Goal: Task Accomplishment & Management: Manage account settings

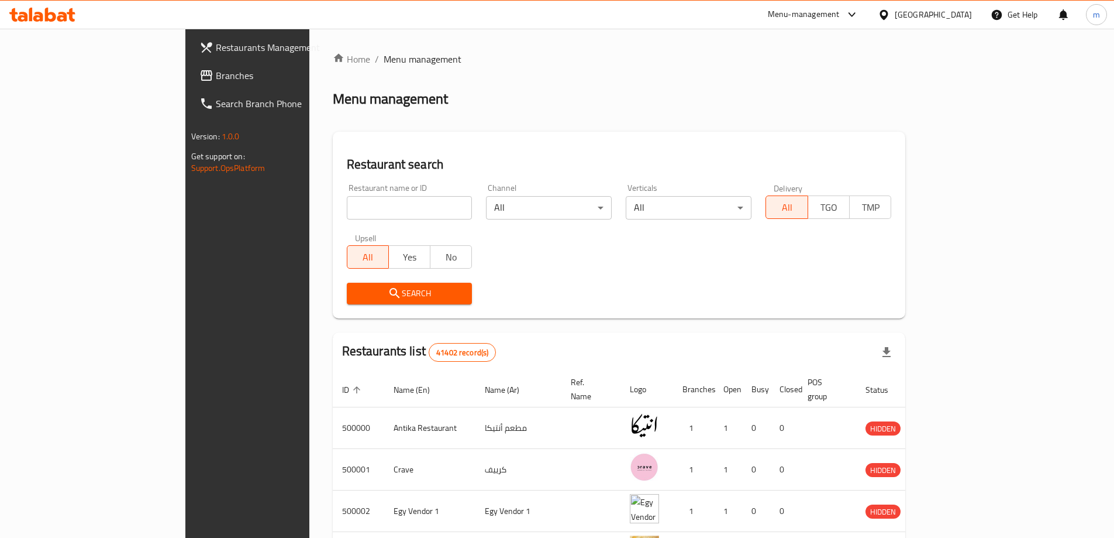
click at [347, 202] on input "search" at bounding box center [410, 207] width 126 height 23
paste input "779780"
type input "779780"
click at [957, 18] on div "Egypt" at bounding box center [933, 14] width 77 height 13
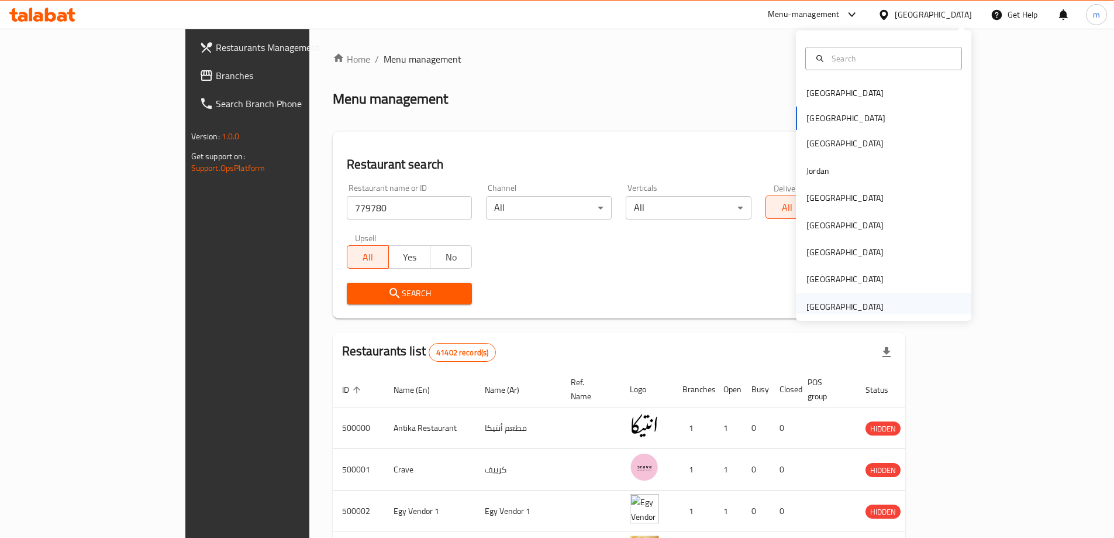
click at [861, 305] on div "[GEOGRAPHIC_DATA]" at bounding box center [845, 306] width 77 height 13
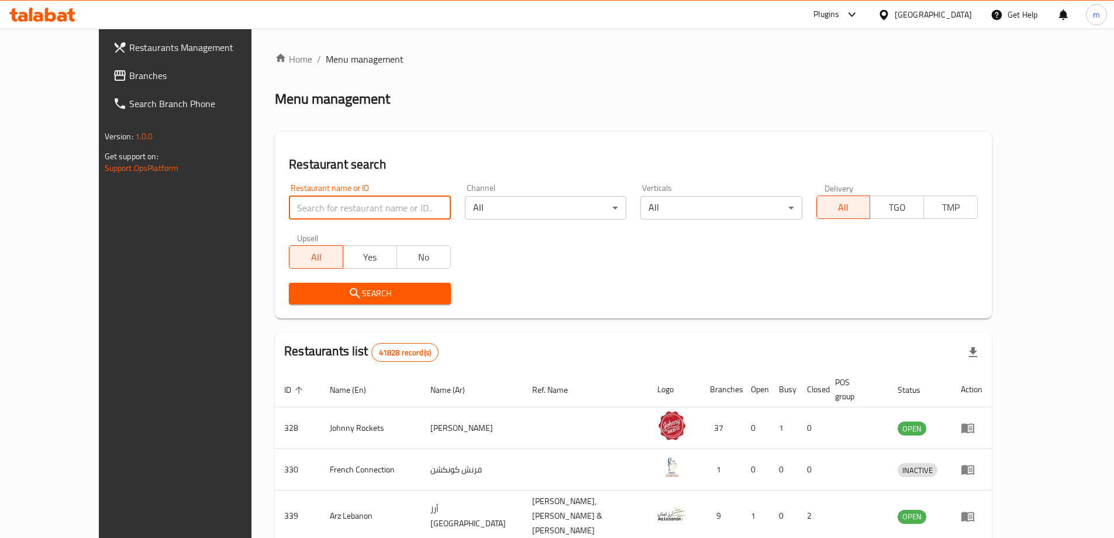
click at [376, 216] on input "search" at bounding box center [369, 207] width 161 height 23
paste input "779780"
type input "779780"
click button "Search" at bounding box center [369, 294] width 161 height 22
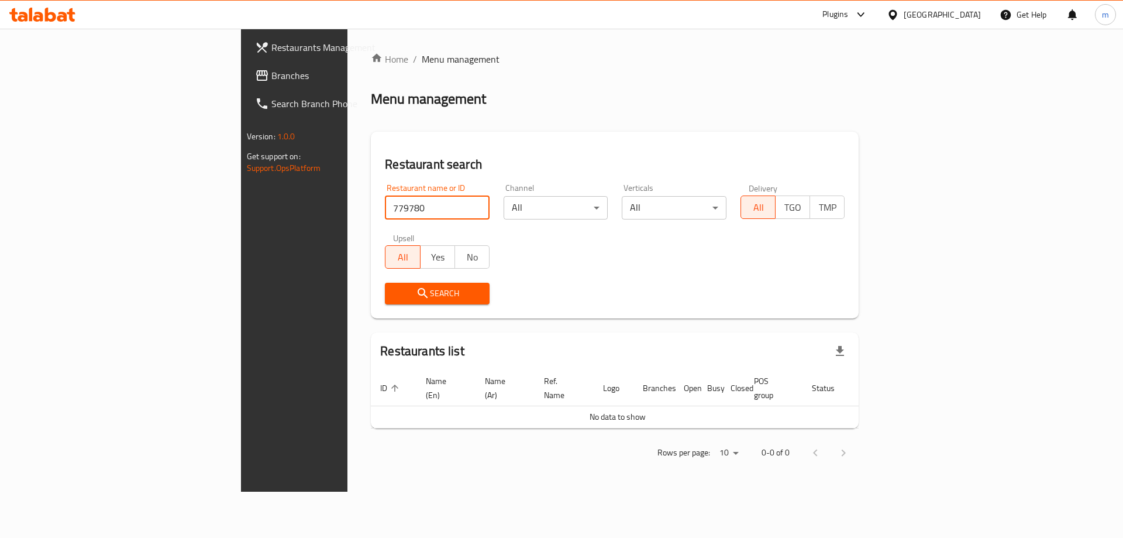
click at [854, 22] on div "Plugins" at bounding box center [845, 15] width 64 height 28
click at [858, 15] on icon at bounding box center [861, 15] width 14 height 14
click at [786, 102] on div "Restaurant-Management" at bounding box center [750, 105] width 92 height 13
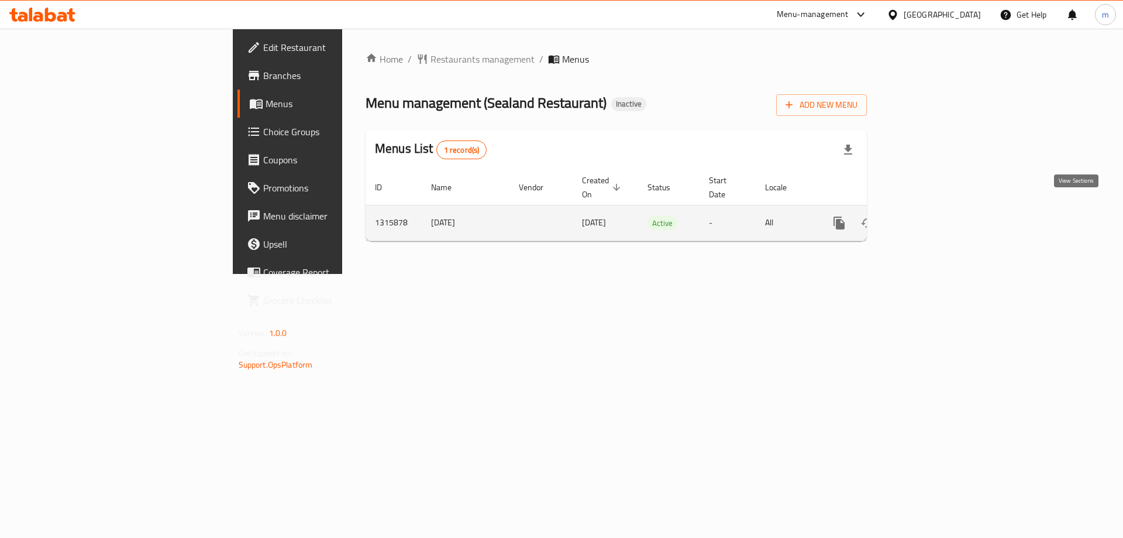
click at [938, 209] on link "enhanced table" at bounding box center [924, 223] width 28 height 28
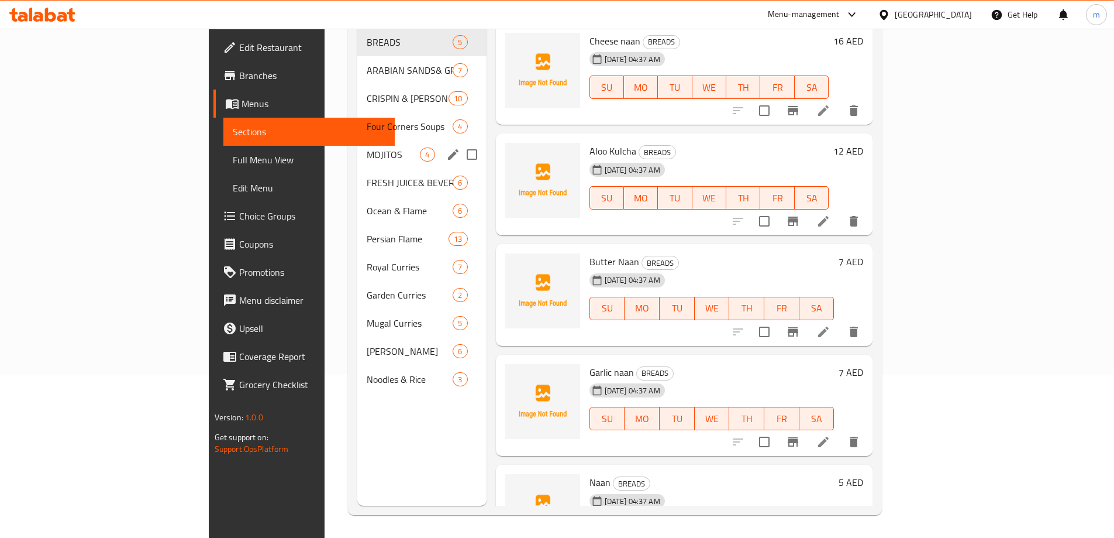
scroll to position [164, 0]
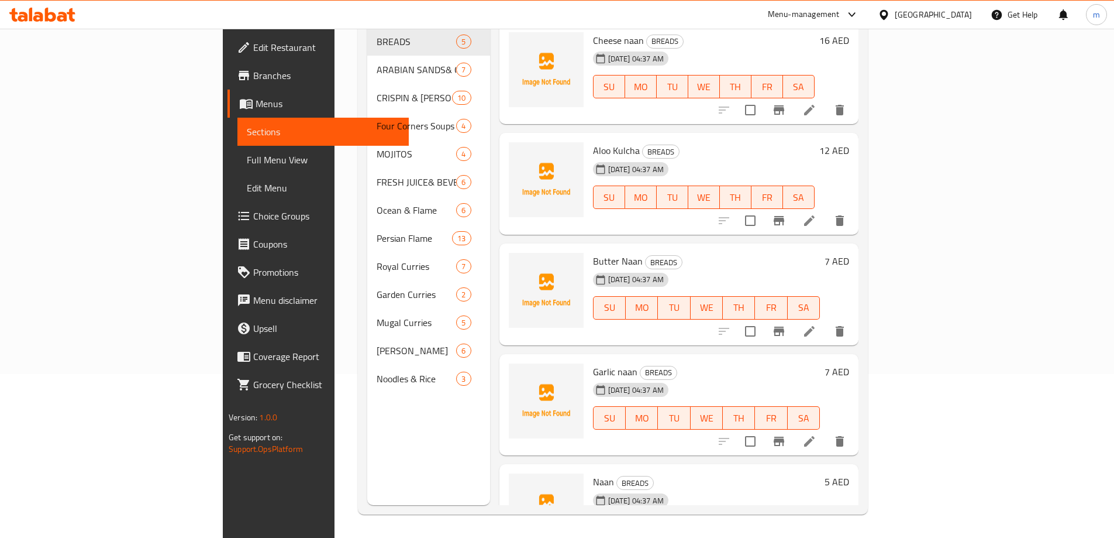
click at [619, 8] on div "Menu-management United Arab Emirates Get Help m" at bounding box center [557, 15] width 1114 height 28
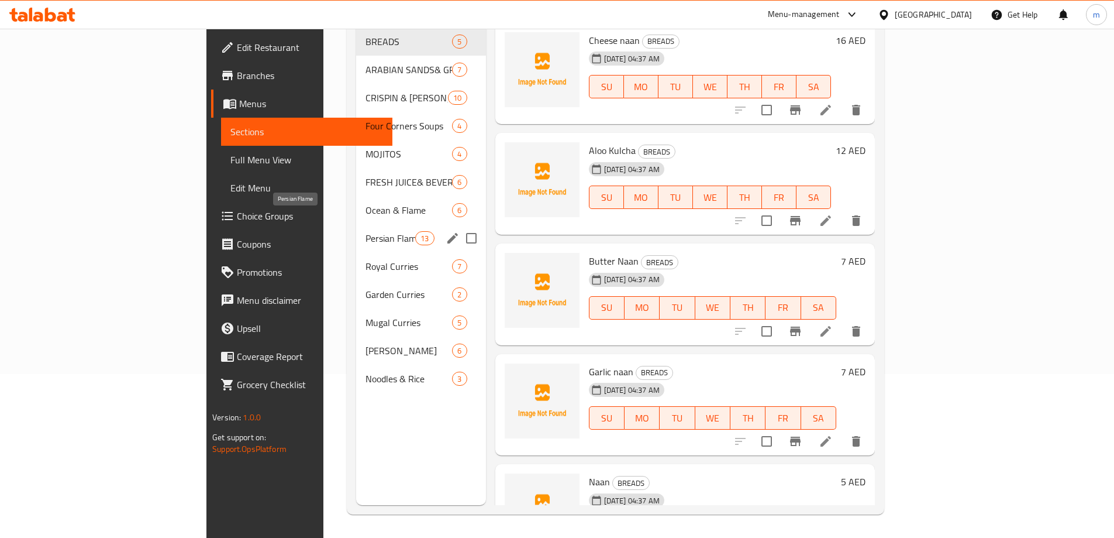
click at [366, 231] on span "Persian Flame" at bounding box center [391, 238] width 50 height 14
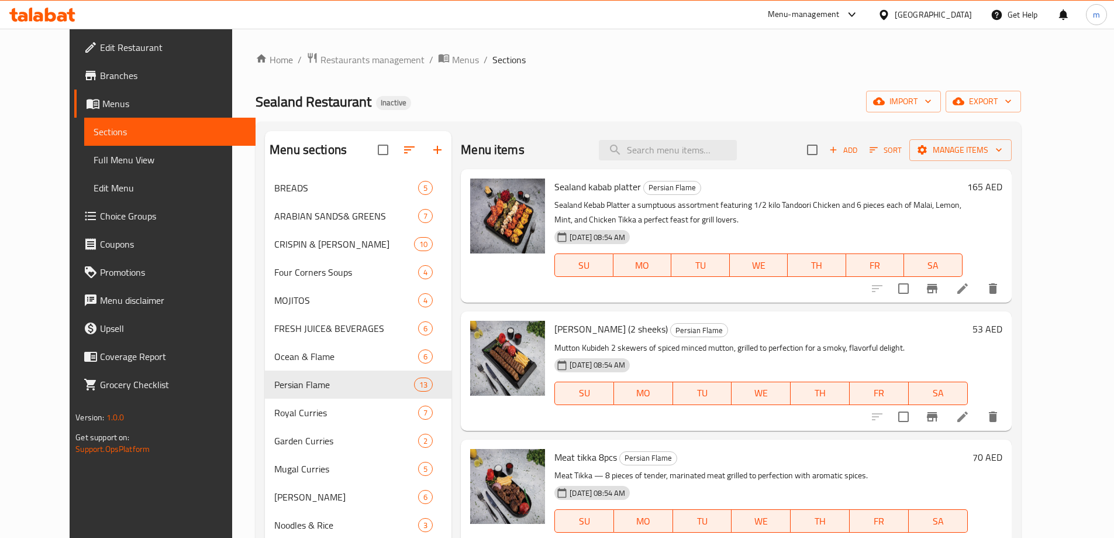
click at [968, 287] on icon at bounding box center [963, 288] width 11 height 11
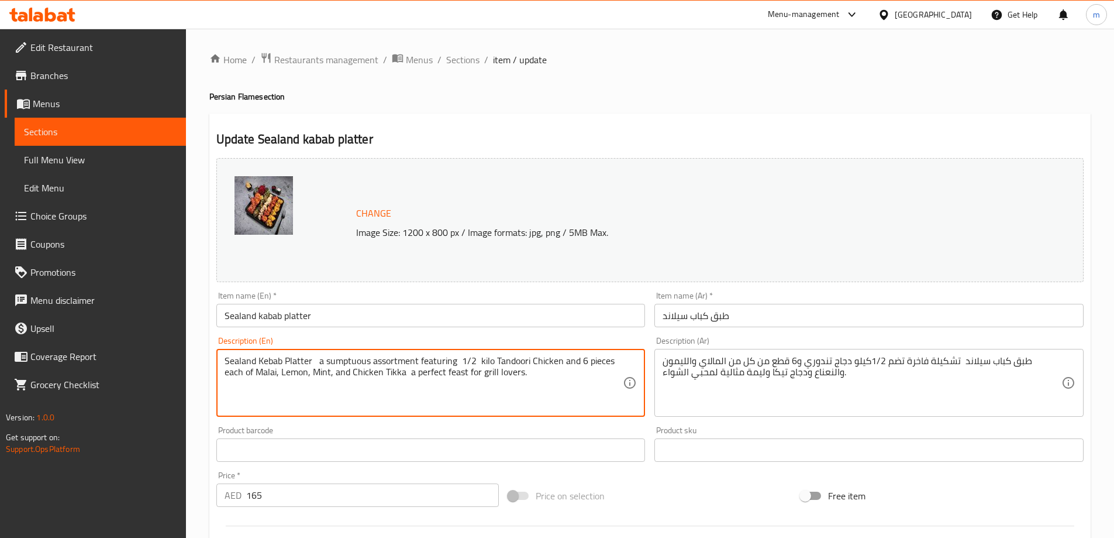
drag, startPoint x: 529, startPoint y: 374, endPoint x: 408, endPoint y: 373, distance: 121.7
click at [555, 373] on textarea "Sealand Kebab Platter a sumptuous assortment featuring 1/2 kilo Tandoori Chicke…" at bounding box center [424, 383] width 399 height 56
drag, startPoint x: 555, startPoint y: 373, endPoint x: 409, endPoint y: 377, distance: 145.7
click at [409, 377] on textarea "Sealand Kebab Platter a sumptuous assortment featuring 1/2 kilo Tandoori Chicke…" at bounding box center [424, 383] width 399 height 56
type textarea "Sealand Kebab Platter a sumptuous assortment featuring 1/2 kilo Tandoori Chicke…"
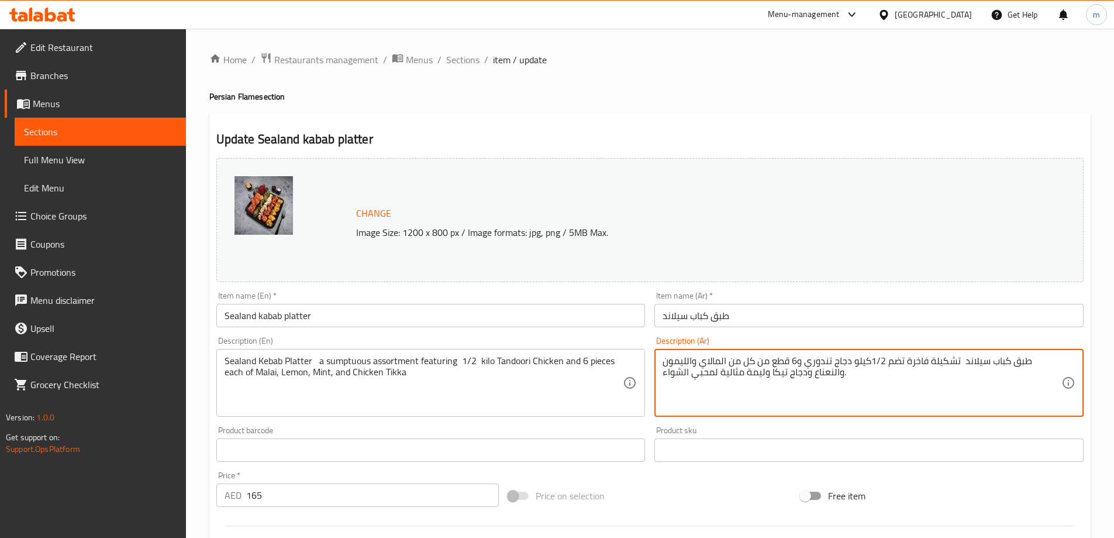
drag, startPoint x: 769, startPoint y: 373, endPoint x: 663, endPoint y: 374, distance: 105.3
click at [663, 374] on textarea "طبق كباب سيلاند تشكيلة فاخرة تضم 1/2كيلو دجاج تندوري و6 قطع من كل من المالاي وا…" at bounding box center [862, 383] width 399 height 56
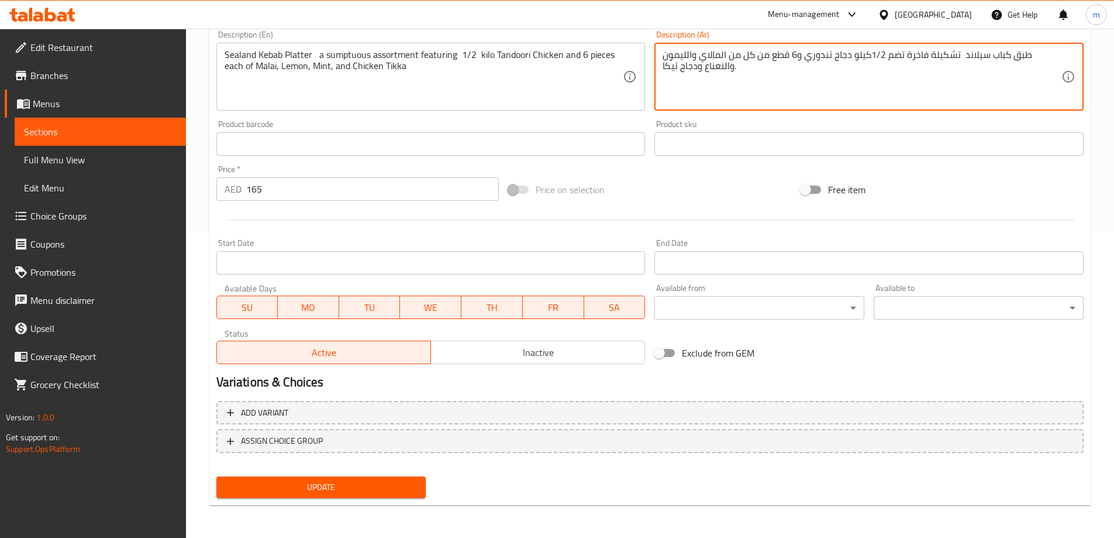
scroll to position [13, 0]
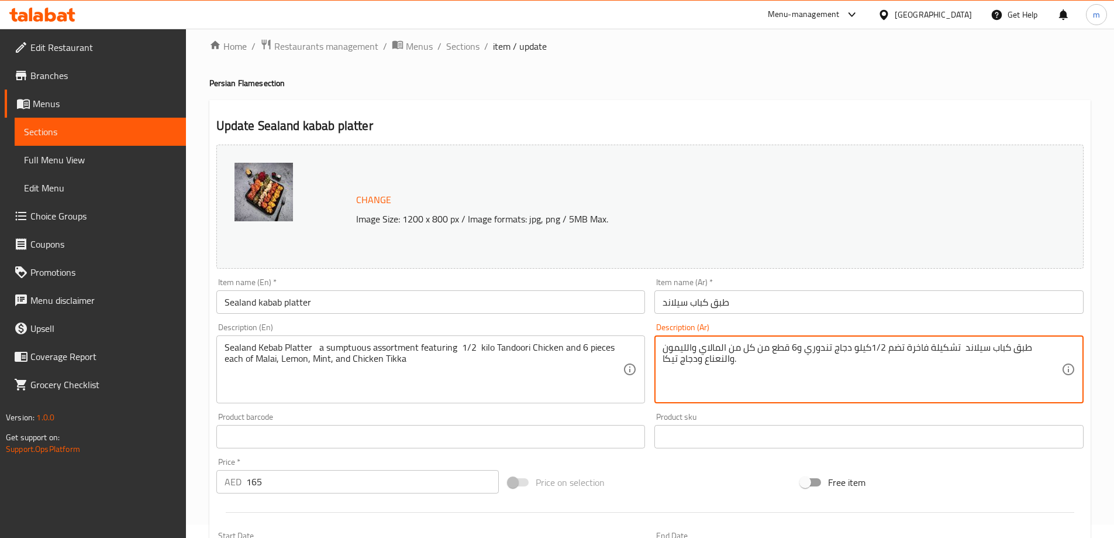
click at [706, 360] on textarea "طبق كباب سيلاند تشكيلة فاخرة تضم 1/2كيلو دجاج تندوري و6 قطع من كل من المالاي وا…" at bounding box center [862, 370] width 399 height 56
click at [703, 361] on textarea "طبق كباب سيلاند تشكيلة فاخرة تضم 1/2كيلو دجاج تندوري و6 قطع من كل من المالاي وا…" at bounding box center [862, 370] width 399 height 56
click at [707, 361] on textarea "طبق كباب سيلاند تشكيلة فاخرة تضم 1/2كيلو دجاج تندوري و6 قطع من كل من المالاي وا…" at bounding box center [862, 370] width 399 height 56
click at [704, 362] on textarea "طبق كباب سيلاند تشكيلة فاخرة تضم 1/2كيلو دجاج تندوري و6 قطع من كل من المالاي وا…" at bounding box center [862, 370] width 399 height 56
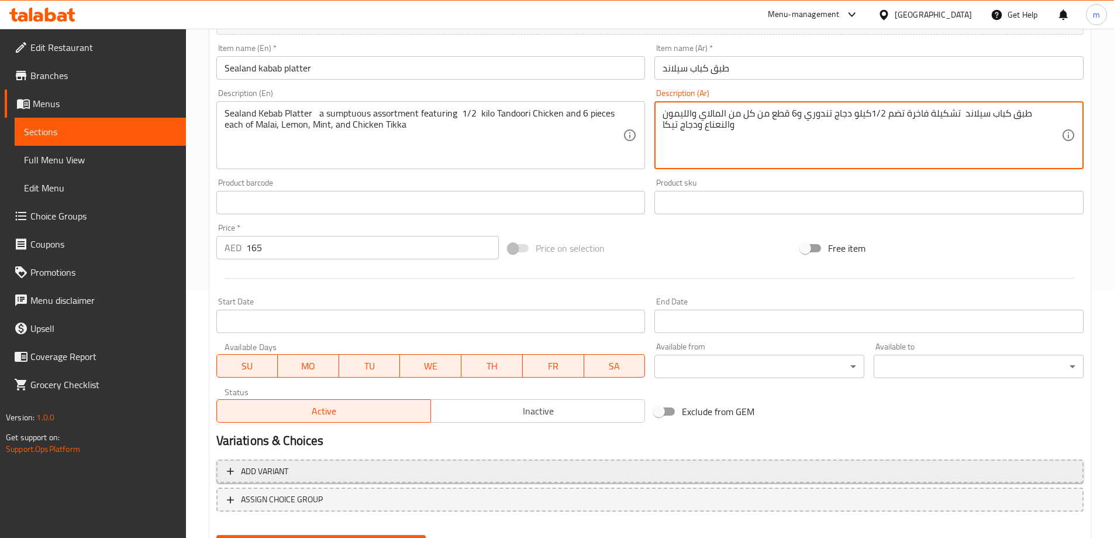
scroll to position [306, 0]
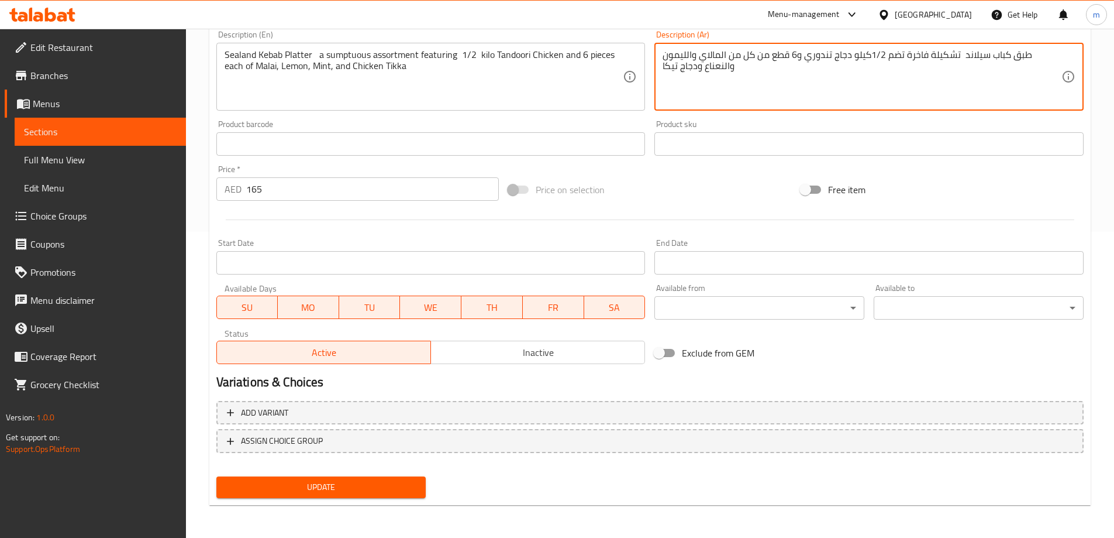
type textarea "طبق كباب سيلاند تشكيلة فاخرة تضم 1/2كيلو دجاج تندوري و6 قطع من كل من المالاي وا…"
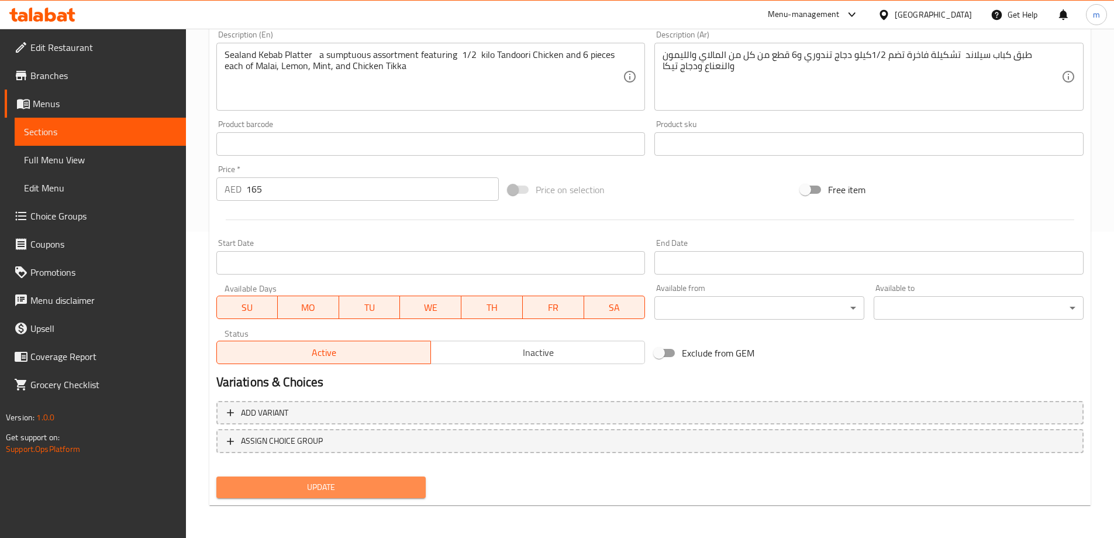
click at [360, 485] on span "Update" at bounding box center [321, 487] width 191 height 15
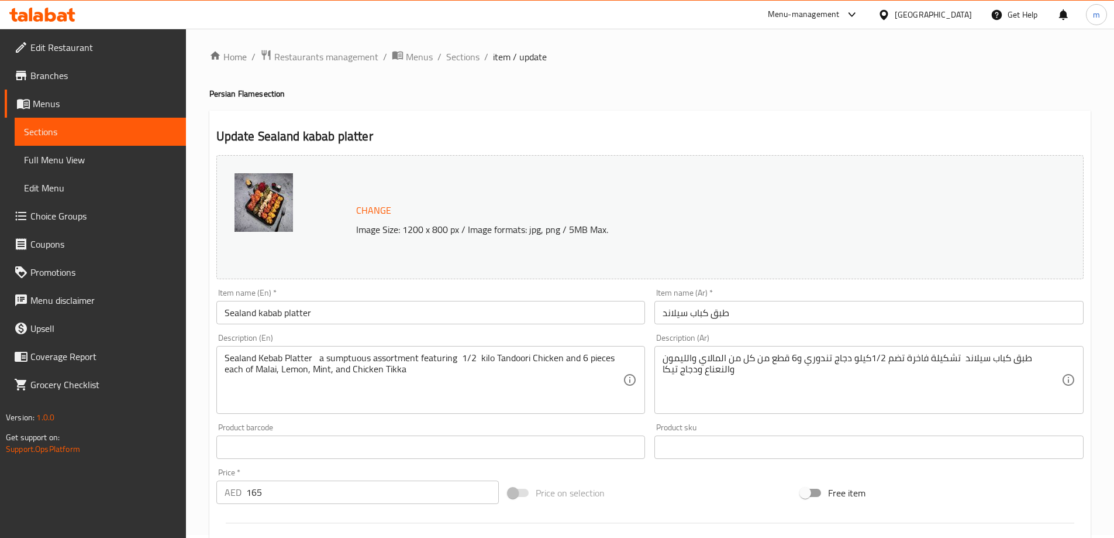
scroll to position [0, 0]
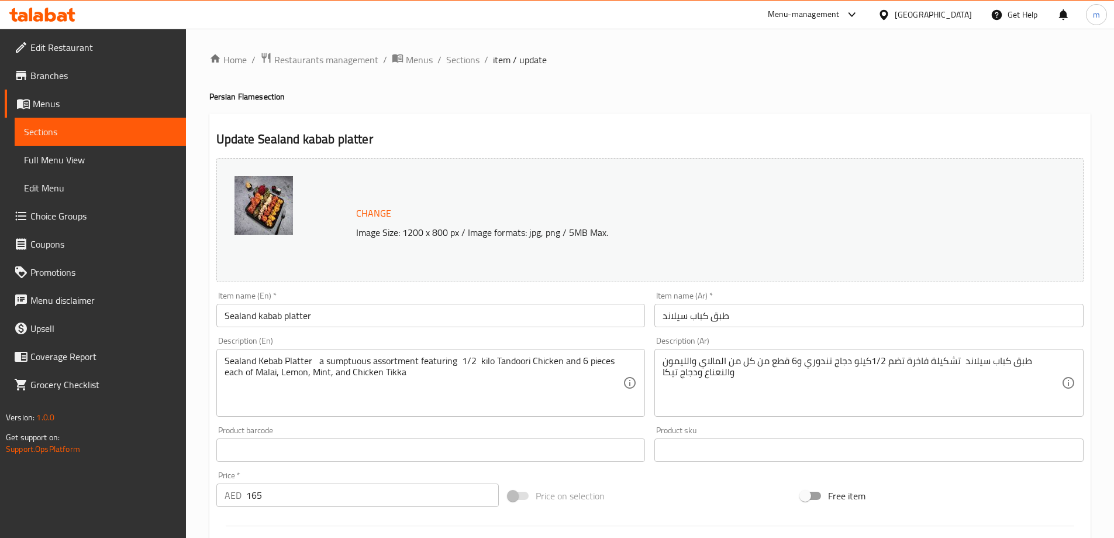
click at [122, 133] on span "Sections" at bounding box center [100, 132] width 153 height 14
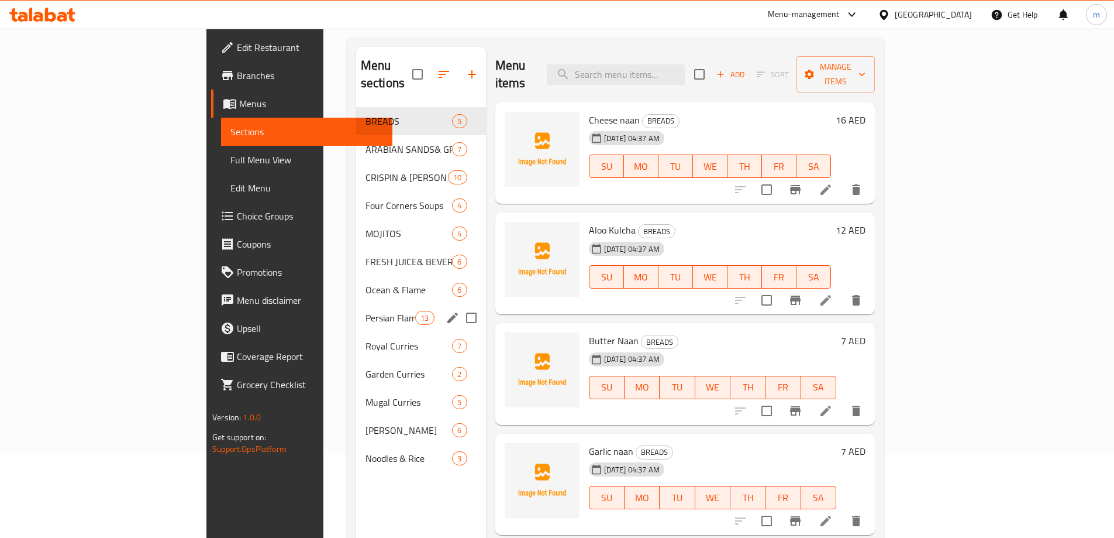
scroll to position [117, 0]
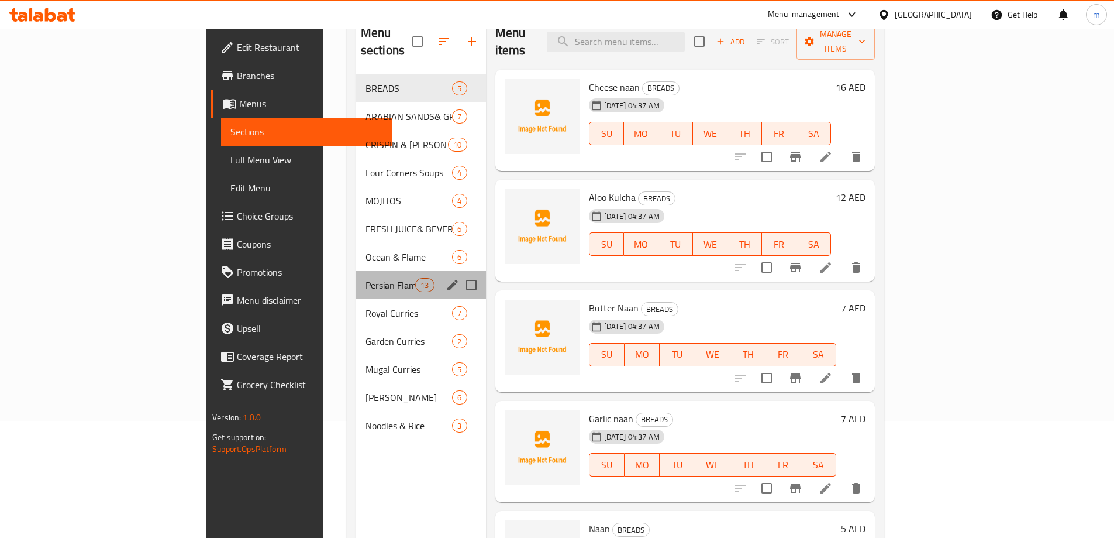
click at [356, 277] on div "Persian Flame 13" at bounding box center [421, 285] width 130 height 28
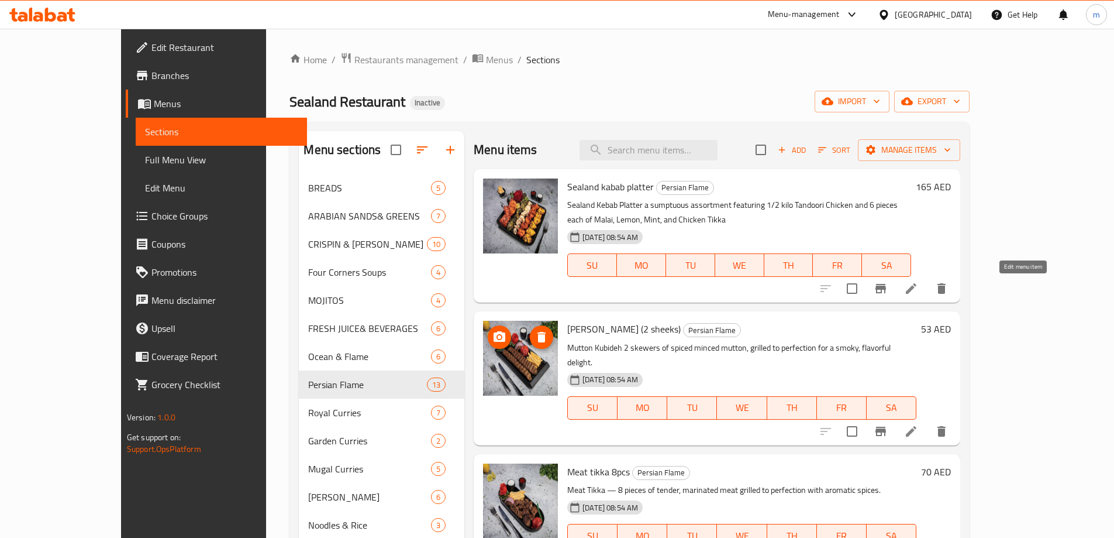
click at [917, 288] on icon at bounding box center [911, 288] width 11 height 11
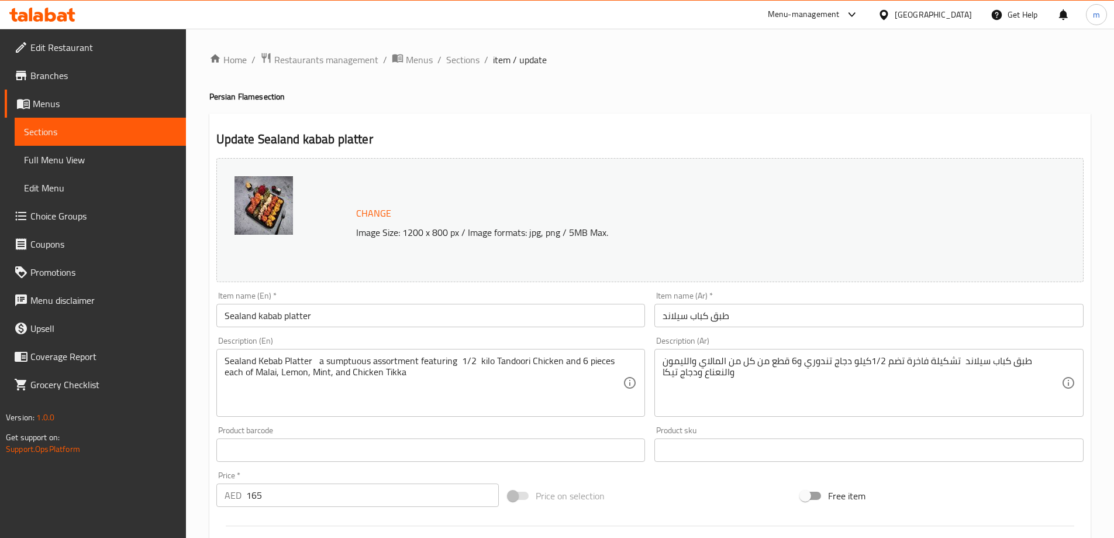
click at [73, 130] on span "Sections" at bounding box center [100, 132] width 153 height 14
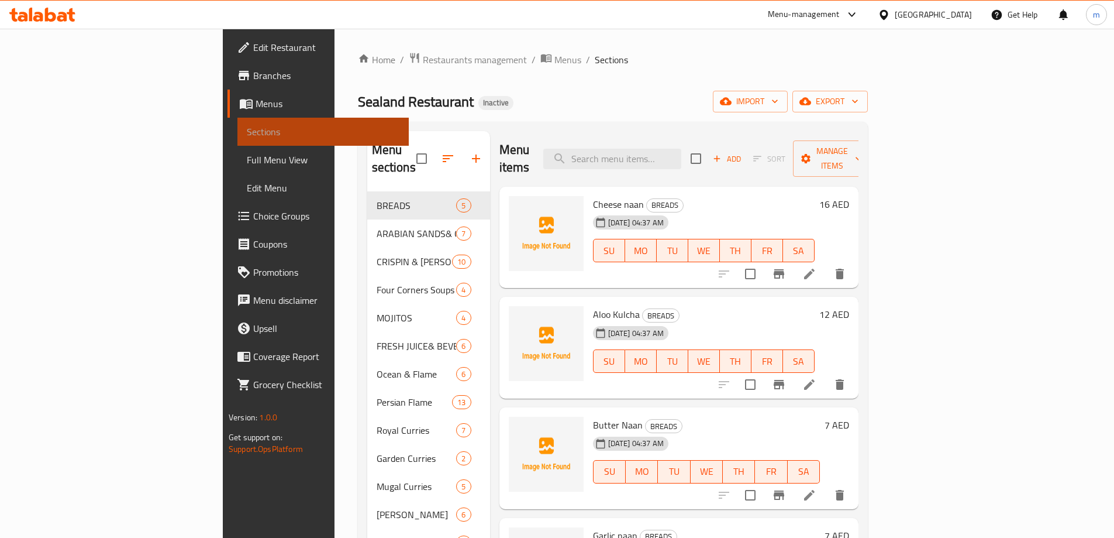
click at [247, 130] on span "Sections" at bounding box center [323, 132] width 153 height 14
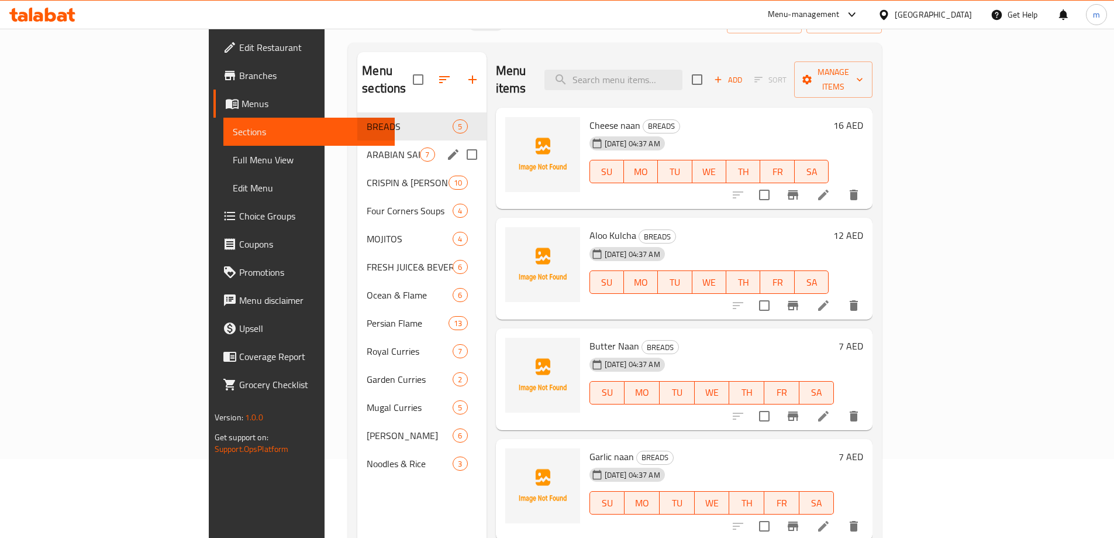
scroll to position [58, 0]
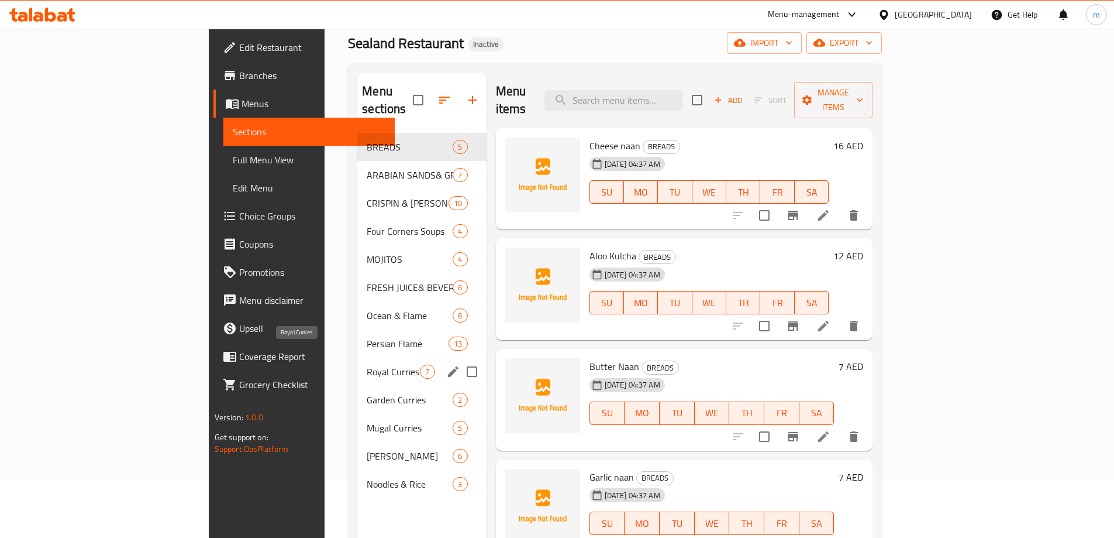
click at [367, 364] on span "Royal Curries" at bounding box center [393, 371] width 53 height 14
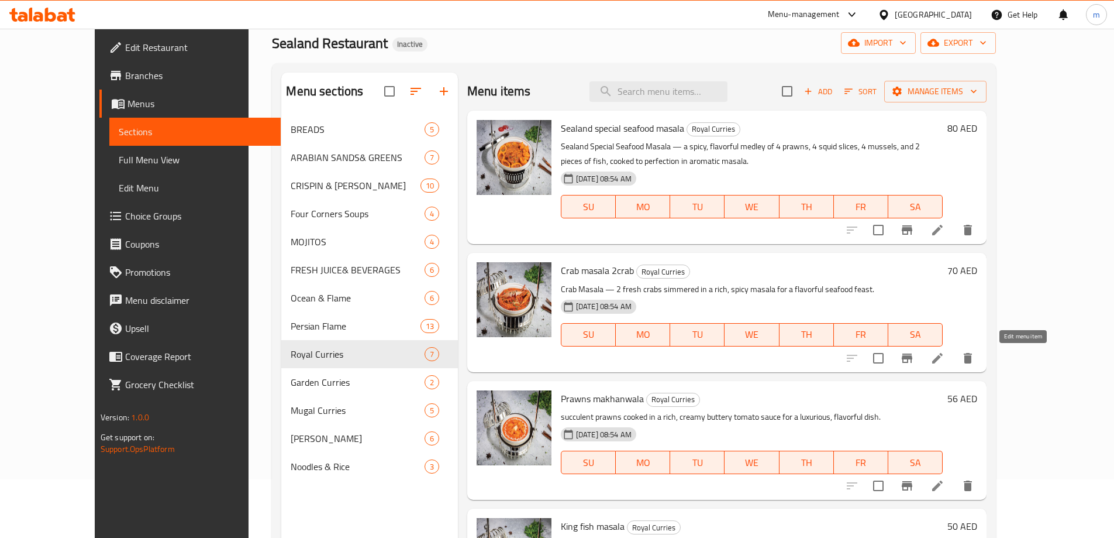
click at [943, 358] on icon at bounding box center [937, 358] width 11 height 11
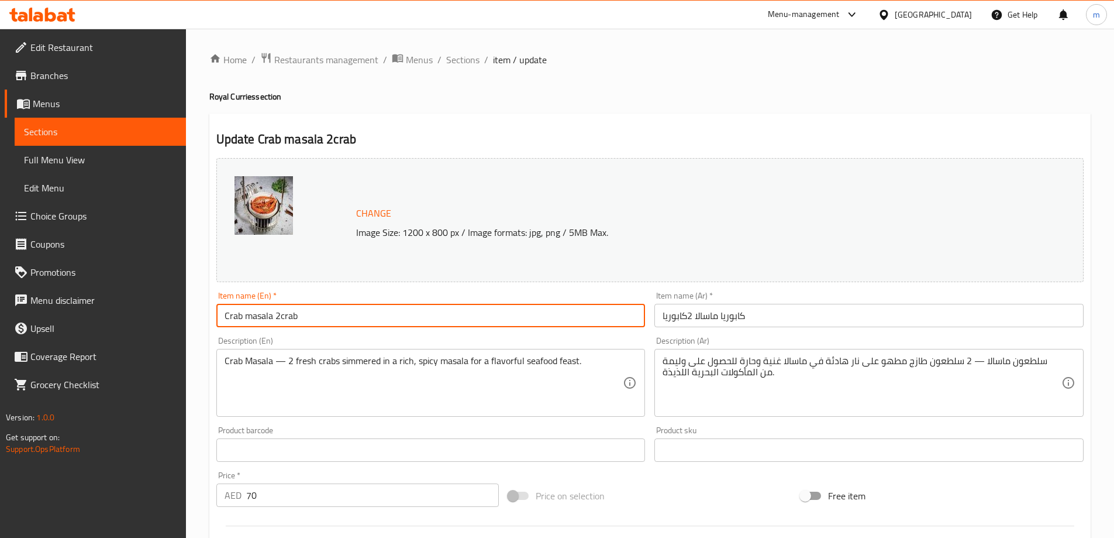
drag, startPoint x: 309, startPoint y: 321, endPoint x: 202, endPoint y: 314, distance: 107.3
click at [202, 314] on div "Home / Restaurants management / Menus / Sections / item / update Royal Curries …" at bounding box center [650, 436] width 928 height 815
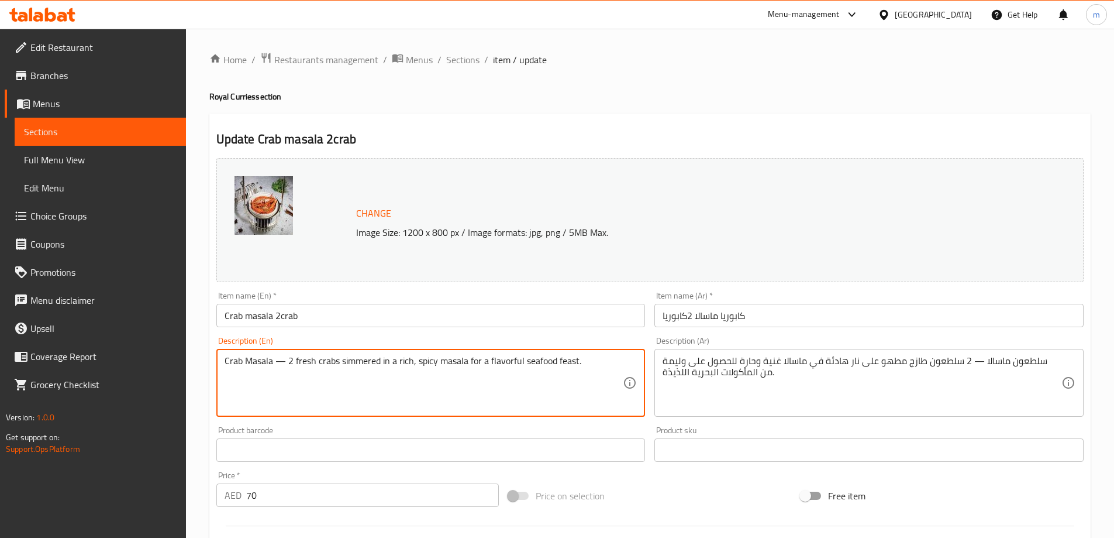
drag, startPoint x: 591, startPoint y: 360, endPoint x: 469, endPoint y: 363, distance: 121.7
click at [593, 357] on textarea "Crab Masala — 2 fresh crabs simmered in a rich, spicy masala for a flavorful se…" at bounding box center [424, 383] width 399 height 56
drag, startPoint x: 593, startPoint y: 358, endPoint x: 474, endPoint y: 359, distance: 118.7
click at [474, 359] on textarea "Crab Masala — 2 fresh crabs simmered in a rich, spicy masala for a flavorful se…" at bounding box center [424, 383] width 399 height 56
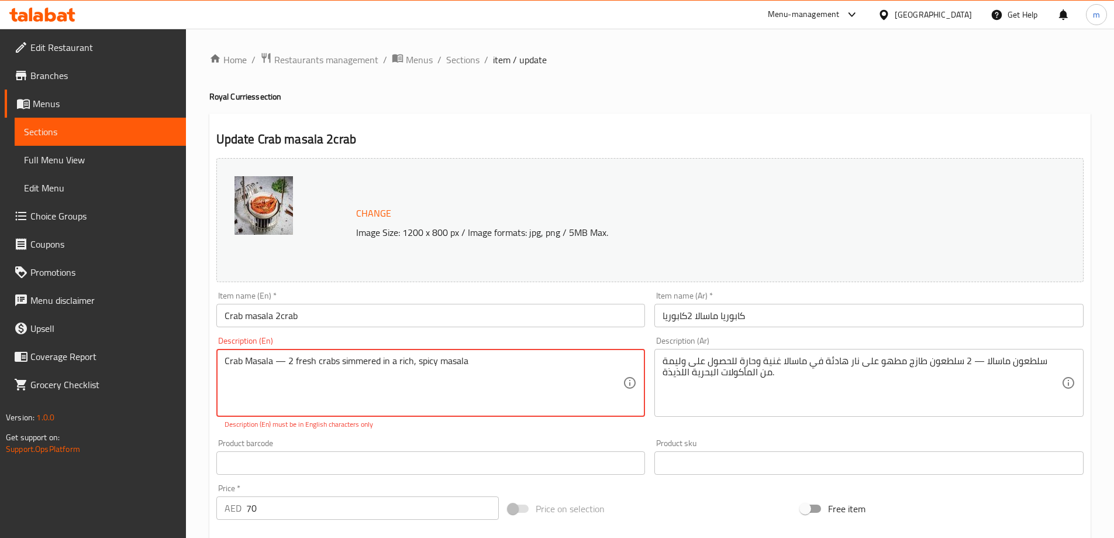
type textarea "Crab Masala — 2 fresh crabs simmered in a rich, spicy masala"
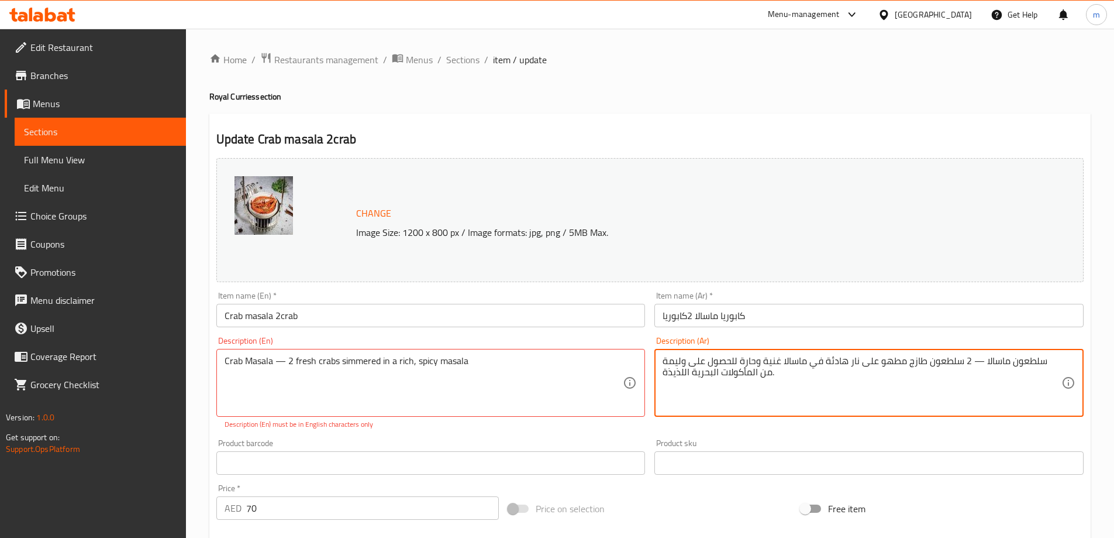
drag, startPoint x: 763, startPoint y: 375, endPoint x: 688, endPoint y: 373, distance: 74.9
click at [772, 360] on textarea "سلطعون ماسالا — 2 سلطعون طازج مطهو على نار هادئة في ماسالا غنية وحارة للحصول عل…" at bounding box center [862, 383] width 399 height 56
click at [751, 360] on textarea "سلطعون ماسالا — 2 سلطعون طازج مطهو على نار هادئة في ماسالا غنية وحارة للحصول عل…" at bounding box center [862, 383] width 399 height 56
drag, startPoint x: 752, startPoint y: 362, endPoint x: 653, endPoint y: 366, distance: 98.9
click at [653, 366] on div "Description (Ar) سلطعون ماسالا — 2 سلطعون طازج مطهو على نار هادئة في ماسالا غني…" at bounding box center [869, 383] width 439 height 102
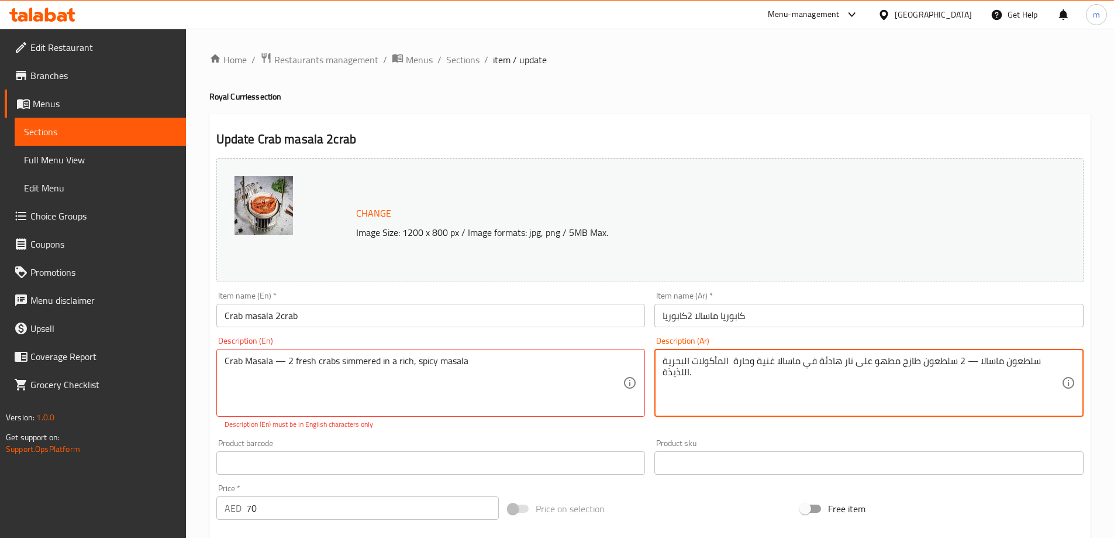
drag, startPoint x: 729, startPoint y: 360, endPoint x: 660, endPoint y: 360, distance: 68.4
click at [660, 360] on div "سلطعون ماسالا — 2 سلطعون طازج مطهو على نار هادئة في ماسالا غنية وحارة المأكولات…" at bounding box center [869, 383] width 429 height 68
drag, startPoint x: 693, startPoint y: 361, endPoint x: 655, endPoint y: 362, distance: 37.4
click at [655, 362] on div "سلطعون ماسالا — 2 سلطعون طازج مطهو على نار هادئة في ماسالا غنية وحارة اللذيذة. …" at bounding box center [869, 383] width 429 height 68
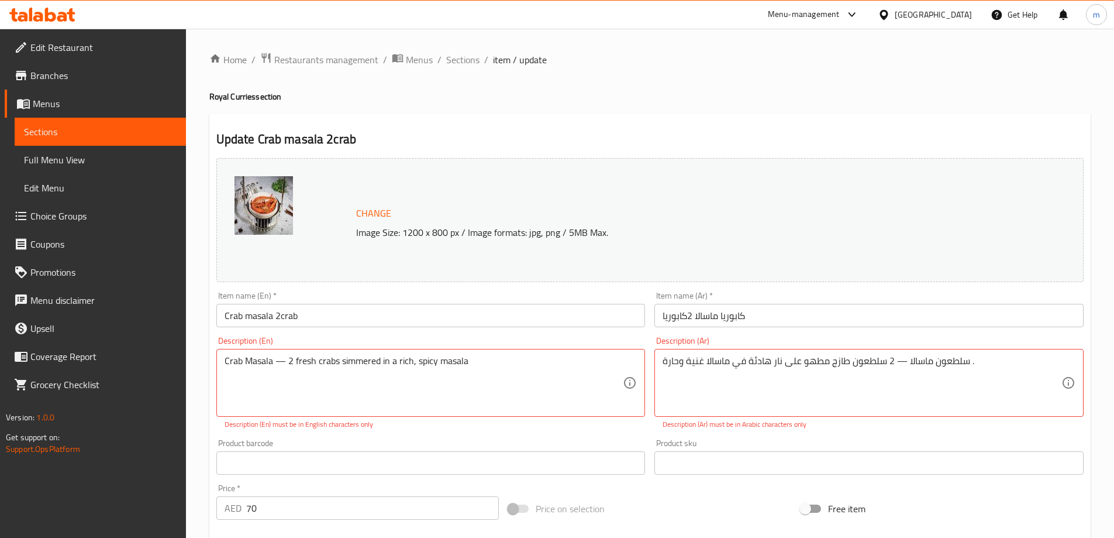
click at [661, 361] on div "سلطعون ماسالا — 2 سلطعون طازج مطهو على نار هادئة في ماسالا غنية وحارة . Descrip…" at bounding box center [869, 383] width 429 height 68
click at [975, 362] on textarea "سلطعون ماسالا — 2 سلطعون طازج مطهو على نار هادئة في ماسالا غنية وحارة." at bounding box center [862, 383] width 399 height 56
drag, startPoint x: 968, startPoint y: 362, endPoint x: 984, endPoint y: 364, distance: 17.1
click at [984, 364] on textarea "سلطعون ماسالا — 2 سلطعون طازج مطهو على نار هادئة في ماسالا غنية وحارة." at bounding box center [862, 383] width 399 height 56
click at [663, 361] on textarea "سلطعون ماسالا — 2 سلطعون طازج مطهو على نار هادئة في ماسالا غنية وحارة" at bounding box center [862, 383] width 399 height 56
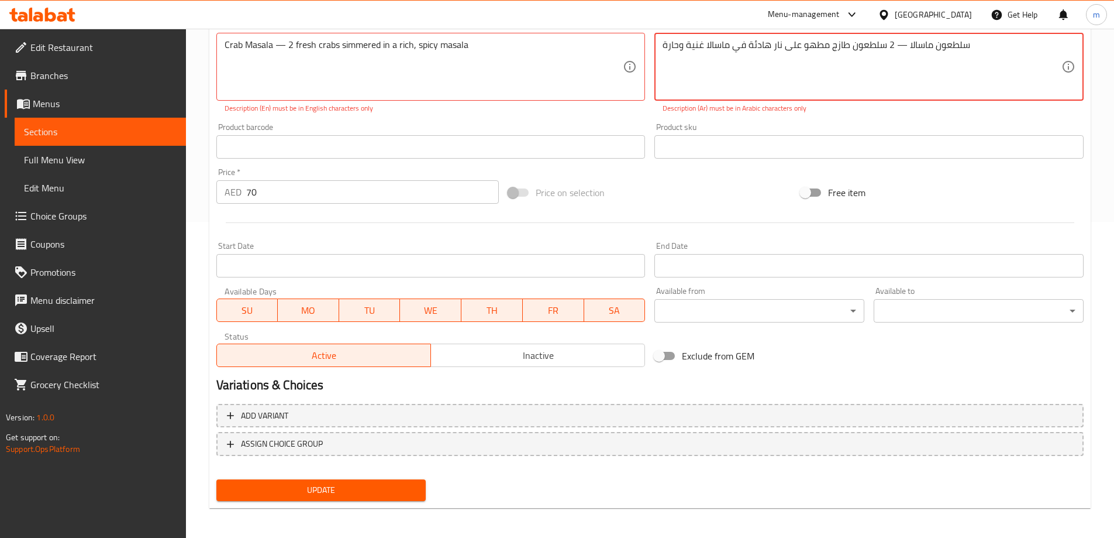
scroll to position [319, 0]
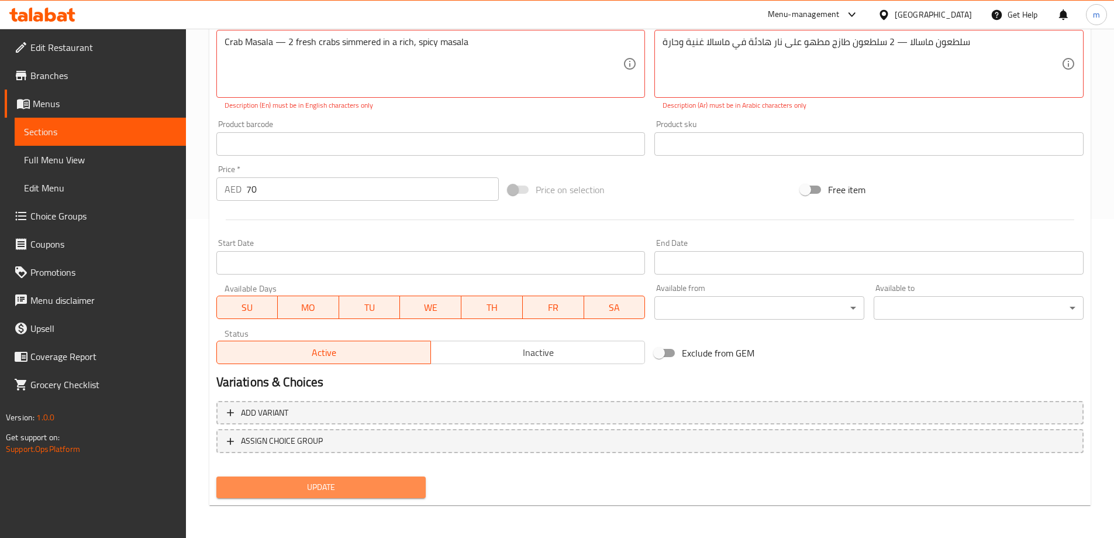
click at [328, 484] on span "Update" at bounding box center [321, 487] width 191 height 15
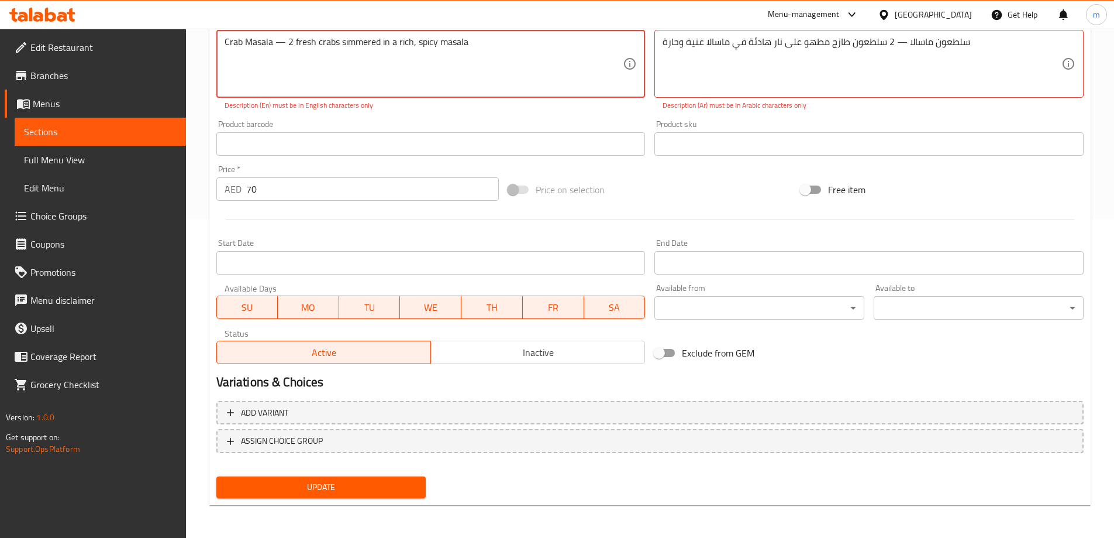
click at [357, 477] on button "Update" at bounding box center [321, 487] width 210 height 22
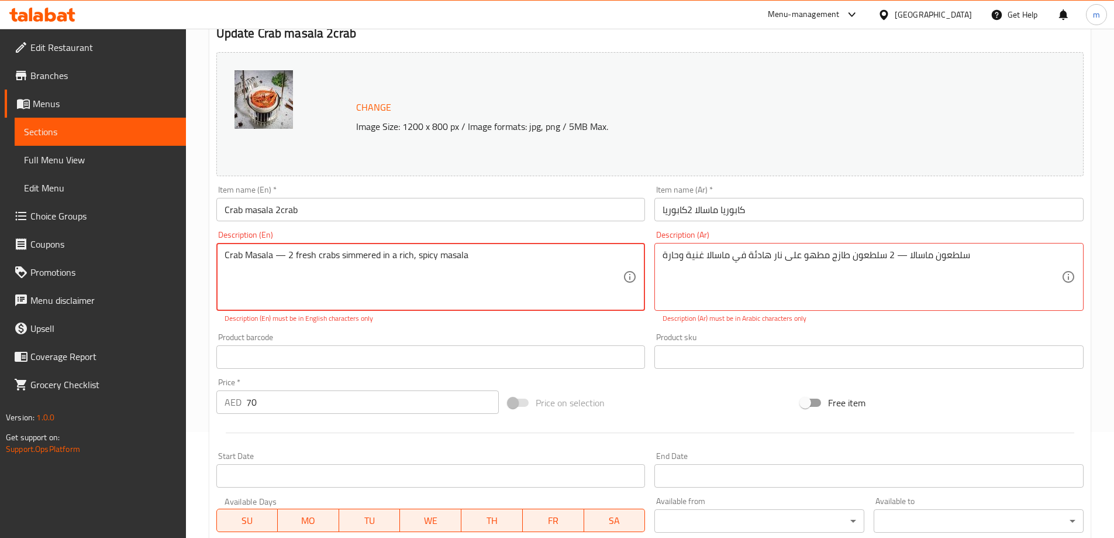
scroll to position [85, 0]
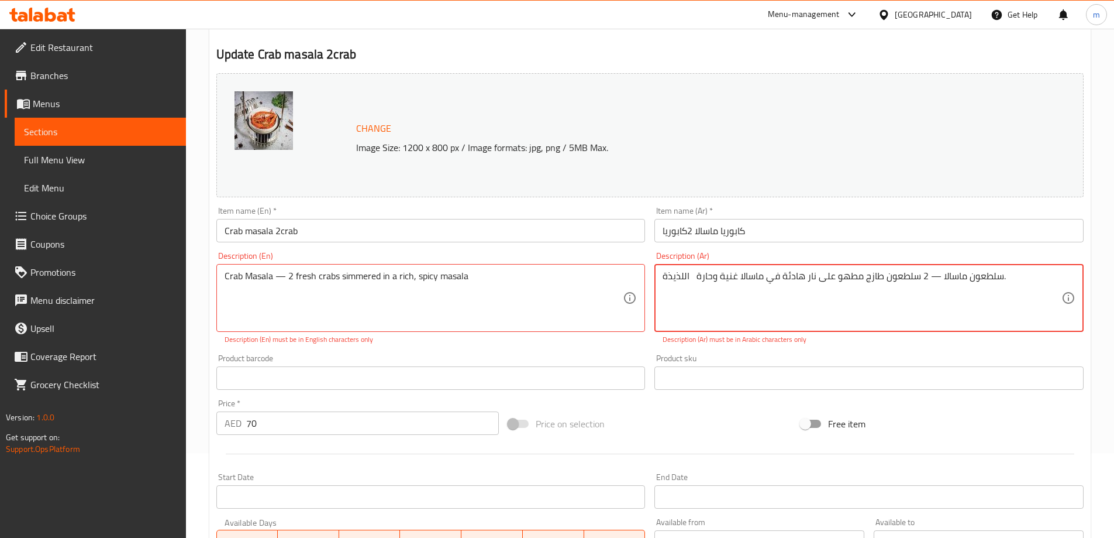
click at [718, 301] on textarea "سلطعون ماسالا — 2 سلطعون طازج مطهو على نار هادئة في ماسالا غنية وحارة اللذيذة." at bounding box center [862, 298] width 399 height 56
click at [697, 277] on textarea "سلطعون ماسالا — 2 سلطعون طازج مطهو على نار هادئة في ماسالا غنية وحارة اللذيذة." at bounding box center [862, 298] width 399 height 56
drag, startPoint x: 694, startPoint y: 274, endPoint x: 639, endPoint y: 275, distance: 55.0
click at [639, 275] on div "Change Image Size: 1200 x 800 px / Image formats: jpg, png / 5MB Max. Item name…" at bounding box center [650, 335] width 877 height 534
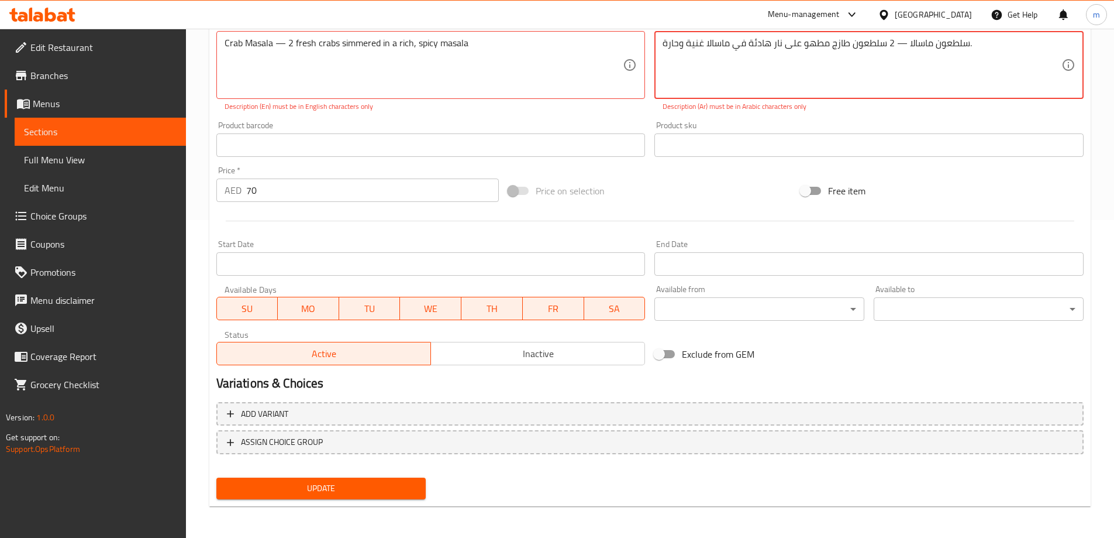
scroll to position [319, 0]
click at [374, 481] on span "Update" at bounding box center [321, 487] width 191 height 15
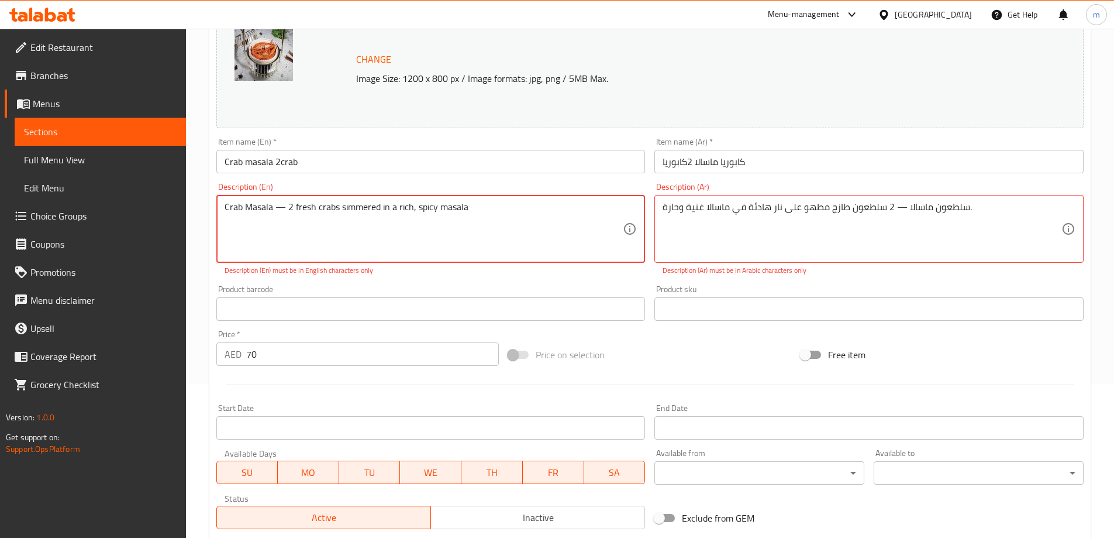
scroll to position [85, 0]
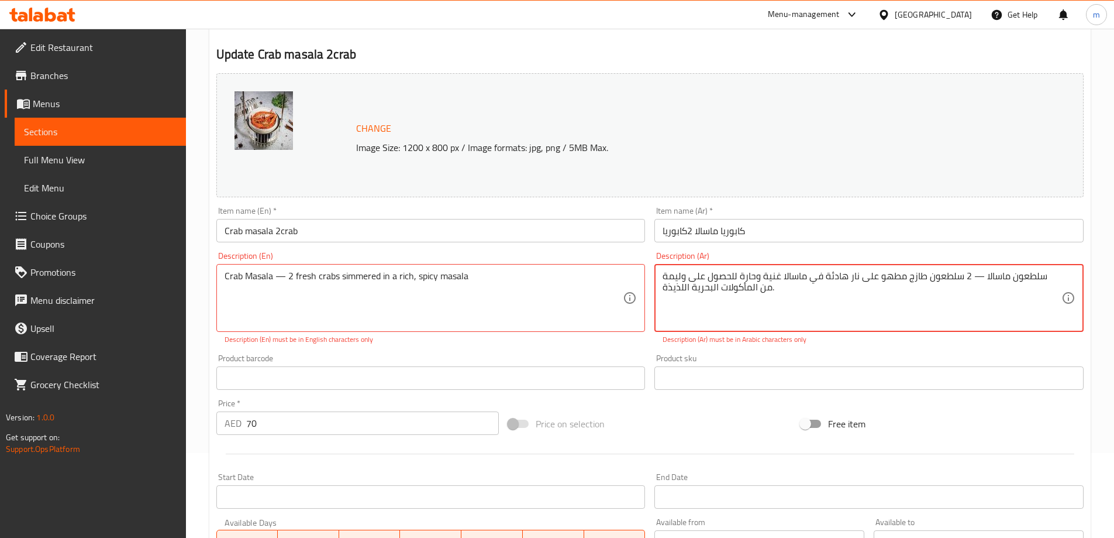
type textarea "سلطعون ماسالا — 2 سلطعون طازج مطهو على نار هادئة في ماسالا غنية وحارة للحصول عل…"
click at [535, 318] on textarea "Crab Masala — 2 fresh crabs simmered in a rich, spicy masala for a flavorful se…" at bounding box center [424, 298] width 399 height 56
click at [468, 276] on textarea "Crab Masala — 2 fresh crabs simmered in a rich, spicy masala for a flavorful se…" at bounding box center [424, 298] width 399 height 56
click at [468, 277] on textarea "Crab Masala — 2 fresh crabs simmered in a rich, spicy masalafor a flavorful sea…" at bounding box center [424, 298] width 399 height 56
type textarea "Crab Masala — 2 fresh crabs simmered in a rich, spicy masala"
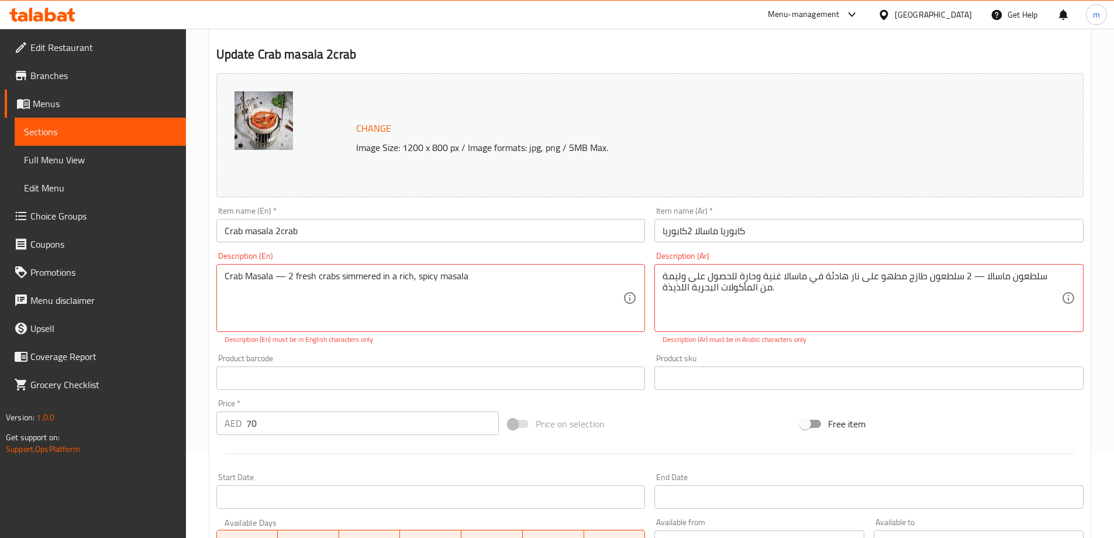
drag, startPoint x: 661, startPoint y: 286, endPoint x: 714, endPoint y: 287, distance: 53.2
click at [714, 287] on div "سلطعون ماسالا — 2 سلطعون طازج مطهو على نار هادئة في ماسالا غنية وحارة للحصول عل…" at bounding box center [869, 298] width 429 height 68
click at [756, 288] on textarea "سلطعون ماسالا — 2 سلطعون طازج مطهو على نار هادئة في ماسالا غنية وحارة للحصول عل…" at bounding box center [862, 298] width 399 height 56
drag, startPoint x: 763, startPoint y: 288, endPoint x: 754, endPoint y: 268, distance: 22.5
click at [754, 268] on div "سلطعون ماسالا — 2 سلطعون طازج مطهو على نار هادئة في ماسالا غنية وحارة للحصول عل…" at bounding box center [869, 298] width 429 height 68
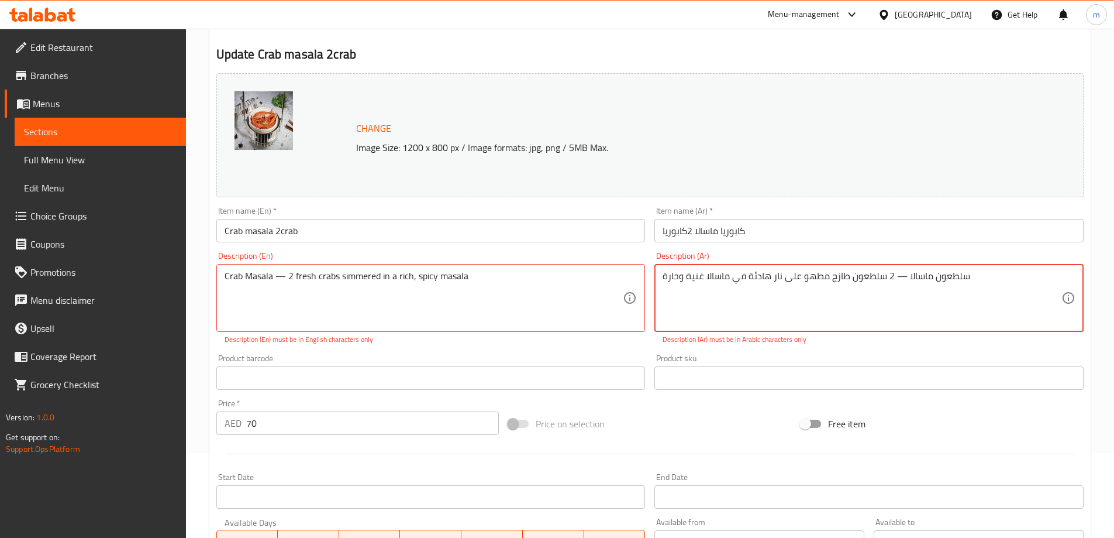
click at [662, 275] on div "سلطعون ماسالا — 2 سلطعون طازج مطهو على نار هادئة في ماسالا غنية وحارة Descripti…" at bounding box center [869, 298] width 429 height 68
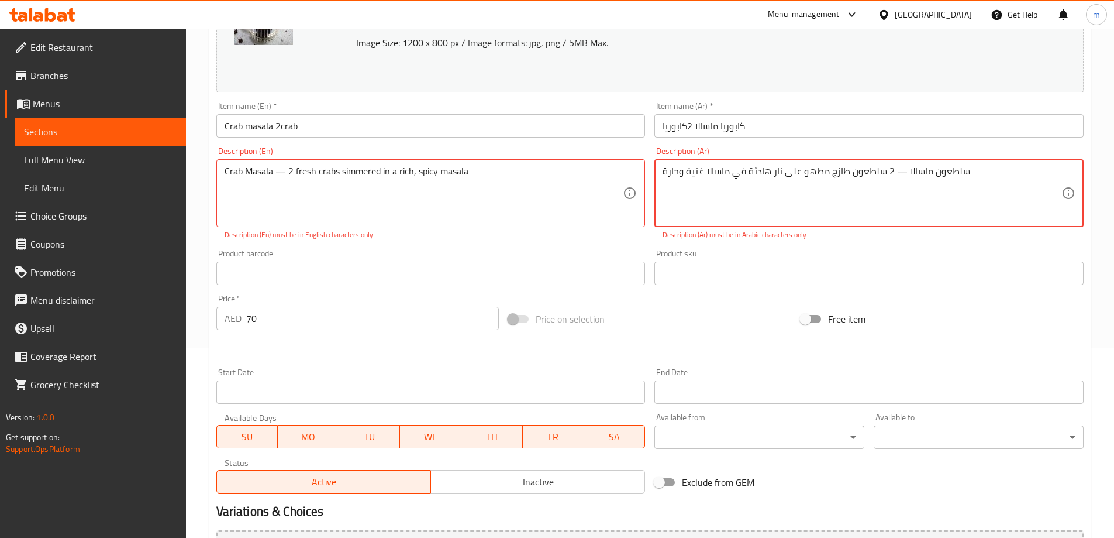
scroll to position [319, 0]
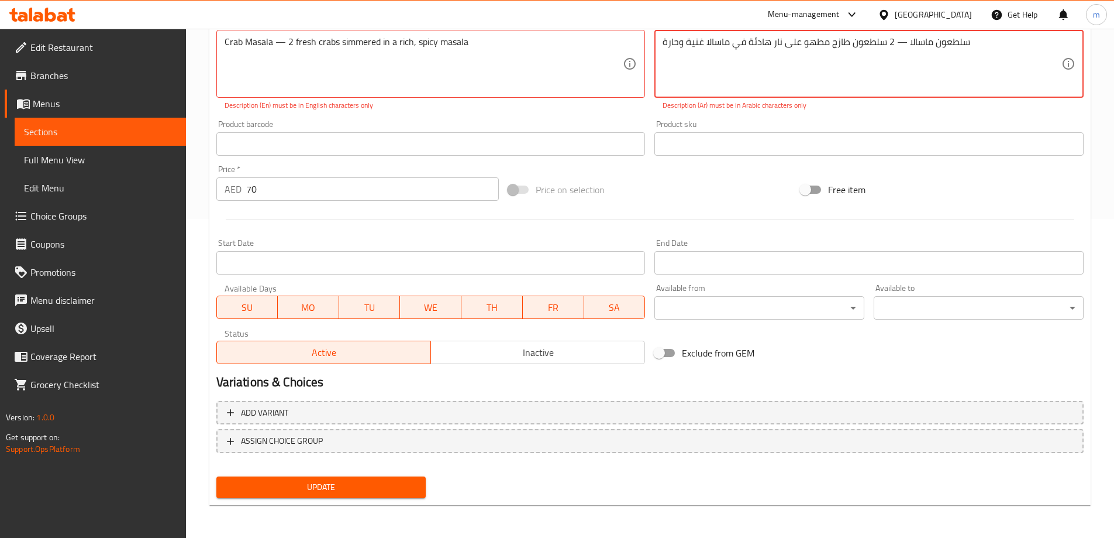
click at [350, 493] on span "Update" at bounding box center [321, 487] width 191 height 15
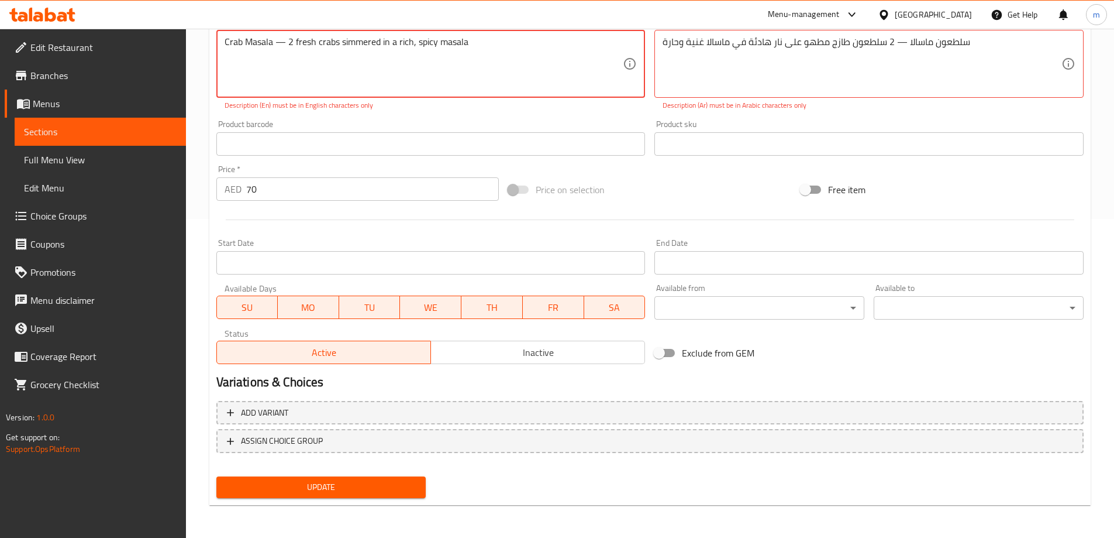
click at [311, 493] on span "Update" at bounding box center [321, 487] width 191 height 15
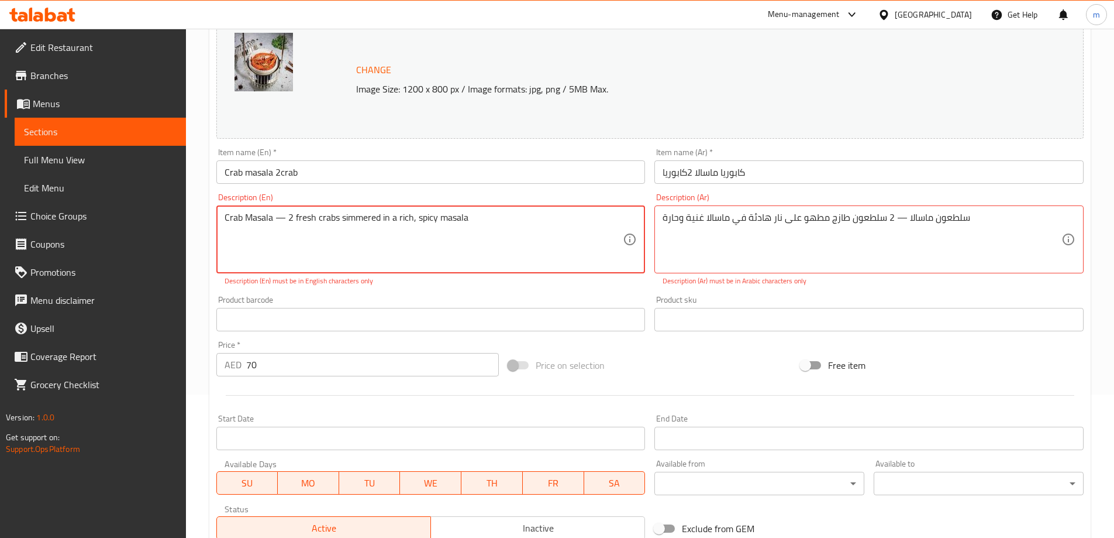
scroll to position [85, 0]
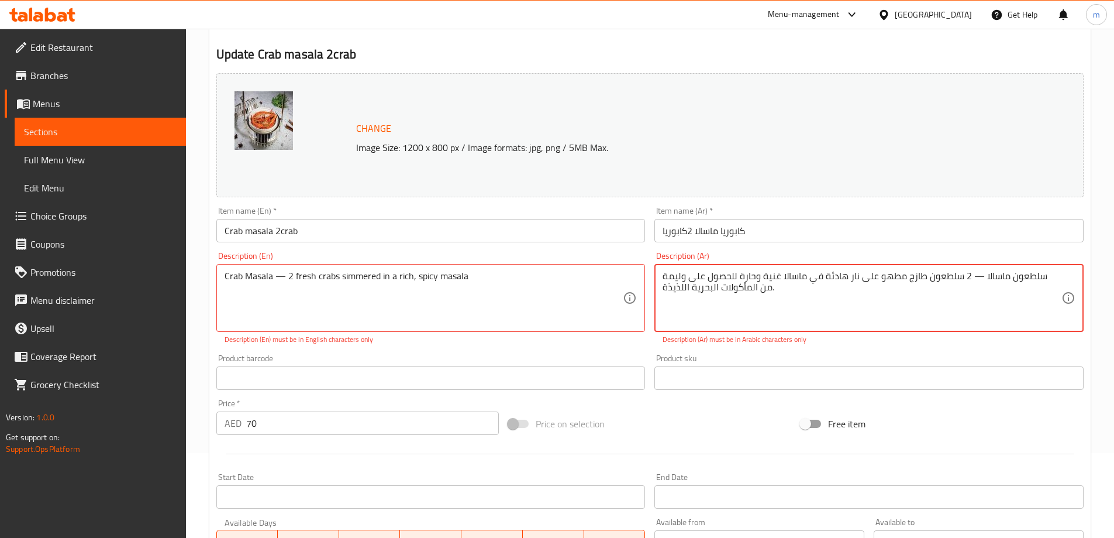
type textarea "سلطعون ماسالا — 2 سلطعون طازج مطهو على نار هادئة في ماسالا غنية وحارة للحصول عل…"
type textarea "Crab Masala — 2 fresh crabs simmered in a rich, spicy masala for a flavorful se…"
click at [587, 277] on textarea "Crab Masala — 2 fresh crabs simmered in a rich, spicy masala for a flavorful se…" at bounding box center [424, 298] width 399 height 56
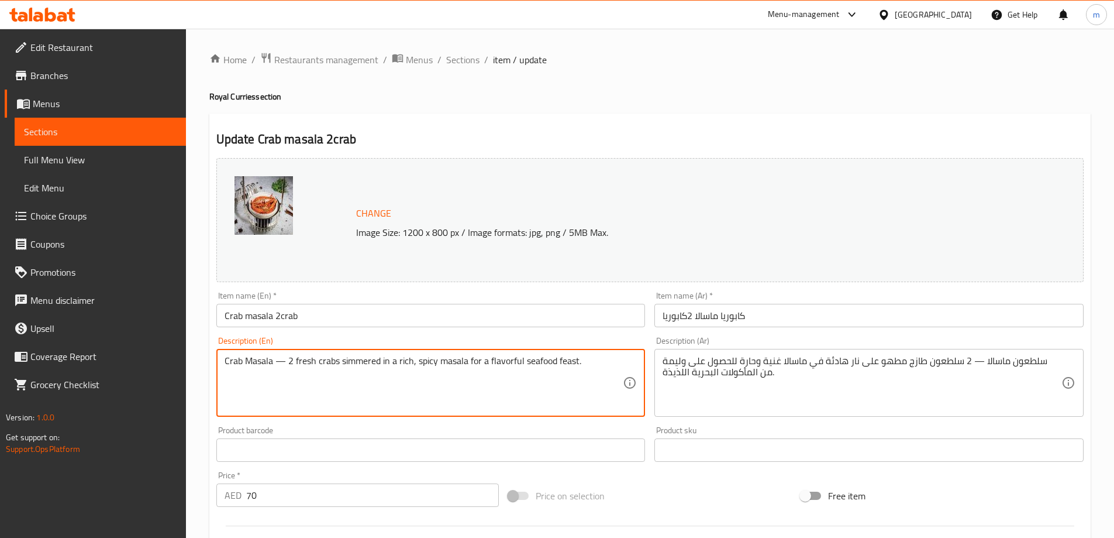
drag, startPoint x: 601, startPoint y: 357, endPoint x: 469, endPoint y: 352, distance: 132.3
click at [469, 352] on div "Crab Masala — 2 fresh crabs simmered in a rich, spicy masala for a flavorful se…" at bounding box center [430, 383] width 429 height 68
type textarea "Crab Masala — 2 fresh crabs simmered in a rich, spicy masala"
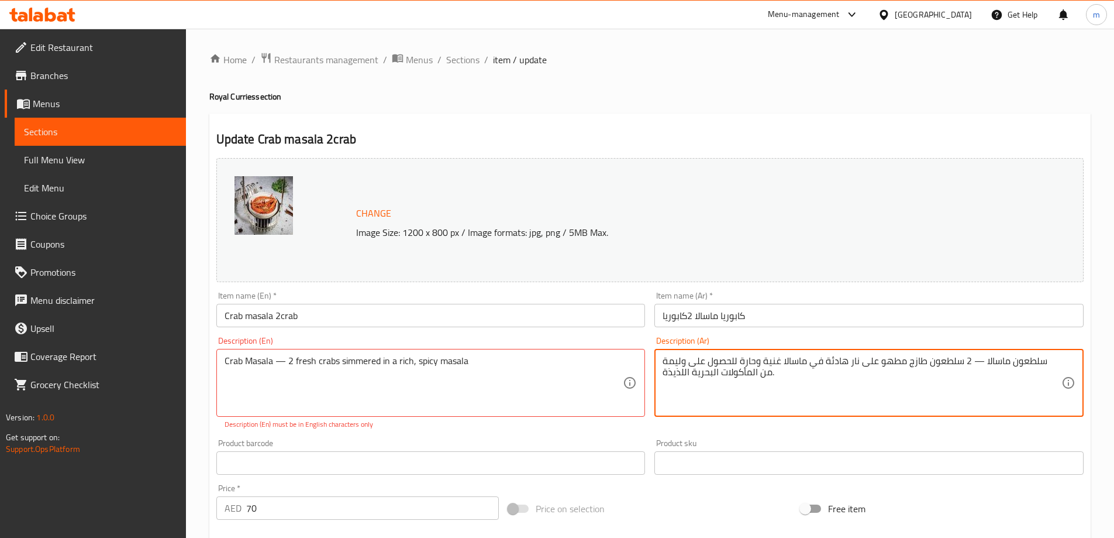
drag, startPoint x: 763, startPoint y: 377, endPoint x: 755, endPoint y: 350, distance: 28.3
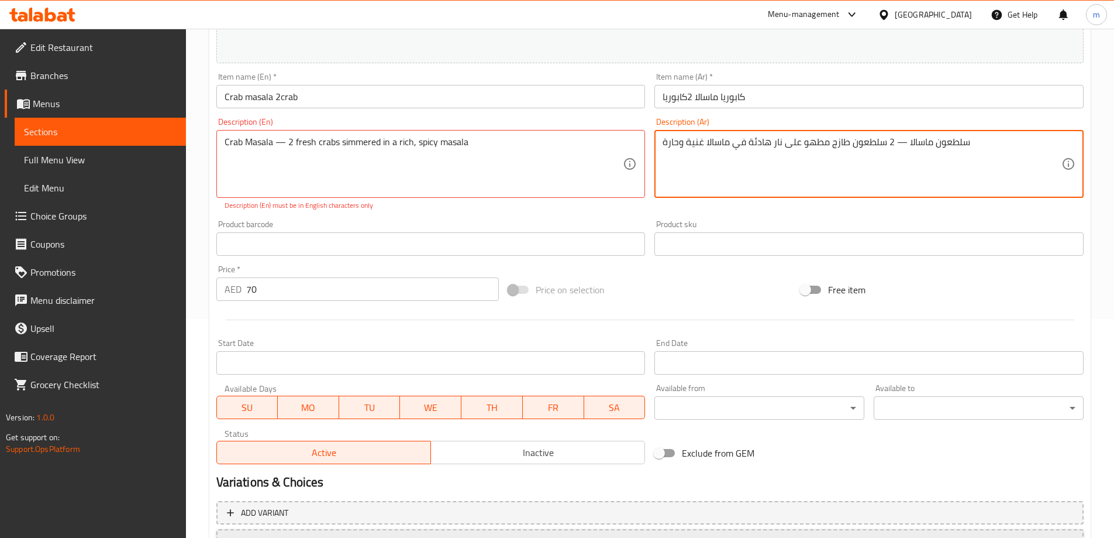
scroll to position [292, 0]
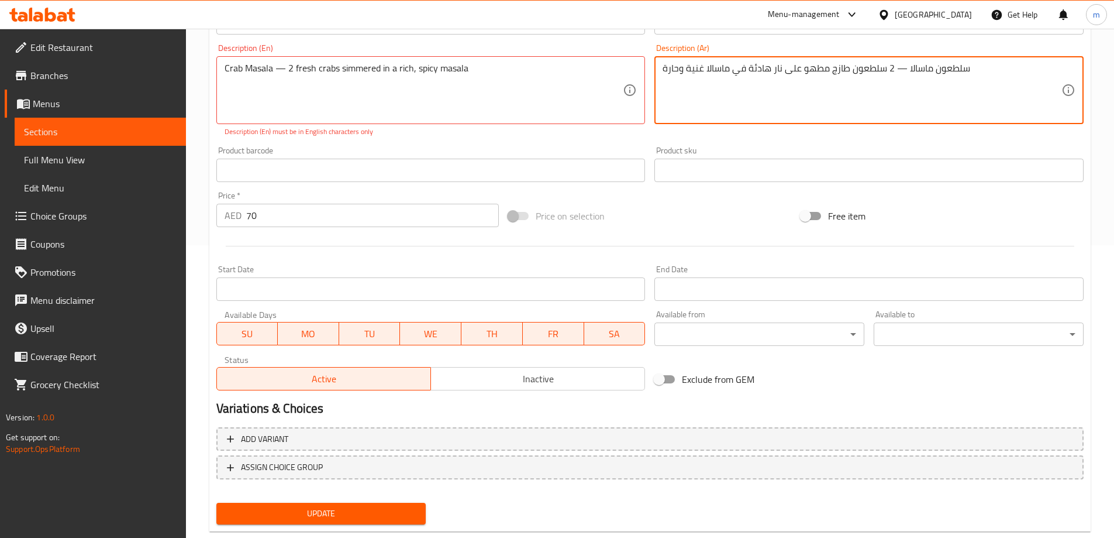
type textarea "سلطعون ماسالا — 2 سلطعون طازج مطهو على نار هادئة في ماسالا غنية وحارة"
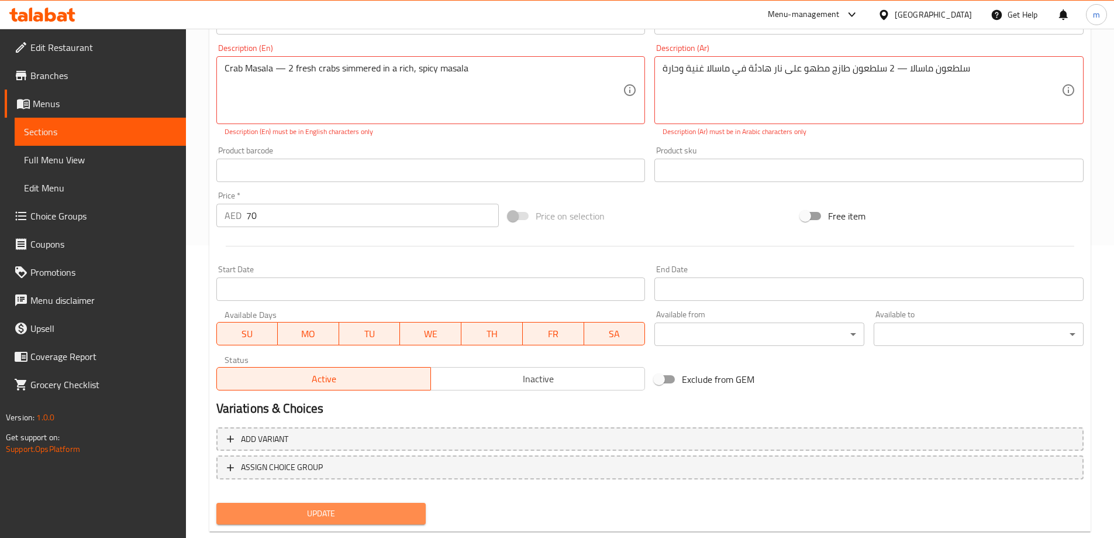
click at [339, 517] on span "Update" at bounding box center [321, 513] width 191 height 15
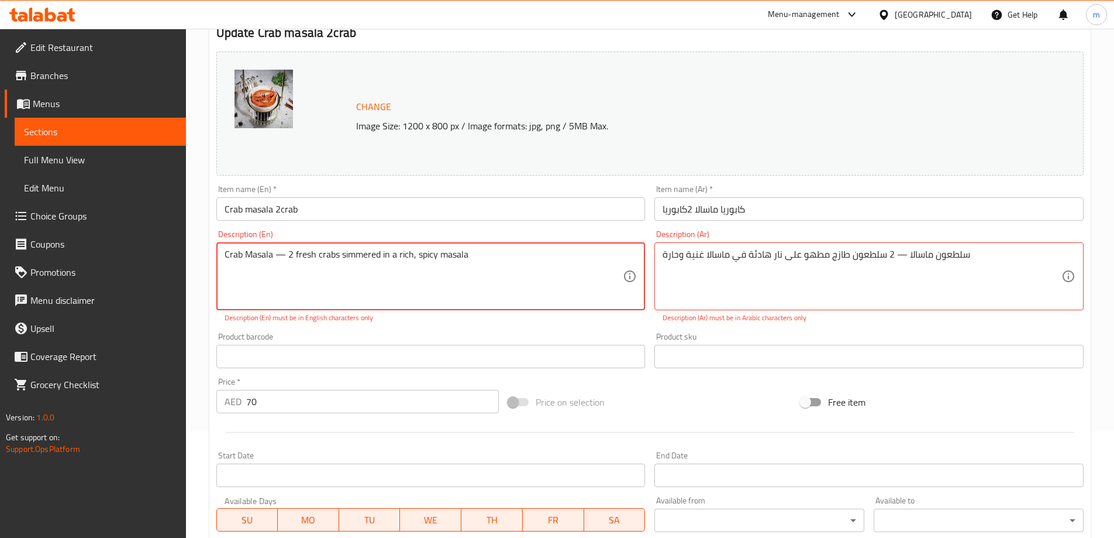
scroll to position [0, 0]
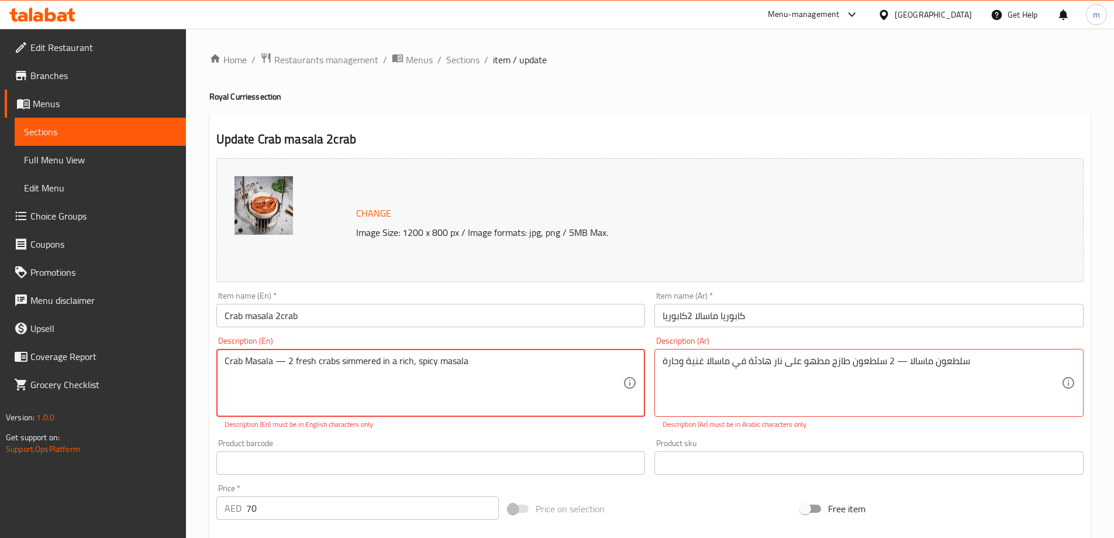
click at [133, 132] on span "Sections" at bounding box center [100, 132] width 153 height 14
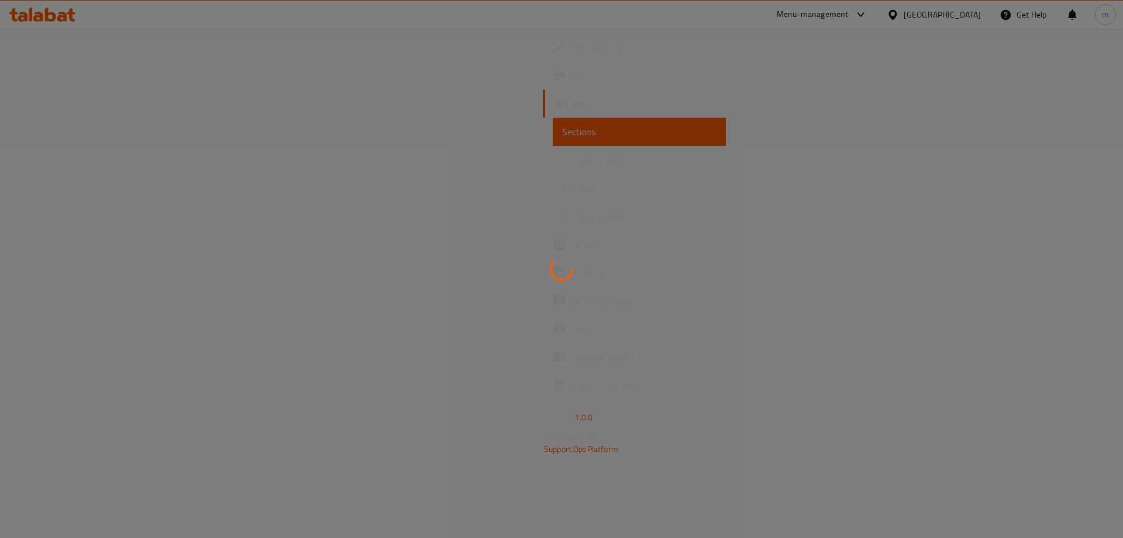
click at [133, 132] on div at bounding box center [561, 269] width 1123 height 538
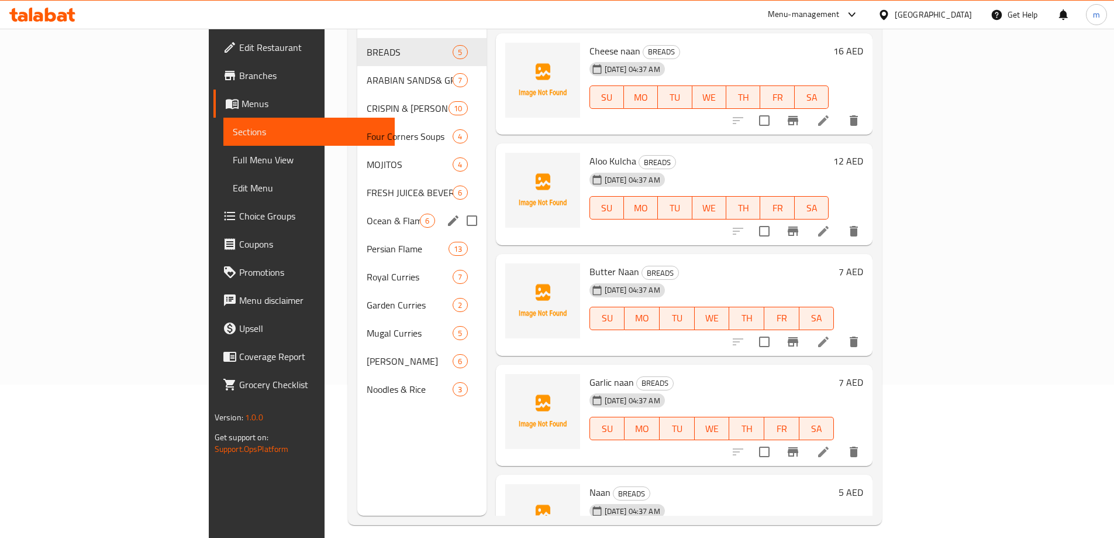
scroll to position [164, 0]
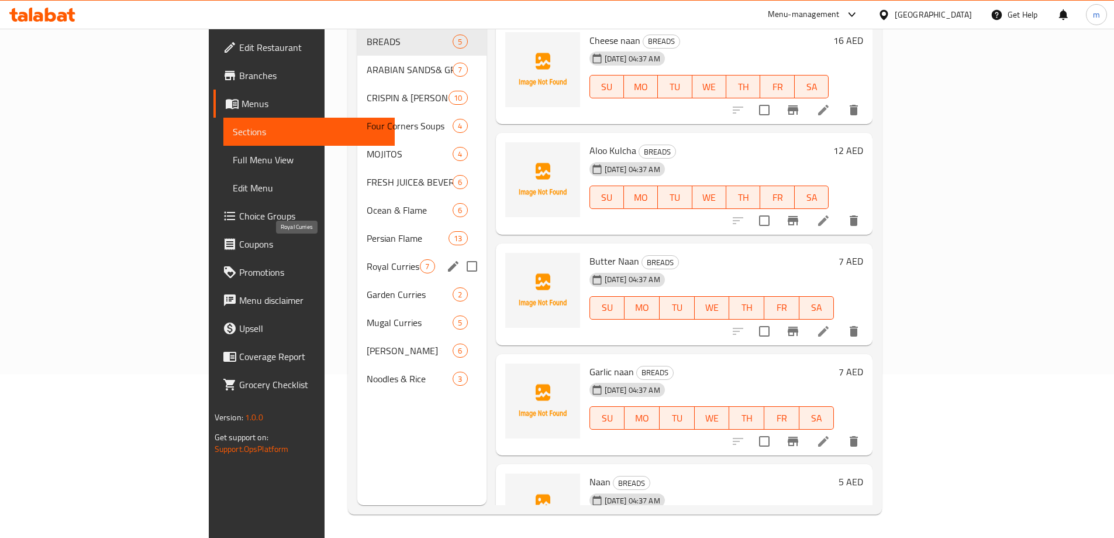
click at [367, 259] on span "Royal Curries" at bounding box center [393, 266] width 53 height 14
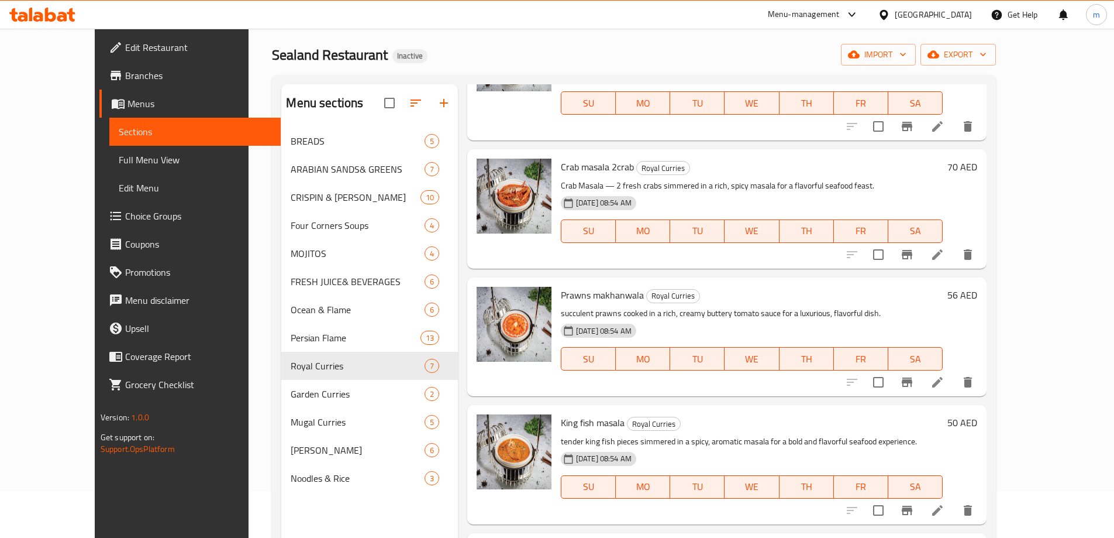
scroll to position [117, 0]
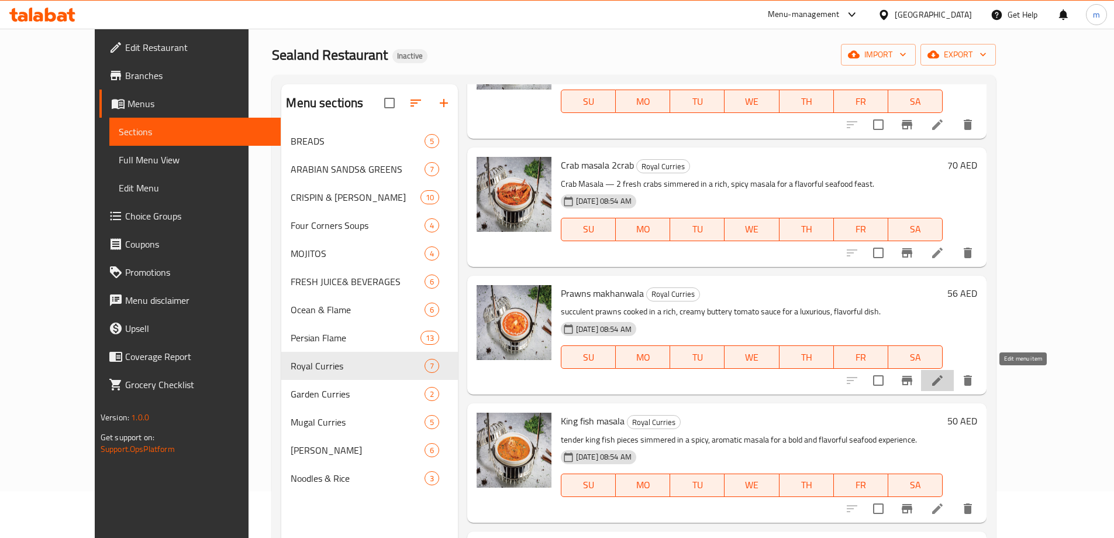
click at [945, 381] on icon at bounding box center [938, 380] width 14 height 14
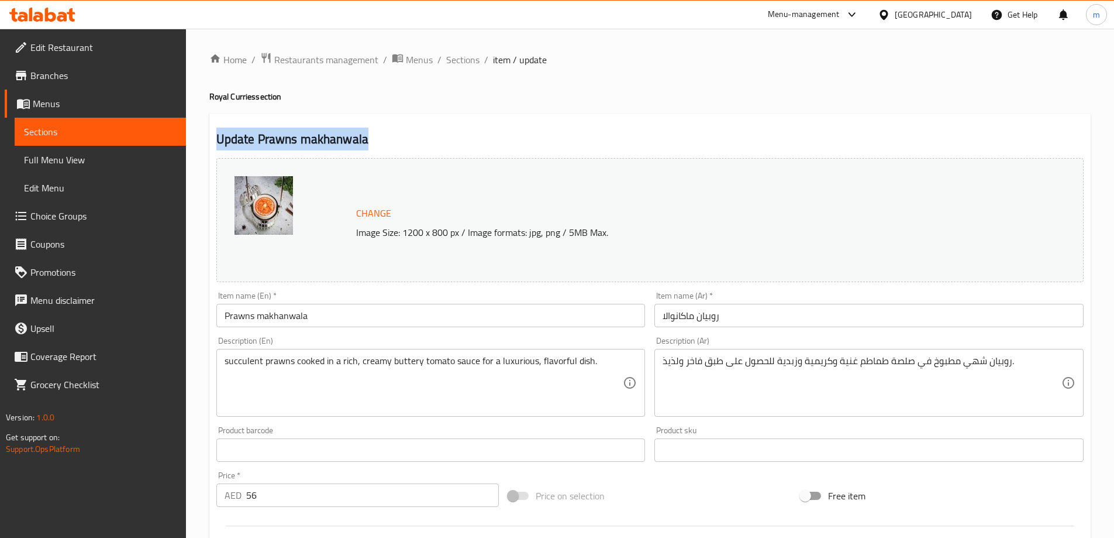
drag, startPoint x: 381, startPoint y: 136, endPoint x: 212, endPoint y: 140, distance: 169.7
click at [212, 140] on div "Update Prawns makhanwala Change Image Size: 1200 x 800 px / Image formats: jpg,…" at bounding box center [650, 462] width 882 height 698
click at [483, 144] on h2 "Update Prawns makhanwala" at bounding box center [649, 139] width 867 height 18
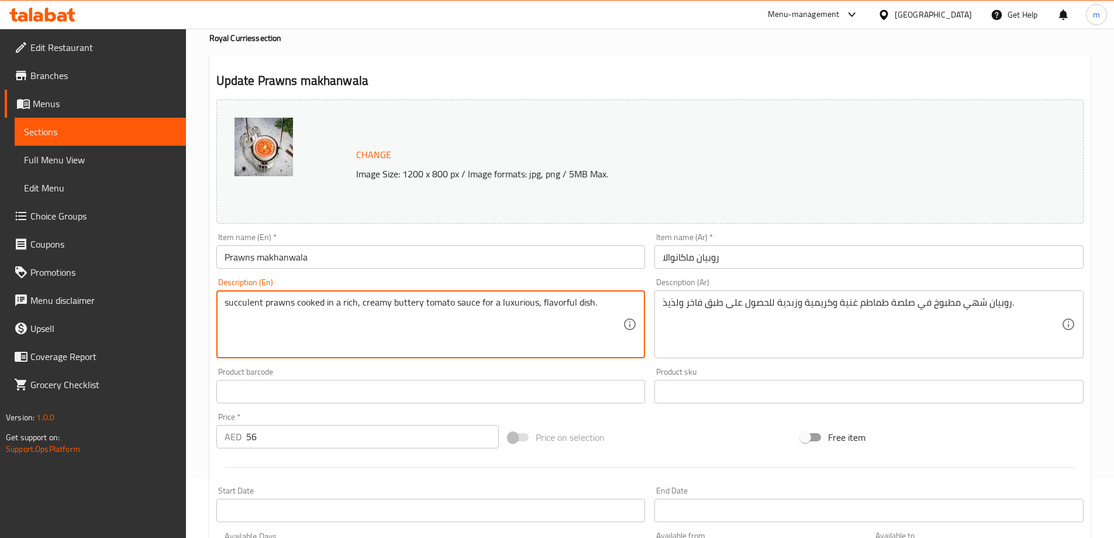
drag, startPoint x: 476, startPoint y: 303, endPoint x: 674, endPoint y: 303, distance: 198.3
type textarea "succulent prawns cooked in a rich, creamy buttery tomato sauce"
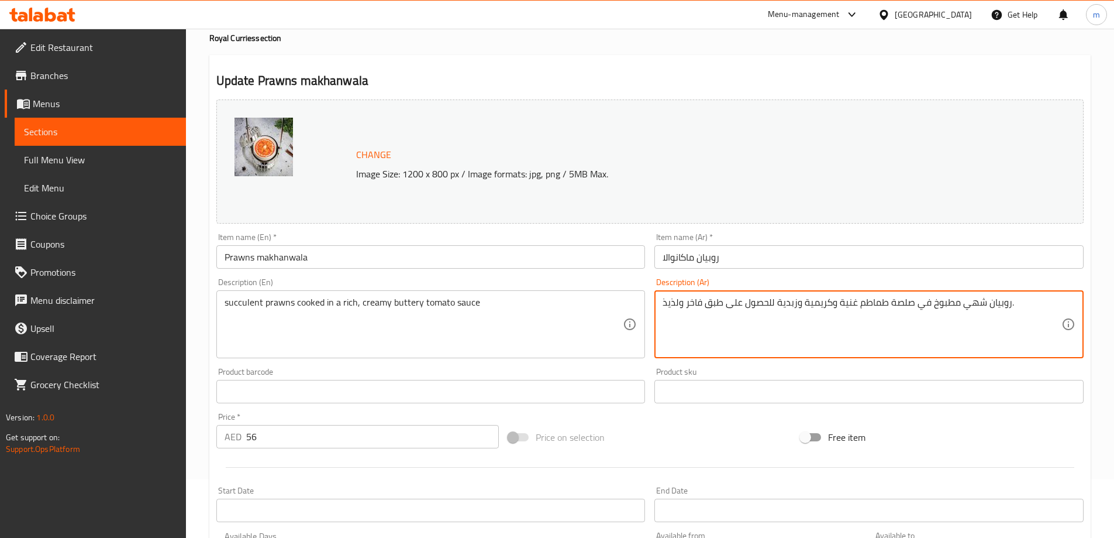
drag, startPoint x: 773, startPoint y: 302, endPoint x: 650, endPoint y: 301, distance: 123.4
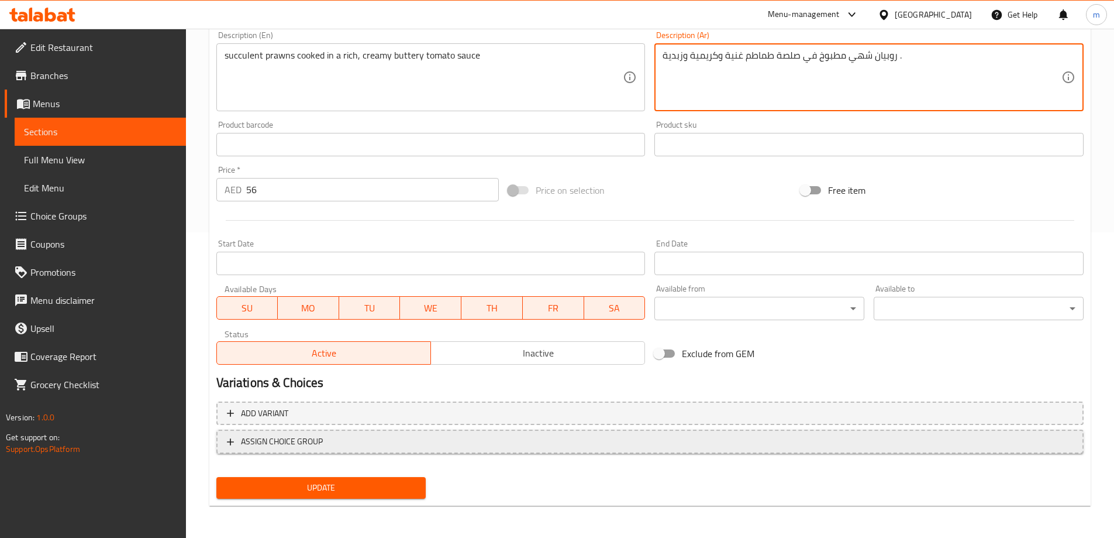
scroll to position [306, 0]
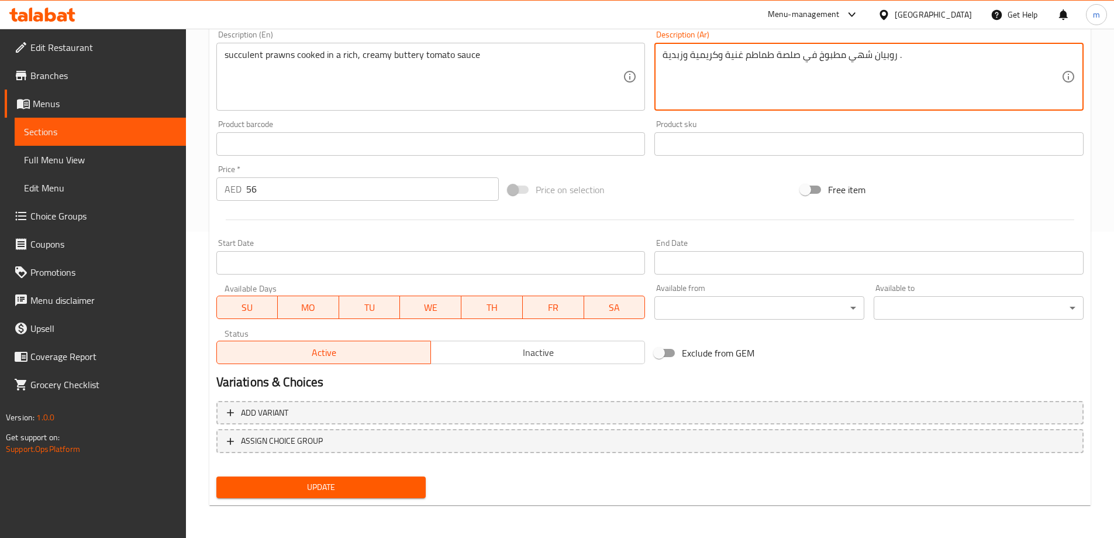
type textarea "روبيان شهي مطبوخ في صلصة طماطم غنية وكريمية وزبدية ."
click at [318, 485] on span "Update" at bounding box center [321, 487] width 191 height 15
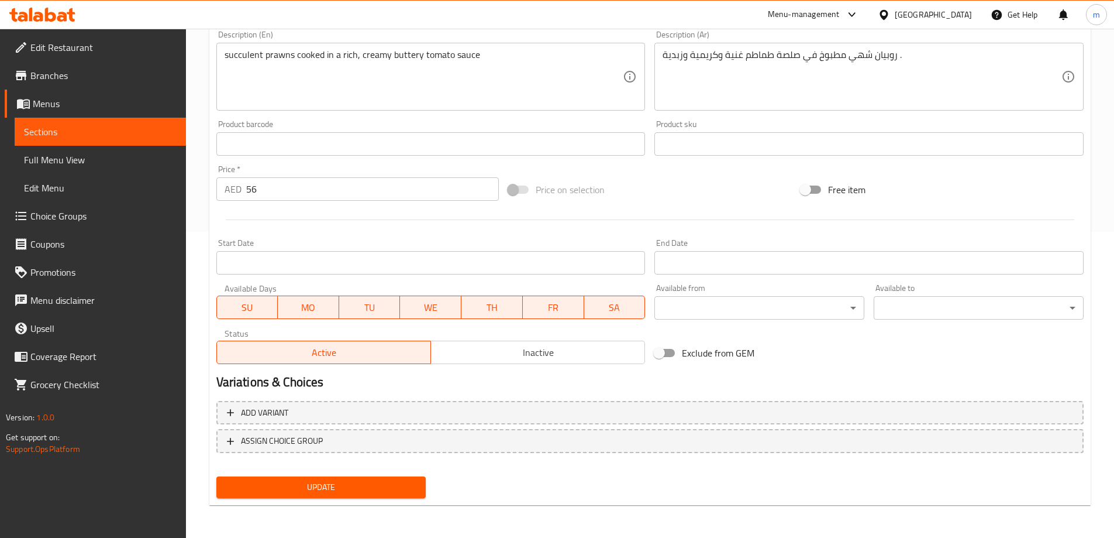
click at [308, 493] on span "Update" at bounding box center [321, 487] width 191 height 15
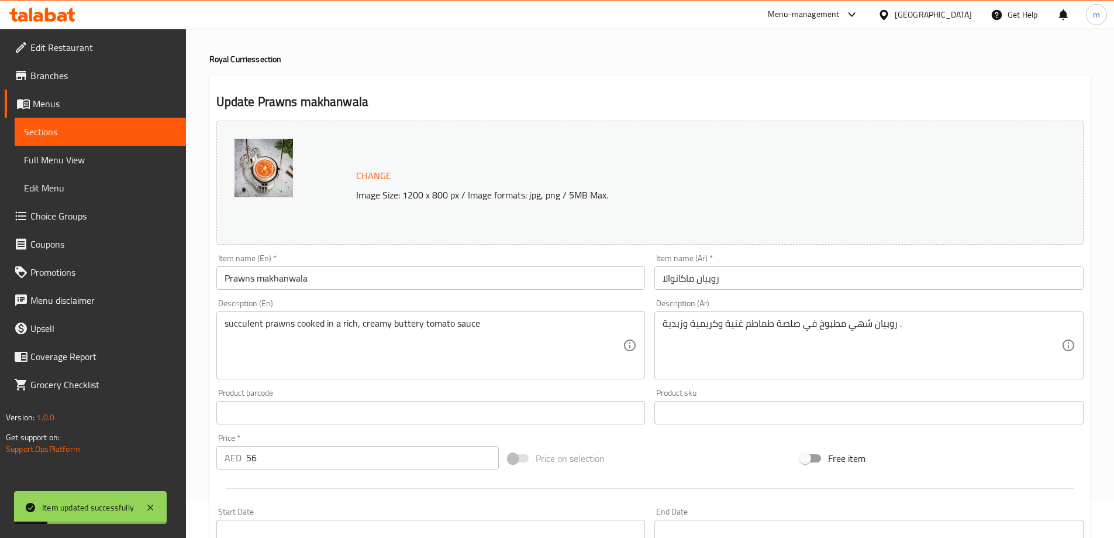
scroll to position [0, 0]
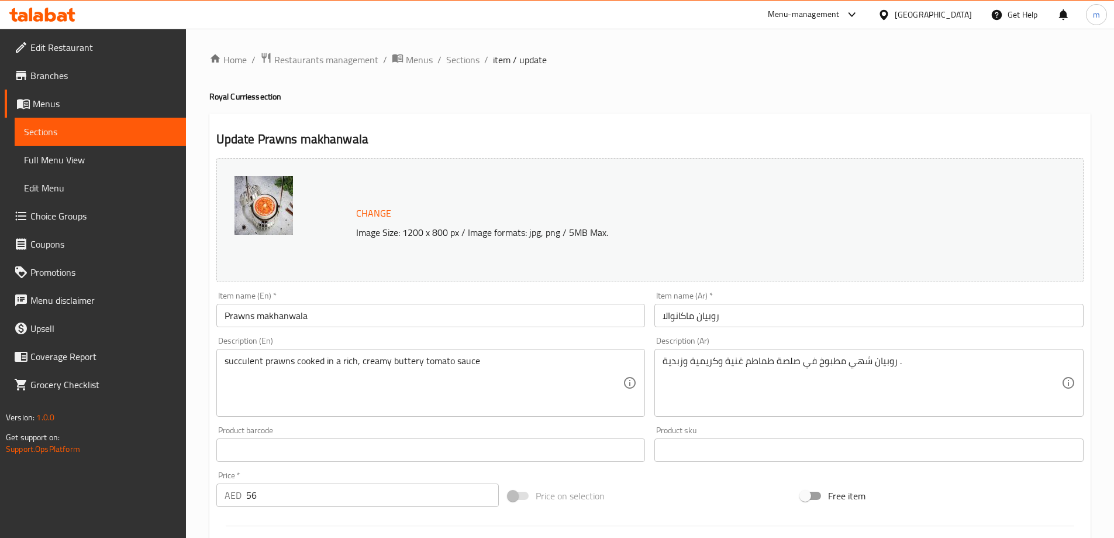
click at [117, 135] on span "Sections" at bounding box center [100, 132] width 153 height 14
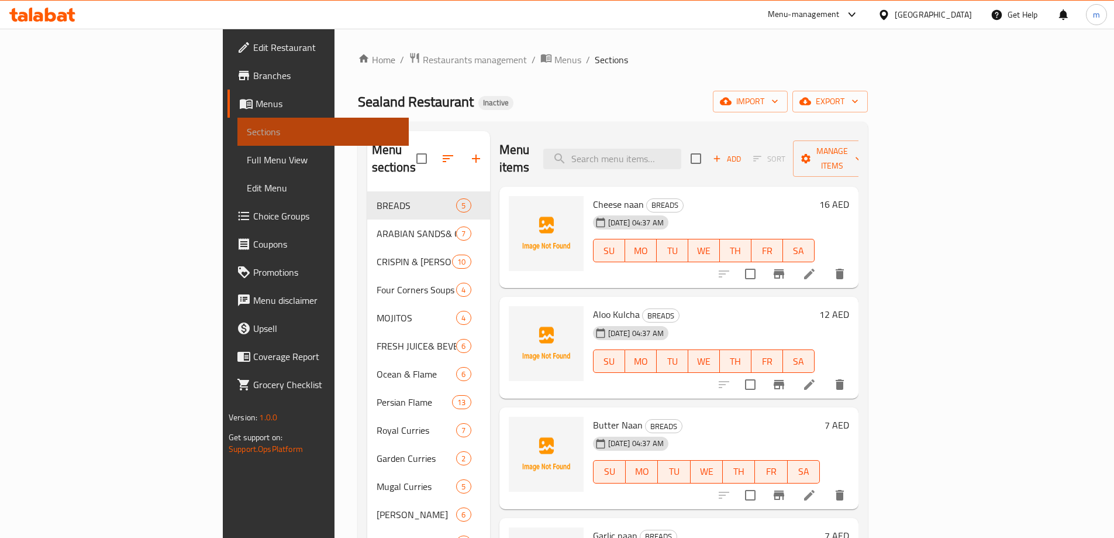
click at [247, 135] on span "Sections" at bounding box center [323, 132] width 153 height 14
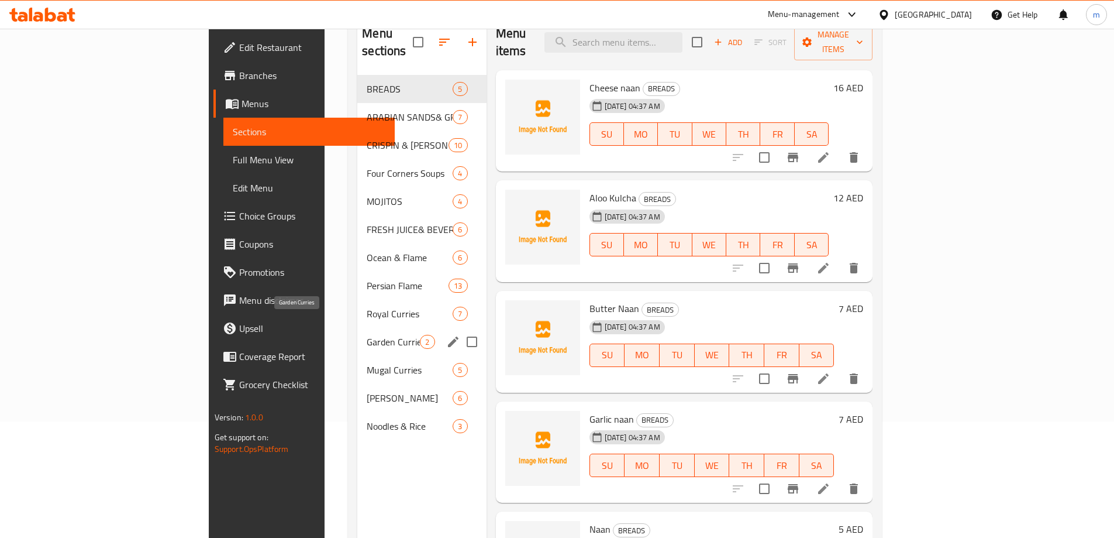
scroll to position [117, 0]
click at [357, 307] on div "Royal Curries 7" at bounding box center [421, 313] width 129 height 28
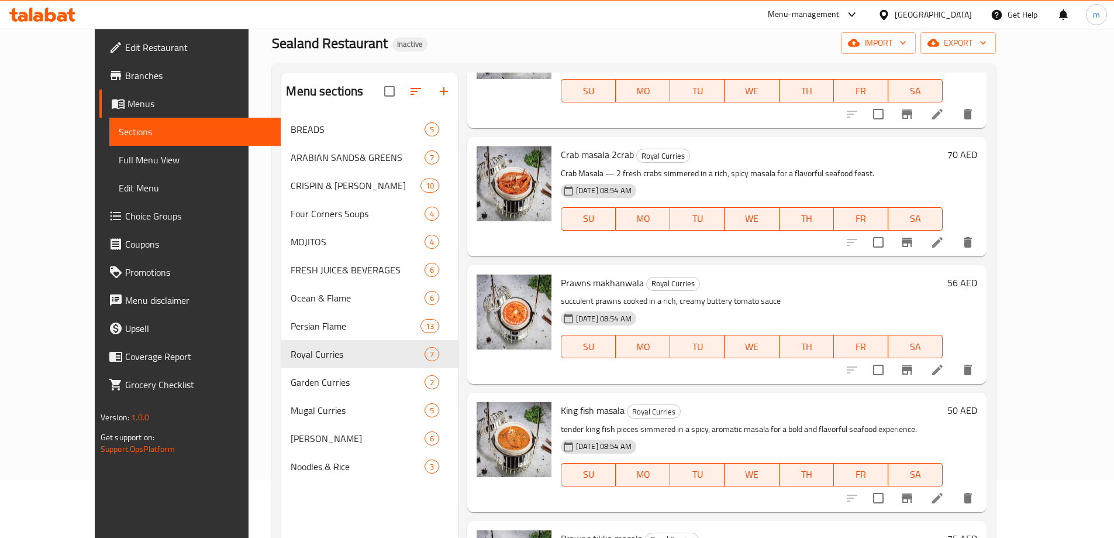
scroll to position [117, 0]
click at [945, 370] on icon at bounding box center [938, 369] width 14 height 14
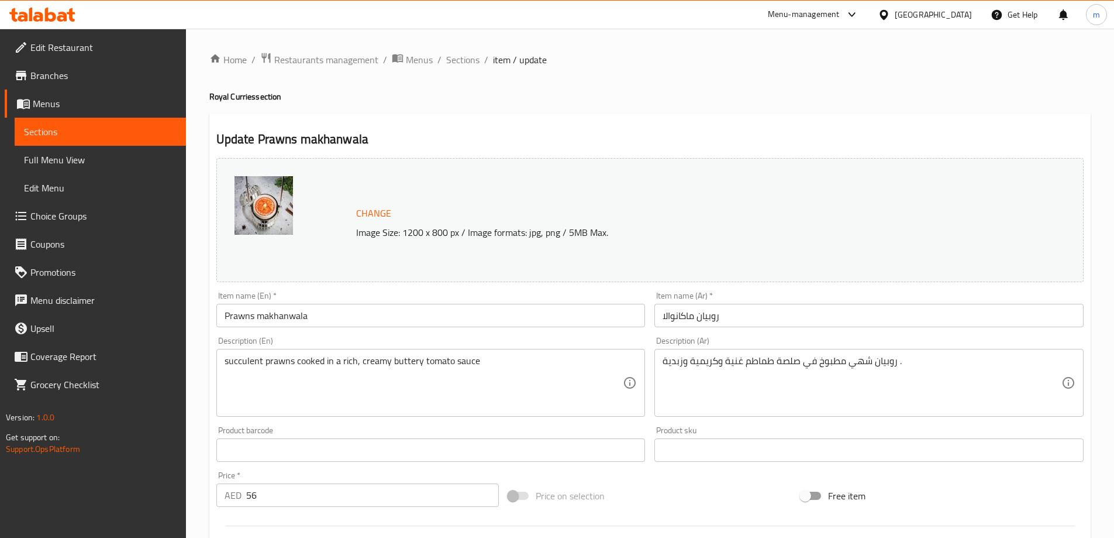
click at [87, 139] on link "Sections" at bounding box center [100, 132] width 171 height 28
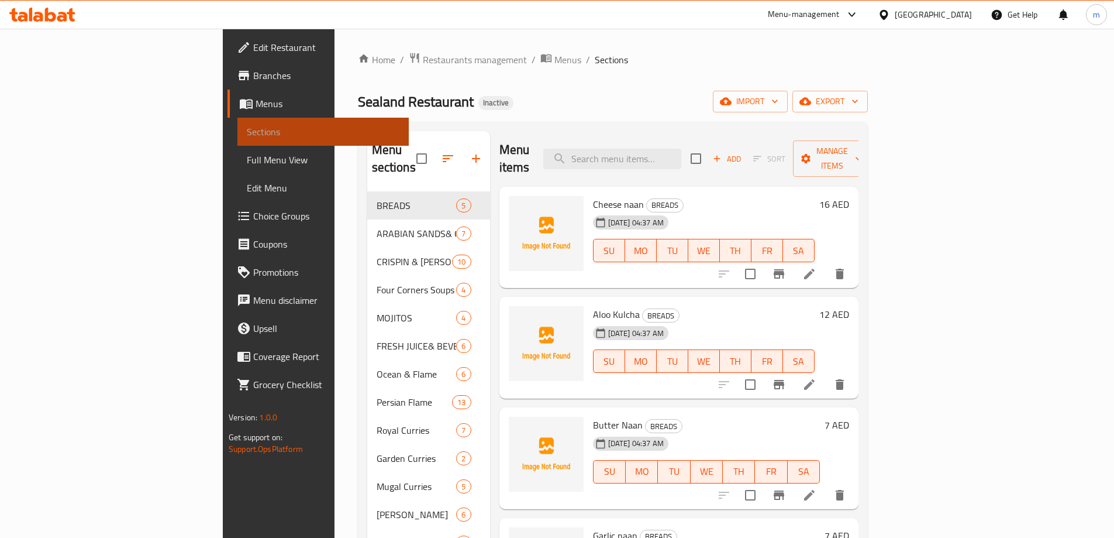
click at [237, 139] on link "Sections" at bounding box center [322, 132] width 171 height 28
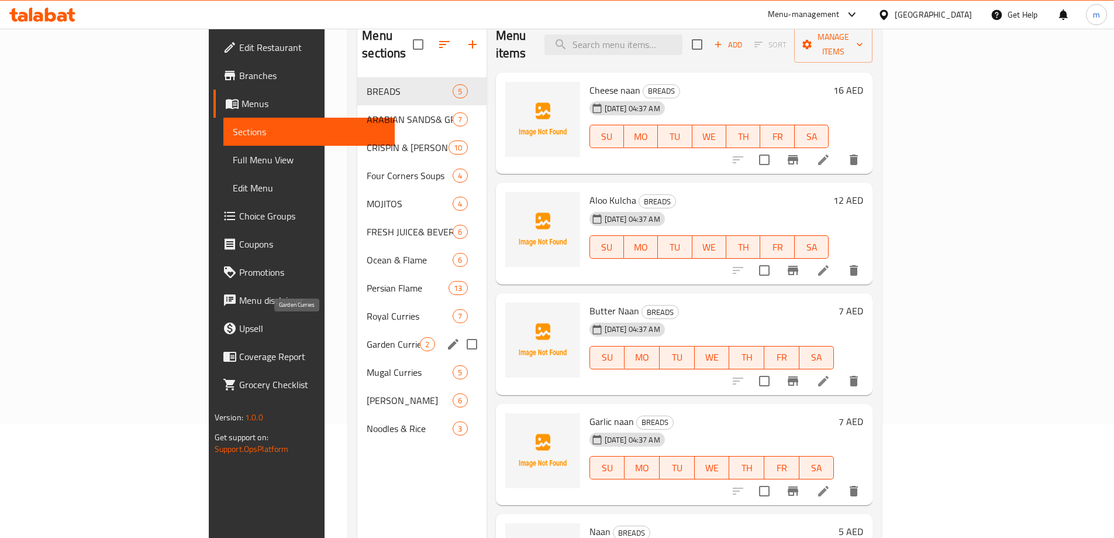
scroll to position [117, 0]
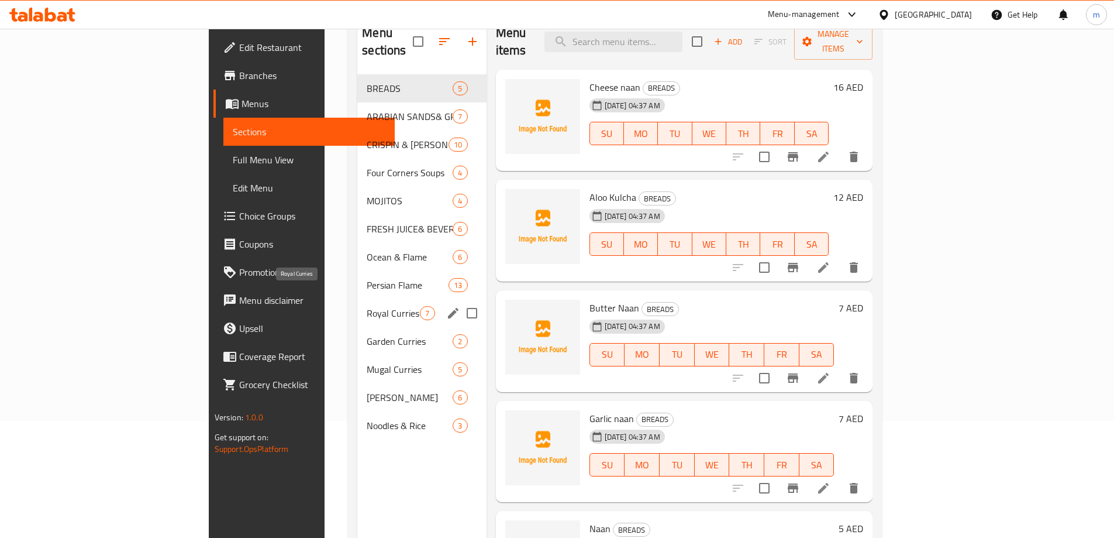
click at [367, 306] on span "Royal Curries" at bounding box center [393, 313] width 53 height 14
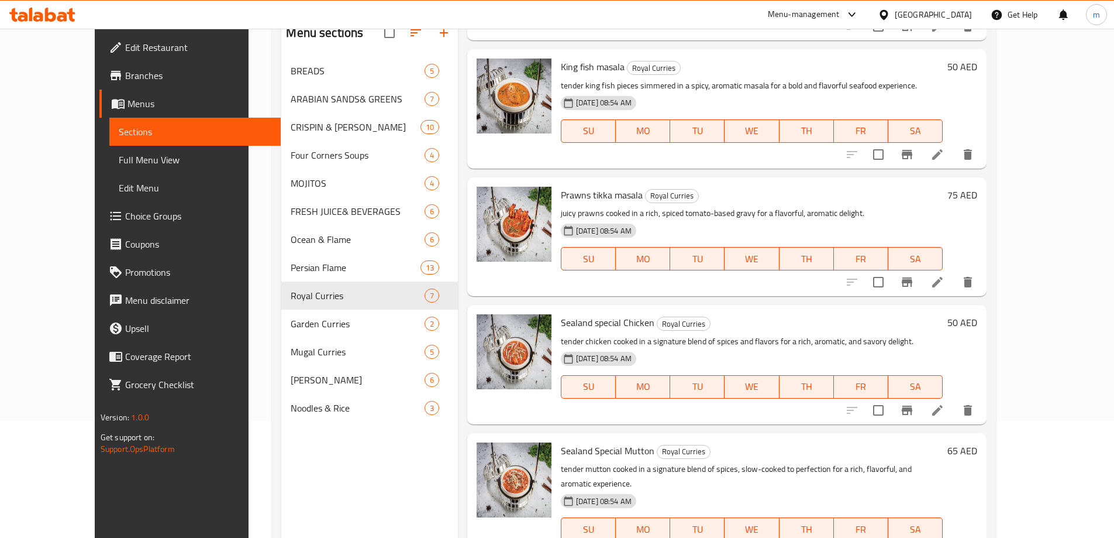
scroll to position [164, 0]
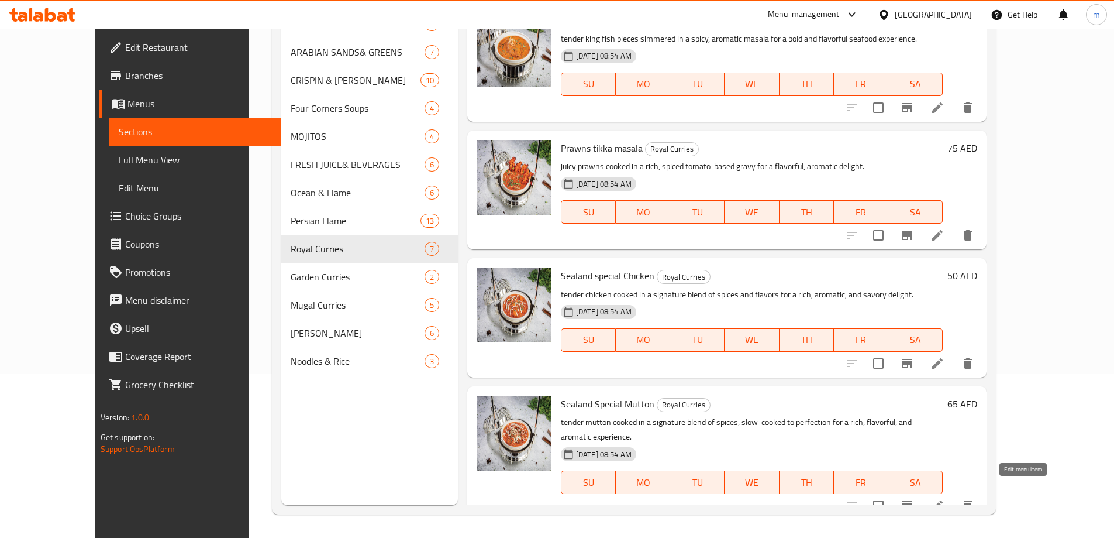
click at [945, 498] on icon at bounding box center [938, 505] width 14 height 14
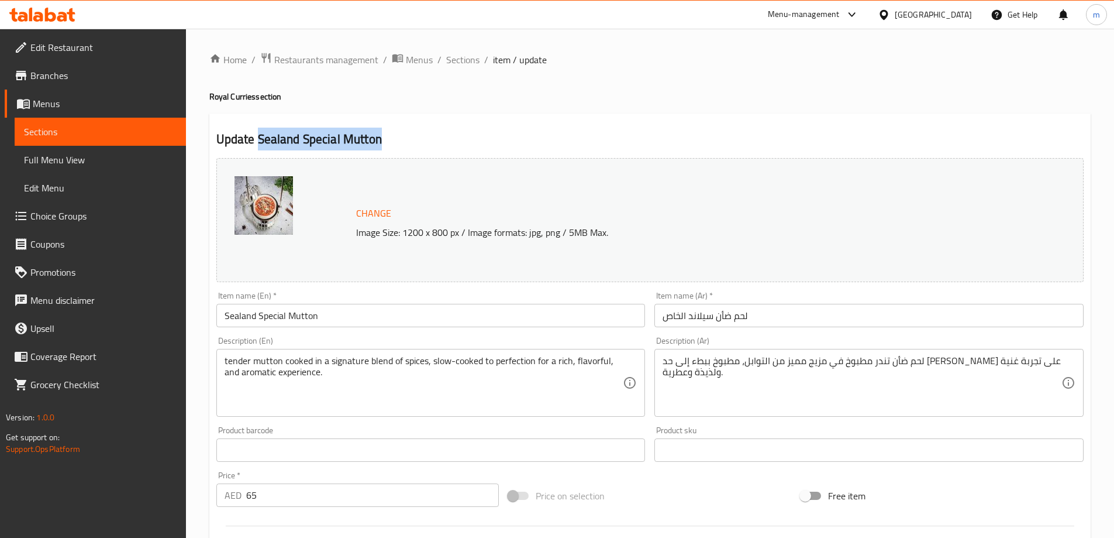
drag, startPoint x: 402, startPoint y: 136, endPoint x: 260, endPoint y: 134, distance: 141.6
click at [260, 134] on h2 "Update Sealand Special Mutton" at bounding box center [649, 139] width 867 height 18
copy h2 "Sealand Special Mutton"
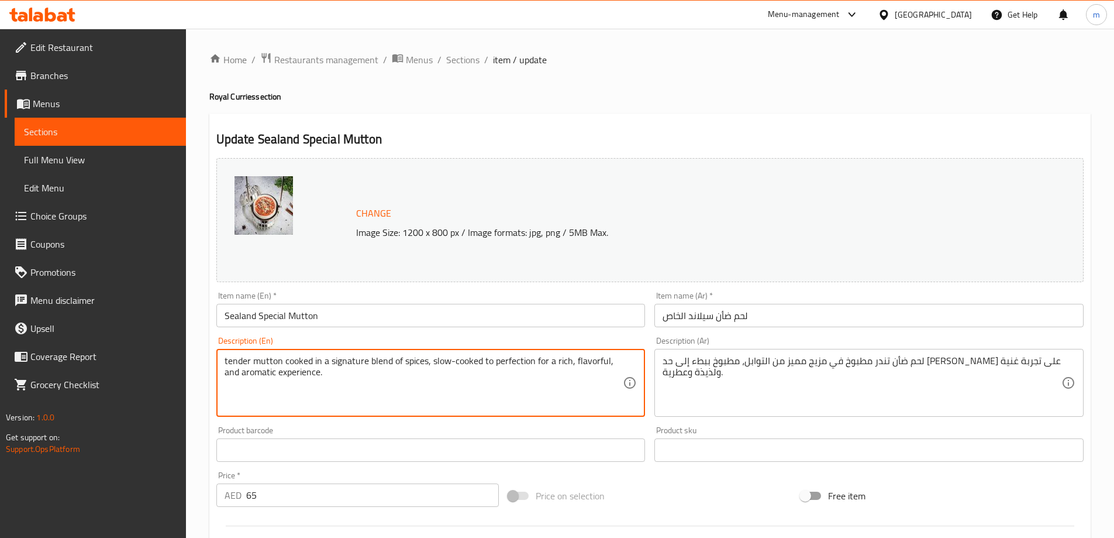
drag, startPoint x: 328, startPoint y: 376, endPoint x: 484, endPoint y: 347, distance: 158.8
type textarea "tender mutton cooked in a signature blend of spices, slow-cooked"
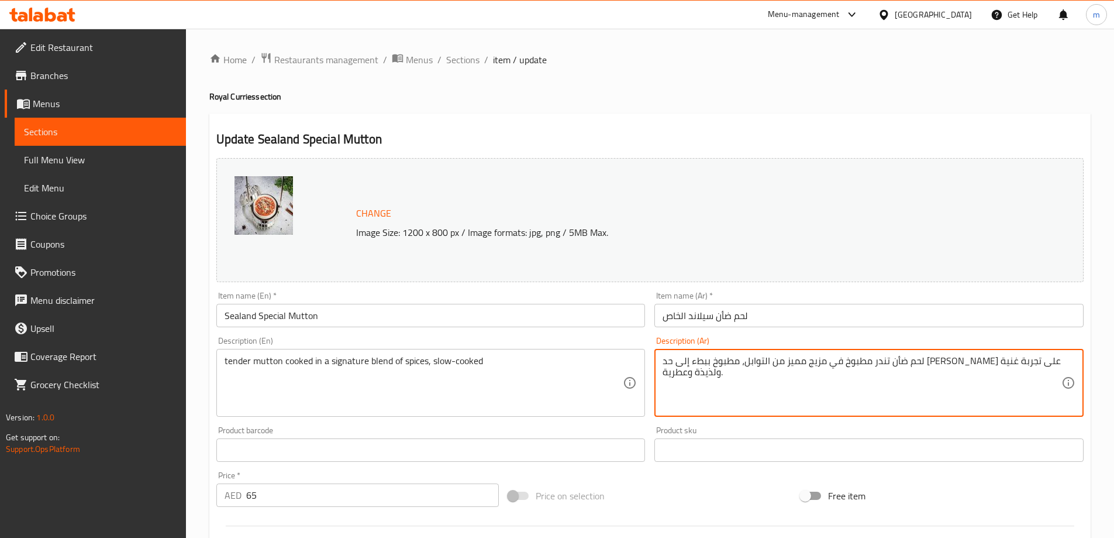
drag, startPoint x: 738, startPoint y: 375, endPoint x: 760, endPoint y: 352, distance: 31.9
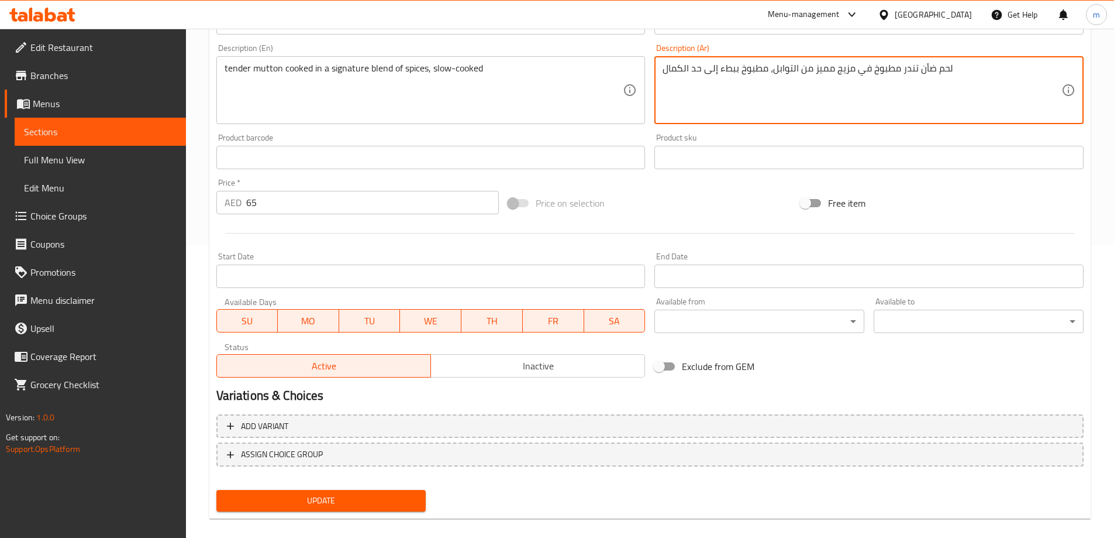
scroll to position [306, 0]
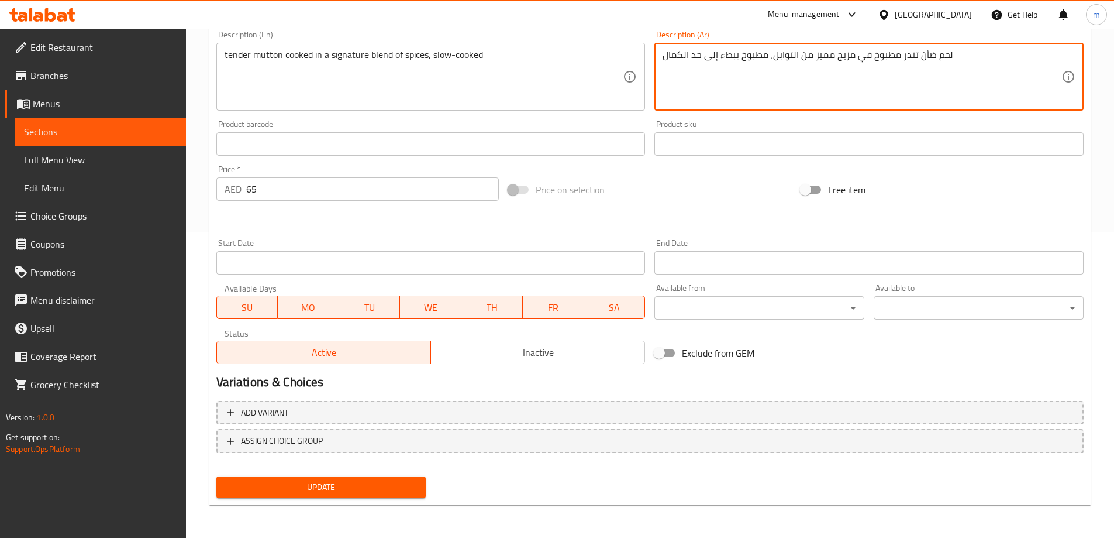
type textarea "لحم ضأن تندر مطبوخ في مزيج مميز من التوابل، مطبوخ ببطء إلى حد الكمال"
click at [388, 486] on span "Update" at bounding box center [321, 487] width 191 height 15
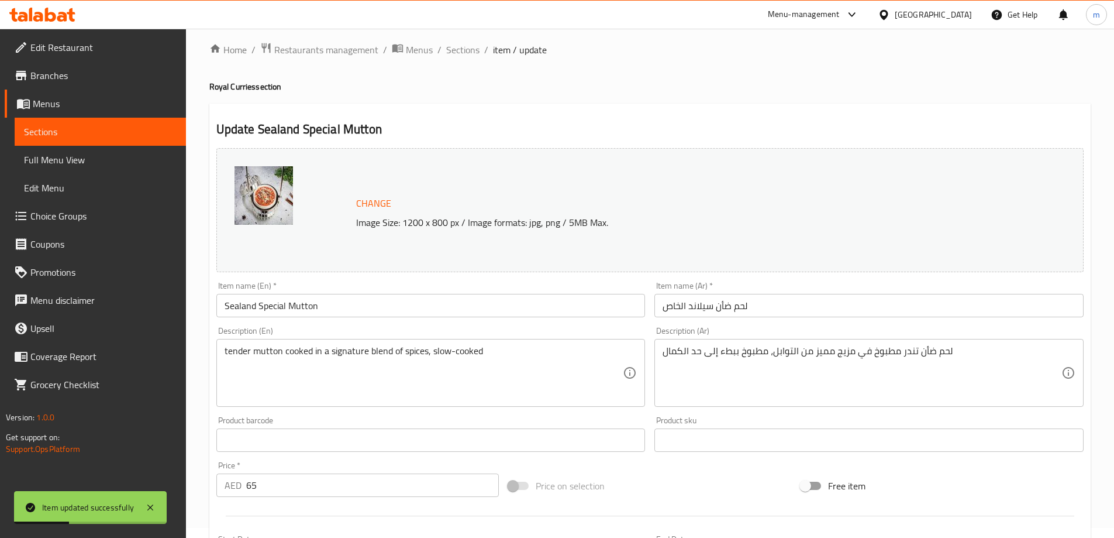
scroll to position [0, 0]
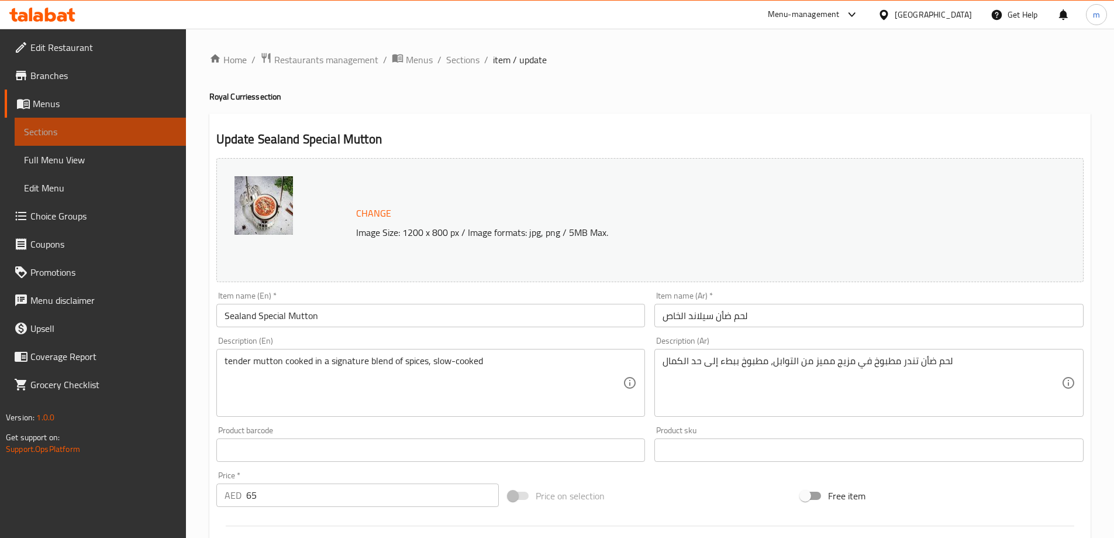
click at [139, 135] on span "Sections" at bounding box center [100, 132] width 153 height 14
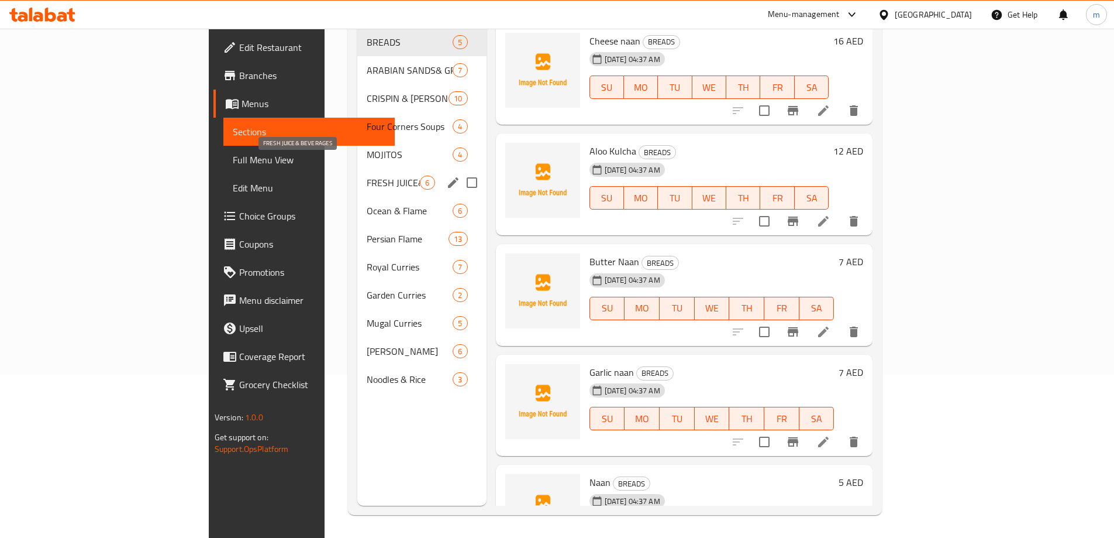
scroll to position [164, 0]
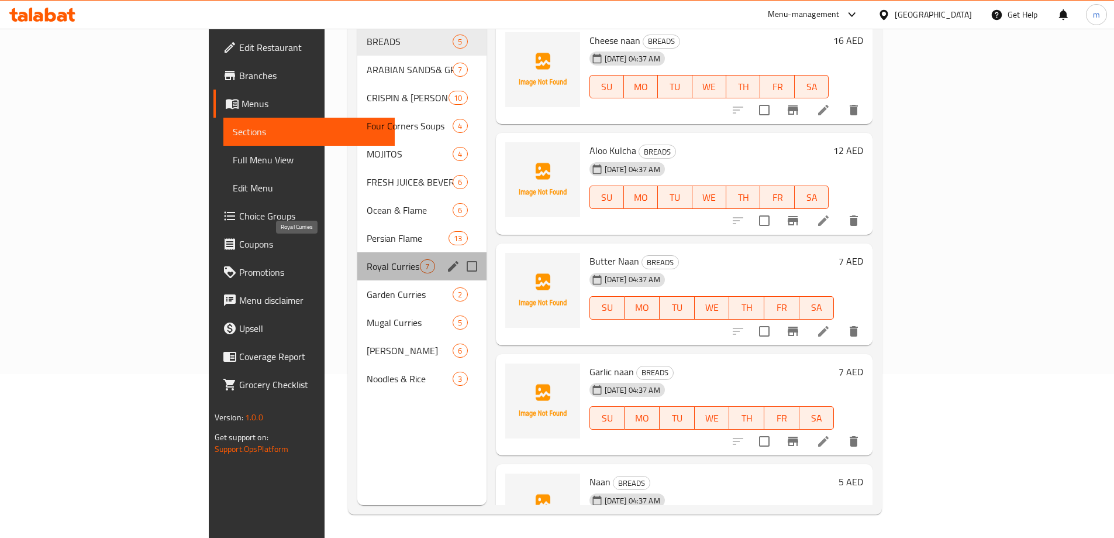
click at [367, 259] on span "Royal Curries" at bounding box center [393, 266] width 53 height 14
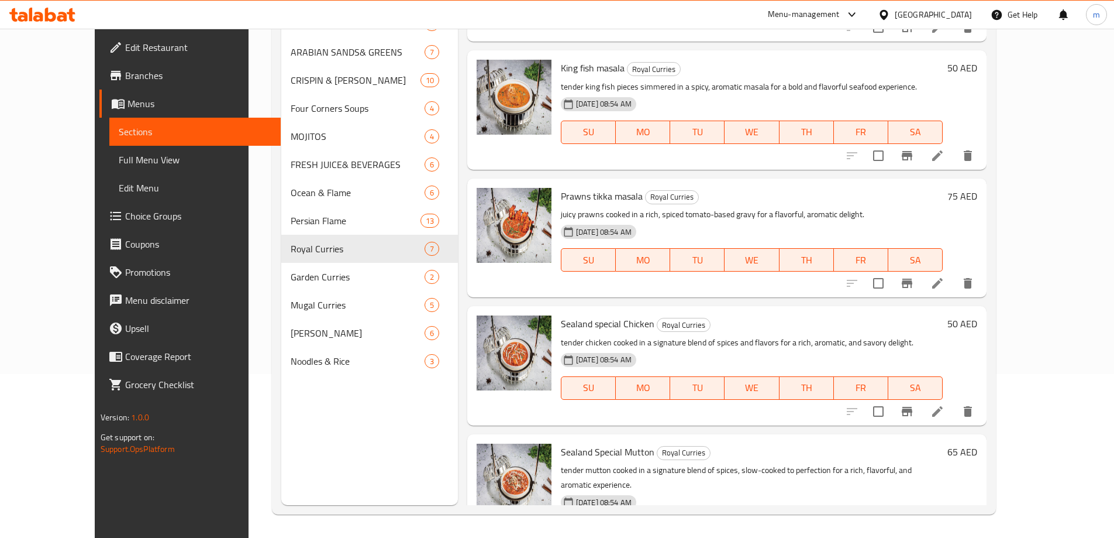
scroll to position [401, 0]
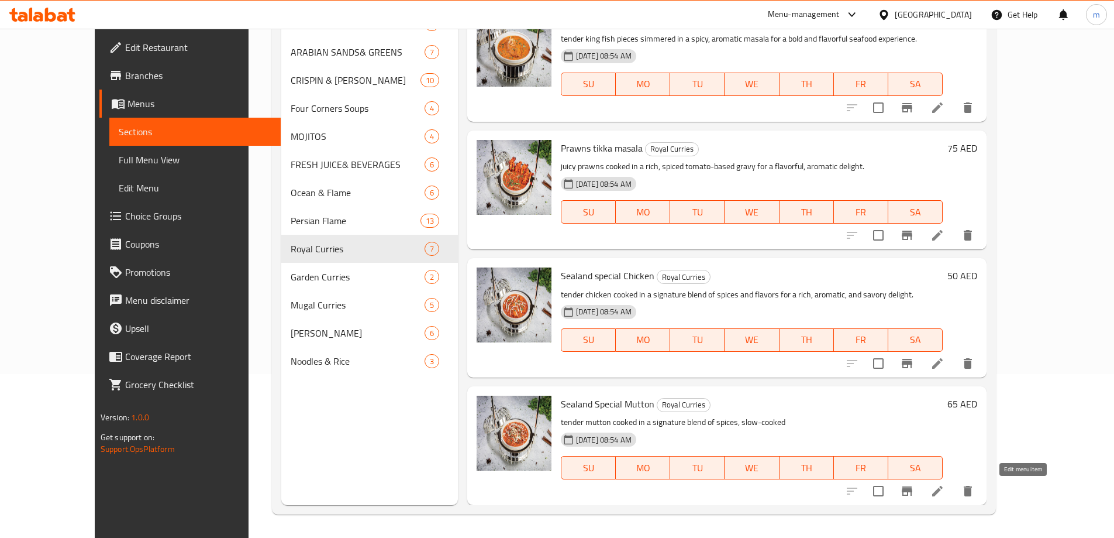
click at [945, 491] on icon at bounding box center [938, 491] width 14 height 14
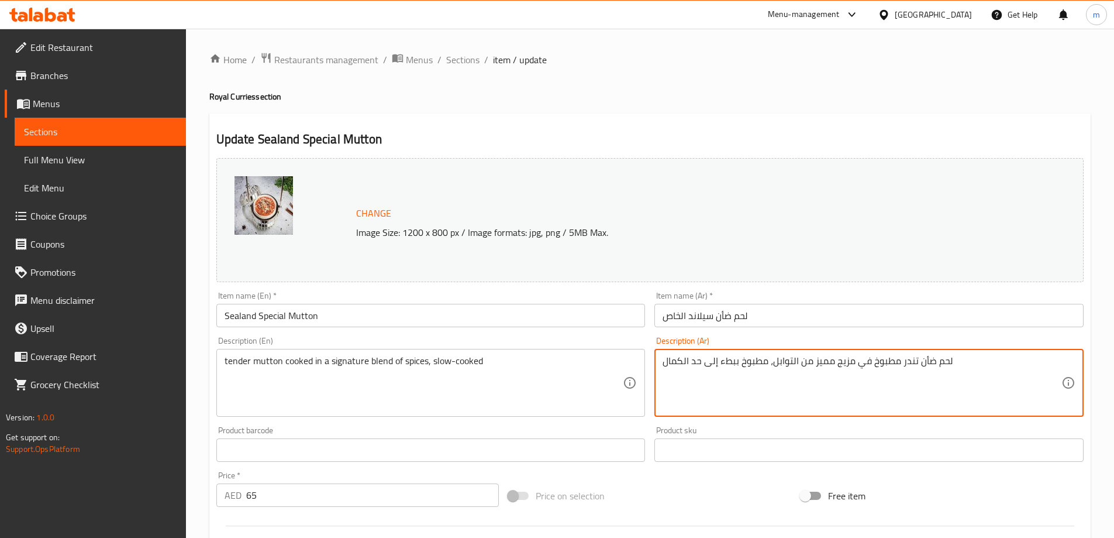
click at [666, 363] on textarea "لحم ضأن تندر مطبوخ في مزيج مميز من التوابل، مطبوخ ببطء إلى حد الكمال" at bounding box center [862, 383] width 399 height 56
drag, startPoint x: 663, startPoint y: 362, endPoint x: 717, endPoint y: 366, distance: 53.3
click at [717, 366] on textarea "لحم ضأن تندر مطبوخ في مزيج مميز من التوابل، مطبوخ ببطء إلى حد الكمال" at bounding box center [862, 383] width 399 height 56
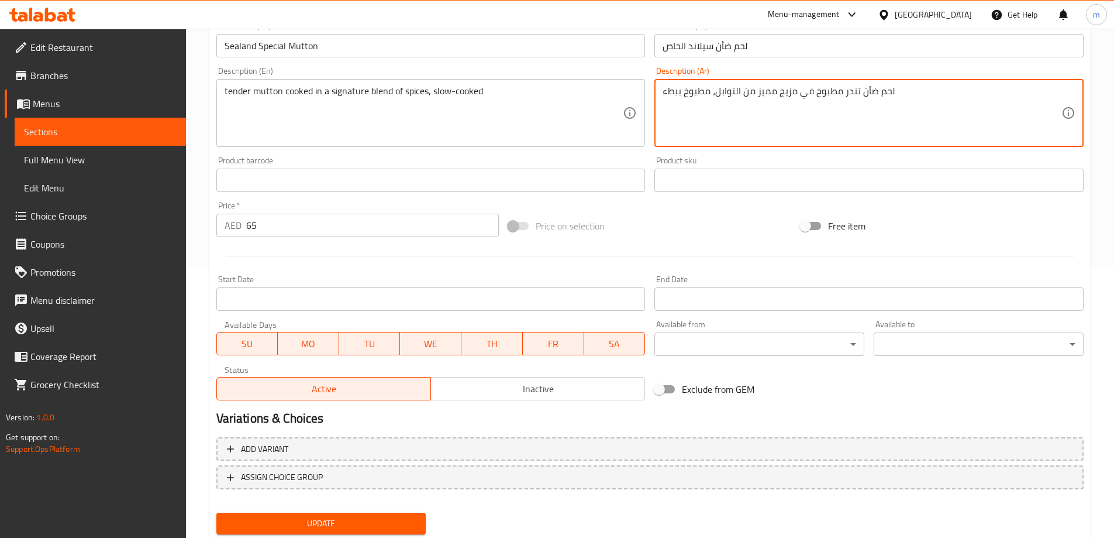
scroll to position [306, 0]
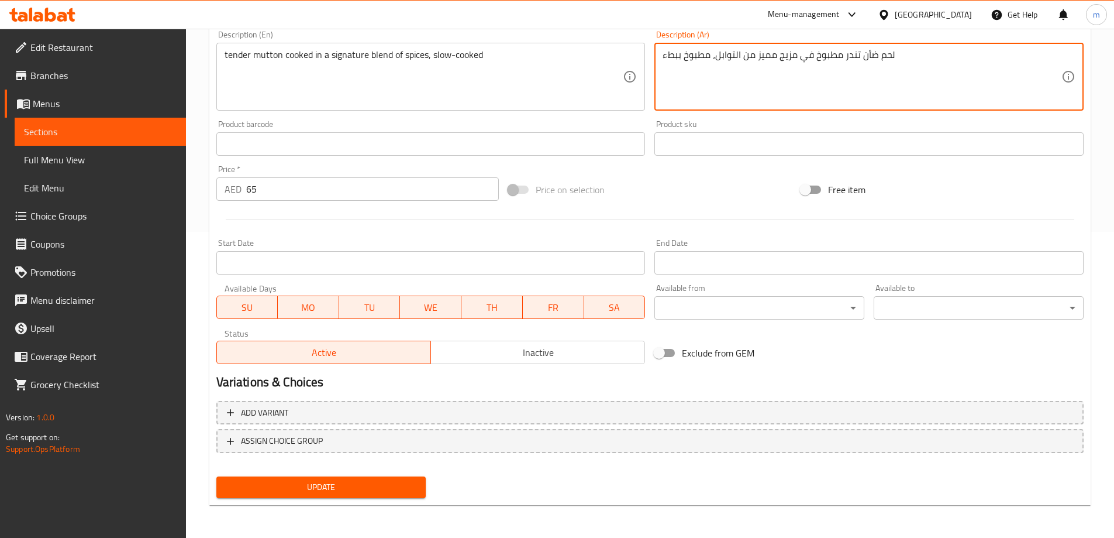
type textarea "لحم ضأن تندر مطبوخ في مزيج مميز من التوابل، مطبوخ ببطء"
click at [355, 491] on span "Update" at bounding box center [321, 487] width 191 height 15
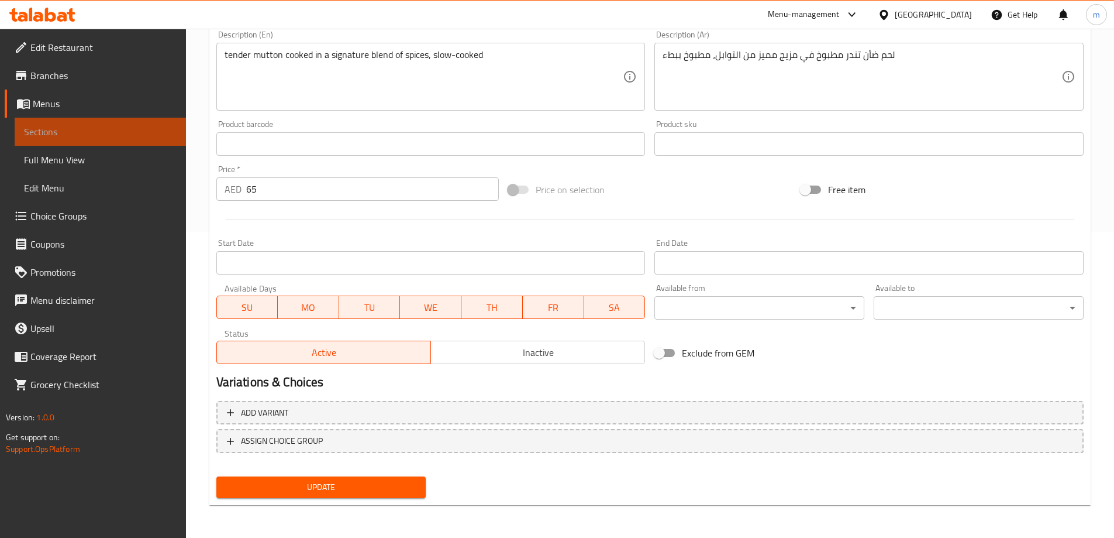
click at [104, 136] on span "Sections" at bounding box center [100, 132] width 153 height 14
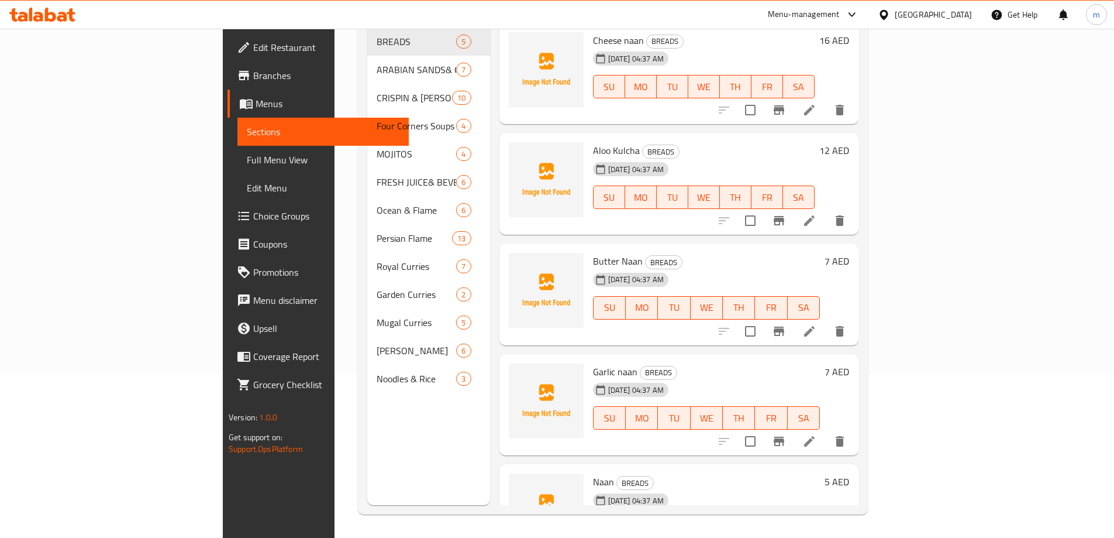
scroll to position [164, 0]
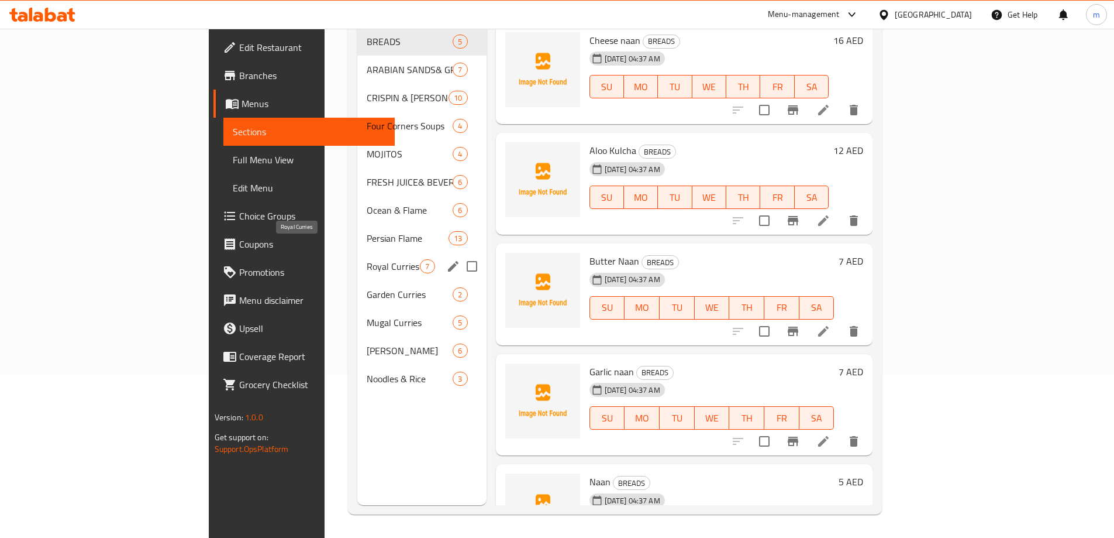
click at [367, 259] on span "Royal Curries" at bounding box center [393, 266] width 53 height 14
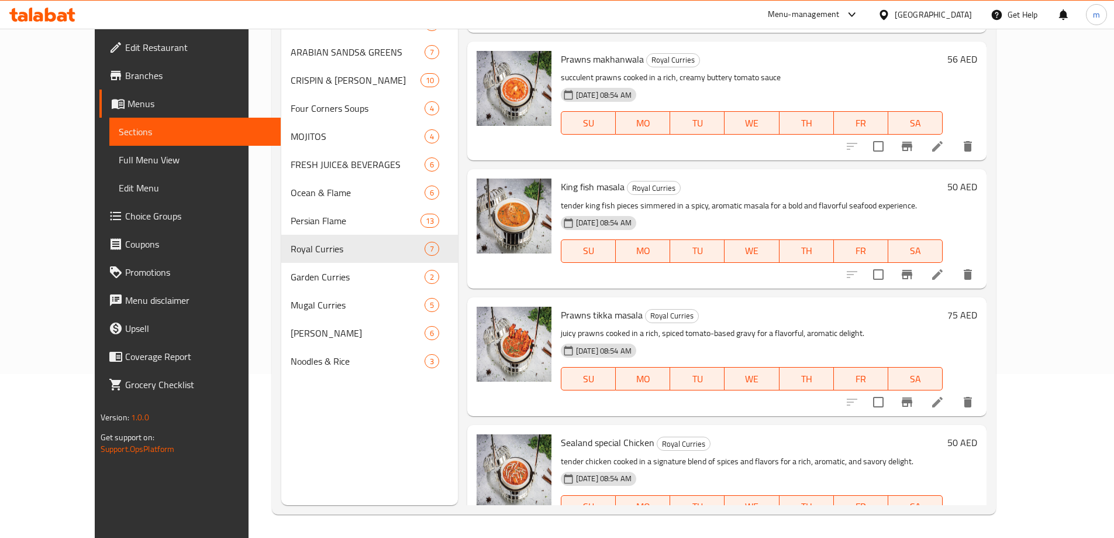
scroll to position [401, 0]
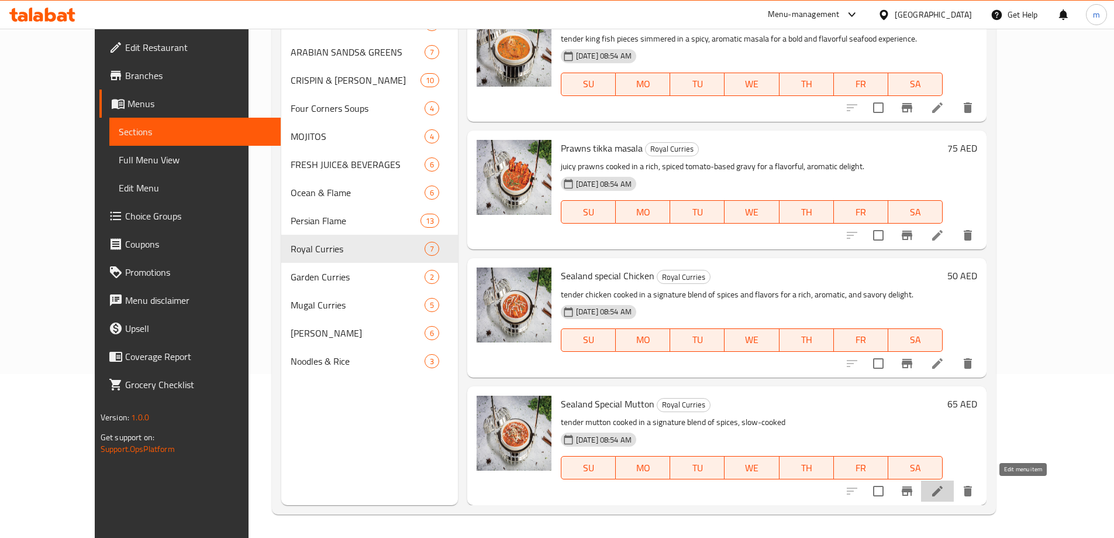
click at [945, 491] on icon at bounding box center [938, 491] width 14 height 14
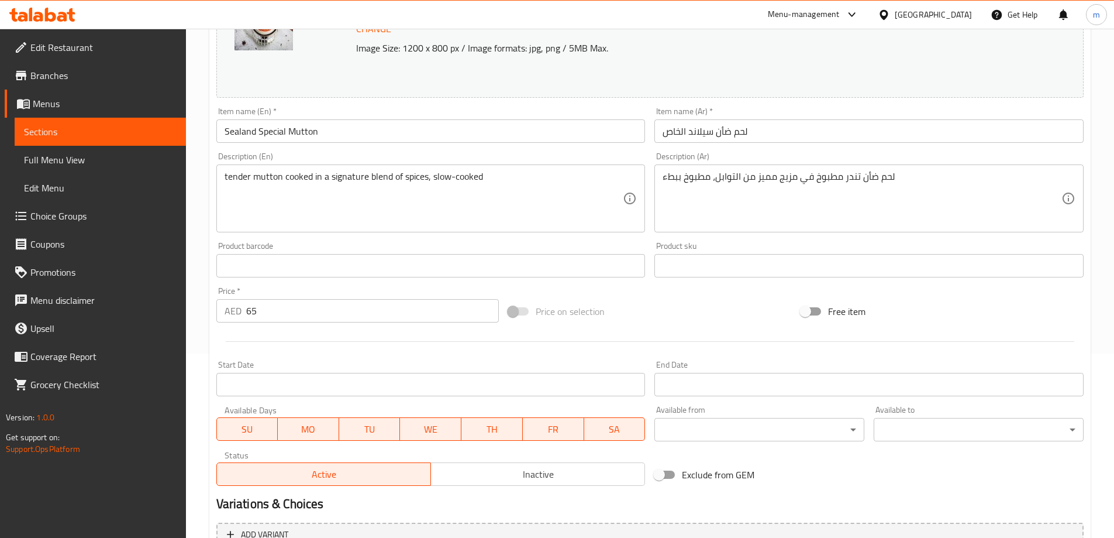
scroll to position [72, 0]
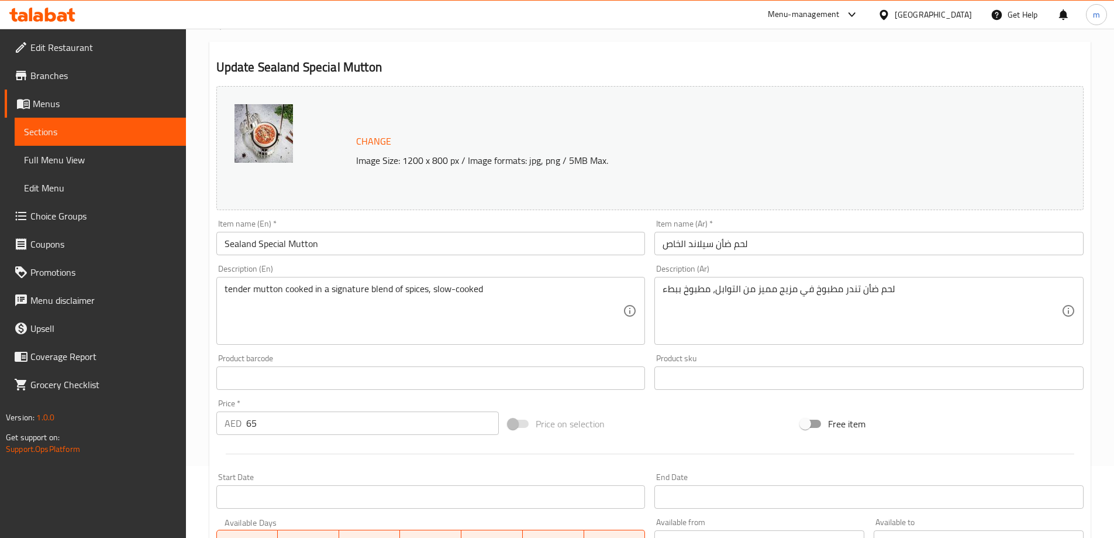
click at [136, 128] on span "Sections" at bounding box center [100, 132] width 153 height 14
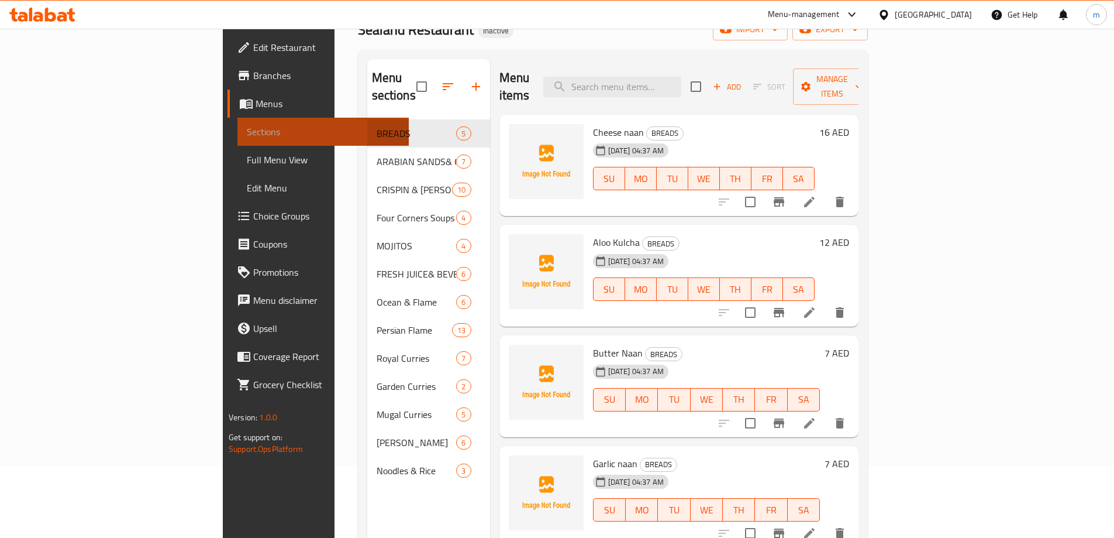
click at [247, 128] on span "Sections" at bounding box center [323, 132] width 153 height 14
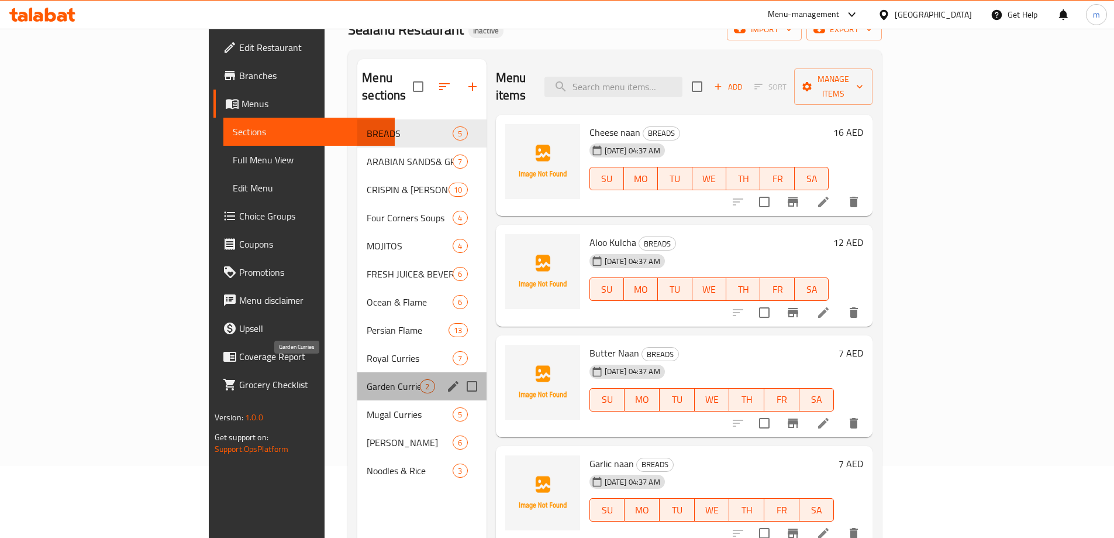
click at [367, 379] on span "Garden Curries" at bounding box center [393, 386] width 53 height 14
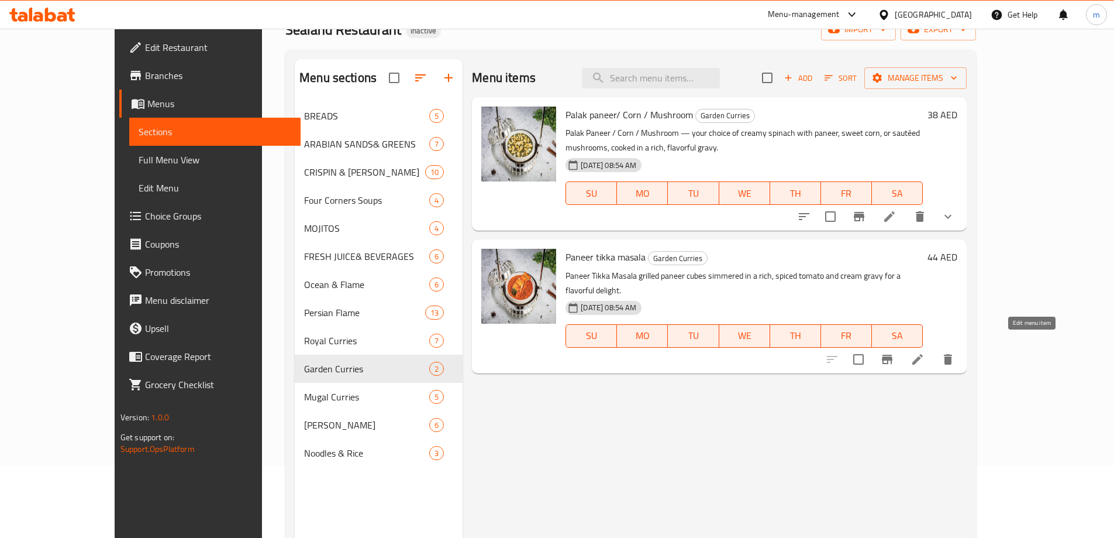
click at [925, 352] on icon at bounding box center [918, 359] width 14 height 14
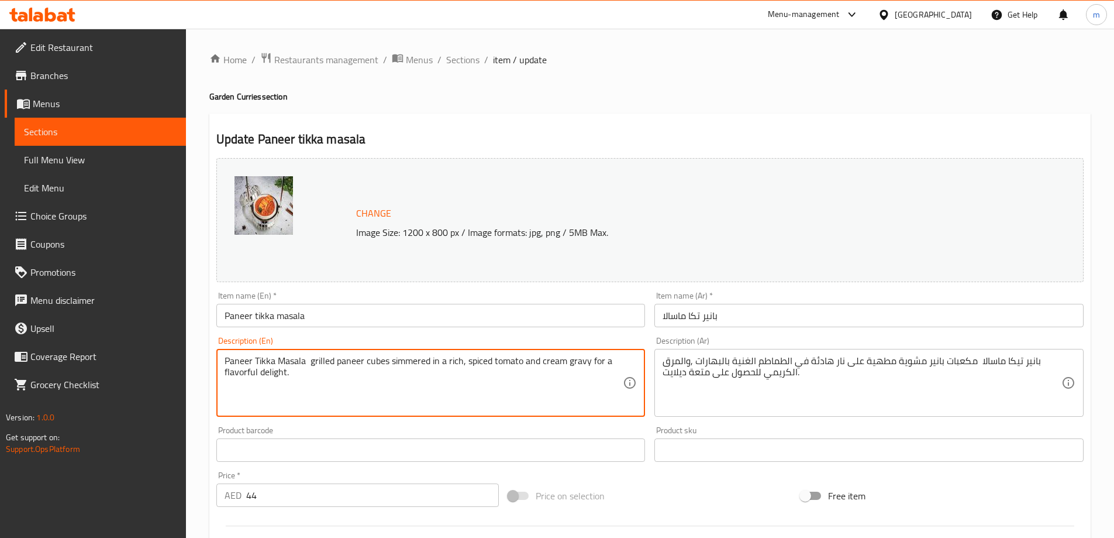
drag, startPoint x: 295, startPoint y: 373, endPoint x: 591, endPoint y: 346, distance: 297.2
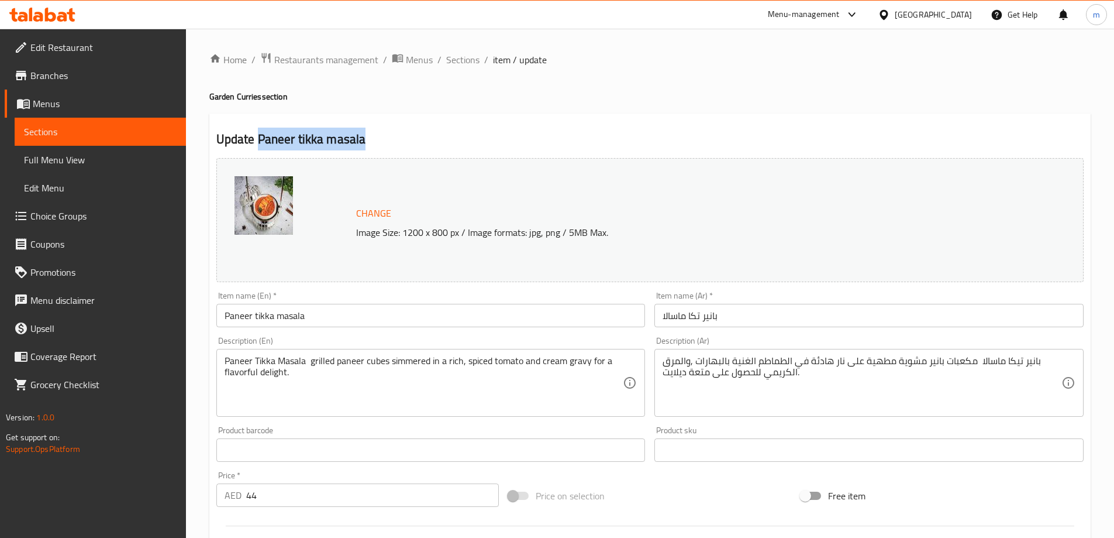
drag, startPoint x: 377, startPoint y: 137, endPoint x: 259, endPoint y: 144, distance: 118.4
click at [259, 144] on h2 "Update Paneer tikka masala" at bounding box center [649, 139] width 867 height 18
copy h2 "Paneer tikka masala"
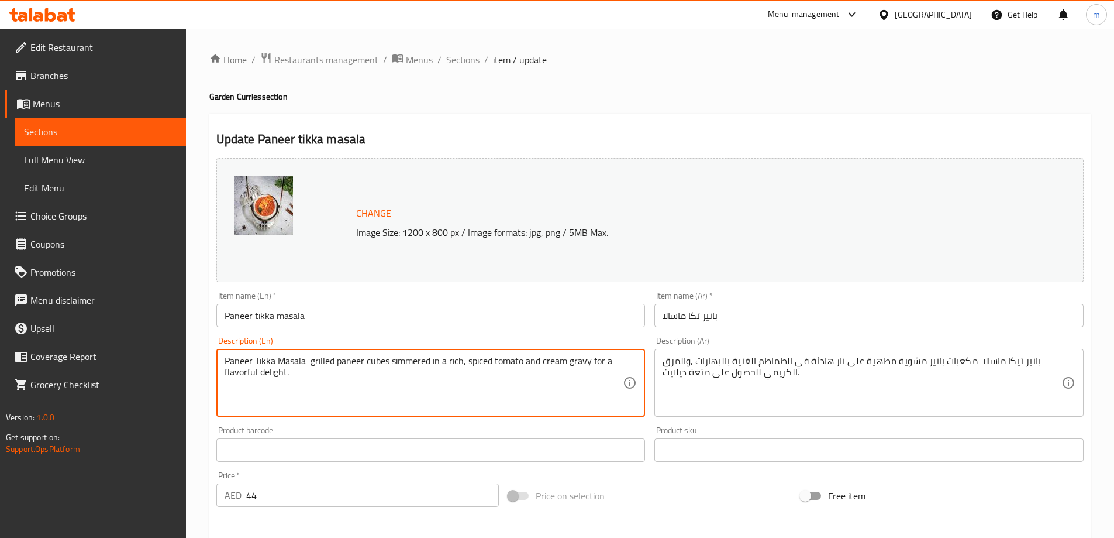
drag, startPoint x: 299, startPoint y: 374, endPoint x: 592, endPoint y: 333, distance: 295.3
type textarea "Paneer Tikka Masala grilled paneer cubes simmered in a rich, spiced tomato and …"
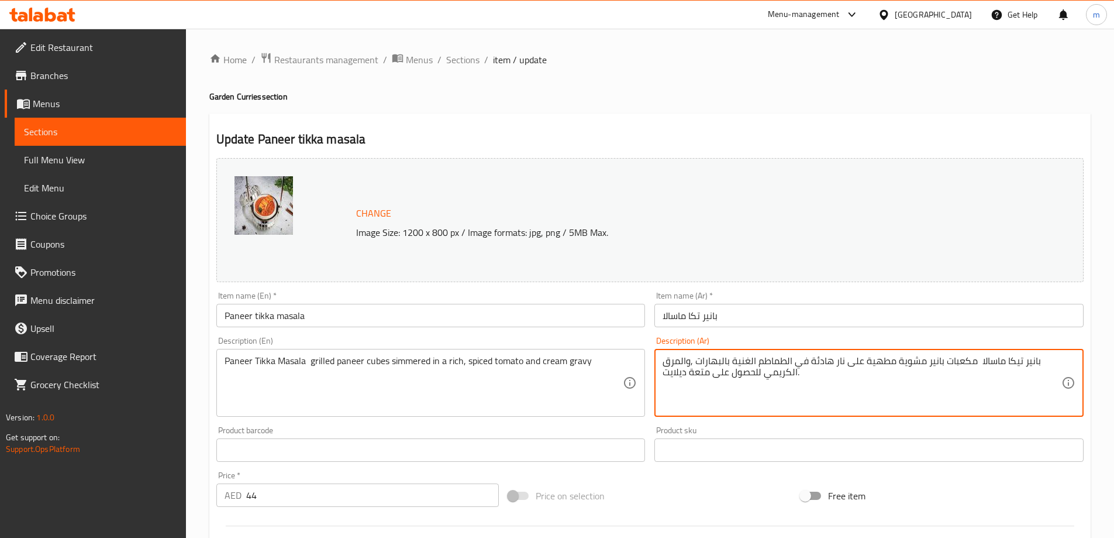
drag, startPoint x: 761, startPoint y: 371, endPoint x: 646, endPoint y: 372, distance: 115.2
click at [703, 375] on textarea "بانير تيكا ماسالا مكعبات بانير مشوية مطهية على نار هادئة في الطماطم الغنية بالب…" at bounding box center [862, 383] width 399 height 56
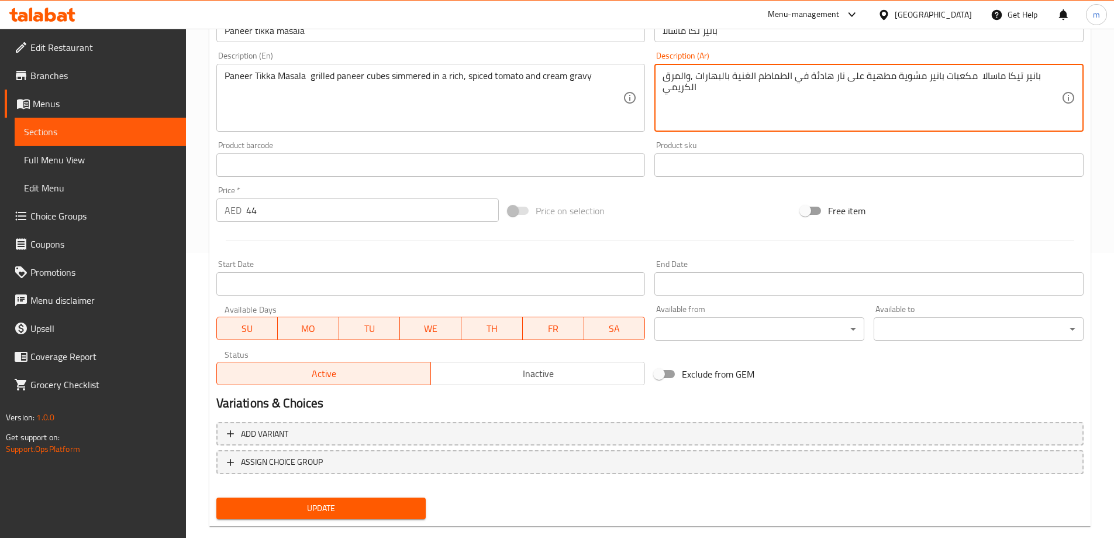
scroll to position [306, 0]
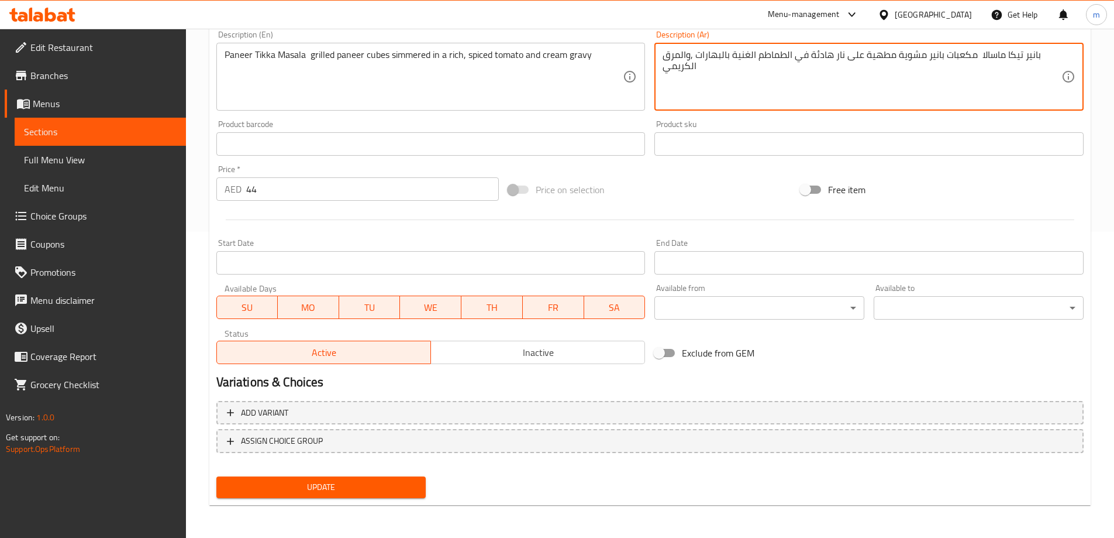
type textarea "بانير تيكا ماسالا مكعبات بانير مشوية مطهية على نار هادئة في الطماطم الغنية بالب…"
click at [397, 491] on span "Update" at bounding box center [321, 487] width 191 height 15
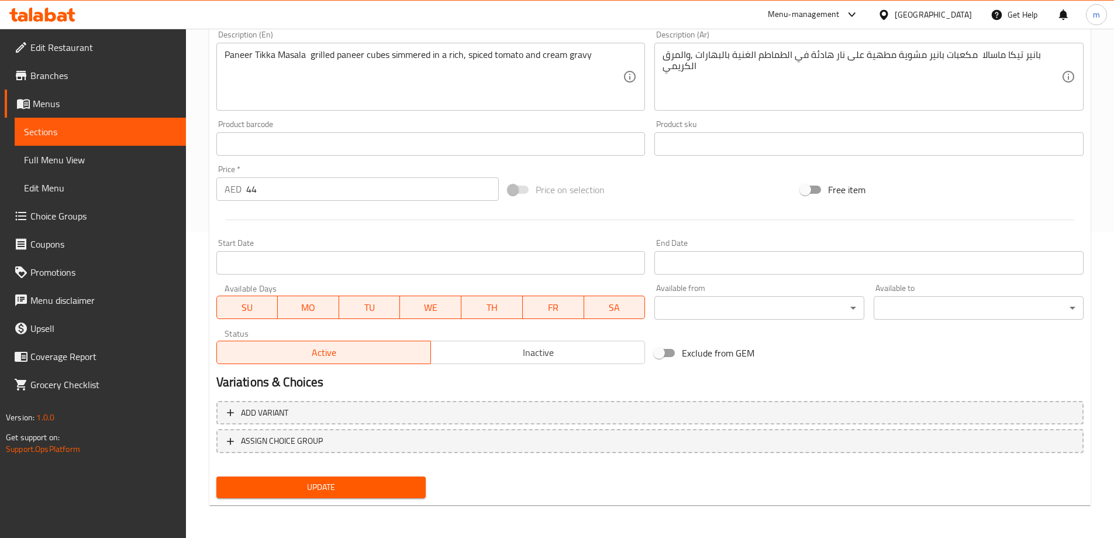
click at [114, 125] on span "Sections" at bounding box center [100, 132] width 153 height 14
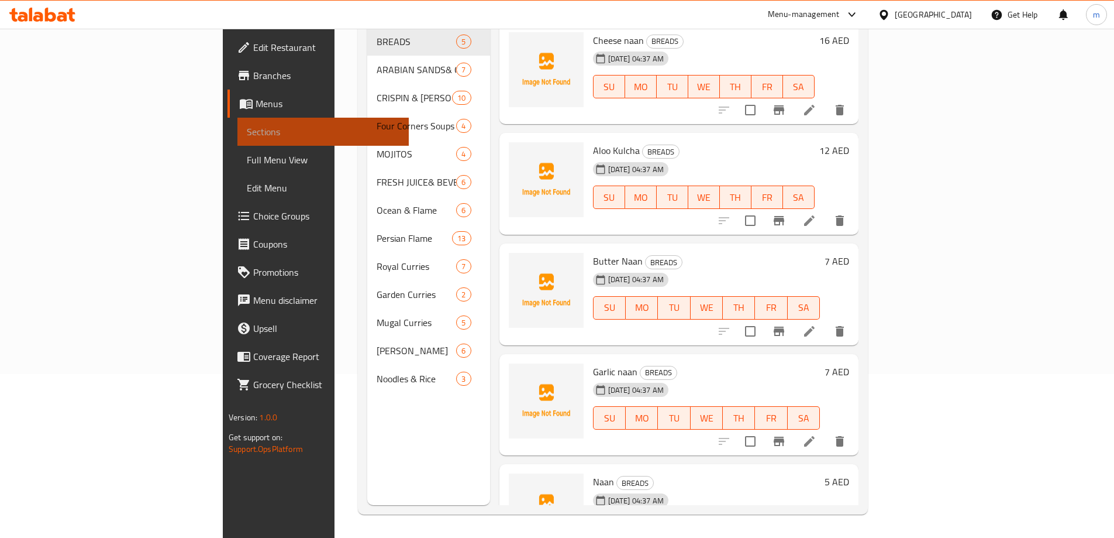
scroll to position [164, 0]
click at [247, 125] on span "Sections" at bounding box center [323, 132] width 153 height 14
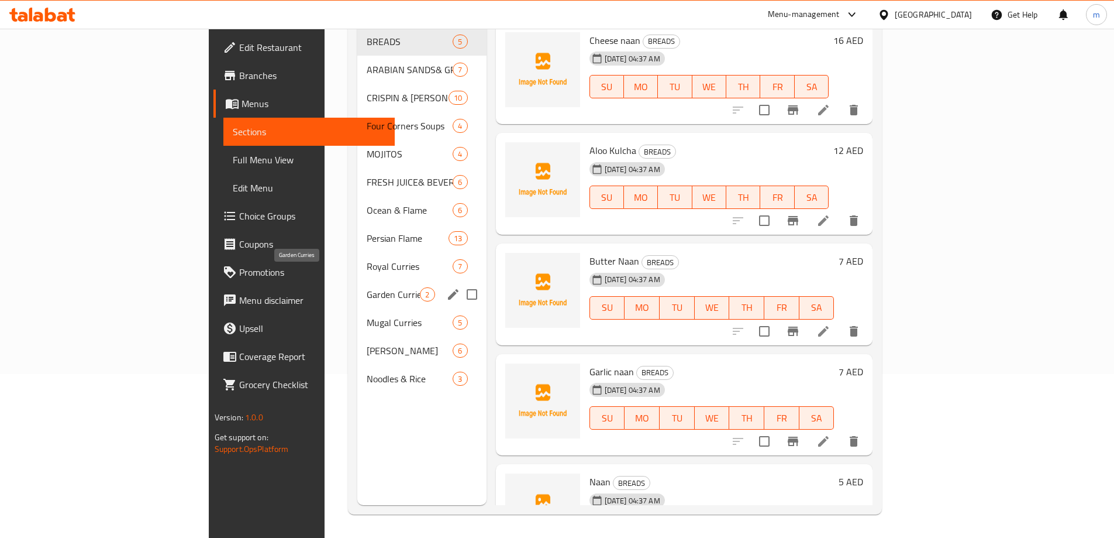
click at [367, 287] on span "Garden Curries" at bounding box center [393, 294] width 53 height 14
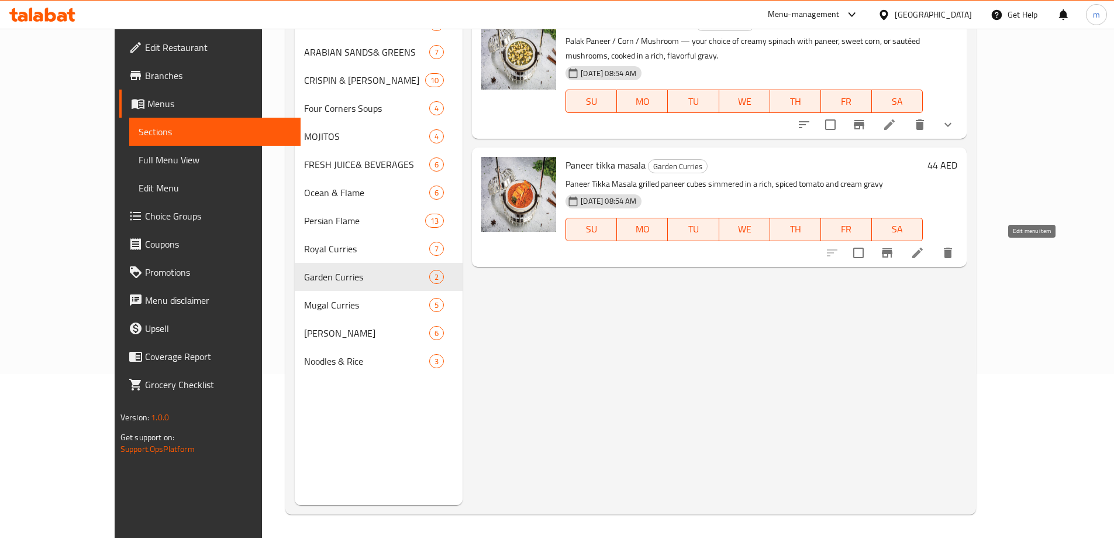
click at [925, 257] on icon at bounding box center [918, 253] width 14 height 14
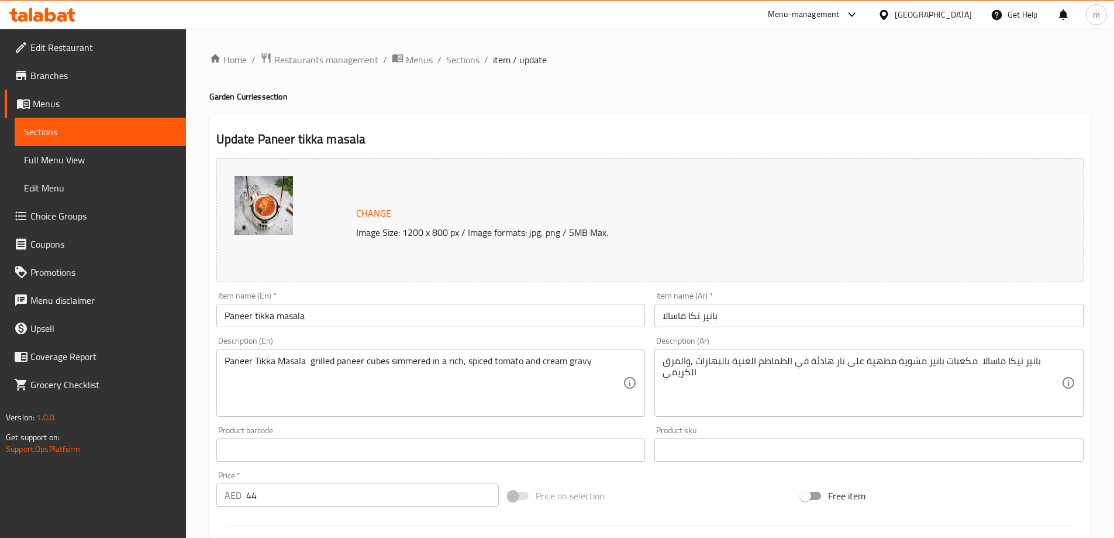
click at [102, 128] on span "Sections" at bounding box center [100, 132] width 153 height 14
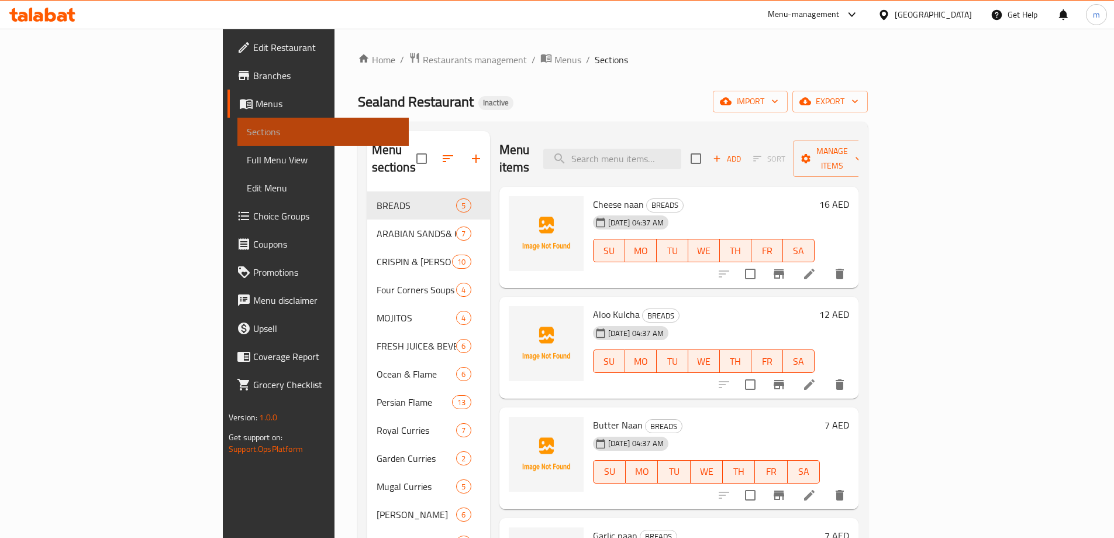
click at [247, 128] on span "Sections" at bounding box center [323, 132] width 153 height 14
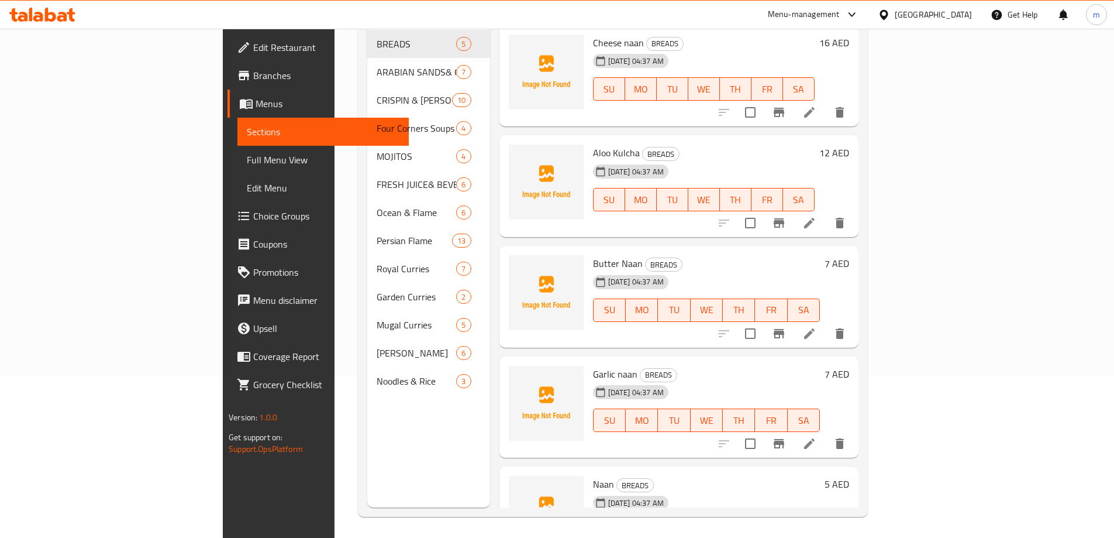
scroll to position [164, 0]
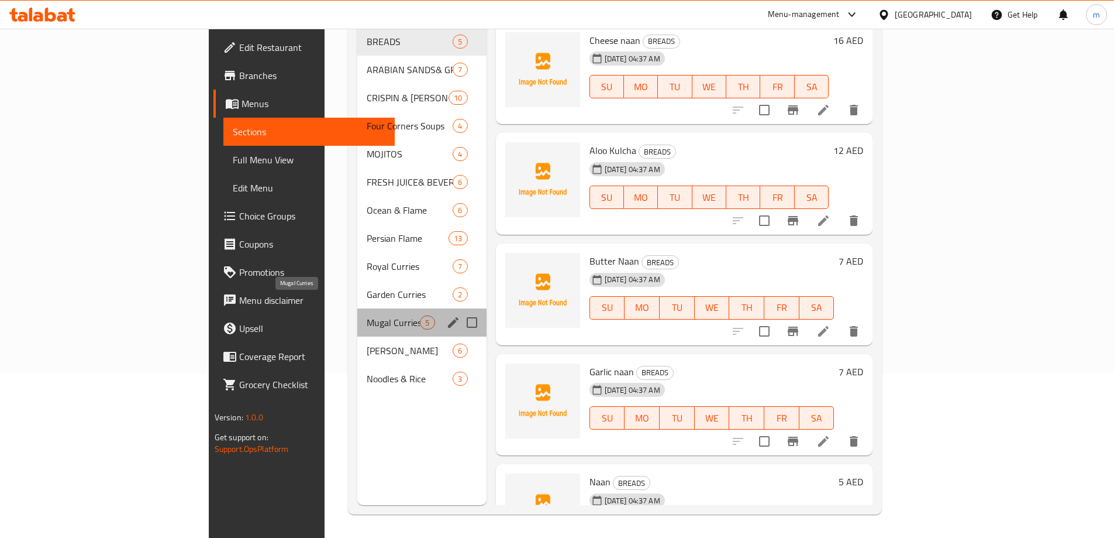
click at [367, 315] on span "Mugal Curries" at bounding box center [393, 322] width 53 height 14
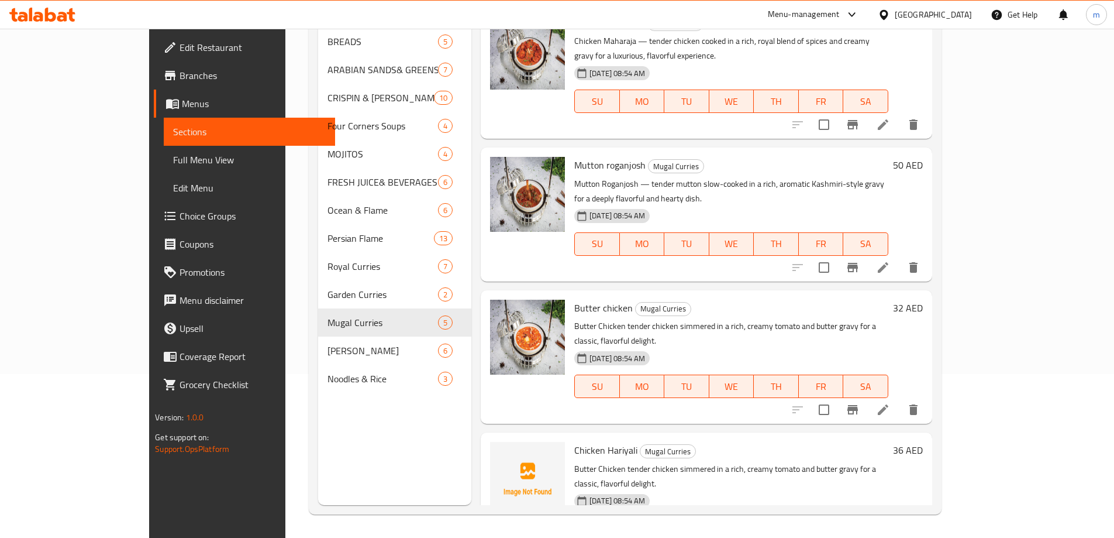
scroll to position [105, 0]
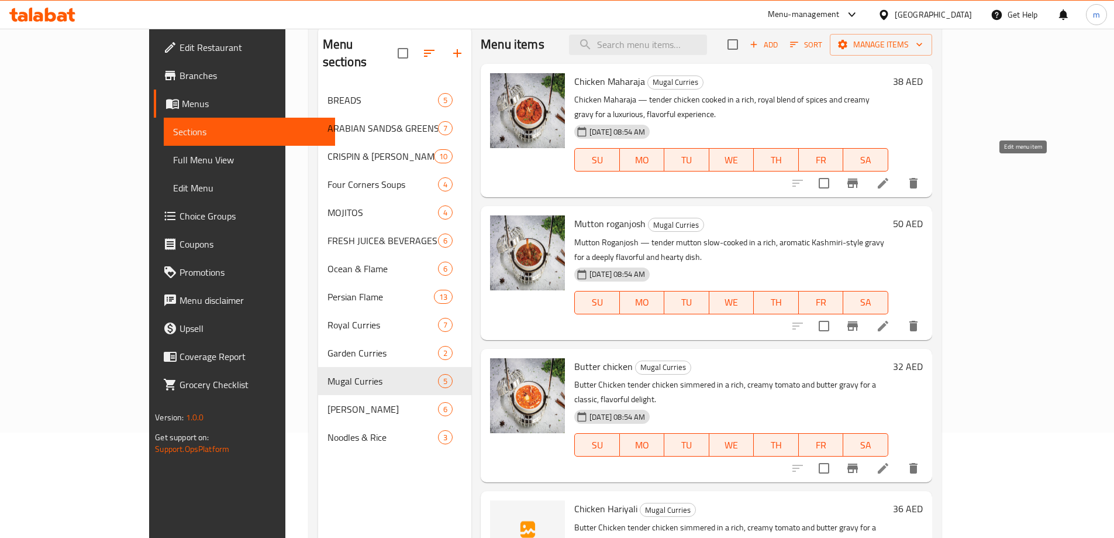
click at [889, 178] on icon at bounding box center [883, 183] width 11 height 11
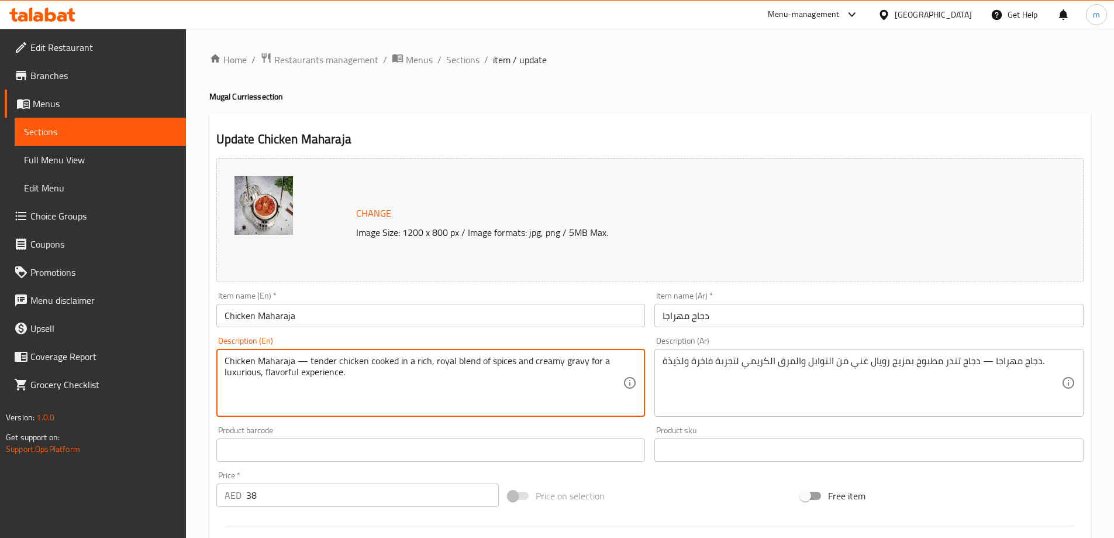
drag, startPoint x: 354, startPoint y: 374, endPoint x: 250, endPoint y: 374, distance: 104.7
click at [414, 385] on textarea "Chicken Maharaja — tender chicken cooked in a rich, royal blend of spices and c…" at bounding box center [424, 383] width 399 height 56
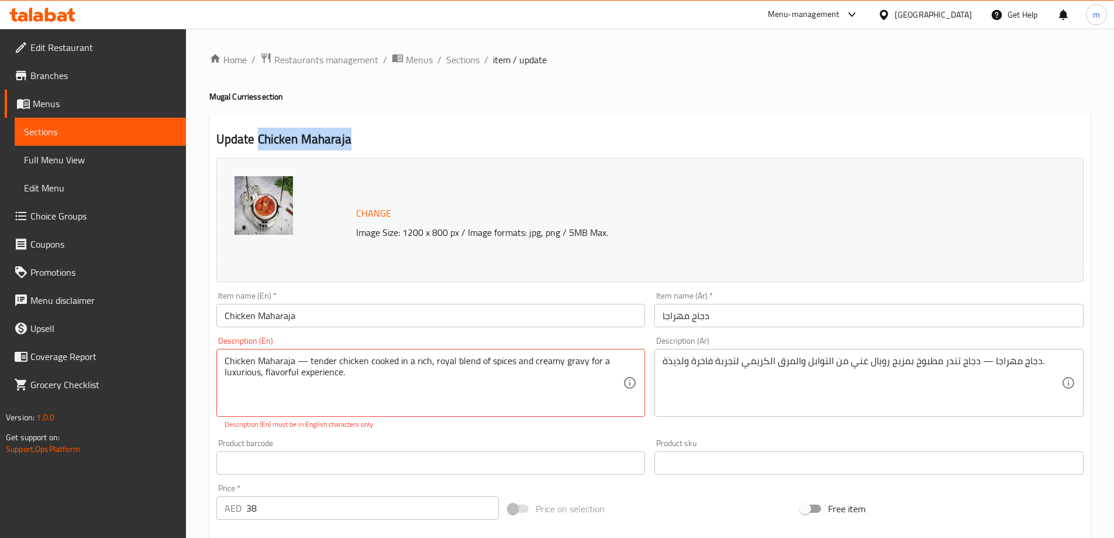
drag, startPoint x: 366, startPoint y: 137, endPoint x: 259, endPoint y: 129, distance: 107.4
click at [259, 130] on h2 "Update Chicken Maharaja" at bounding box center [649, 139] width 867 height 18
copy h2 "Chicken Maharaja"
drag, startPoint x: 354, startPoint y: 371, endPoint x: 584, endPoint y: 349, distance: 231.5
click at [369, 377] on textarea "Chicken Maharaja — tender chicken cooked in a rich, royal blend of spices and c…" at bounding box center [424, 383] width 399 height 56
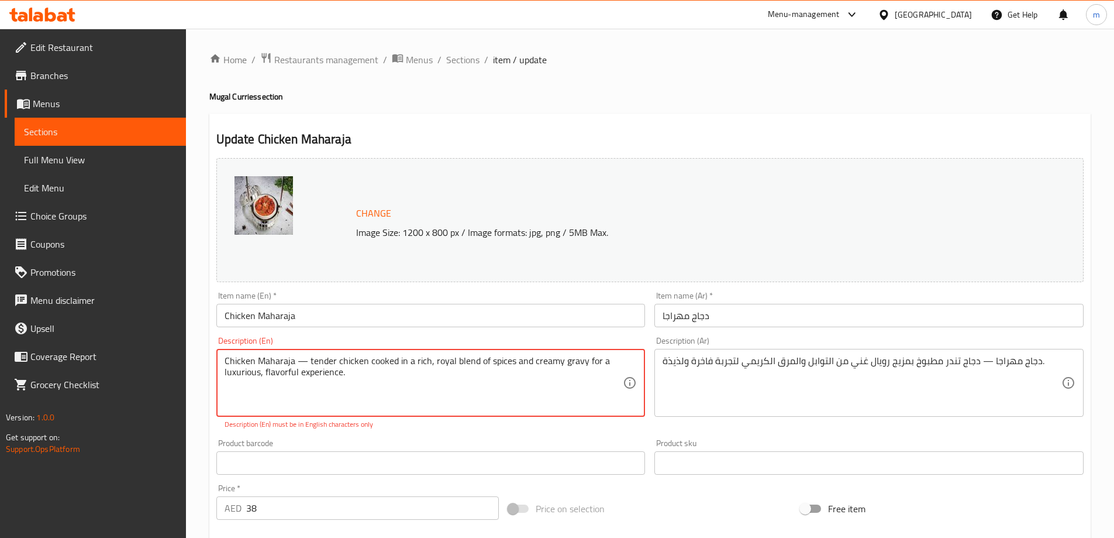
drag, startPoint x: 352, startPoint y: 371, endPoint x: 583, endPoint y: 364, distance: 231.7
click at [583, 364] on textarea "Chicken Maharaja — tender chicken cooked in a rich, royal blend of spices and c…" at bounding box center [424, 383] width 399 height 56
type textarea "Chicken Maharaja — tender chicken cooked in a rich, royal blend of spices and c…"
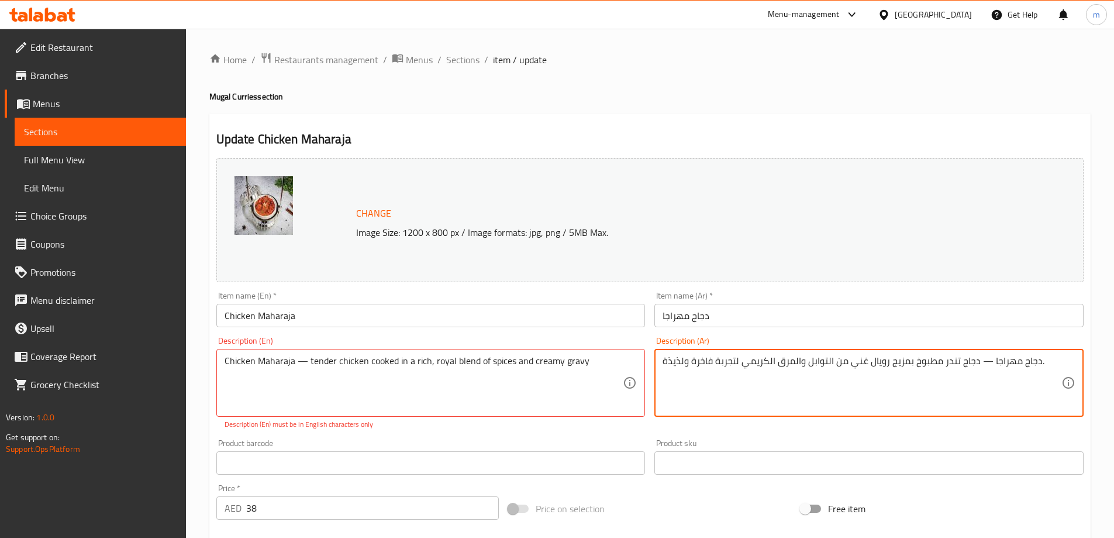
drag, startPoint x: 739, startPoint y: 363, endPoint x: 665, endPoint y: 359, distance: 74.4
click at [659, 362] on div "دجاج مهراجا — دجاج تندر مطبوخ بمزيج رويال غني من التوابل والمرق الكريمي . Descr…" at bounding box center [869, 383] width 429 height 68
drag, startPoint x: 961, startPoint y: 363, endPoint x: 969, endPoint y: 362, distance: 7.6
click at [969, 362] on textarea "دجاج مهراجا — دجاج تندر مطبوخ بمزيج رويال غني من التوابل والمرق الكريمي ." at bounding box center [862, 383] width 399 height 56
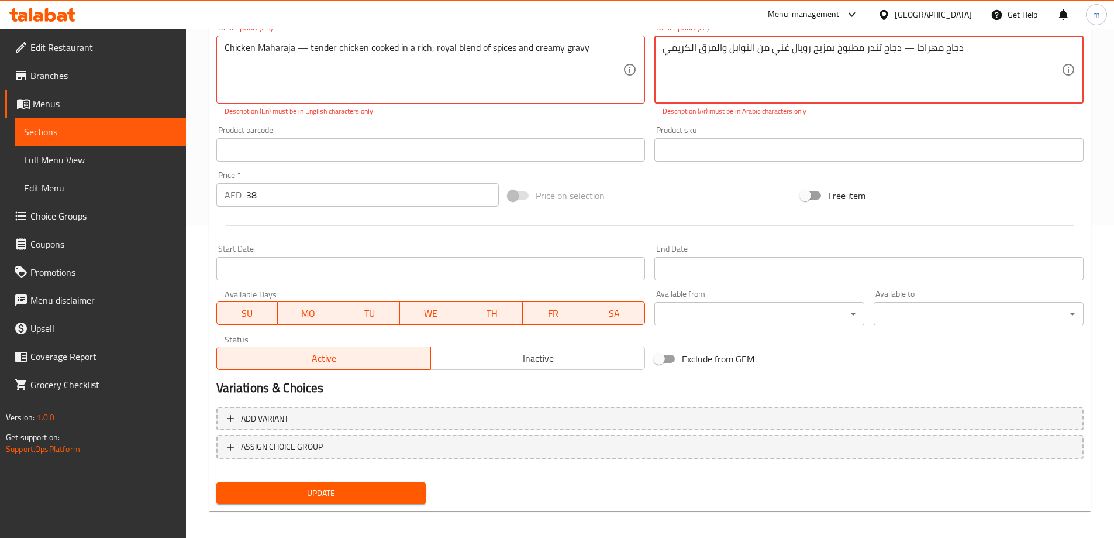
scroll to position [319, 0]
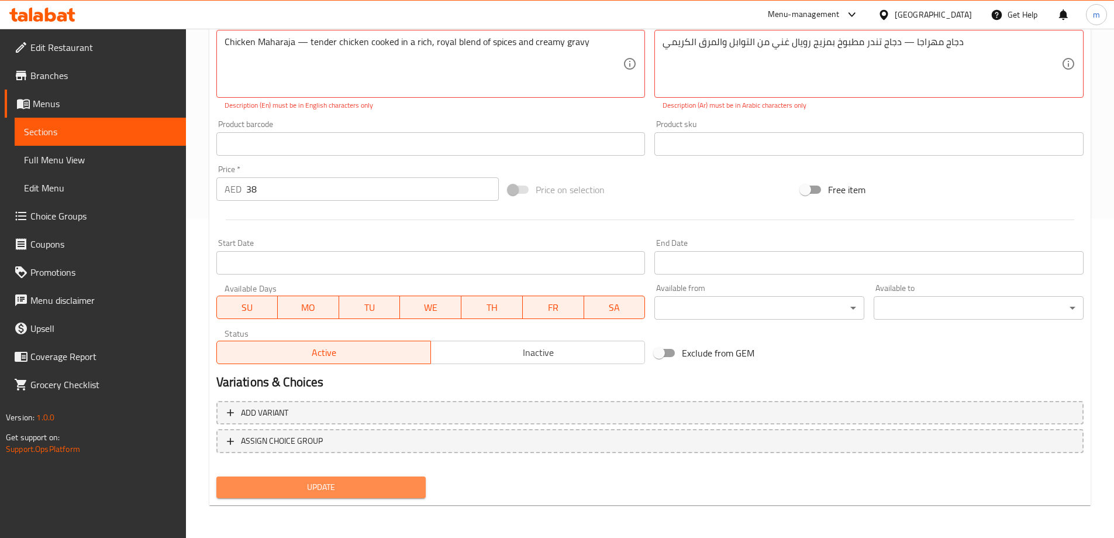
click at [343, 487] on span "Update" at bounding box center [321, 487] width 191 height 15
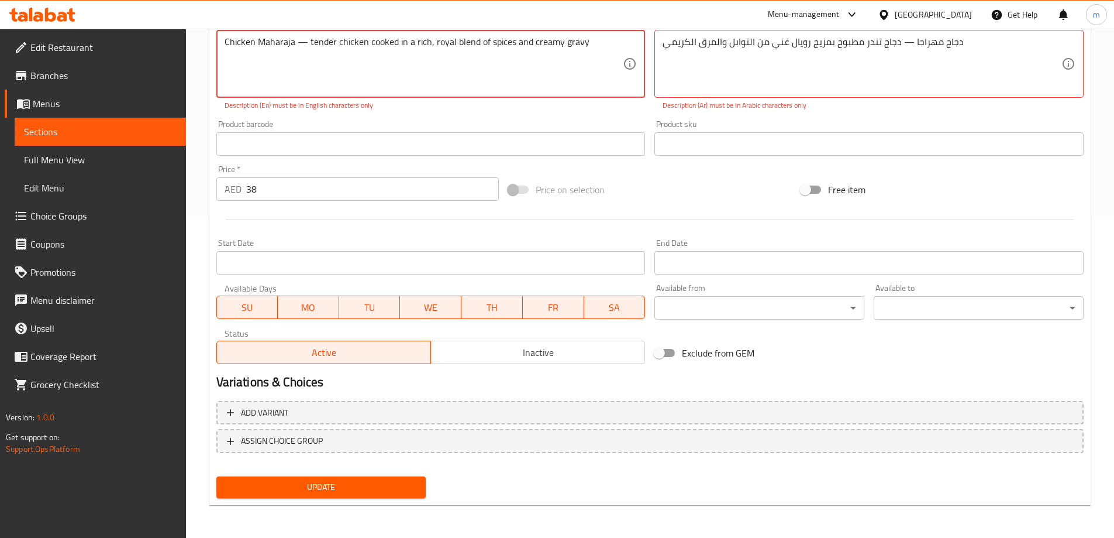
scroll to position [85, 0]
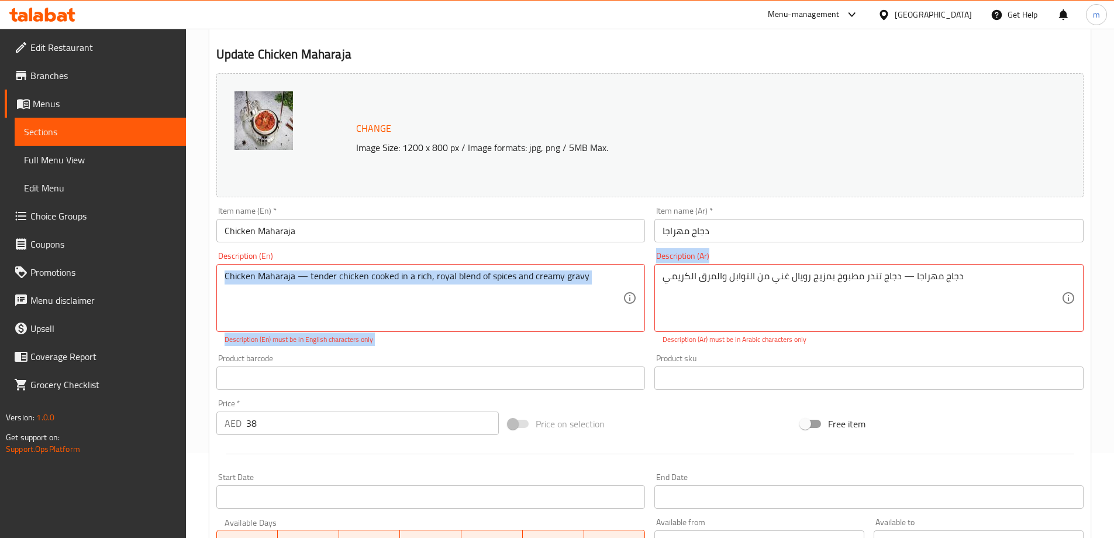
drag, startPoint x: 660, startPoint y: 280, endPoint x: 645, endPoint y: 281, distance: 15.8
click at [645, 281] on div "Change Image Size: 1200 x 800 px / Image formats: jpg, png / 5MB Max. Item name…" at bounding box center [650, 335] width 877 height 534
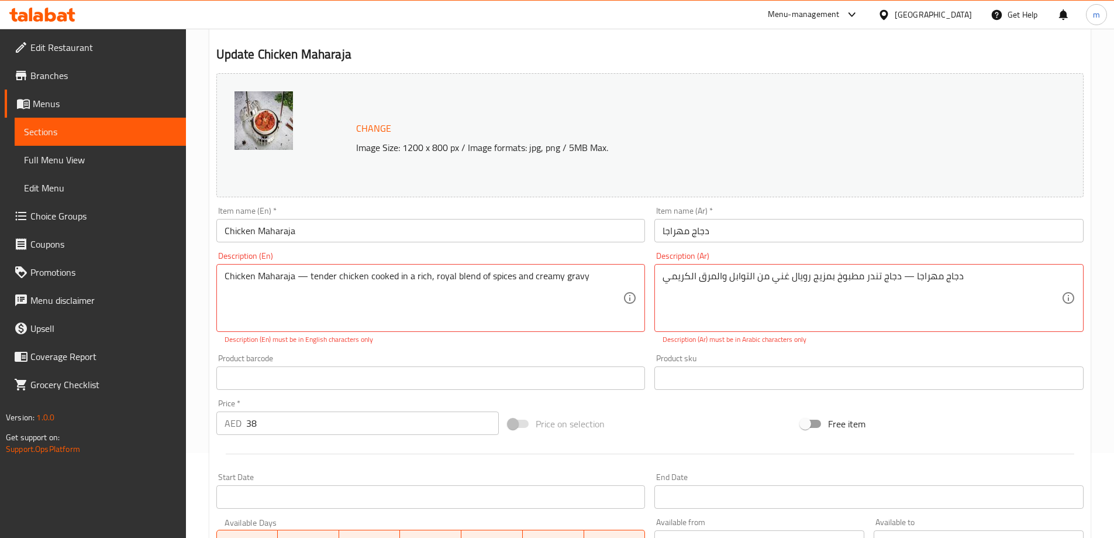
click at [660, 279] on div "دجاج مهراجا — دجاج تندر مطبوخ بمزيج رويال غني من التوابل والمرق الكريمي Descrip…" at bounding box center [869, 298] width 429 height 68
click at [663, 278] on div "دجاج مهراجا — دجاج تندر مطبوخ بمزيج رويال غني من التوابل والمرق الكريمي Descrip…" at bounding box center [869, 298] width 429 height 68
click at [663, 278] on textarea "دجاج مهراجا — دجاج تندر مطبوخ بمزيج رويال غني من التوابل والمرق الكريمي" at bounding box center [862, 298] width 399 height 56
click at [960, 276] on textarea "دجاج مهراجا — دجاج تندر مطبوخ بمزيج رويال غني من التوابل والمرق الكريمي" at bounding box center [862, 298] width 399 height 56
type textarea "دجاج مهراجا — دجاج تندر مطبوخ بمزيج رويال غني من التوابل والمرق الكريمي"
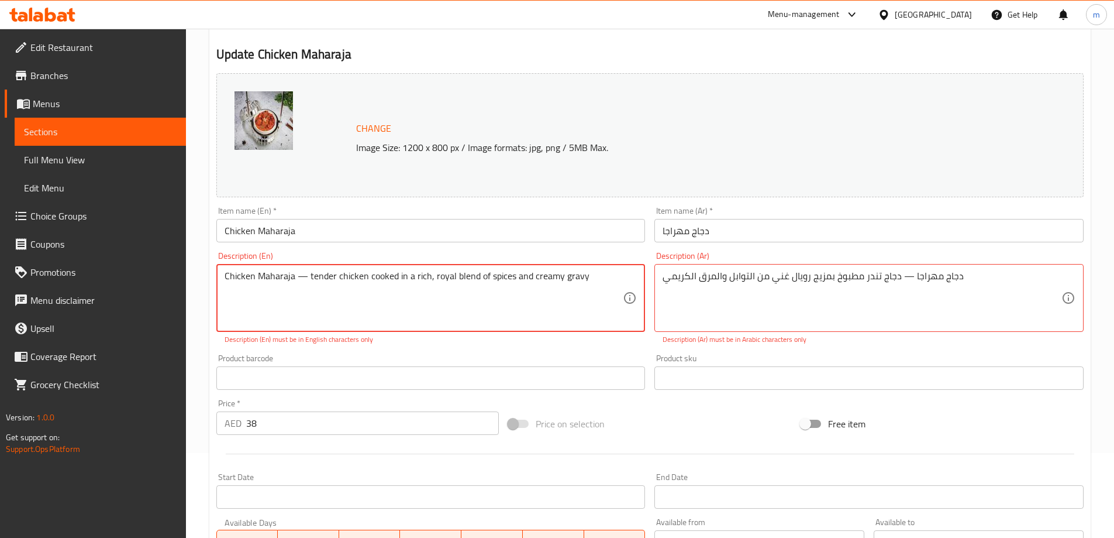
drag, startPoint x: 590, startPoint y: 277, endPoint x: 611, endPoint y: 276, distance: 20.5
click at [611, 276] on textarea "Chicken Maharaja — tender chicken cooked in a rich, royal blend of spices and c…" at bounding box center [424, 298] width 399 height 56
click at [225, 277] on textarea "Chicken Maharaja — tender chicken cooked in a rich, royal blend of spices and c…" at bounding box center [424, 298] width 399 height 56
click at [235, 285] on textarea "Chicken Maharaja — tender chicken cooked in a rich, royal blend of spices and c…" at bounding box center [424, 298] width 399 height 56
click at [240, 297] on textarea "Chicken Maharaja — tender chicken cooked in a rich, royal blend of spices and c…" at bounding box center [424, 298] width 399 height 56
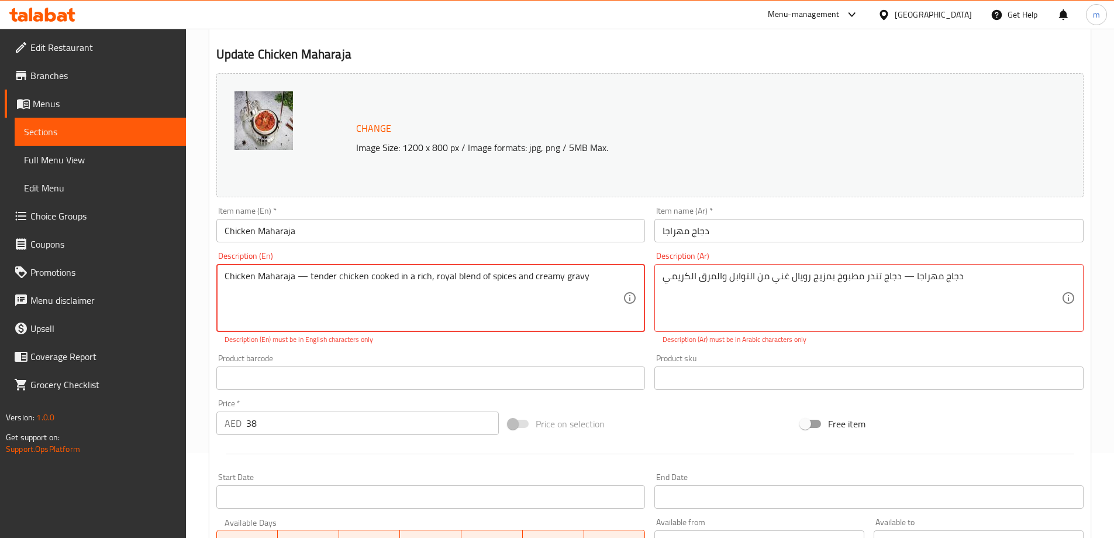
click at [603, 274] on textarea "Chicken Maharaja — tender chicken cooked in a rich, royal blend of spices and c…" at bounding box center [424, 298] width 399 height 56
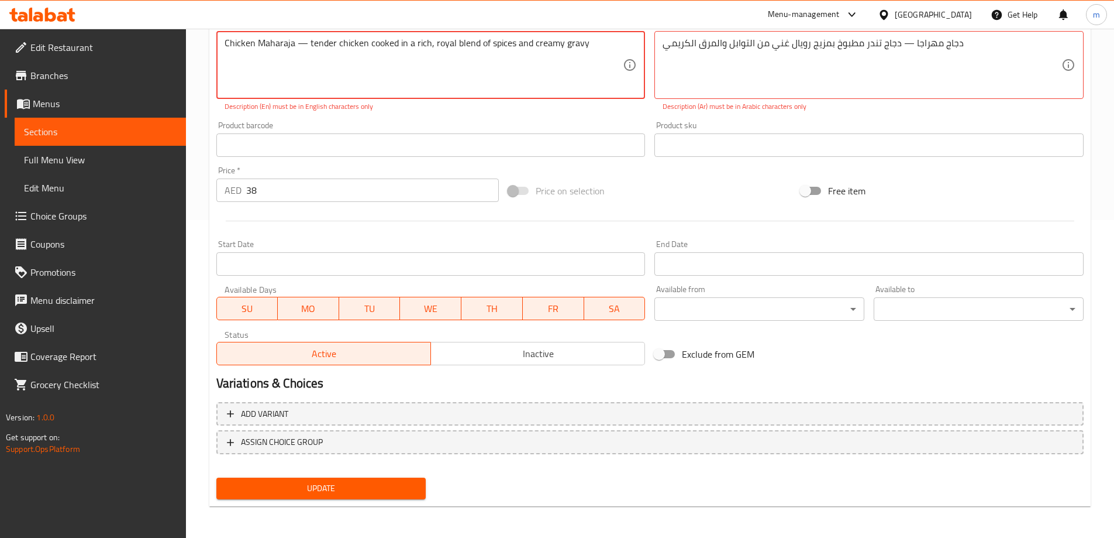
scroll to position [319, 0]
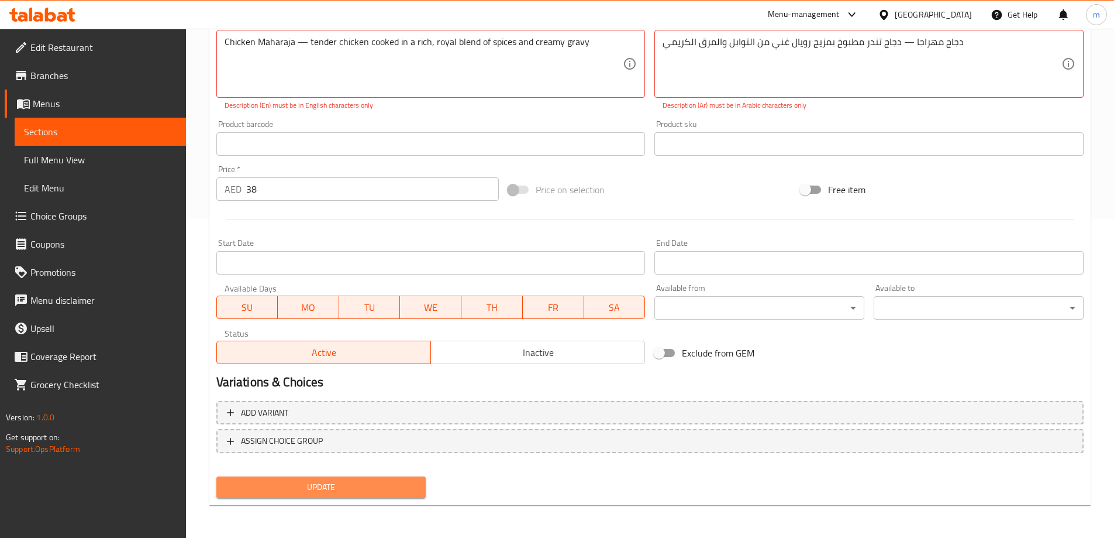
drag, startPoint x: 370, startPoint y: 486, endPoint x: 376, endPoint y: 477, distance: 10.5
click at [370, 486] on span "Update" at bounding box center [321, 487] width 191 height 15
click at [94, 140] on link "Sections" at bounding box center [100, 132] width 171 height 28
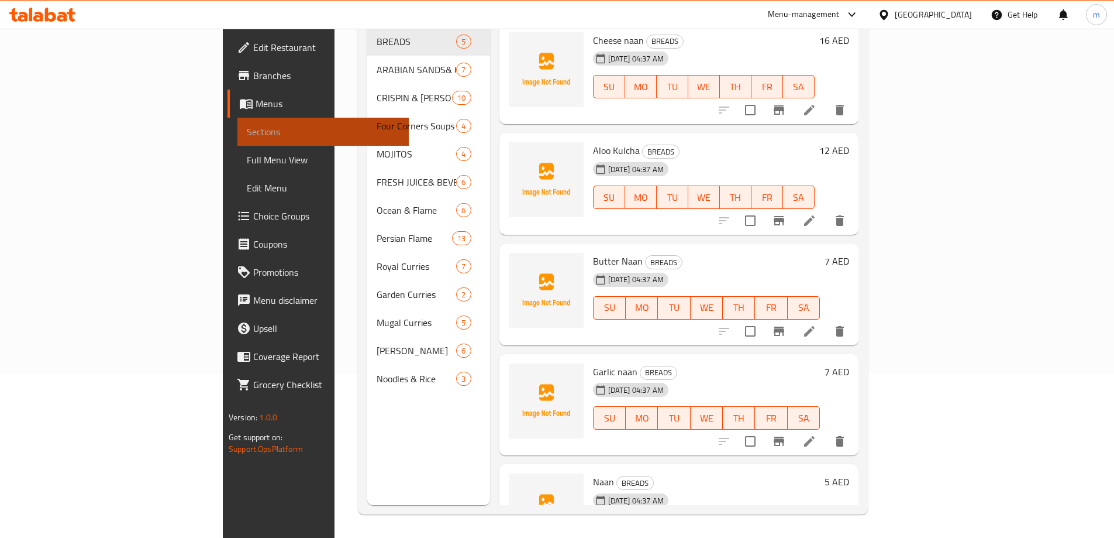
scroll to position [164, 0]
click at [237, 140] on link "Sections" at bounding box center [322, 132] width 171 height 28
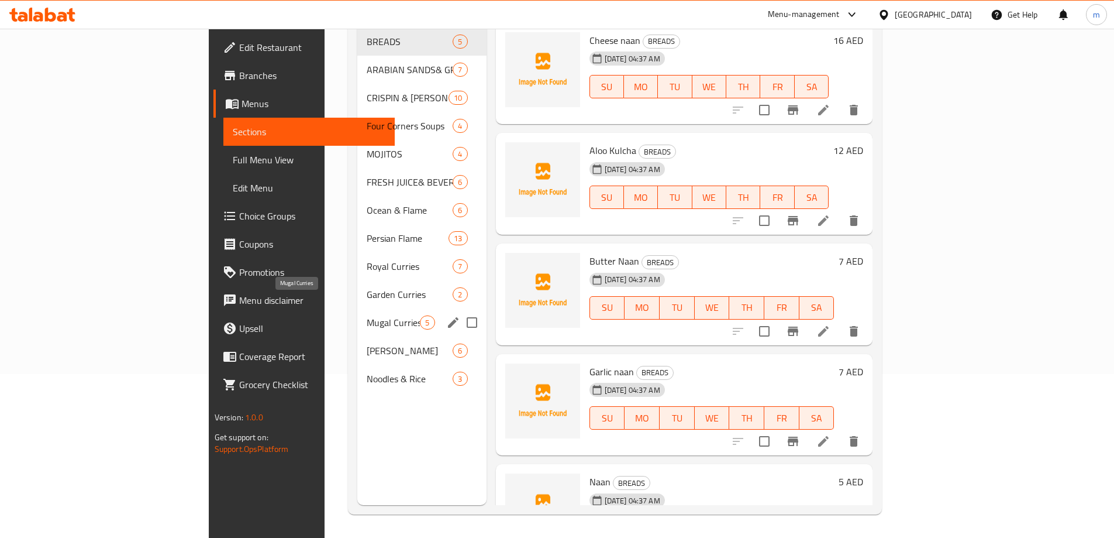
click at [367, 315] on span "Mugal Curries" at bounding box center [393, 322] width 53 height 14
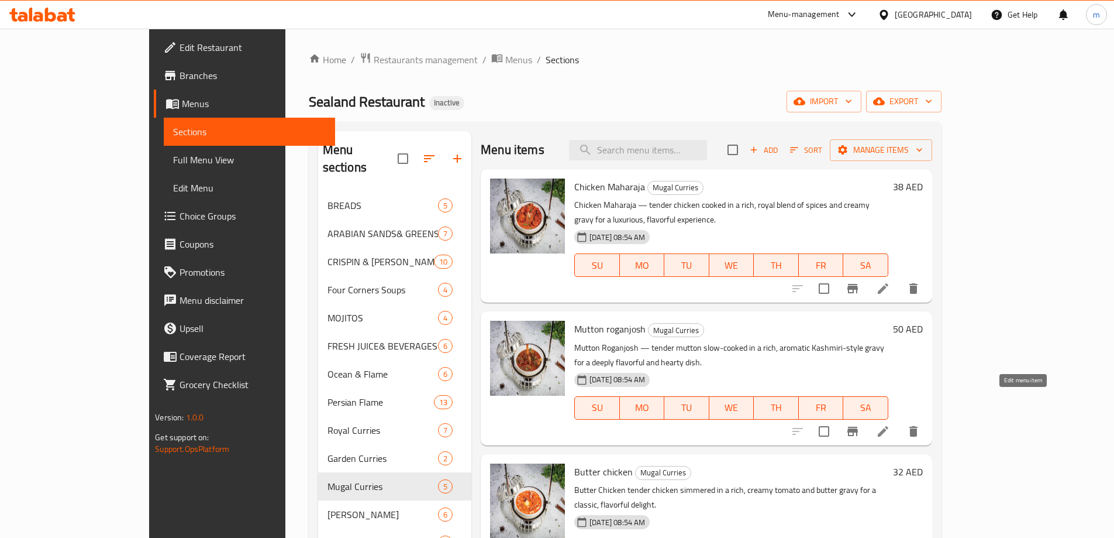
click at [890, 424] on icon at bounding box center [883, 431] width 14 height 14
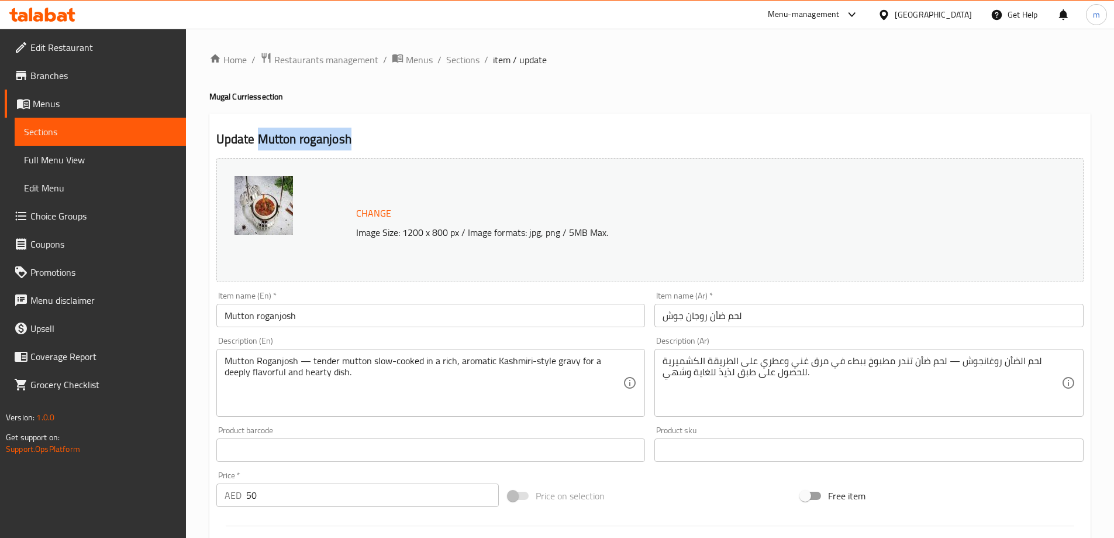
drag, startPoint x: 360, startPoint y: 140, endPoint x: 259, endPoint y: 140, distance: 101.2
click at [259, 140] on h2 "Update Mutton roganjosh" at bounding box center [649, 139] width 867 height 18
copy h2 "Mutton roganjosh"
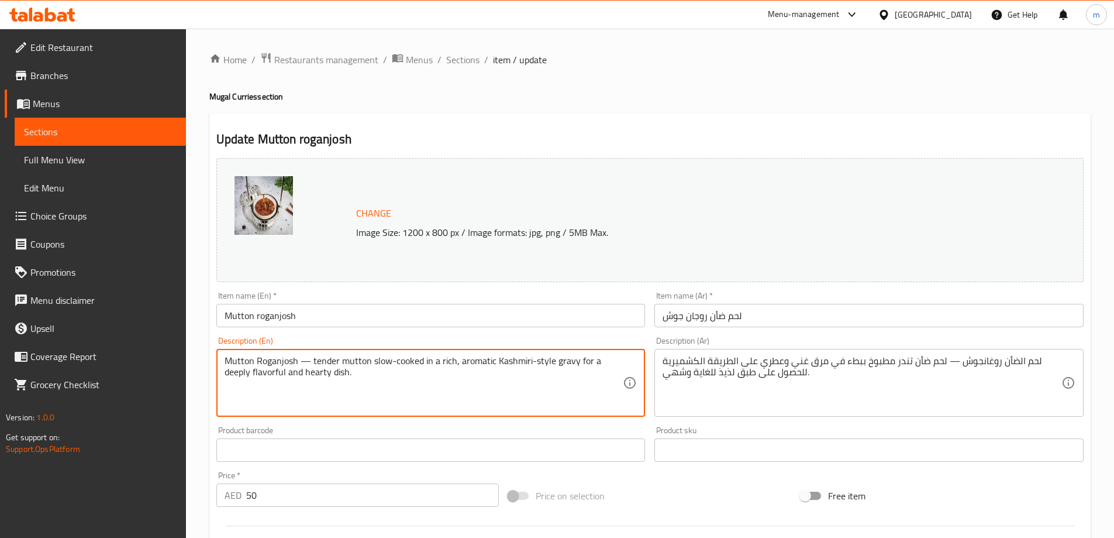
drag, startPoint x: 363, startPoint y: 375, endPoint x: 577, endPoint y: 352, distance: 215.3
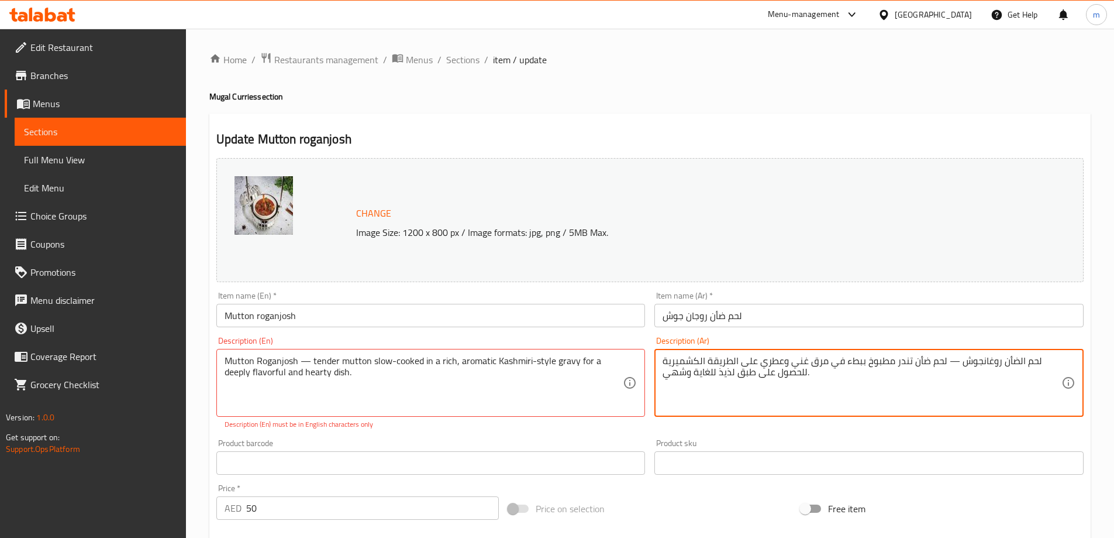
drag, startPoint x: 814, startPoint y: 375, endPoint x: 735, endPoint y: 373, distance: 78.4
click at [732, 378] on textarea "لحم الضأن روغانجوش — لحم ضأن تندر مطبوخ ببطء في مرق غني وعطري على الطريقة الكشم…" at bounding box center [862, 383] width 399 height 56
drag, startPoint x: 663, startPoint y: 374, endPoint x: 814, endPoint y: 374, distance: 151.5
click at [814, 374] on textarea "لحم الضأن روغانجوش — لحم ضأن تندر مطبوخ ببطء في مرق غني وعطري على الطريقة الكشم…" at bounding box center [862, 383] width 399 height 56
type textarea "لحم الضأن روغانجوش — لحم ضأن تندر مطبوخ ببطء في مرق غني وعطري على الطريقة الكشم…"
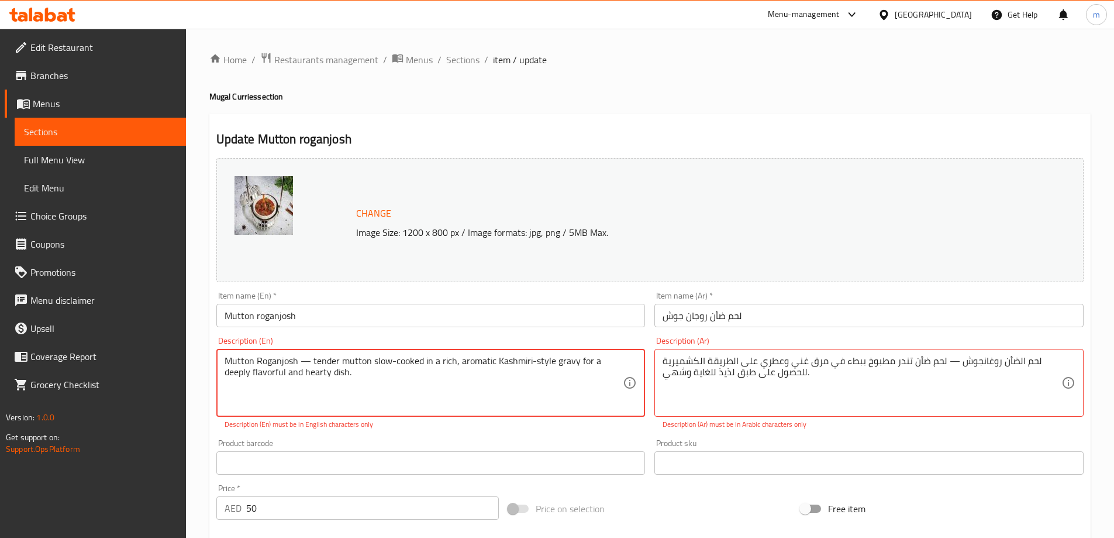
drag, startPoint x: 554, startPoint y: 362, endPoint x: 620, endPoint y: 372, distance: 66.8
click at [620, 372] on textarea "Mutton Roganjosh — tender mutton slow-cooked in a rich, aromatic Kashmiri-style…" at bounding box center [424, 383] width 399 height 56
click at [374, 371] on textarea "Mutton Roganjosh — tender mutton slow-cooked in a rich, aromatic Kashmiri-style…" at bounding box center [424, 383] width 399 height 56
drag, startPoint x: 360, startPoint y: 373, endPoint x: 578, endPoint y: 344, distance: 220.1
click at [578, 344] on div "Description (En) Mutton Roganjosh — tender mutton slow-cooked in a rich, aromat…" at bounding box center [430, 382] width 429 height 93
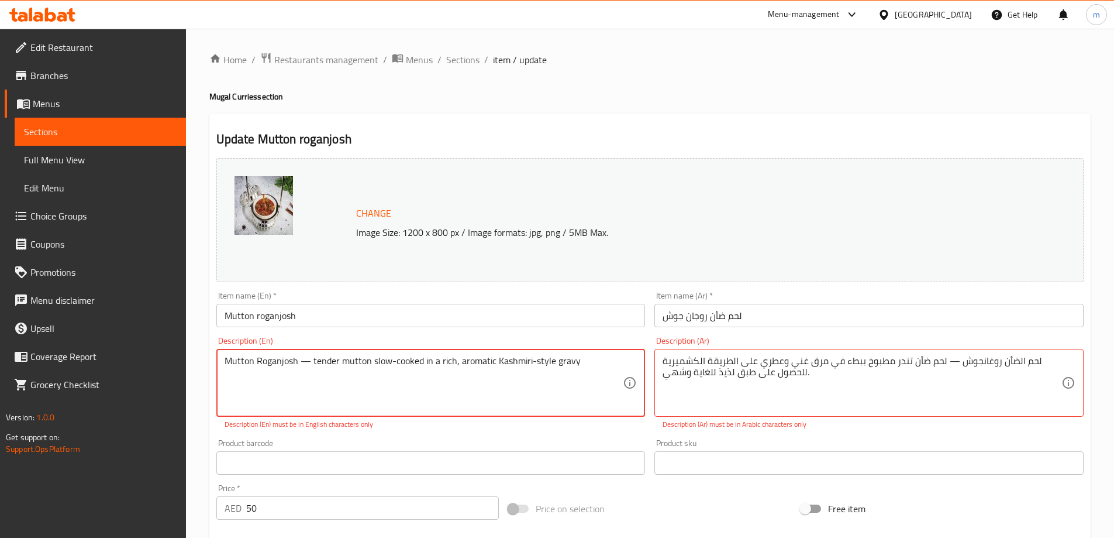
type textarea "Mutton Roganjosh — tender mutton slow-cooked in a rich, aromatic Kashmiri-style…"
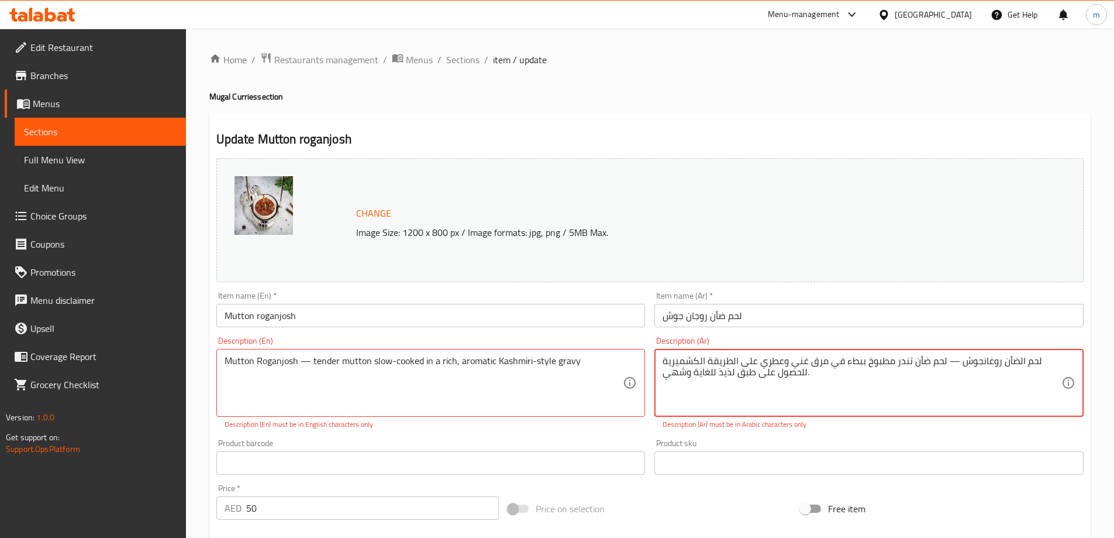
drag, startPoint x: 665, startPoint y: 376, endPoint x: 814, endPoint y: 378, distance: 149.8
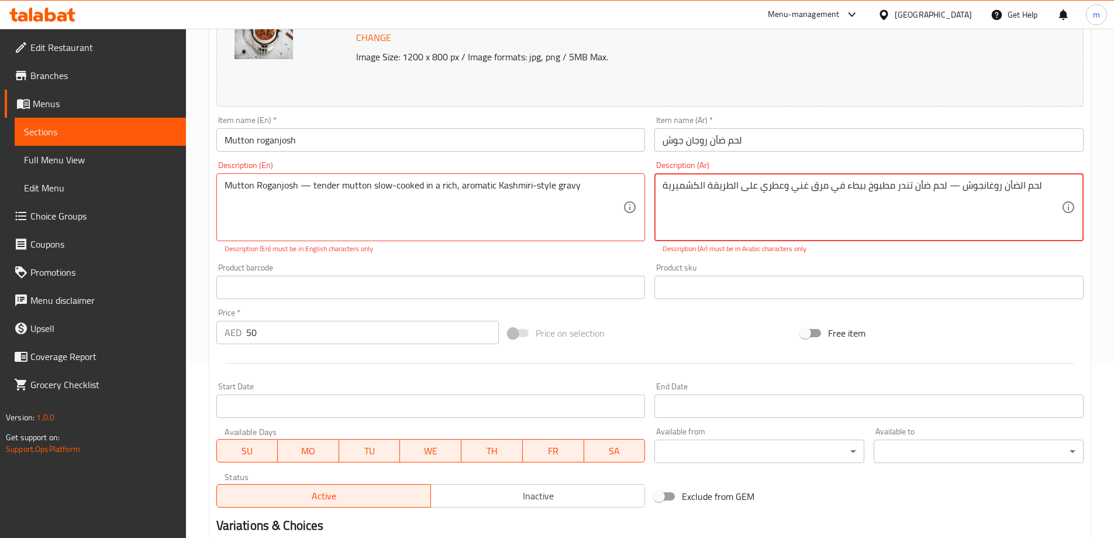
scroll to position [319, 0]
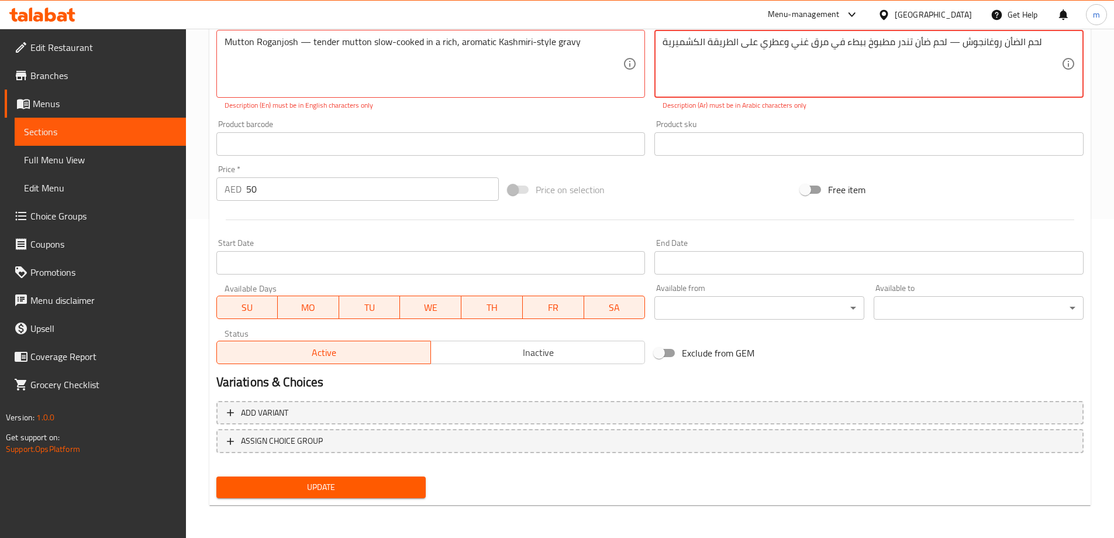
type textarea "لحم الضأن روغانجوش — لحم ضأن تندر مطبوخ ببطء في مرق غني وعطري على الطريقة الكشم…"
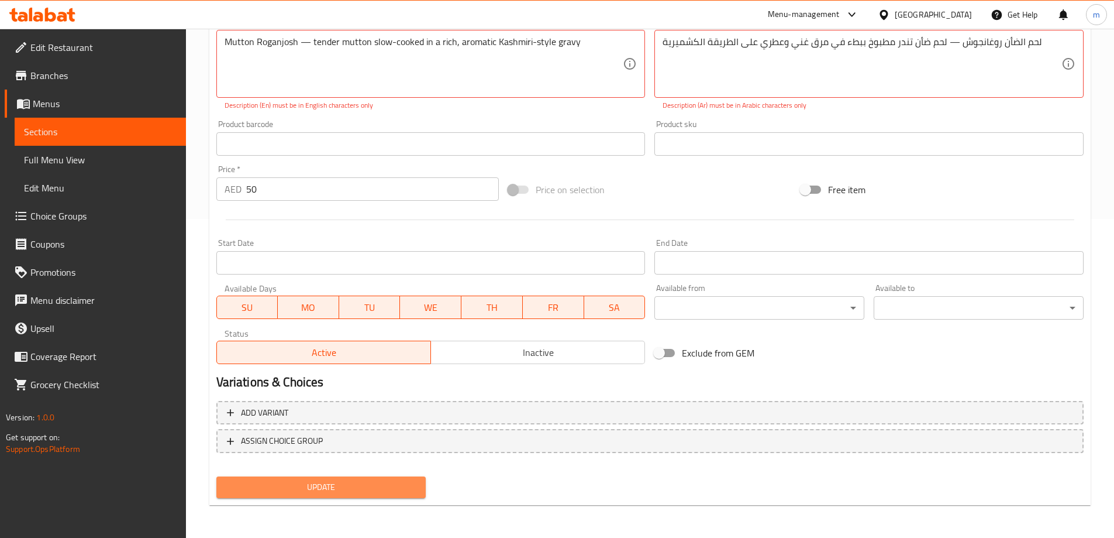
click at [304, 480] on span "Update" at bounding box center [321, 487] width 191 height 15
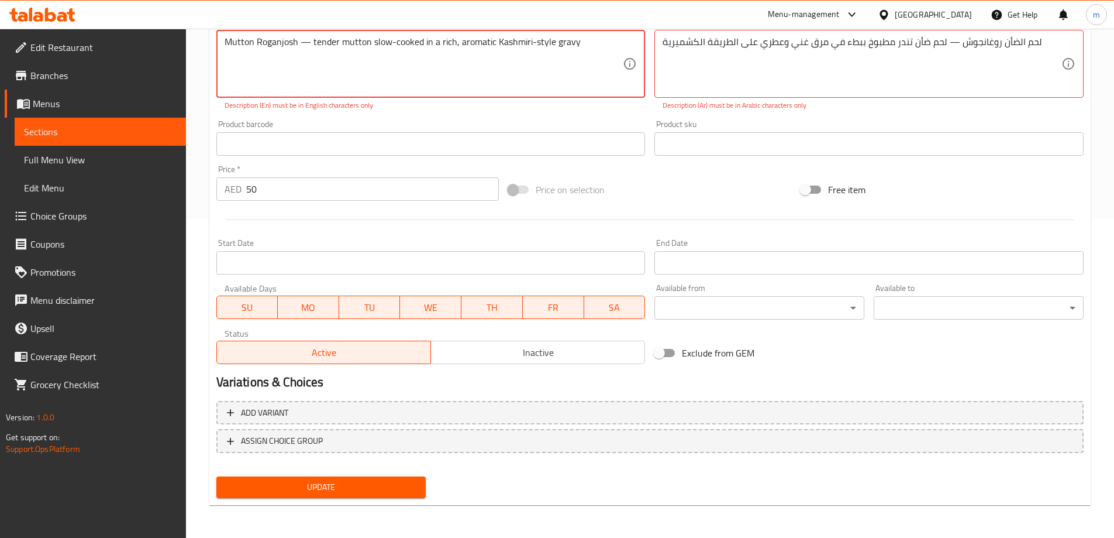
click at [304, 481] on span "Update" at bounding box center [321, 487] width 191 height 15
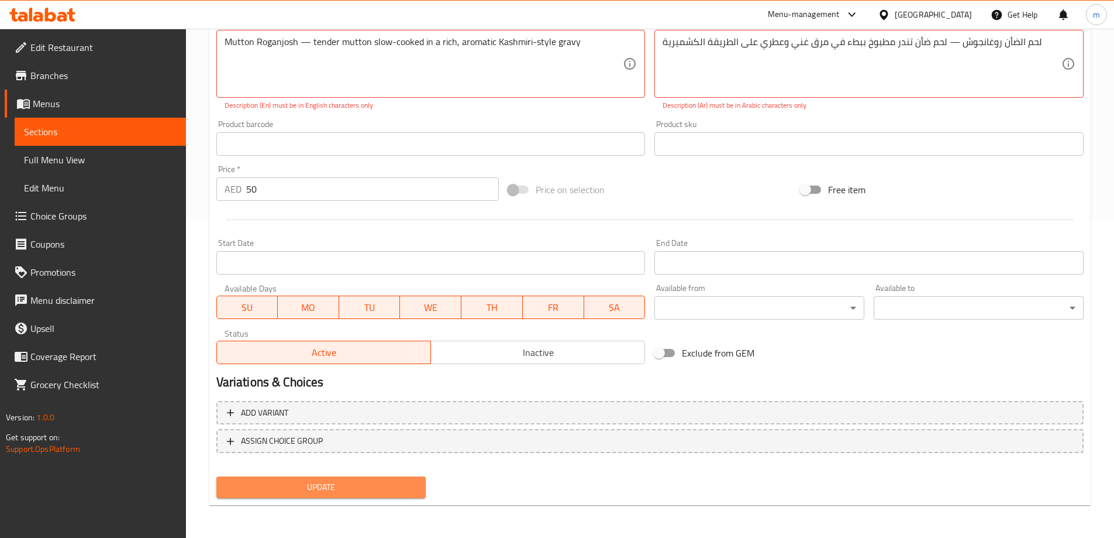
click at [298, 481] on span "Update" at bounding box center [321, 487] width 191 height 15
click at [145, 127] on span "Sections" at bounding box center [100, 132] width 153 height 14
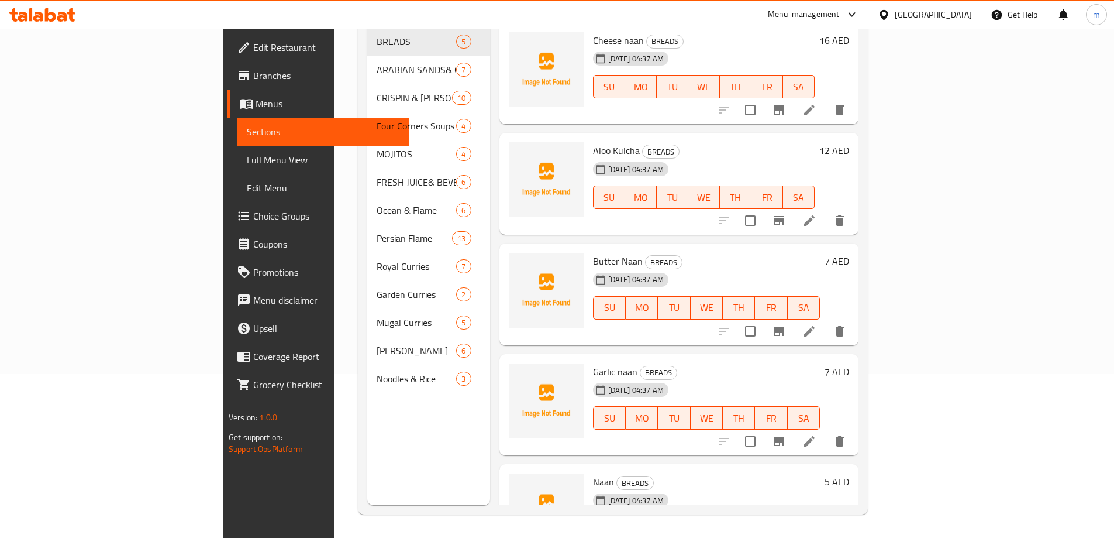
scroll to position [164, 0]
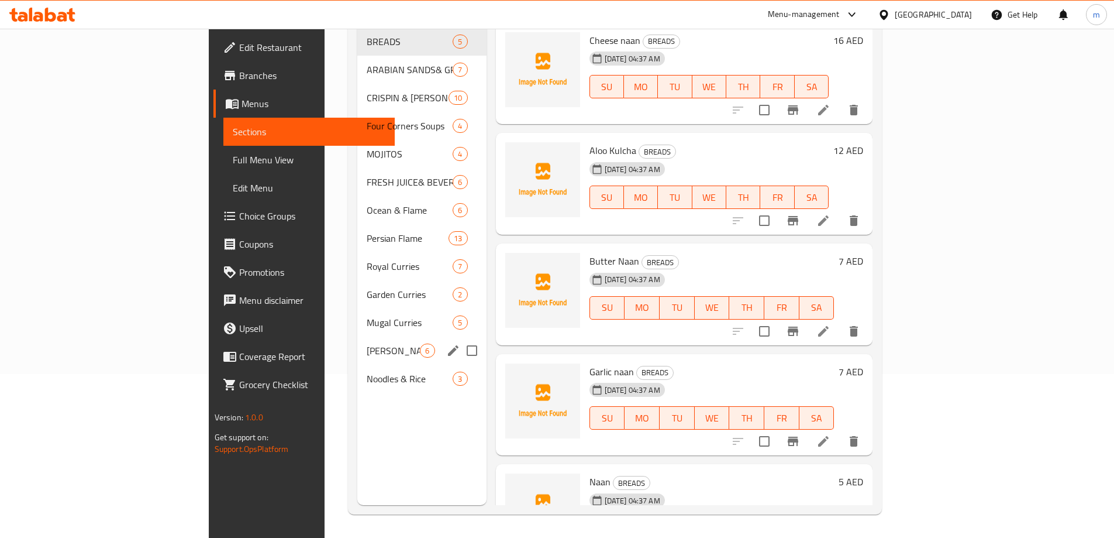
click at [357, 342] on div "Regal Biriyani 6" at bounding box center [421, 350] width 129 height 28
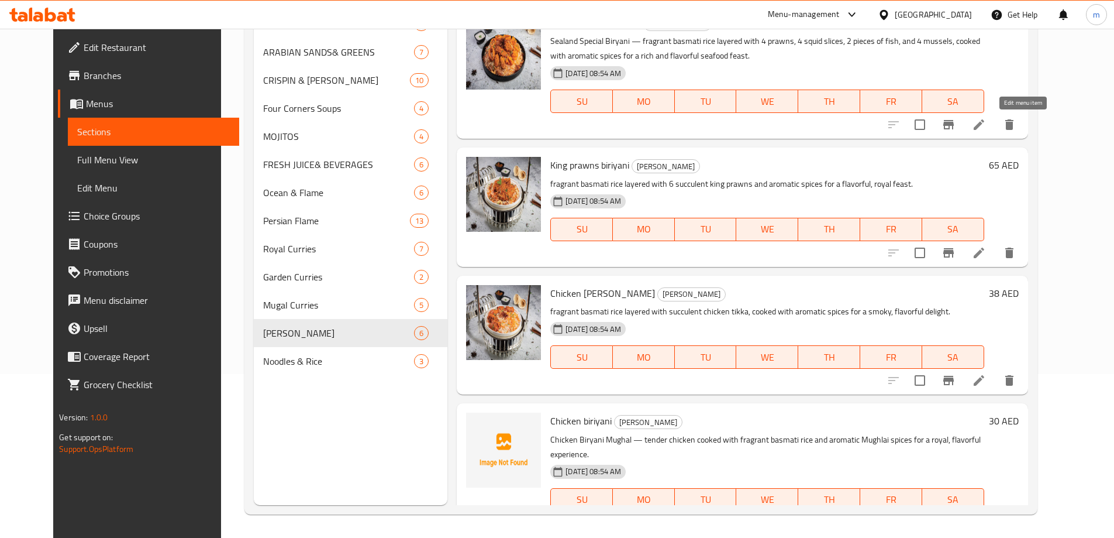
click at [986, 119] on icon at bounding box center [979, 125] width 14 height 14
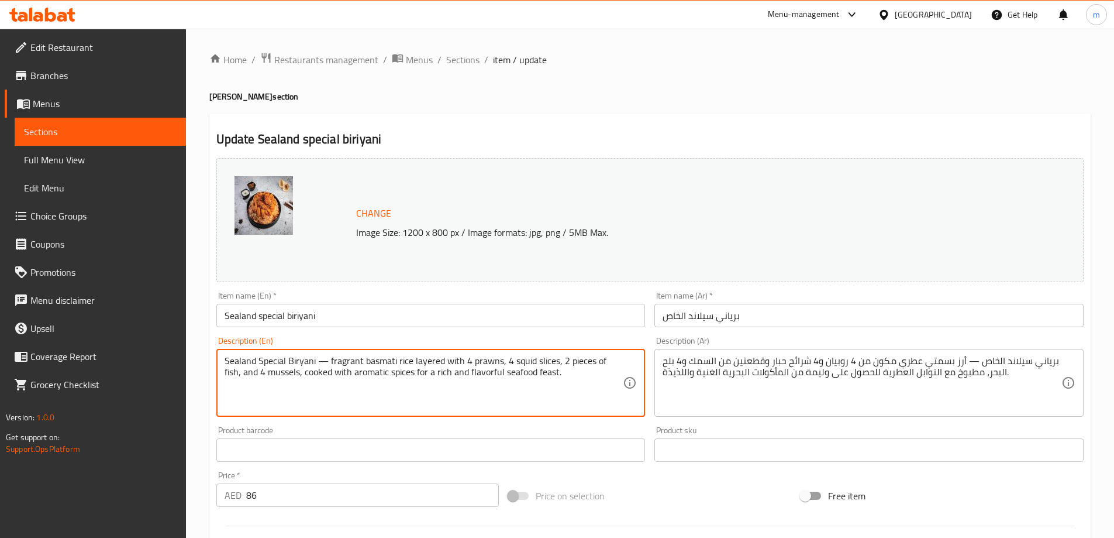
drag, startPoint x: 560, startPoint y: 372, endPoint x: 399, endPoint y: 370, distance: 160.9
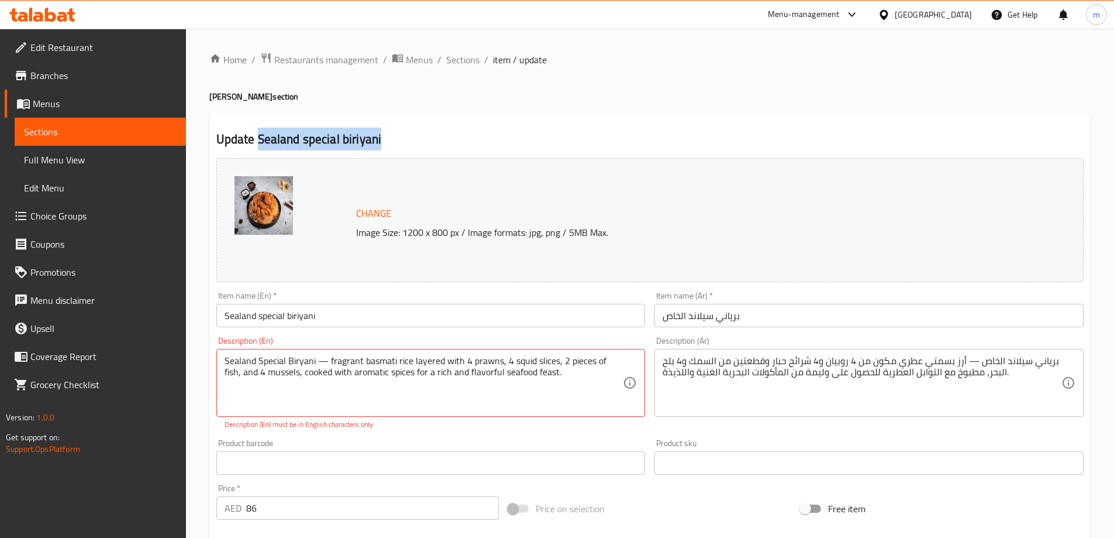
drag, startPoint x: 390, startPoint y: 139, endPoint x: 257, endPoint y: 142, distance: 133.4
click at [257, 142] on h2 "Update Sealand special biriyani" at bounding box center [649, 139] width 867 height 18
copy h2 "Sealand special biriyani"
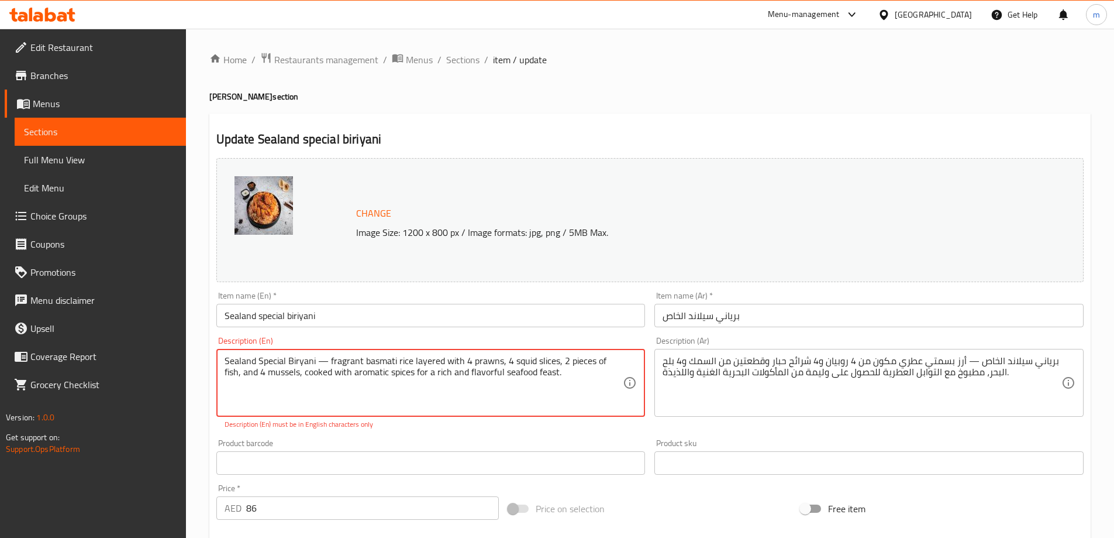
drag, startPoint x: 555, startPoint y: 370, endPoint x: 488, endPoint y: 368, distance: 67.3
click at [514, 378] on textarea "Sealand Special Biryani — fragrant basmati rice layered with 4 prawns, 4 squid …" at bounding box center [424, 383] width 399 height 56
drag, startPoint x: 543, startPoint y: 375, endPoint x: 399, endPoint y: 371, distance: 144.0
click at [399, 371] on textarea "Sealand Special Biryani — fragrant basmati rice layered with 4 prawns, 4 squid …" at bounding box center [424, 383] width 399 height 56
type textarea "Sealand Special Biryani — fragrant basmati rice layered with 4 prawns, 4 squid …"
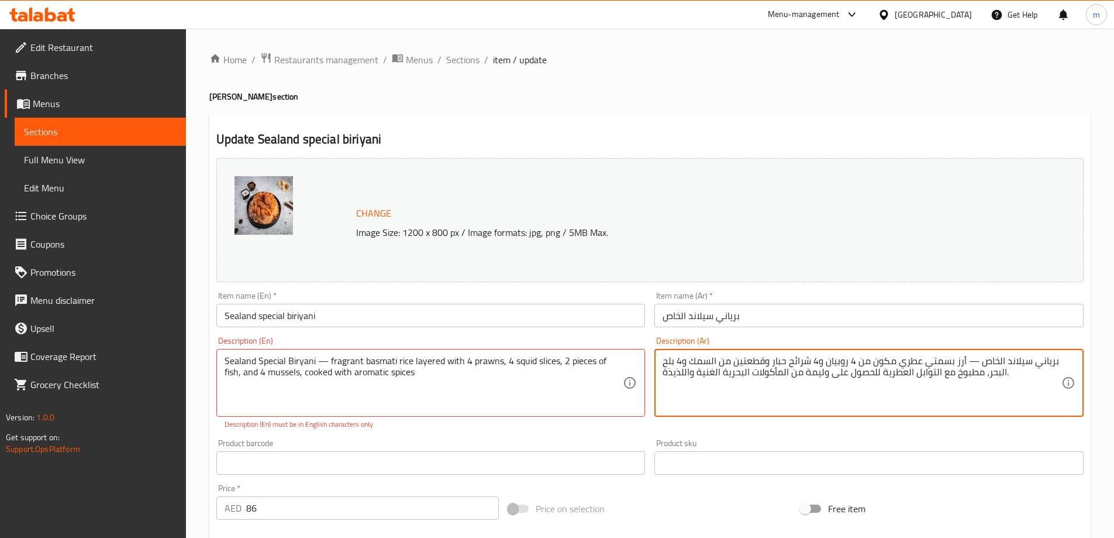
drag, startPoint x: 879, startPoint y: 373, endPoint x: 655, endPoint y: 373, distance: 224.0
click at [793, 373] on textarea "برياني سيلاند الخاص — أرز بسمتي عطري مكون من 4 روبيان و4 شرائح حبار وقطعتين من …" at bounding box center [862, 383] width 399 height 56
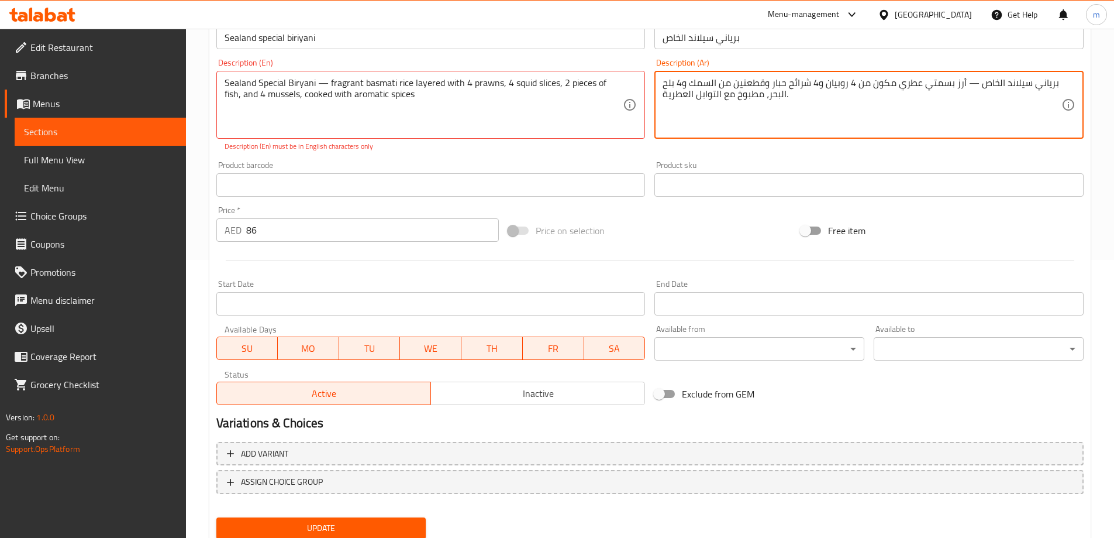
scroll to position [319, 0]
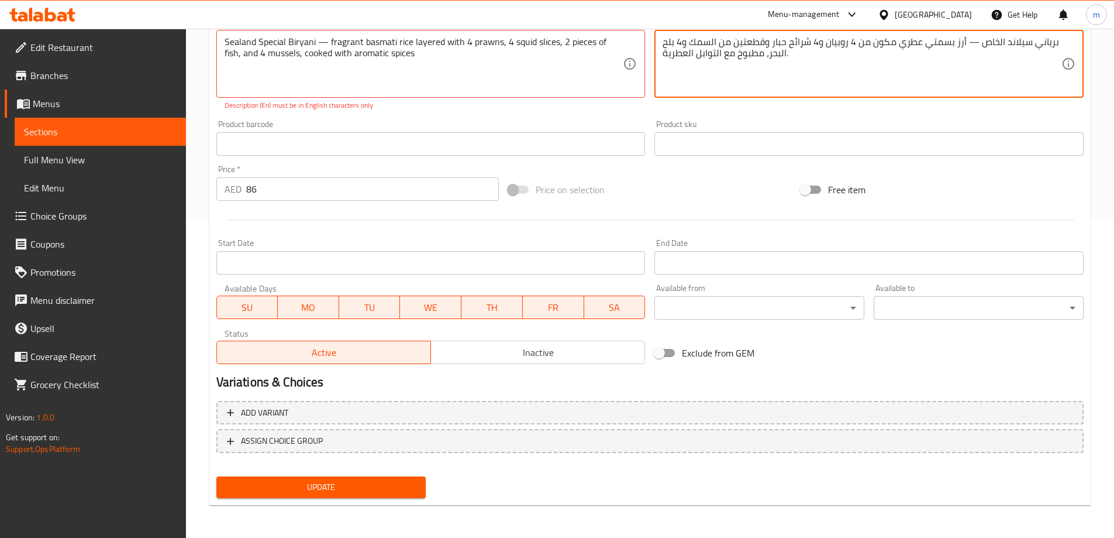
type textarea "برياني سيلاند الخاص — أرز بسمتي عطري مكون من 4 روبيان و4 شرائح حبار وقطعتين من …"
click at [324, 486] on span "Update" at bounding box center [321, 487] width 191 height 15
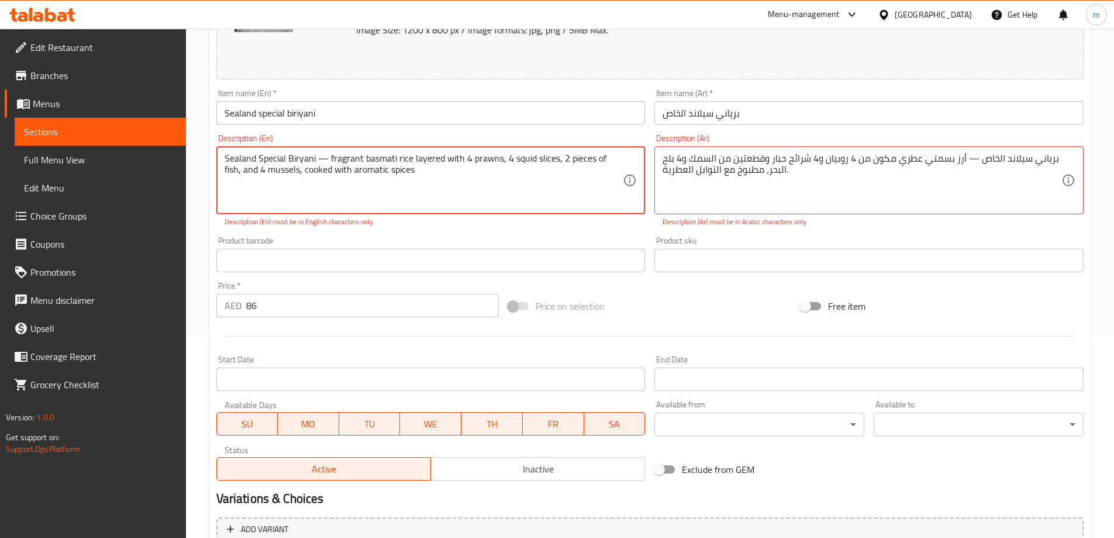
scroll to position [202, 0]
click at [105, 137] on span "Sections" at bounding box center [100, 132] width 153 height 14
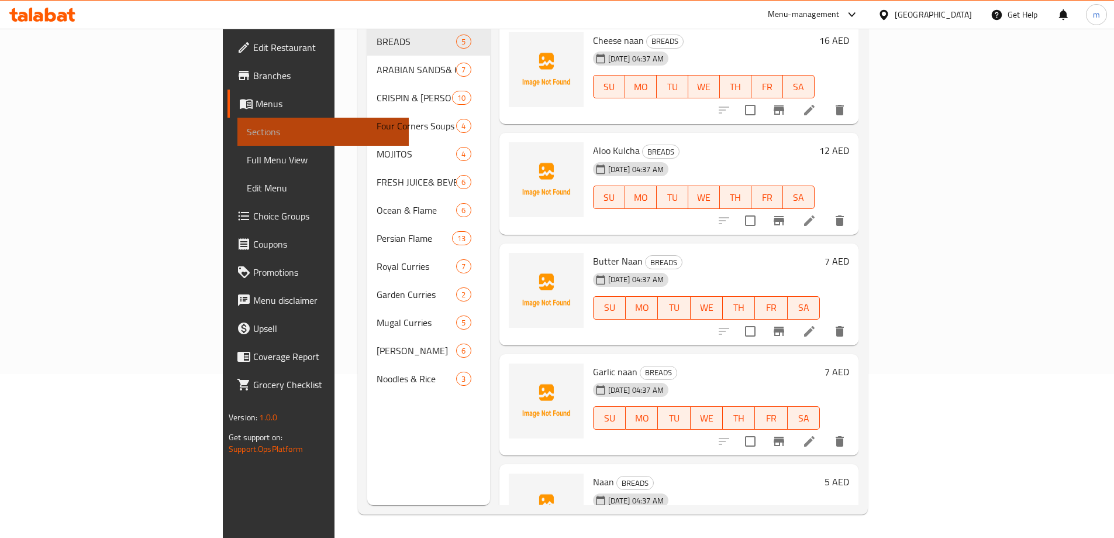
scroll to position [164, 0]
click at [247, 137] on span "Sections" at bounding box center [323, 132] width 153 height 14
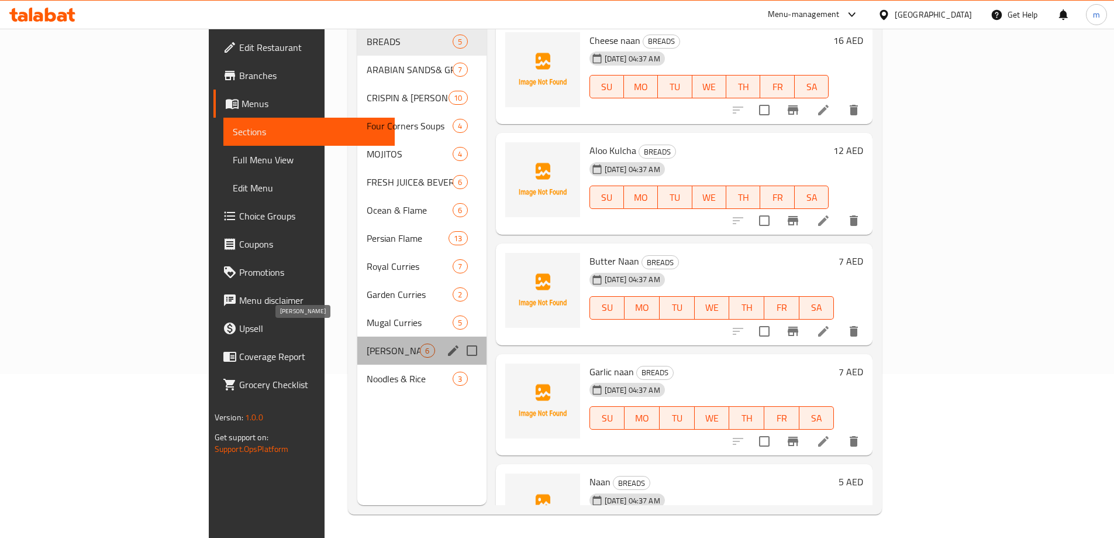
click at [367, 343] on span "[PERSON_NAME]" at bounding box center [393, 350] width 53 height 14
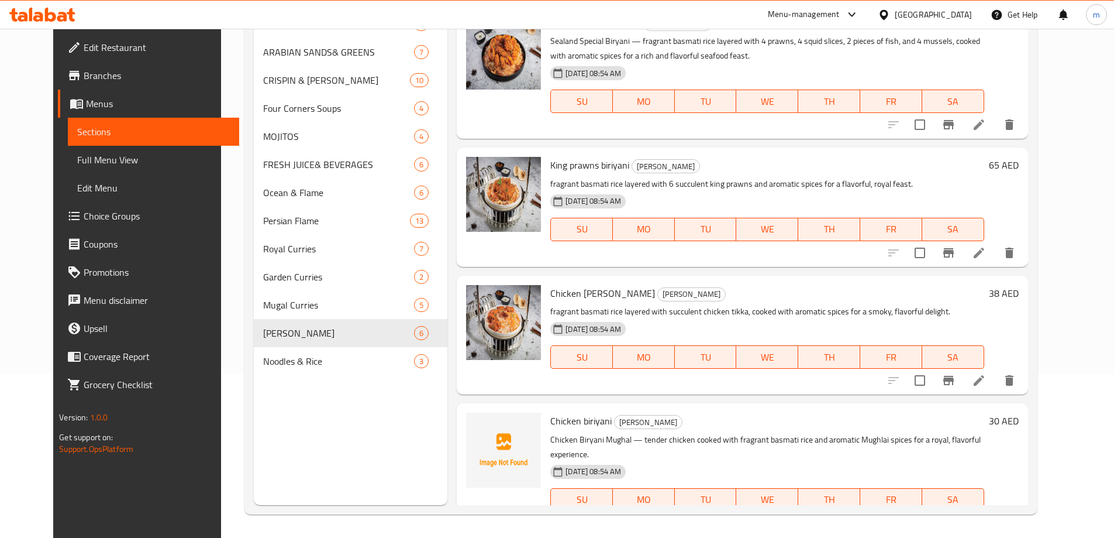
click at [984, 252] on icon at bounding box center [979, 252] width 11 height 11
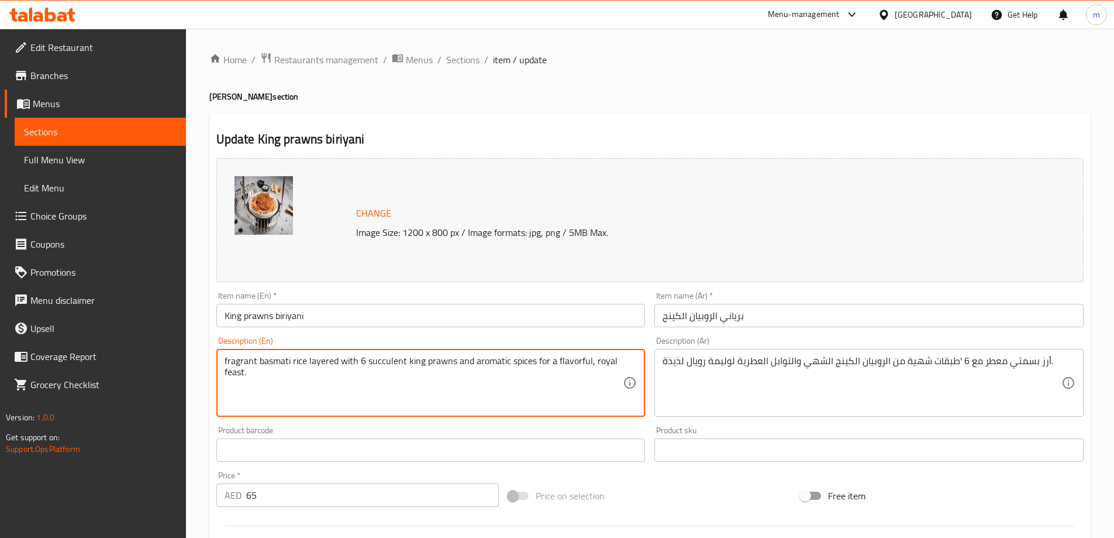
drag, startPoint x: 614, startPoint y: 361, endPoint x: 540, endPoint y: 357, distance: 74.4
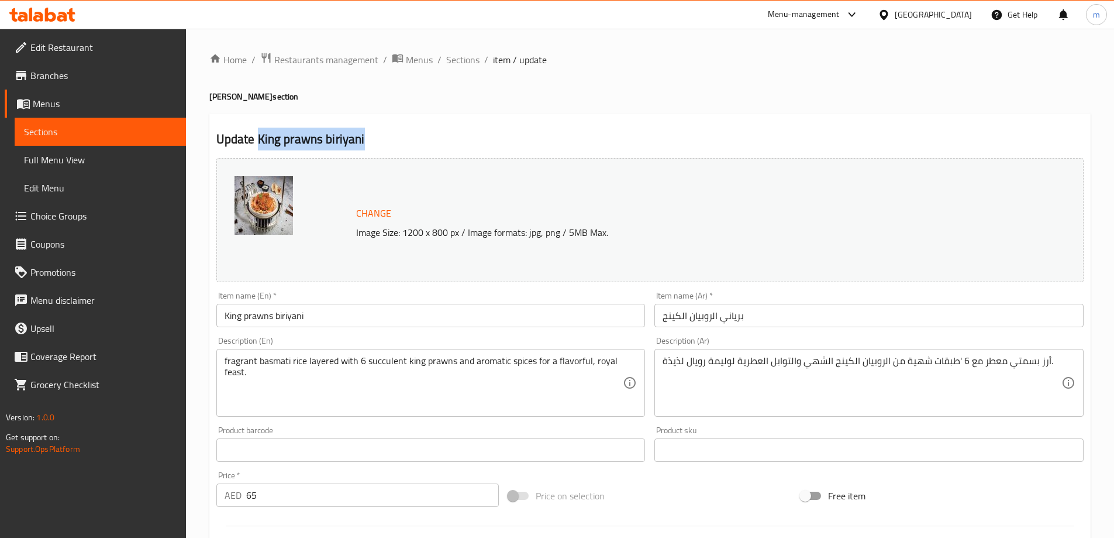
drag, startPoint x: 369, startPoint y: 142, endPoint x: 308, endPoint y: 149, distance: 61.9
click at [258, 141] on h2 "Update King prawns biriyani" at bounding box center [649, 139] width 867 height 18
copy h2 "King prawns biriyani"
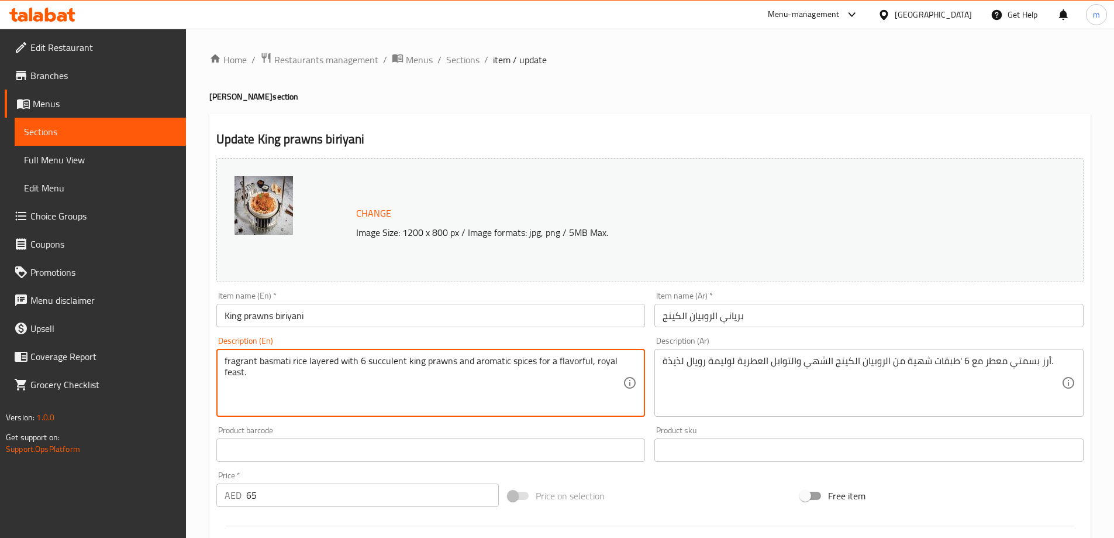
drag, startPoint x: 238, startPoint y: 376, endPoint x: 249, endPoint y: 374, distance: 10.7
drag, startPoint x: 254, startPoint y: 371, endPoint x: 535, endPoint y: 351, distance: 281.5
click at [535, 351] on div "fragrant basmati rice layered with 6 succulent king prawns and aromatic spices …" at bounding box center [430, 383] width 429 height 68
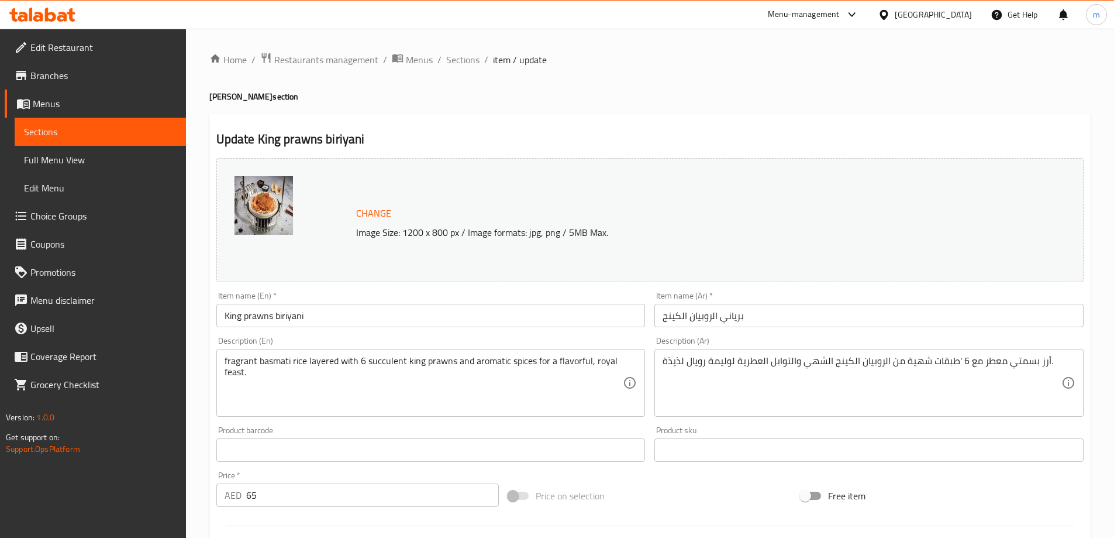
click at [304, 379] on textarea "fragrant basmati rice layered with 6 succulent king prawns and aromatic spices …" at bounding box center [424, 383] width 399 height 56
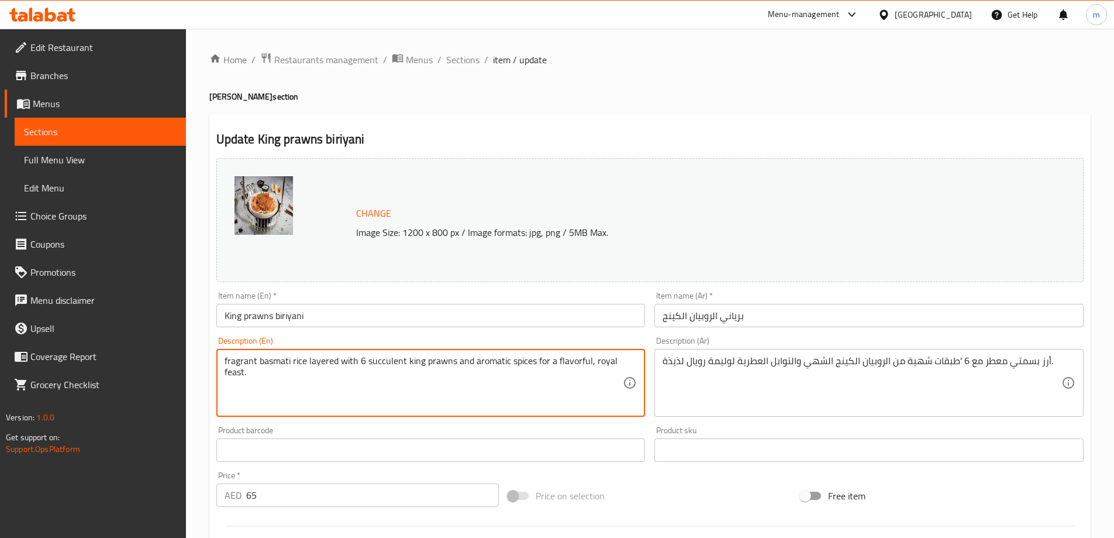
drag, startPoint x: 271, startPoint y: 379, endPoint x: 534, endPoint y: 353, distance: 264.5
click at [534, 353] on div "fragrant basmati rice layered with 6 succulent king prawns and aromatic spices …" at bounding box center [430, 383] width 429 height 68
type textarea "fragrant basmati rice layered with 6 succulent king prawns and aromatic spices"
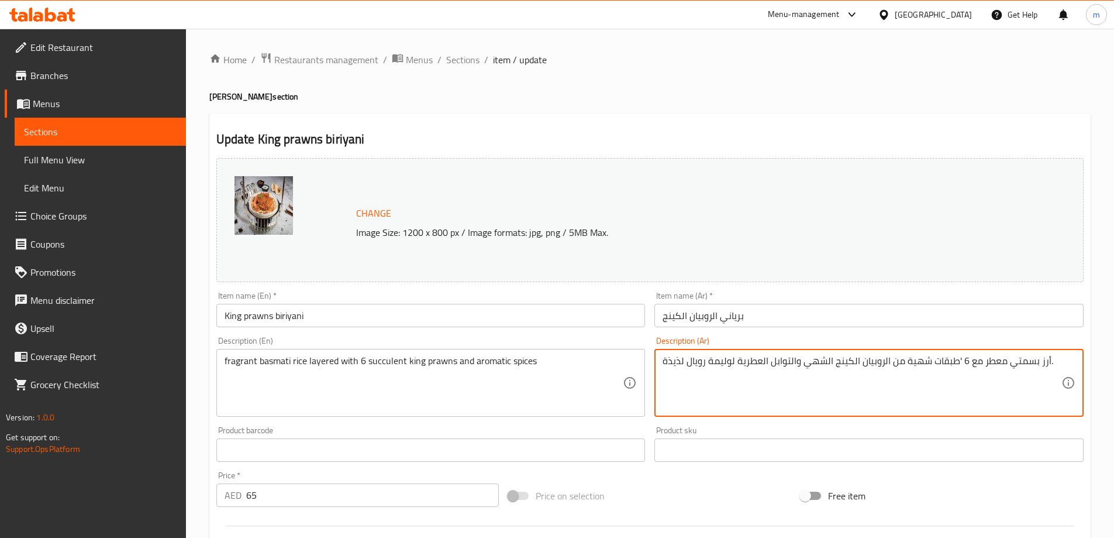
drag, startPoint x: 734, startPoint y: 359, endPoint x: 661, endPoint y: 359, distance: 73.1
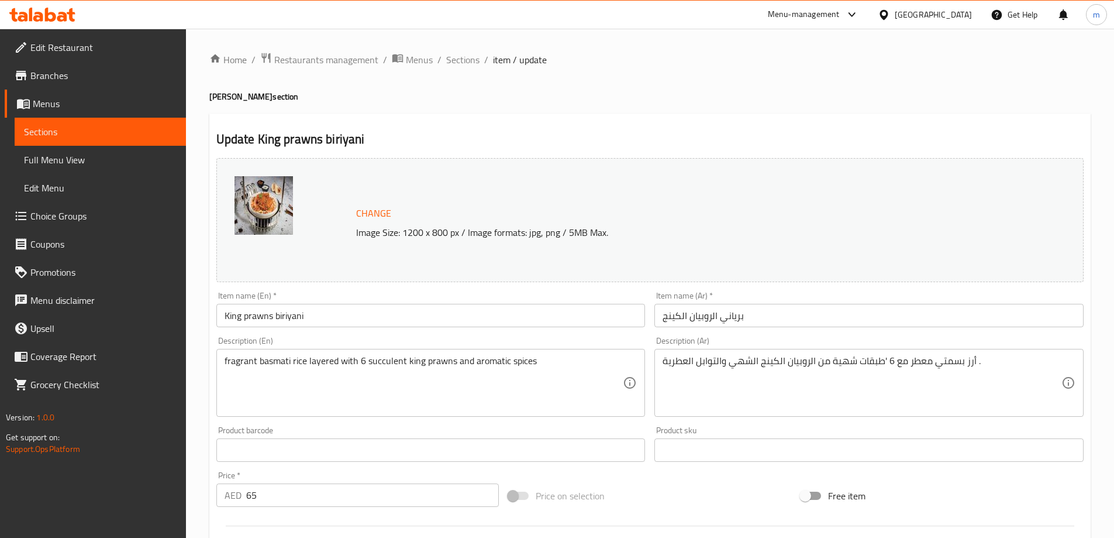
click at [662, 360] on div "أرز بسمتي معطر مع 6 'طبقات شهية من الروبيان الكينج الشهي والتوابل العطرية . Des…" at bounding box center [869, 383] width 429 height 68
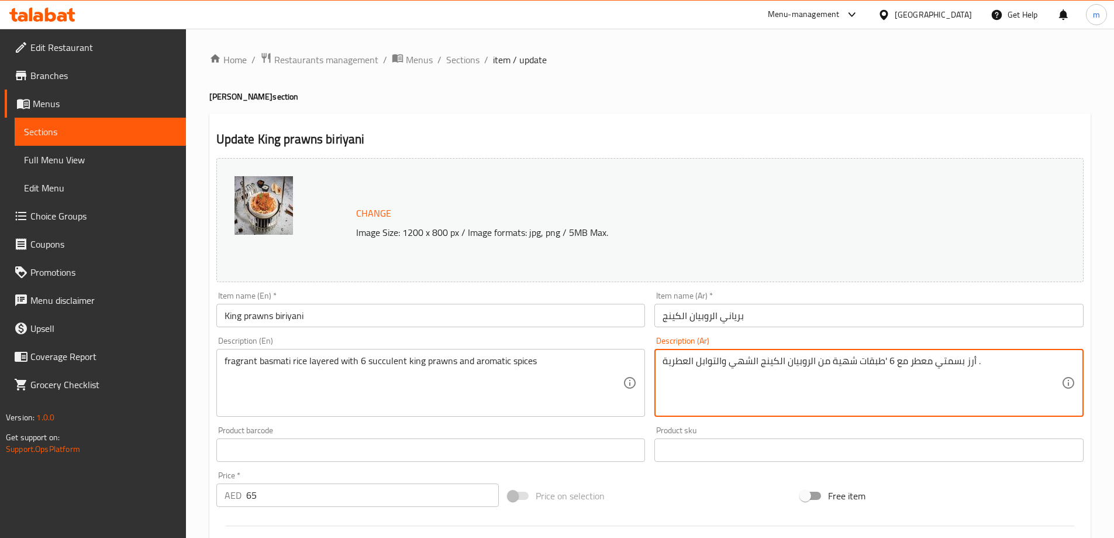
drag, startPoint x: 973, startPoint y: 362, endPoint x: 980, endPoint y: 363, distance: 7.1
click at [980, 363] on textarea "أرز بسمتي معطر مع 6 'طبقات شهية من الروبيان الكينج الشهي والتوابل العطرية ." at bounding box center [862, 383] width 399 height 56
type textarea "أرز بسمتي معطر مع 6 'طبقات شهية من الروبيان الكينج الشهي والتوابل العطرية"
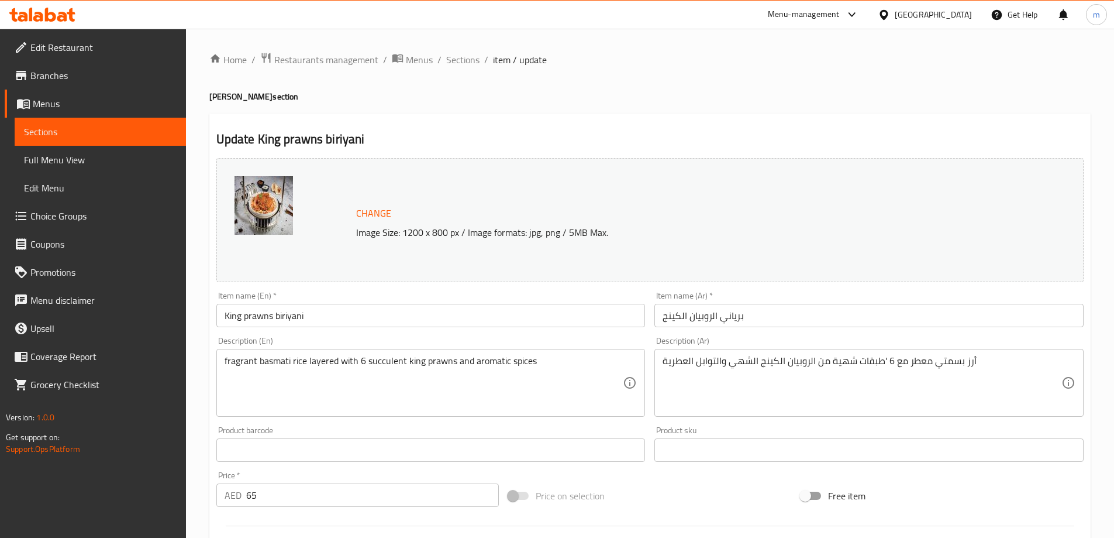
drag, startPoint x: 662, startPoint y: 362, endPoint x: 835, endPoint y: 360, distance: 173.2
click at [835, 360] on div "أرز بسمتي معطر مع 6 'طبقات شهية من الروبيان الكينج الشهي والتوابل العطرية Descr…" at bounding box center [869, 383] width 429 height 68
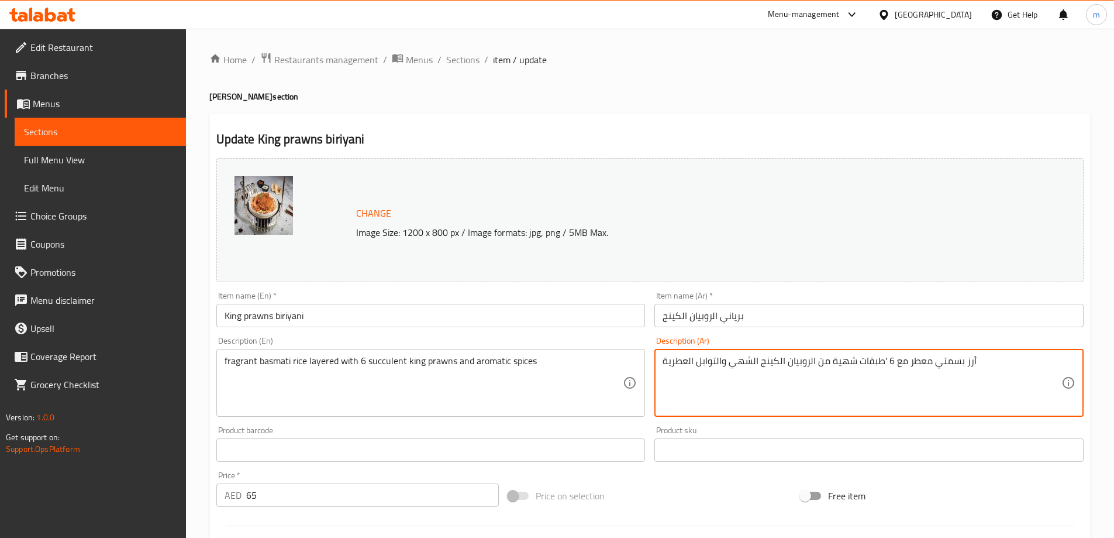
click at [835, 360] on textarea "أرز بسمتي معطر مع 6 'طبقات شهية من الروبيان الكينج الشهي والتوابل العطرية" at bounding box center [862, 383] width 399 height 56
paste textarea "أرز بسمتي معطر مع 6 'طبقات شهية من الروبيان الكينج الشهي والتوابل العطرية"
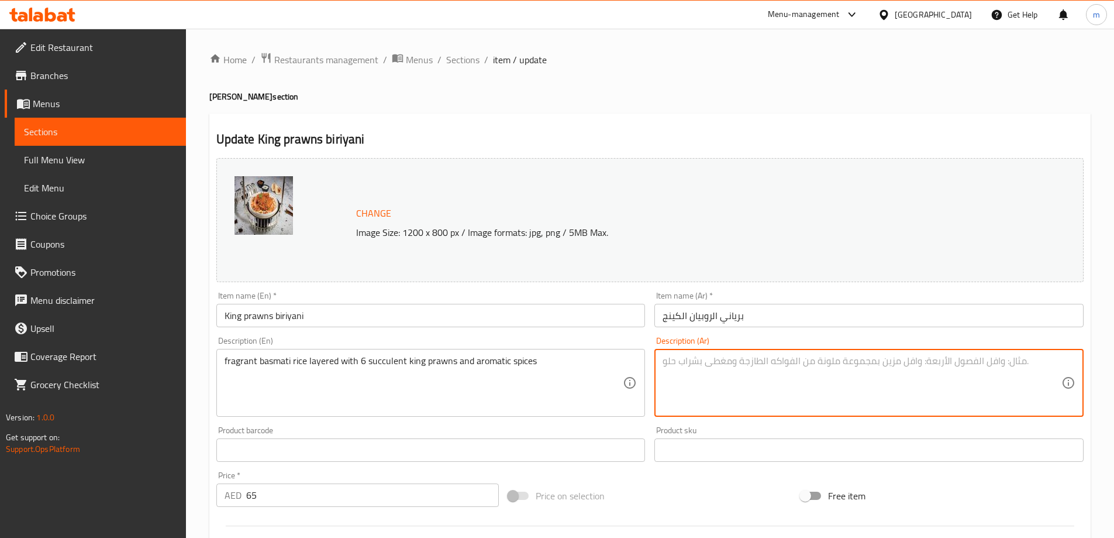
type textarea "أرز بسمتي معطر مع 6 'طبقات شهية من الروبيان الكينج الشهي والتوابل العطرية"
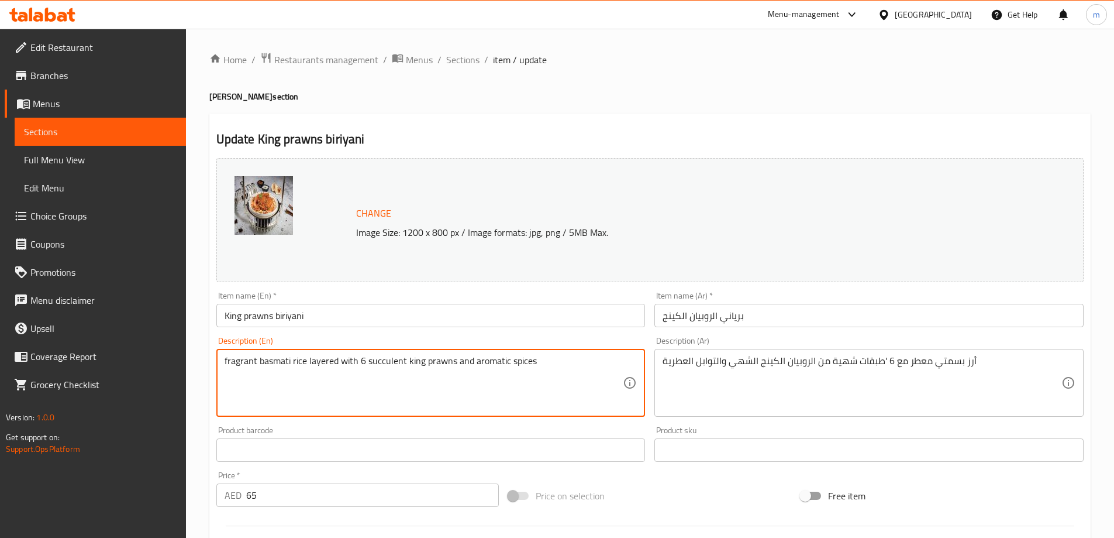
click at [442, 359] on textarea "fragrant basmati rice layered with 6 succulent king prawns and aromatic spices" at bounding box center [424, 383] width 399 height 56
click at [559, 356] on textarea "fragrant basmati rice layered with 6 succulent king prawns and aromatic spices" at bounding box center [424, 383] width 399 height 56
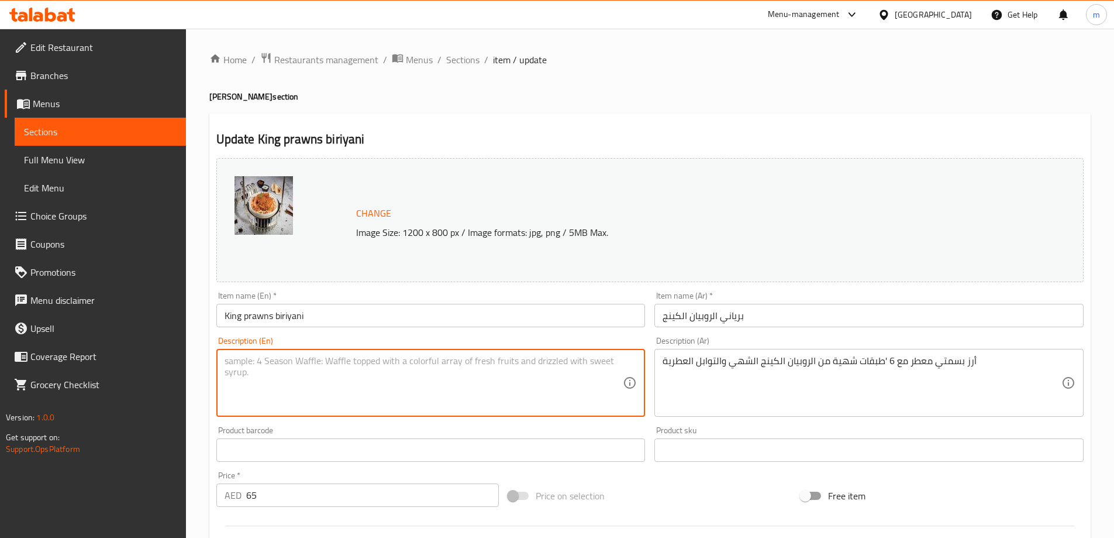
paste textarea "fragrant basmati rice layered with 6 succulent king prawns and aromatic spices"
type textarea "fragrant basmati rice layered with 6 succulent king prawns and aromatic spices"
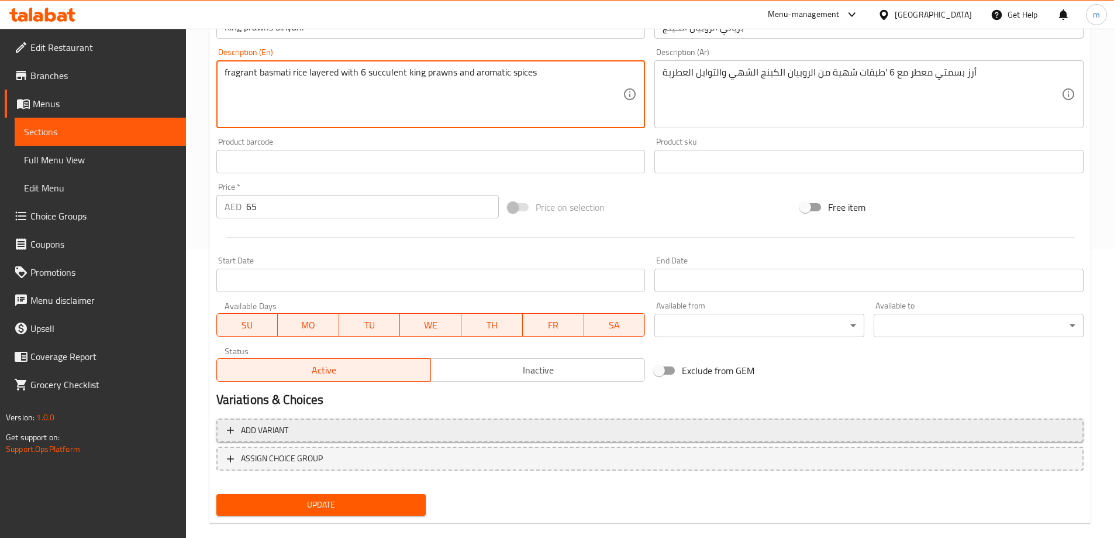
scroll to position [292, 0]
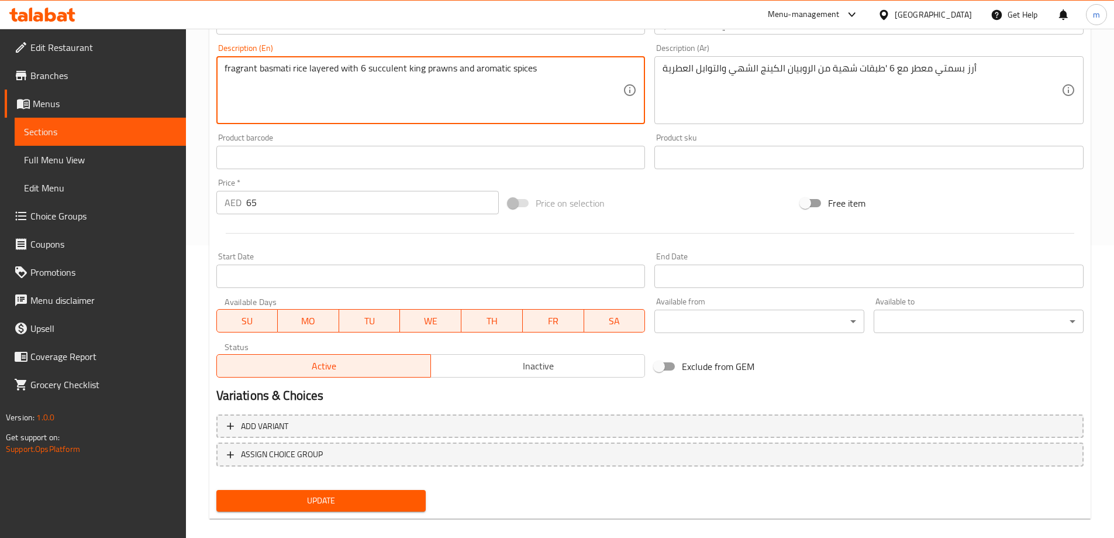
click at [354, 501] on span "Update" at bounding box center [321, 500] width 191 height 15
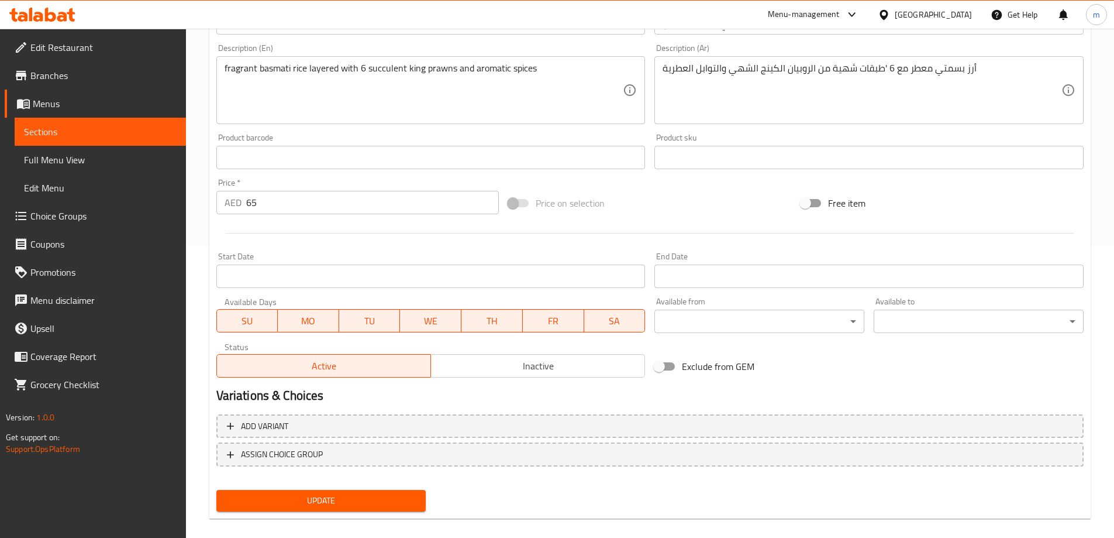
click at [135, 132] on span "Sections" at bounding box center [100, 132] width 153 height 14
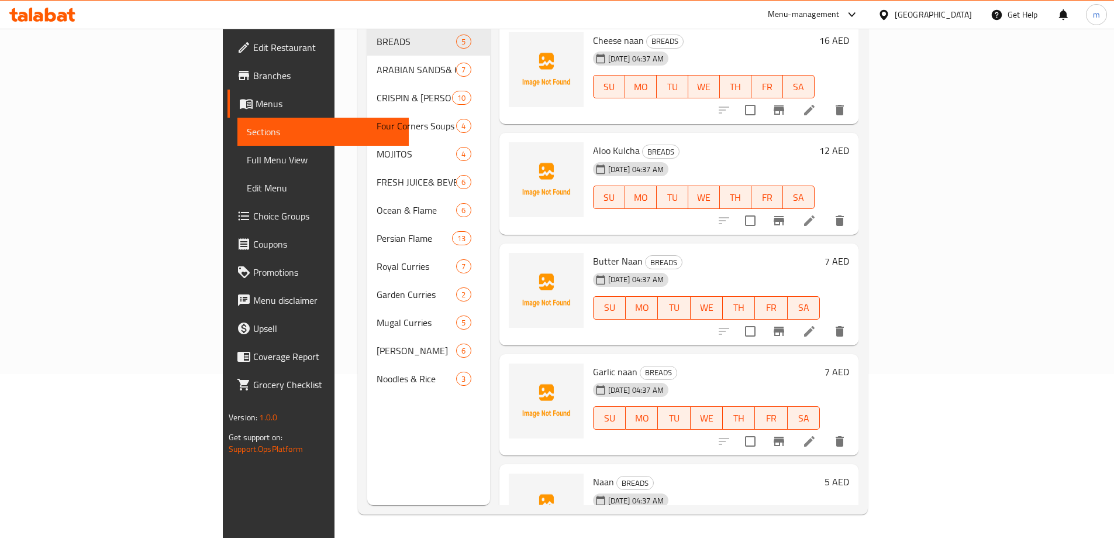
scroll to position [164, 0]
click at [247, 132] on span "Sections" at bounding box center [323, 132] width 153 height 14
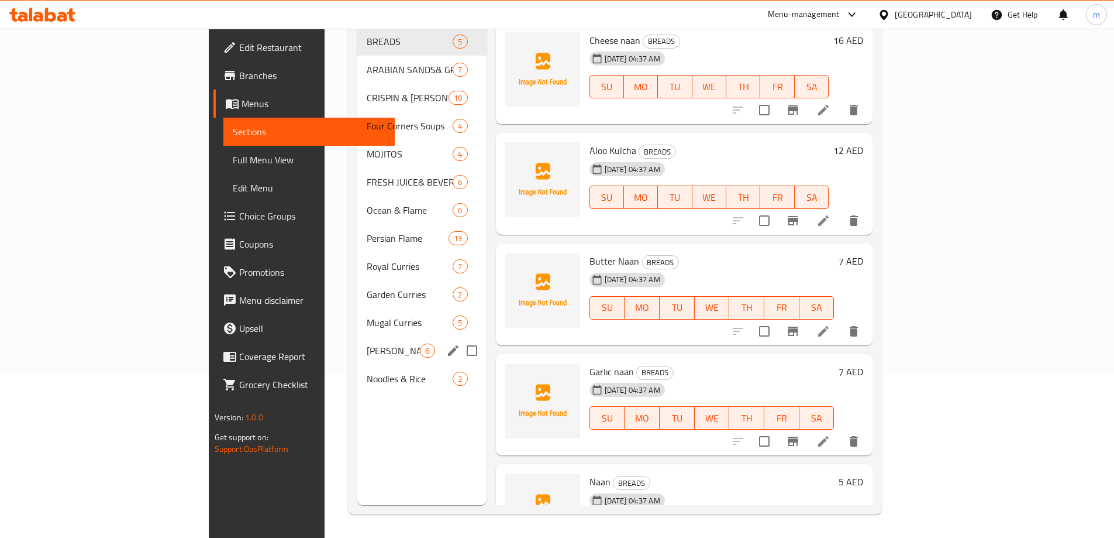
click at [357, 336] on div "Regal Biriyani 6" at bounding box center [421, 350] width 129 height 28
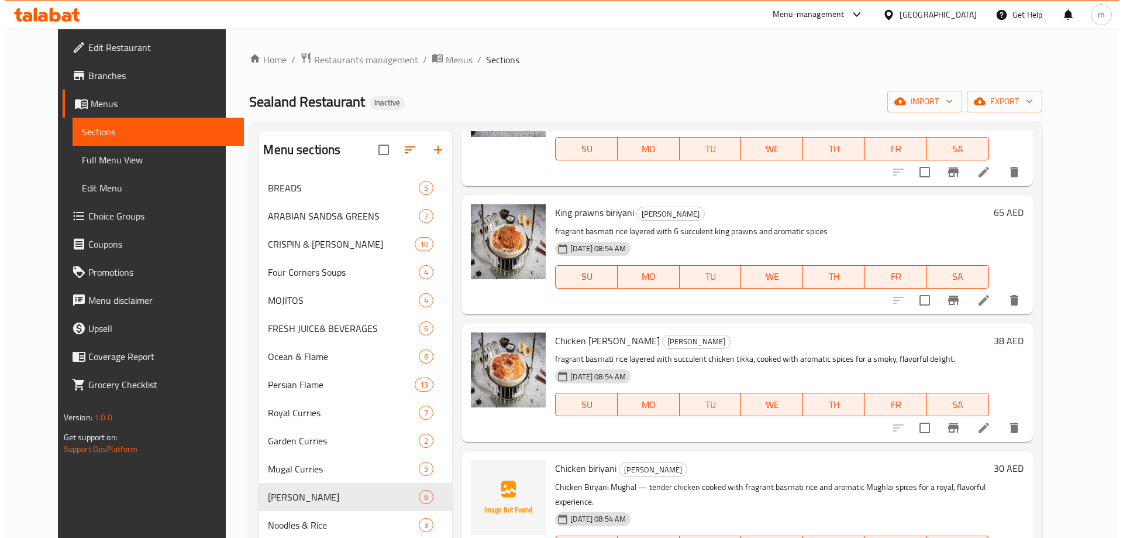
scroll to position [117, 0]
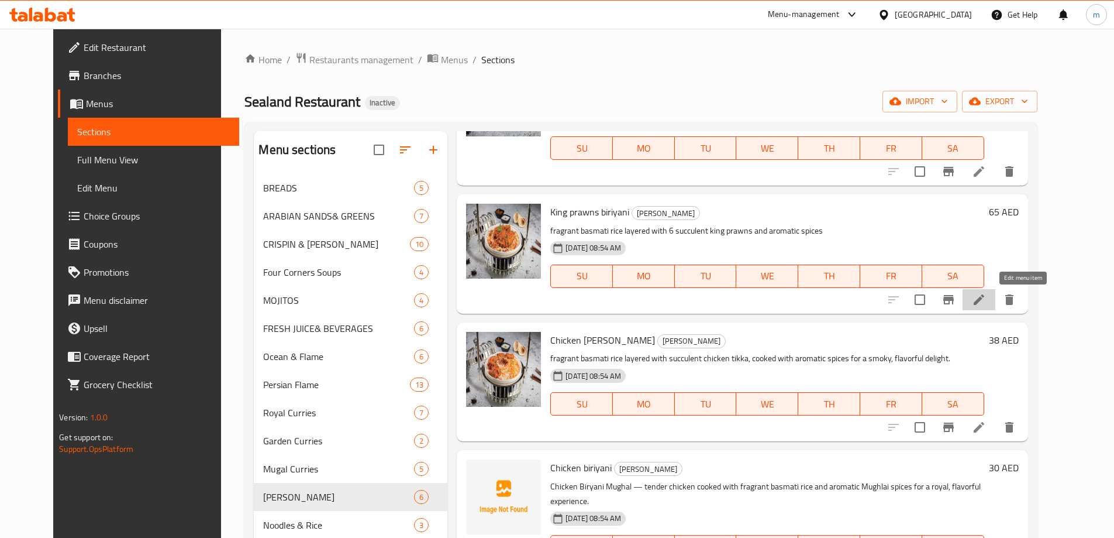
click at [986, 304] on icon at bounding box center [979, 299] width 14 height 14
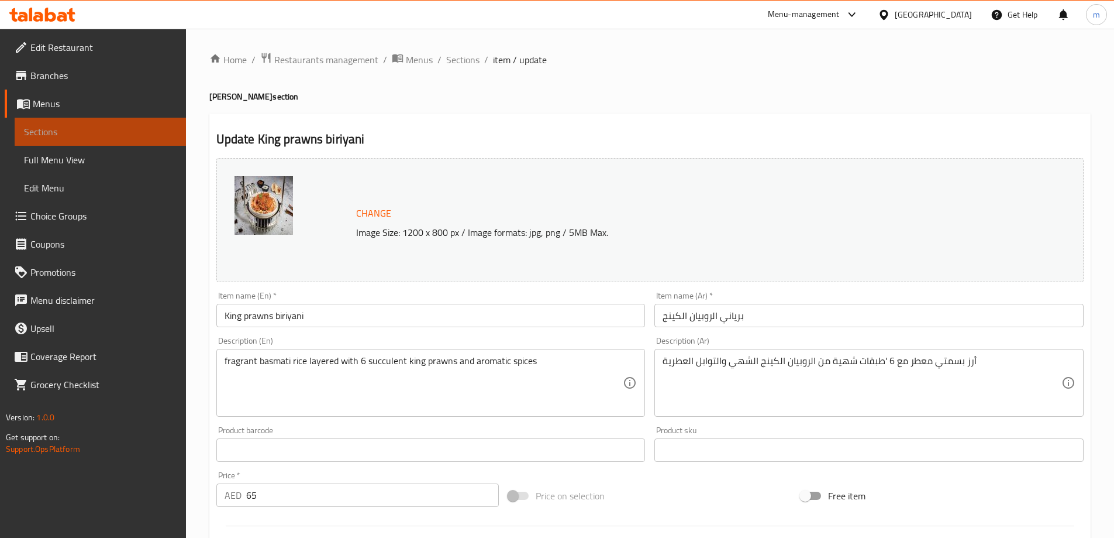
click at [147, 126] on span "Sections" at bounding box center [100, 132] width 153 height 14
drag, startPoint x: 147, startPoint y: 126, endPoint x: 140, endPoint y: 115, distance: 13.6
click at [143, 118] on link "Sections" at bounding box center [100, 132] width 171 height 28
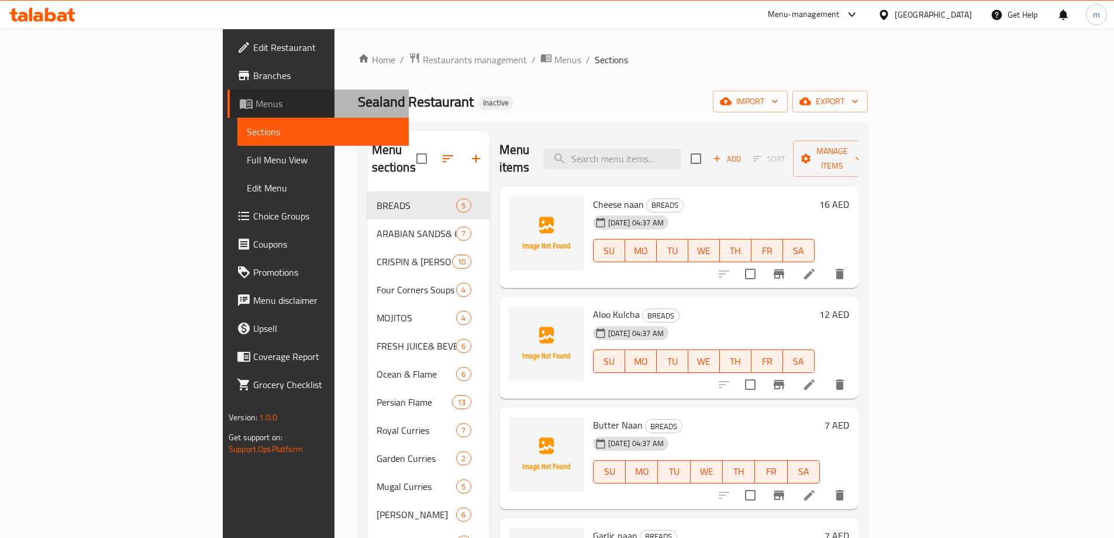
click at [228, 115] on link "Menus" at bounding box center [318, 103] width 181 height 28
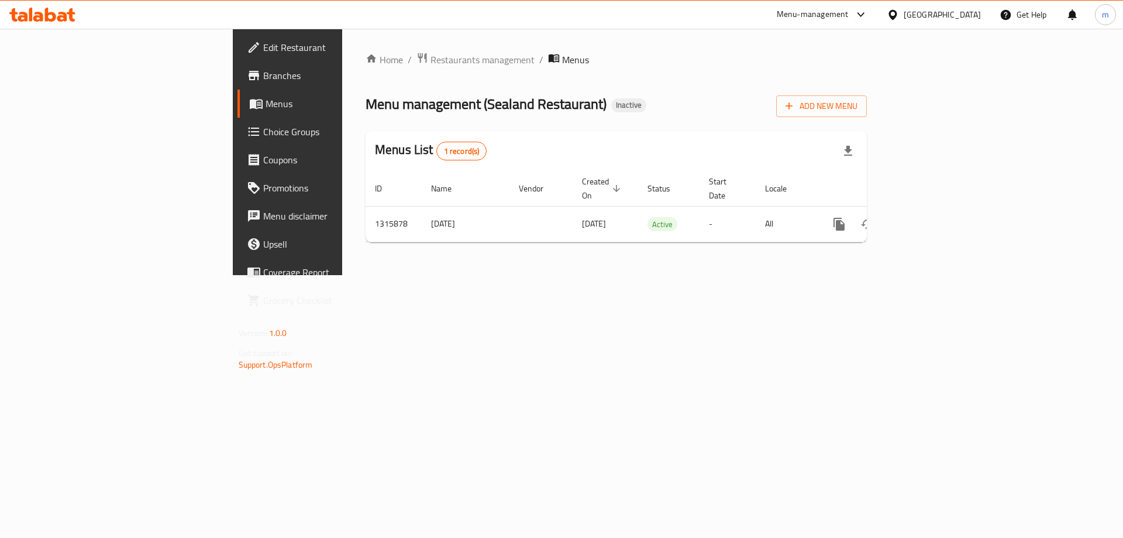
click at [263, 158] on span "Coupons" at bounding box center [337, 160] width 148 height 14
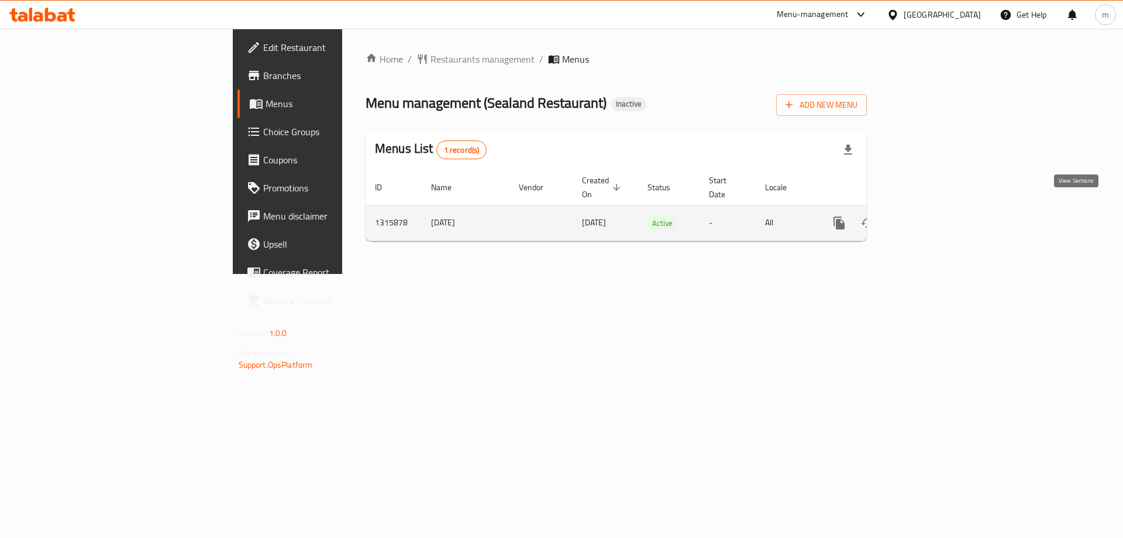
click at [929, 218] on icon "enhanced table" at bounding box center [923, 223] width 11 height 11
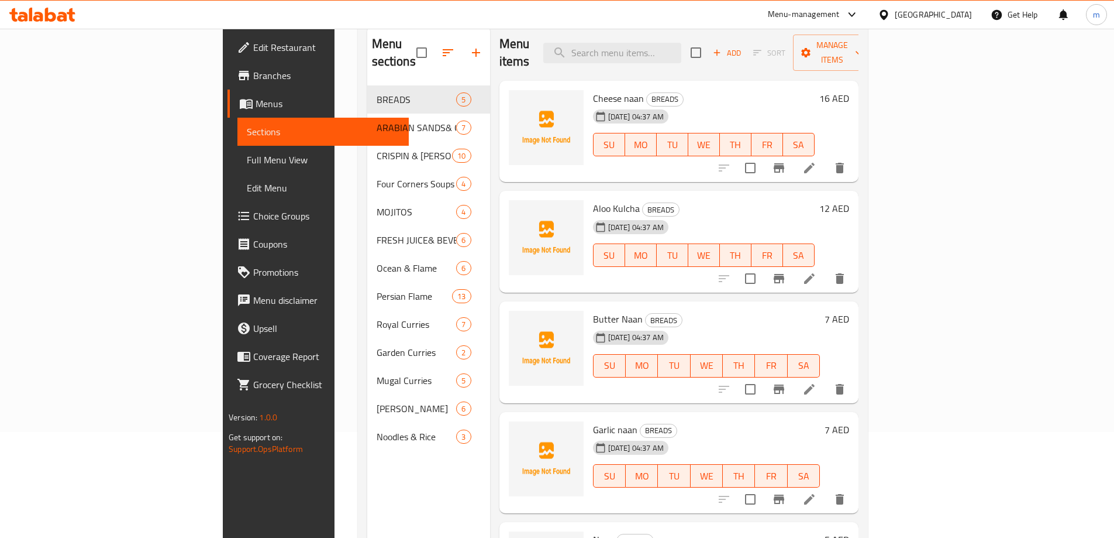
scroll to position [105, 0]
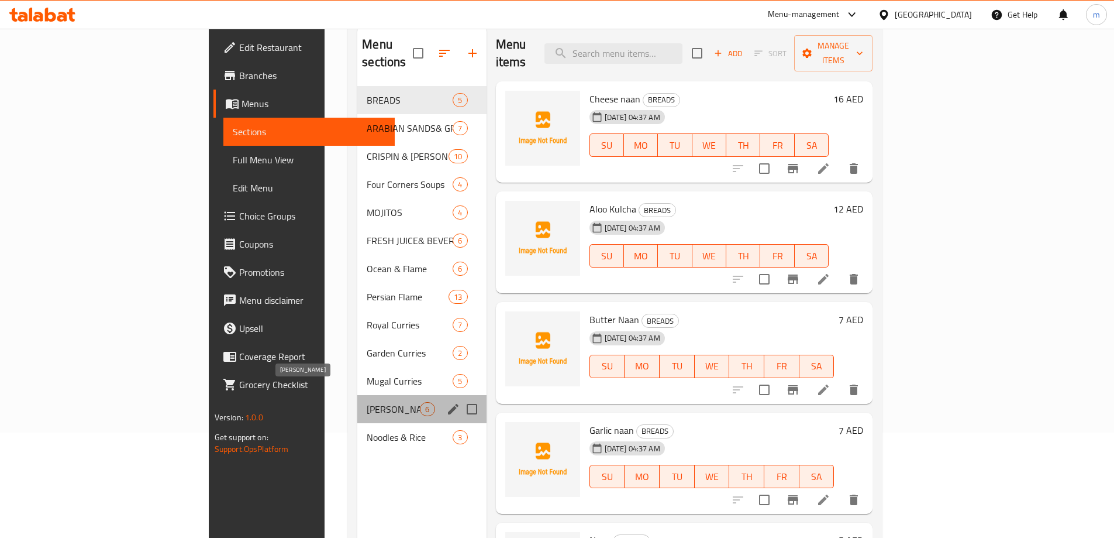
click at [367, 402] on span "[PERSON_NAME]" at bounding box center [393, 409] width 53 height 14
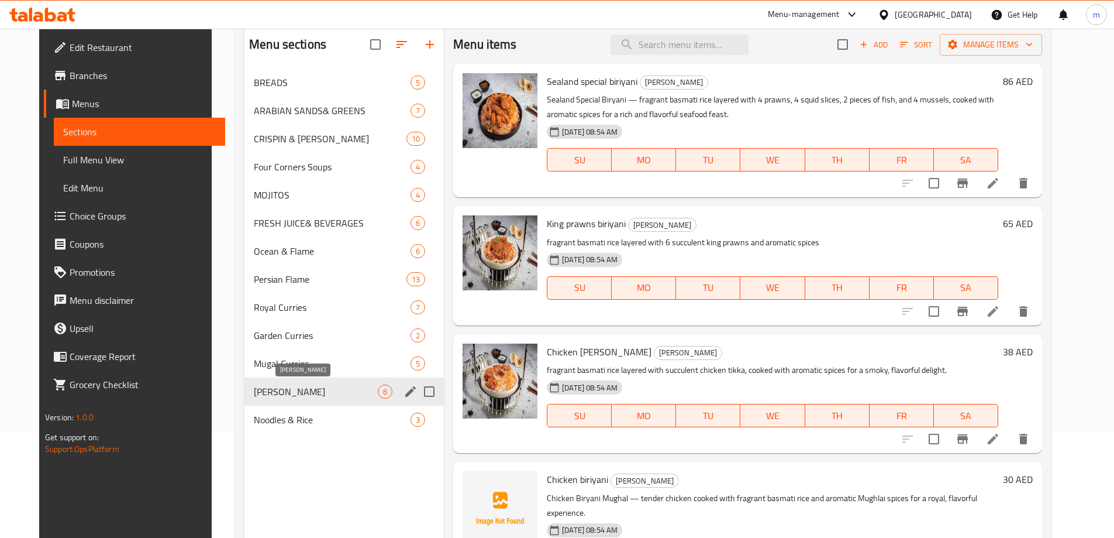
click at [323, 397] on span "[PERSON_NAME]" at bounding box center [316, 391] width 124 height 14
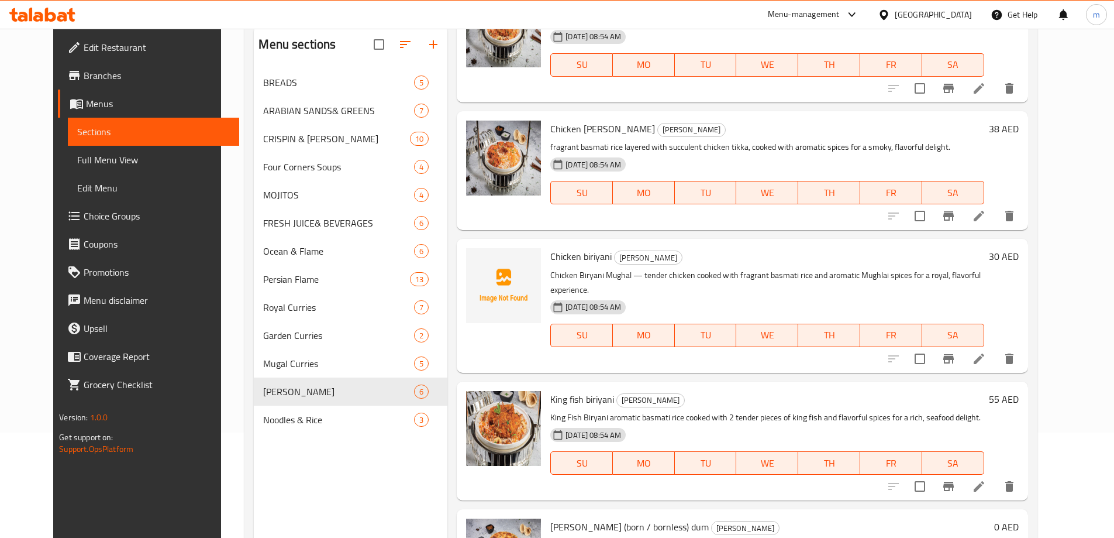
scroll to position [234, 0]
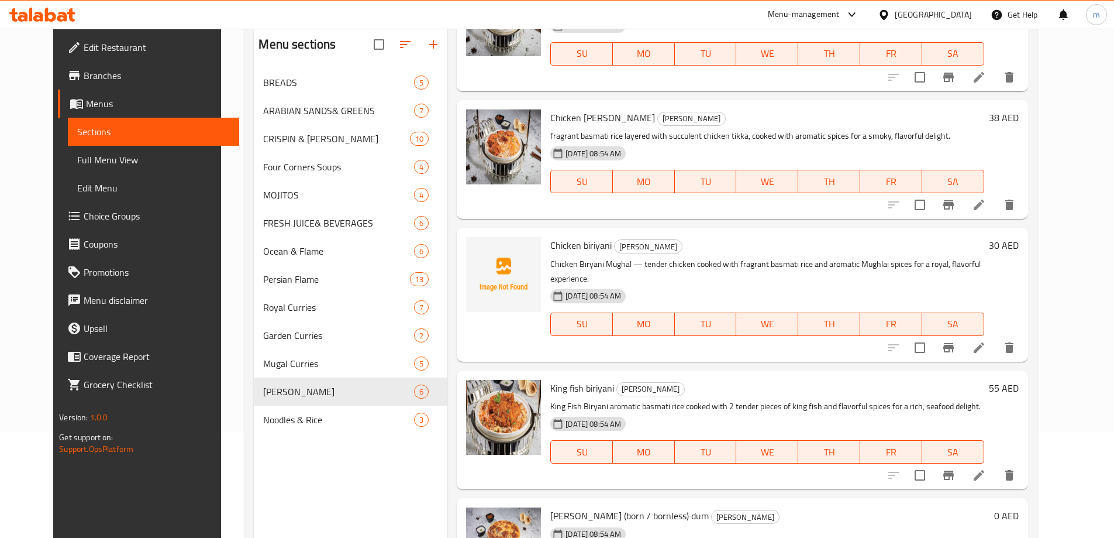
click at [984, 342] on icon at bounding box center [979, 347] width 11 height 11
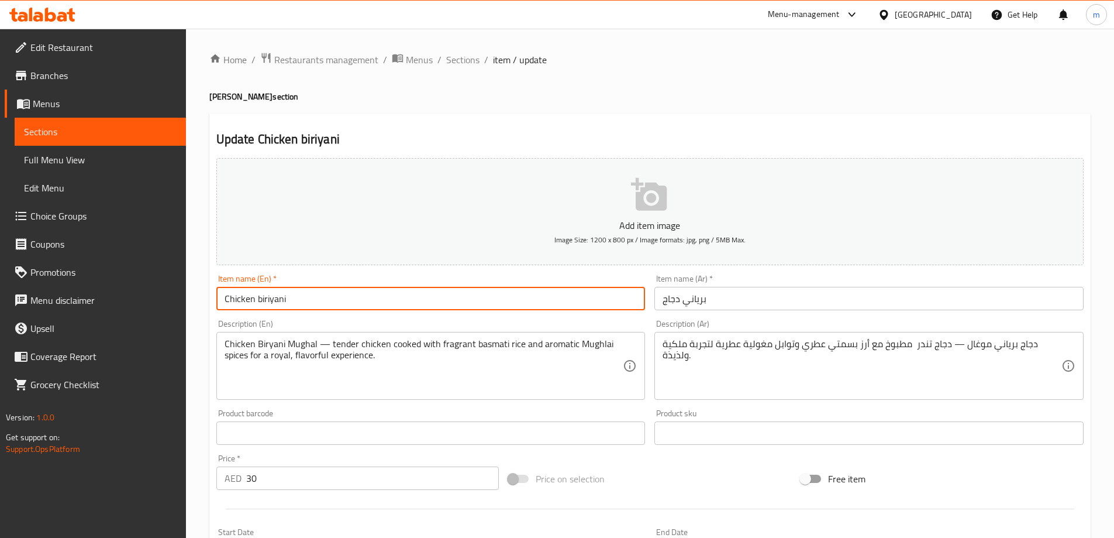
drag, startPoint x: 291, startPoint y: 298, endPoint x: 205, endPoint y: 293, distance: 86.7
click at [205, 293] on div "Home / Restaurants management / Menus / Sections / item / update Regal Biriyani…" at bounding box center [650, 428] width 928 height 798
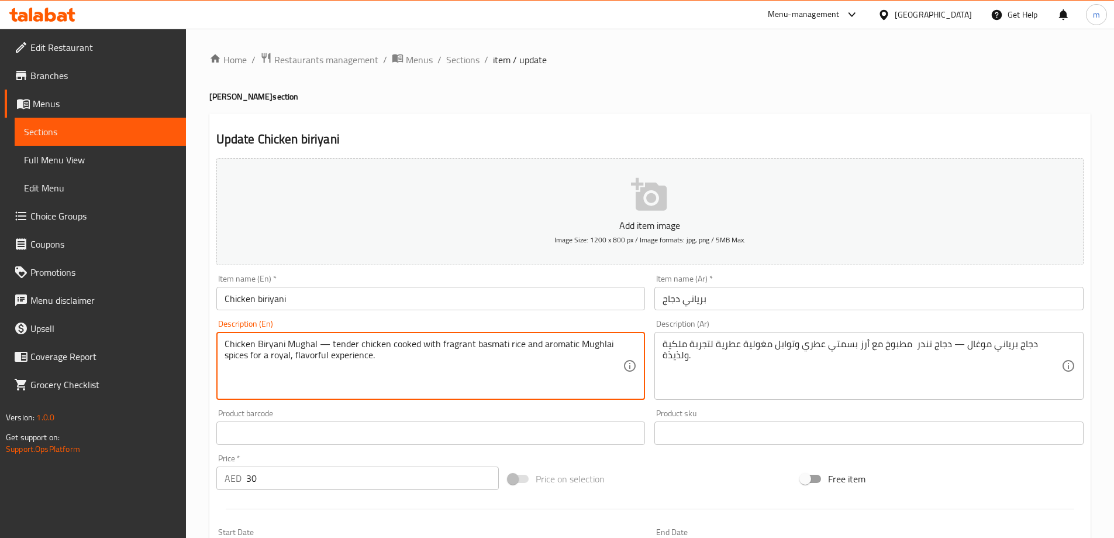
drag, startPoint x: 384, startPoint y: 357, endPoint x: 253, endPoint y: 354, distance: 131.1
click at [253, 354] on textarea "Chicken Biryani Mughal — tender chicken cooked with fragrant basmati rice and a…" at bounding box center [424, 366] width 399 height 56
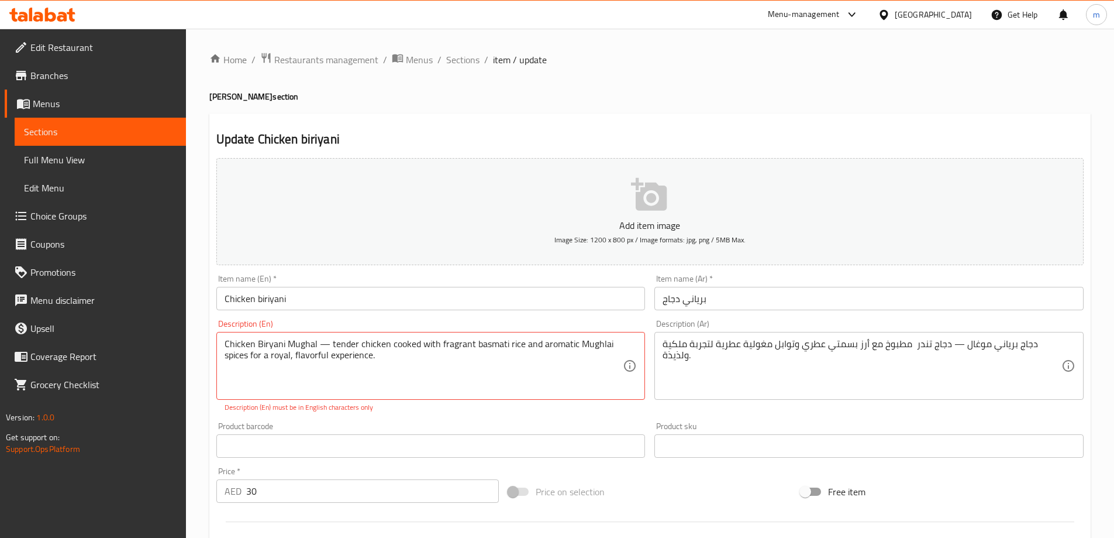
click at [410, 355] on textarea "Chicken Biryani Mughal — tender chicken cooked with fragrant basmati rice and a…" at bounding box center [424, 366] width 399 height 56
click at [407, 359] on textarea "Chicken Biryani Mughal — tender chicken cooked with fragrant basmati rice and a…" at bounding box center [424, 366] width 399 height 56
type textarea "Chicken Biryani Mughal — tender chicken cooked with fragrant basmati rice and a…"
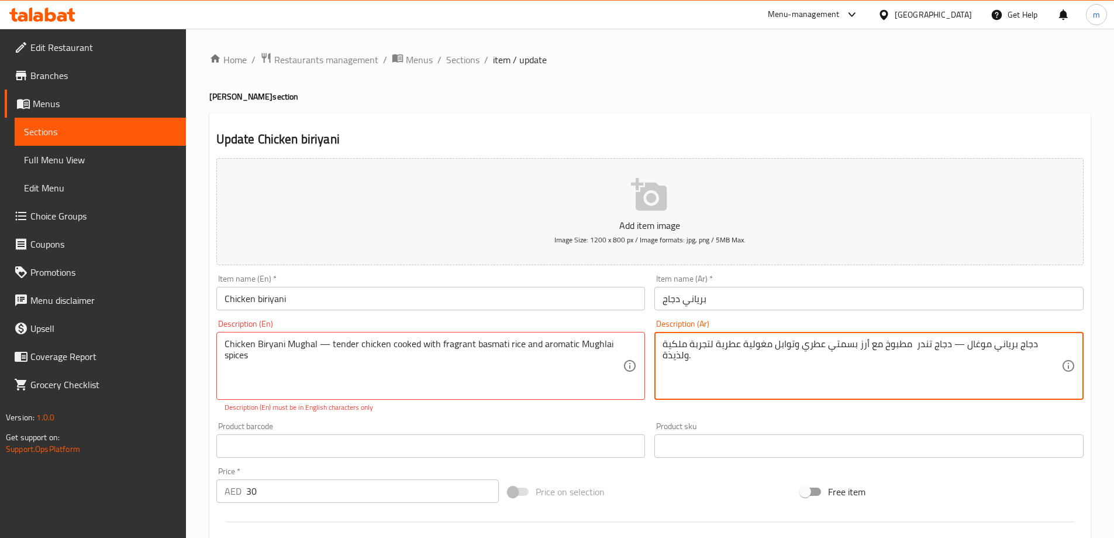
drag, startPoint x: 696, startPoint y: 362, endPoint x: 714, endPoint y: 334, distance: 32.9
type textarea "دجاج برياني موغال — دجاج تندر مطبوخ مع أرز بسمتي عطري وتوابل مغولية عطرية"
click at [759, 346] on textarea "دجاج برياني موغال — دجاج تندر مطبوخ مع أرز بسمتي عطري وتوابل مغولية عطرية" at bounding box center [862, 366] width 399 height 56
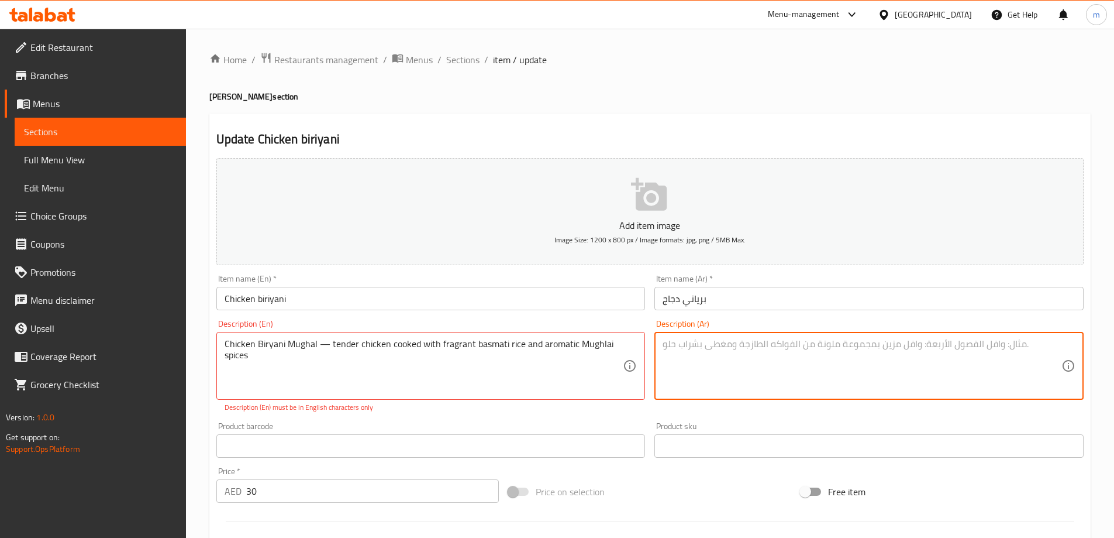
paste textarea "دجاج برياني موغال — دجاج تندر مطبوخ مع أرز بسمتي عطري وتوابل مغولية عطرية"
type textarea "دجاج برياني موغال — دجاج تندر مطبوخ مع أرز بسمتي عطري وتوابل مغولية عطرية"
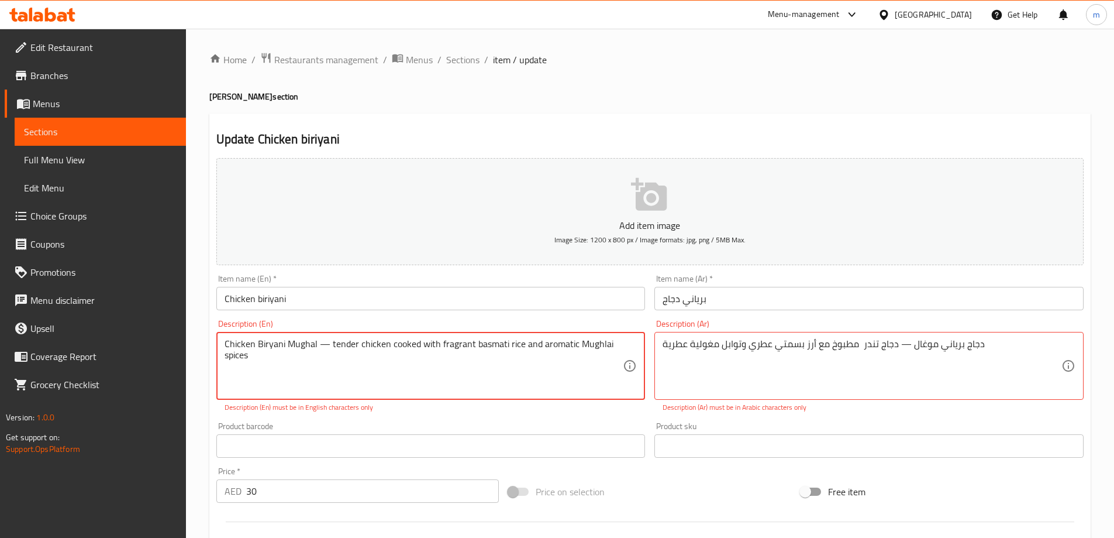
click at [564, 350] on textarea "Chicken Biryani Mughal — tender chicken cooked with fragrant basmati rice and a…" at bounding box center [424, 366] width 399 height 56
paste textarea "Chicken Biryani Mughal — tender chicken cooked with fragrant basmati rice and a…"
type textarea "Chicken Biryani Mughal — tender chicken cooked with fragrant basmati rice and a…"
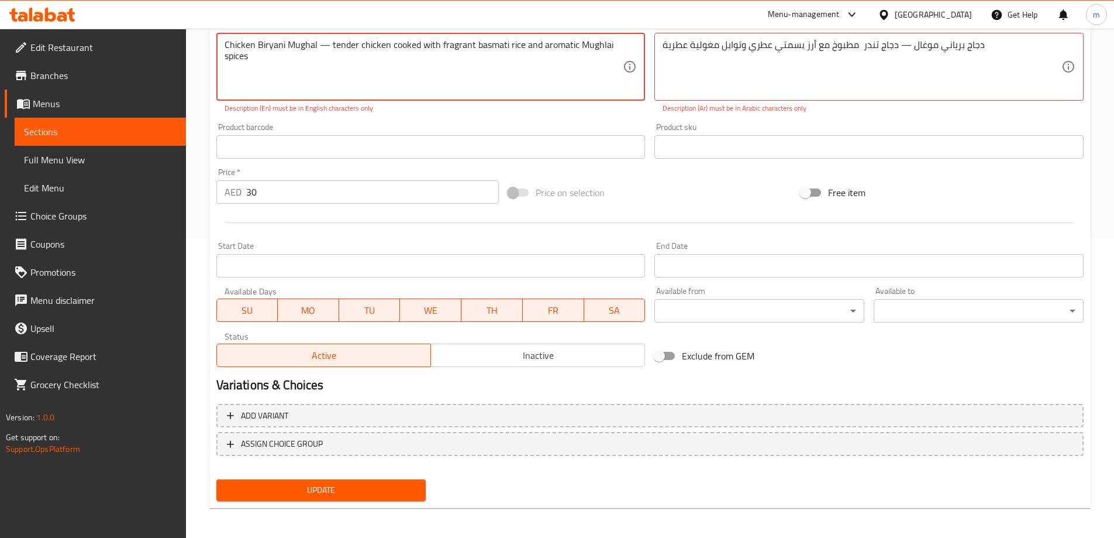
scroll to position [302, 0]
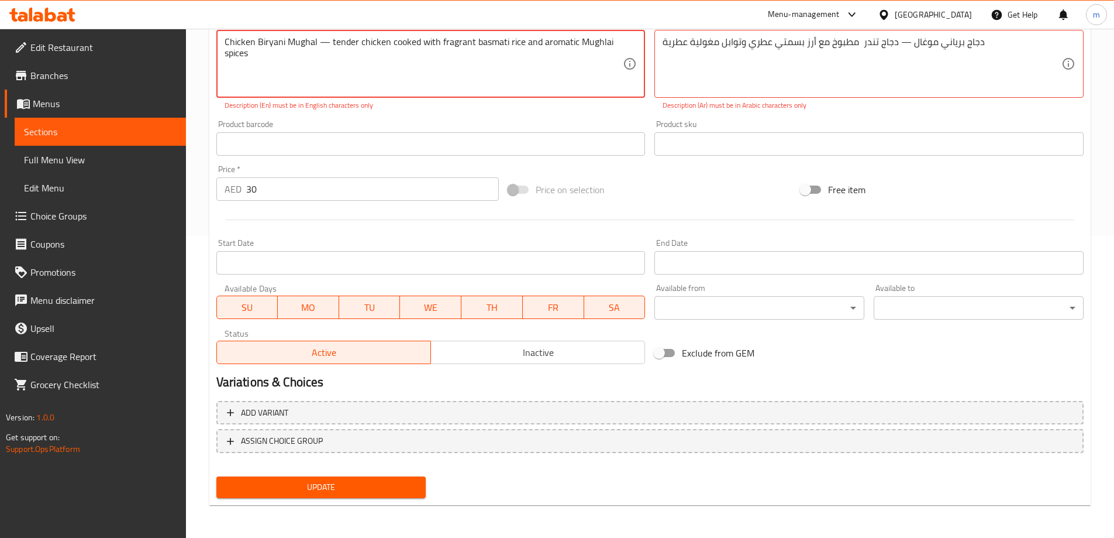
click at [356, 490] on span "Update" at bounding box center [321, 487] width 191 height 15
click at [315, 481] on span "Update" at bounding box center [321, 487] width 191 height 15
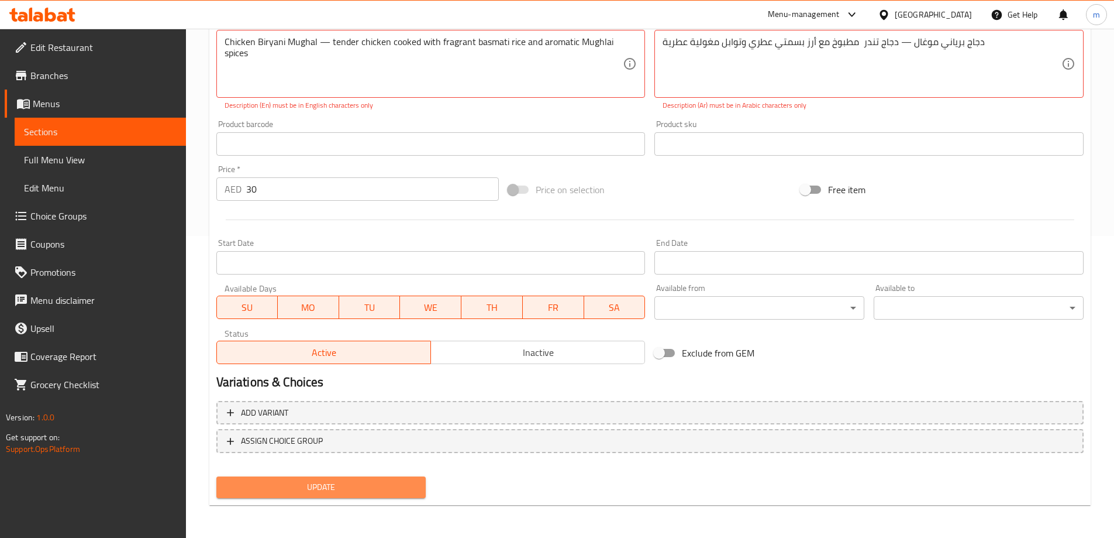
click at [315, 481] on span "Update" at bounding box center [321, 487] width 191 height 15
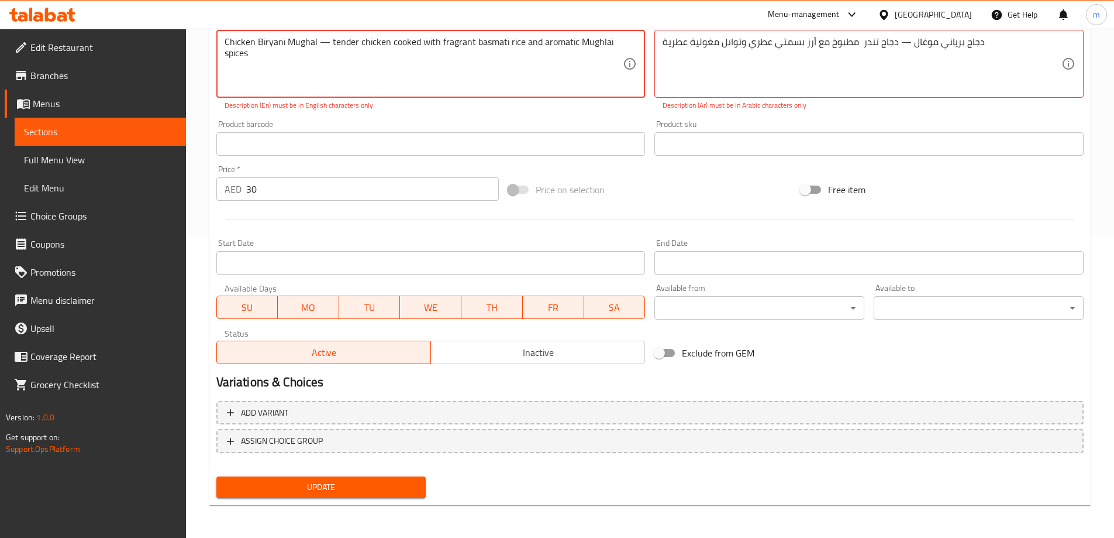
scroll to position [68, 0]
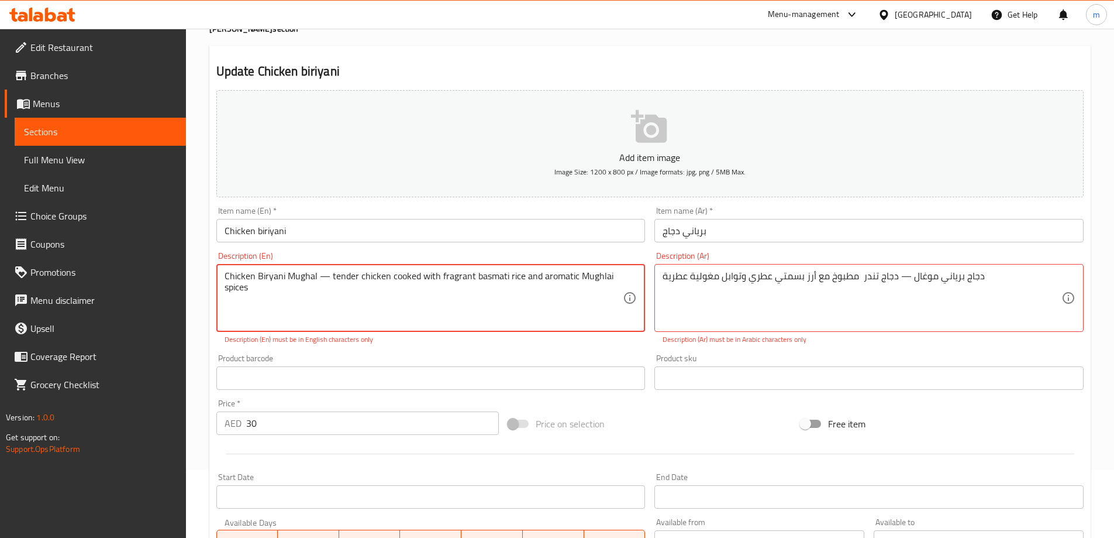
click at [87, 126] on span "Sections" at bounding box center [100, 132] width 153 height 14
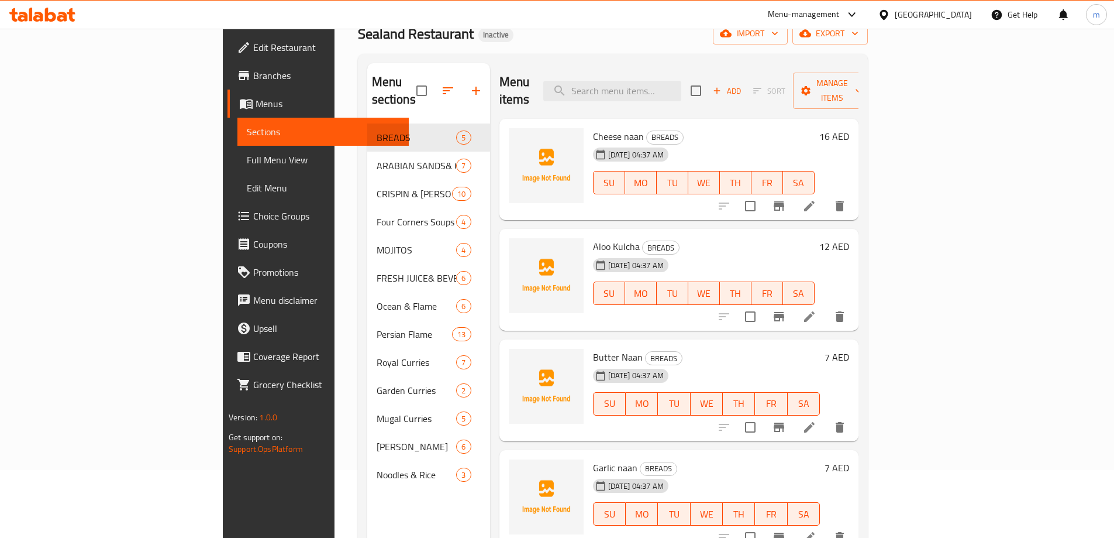
click at [247, 126] on span "Sections" at bounding box center [323, 132] width 153 height 14
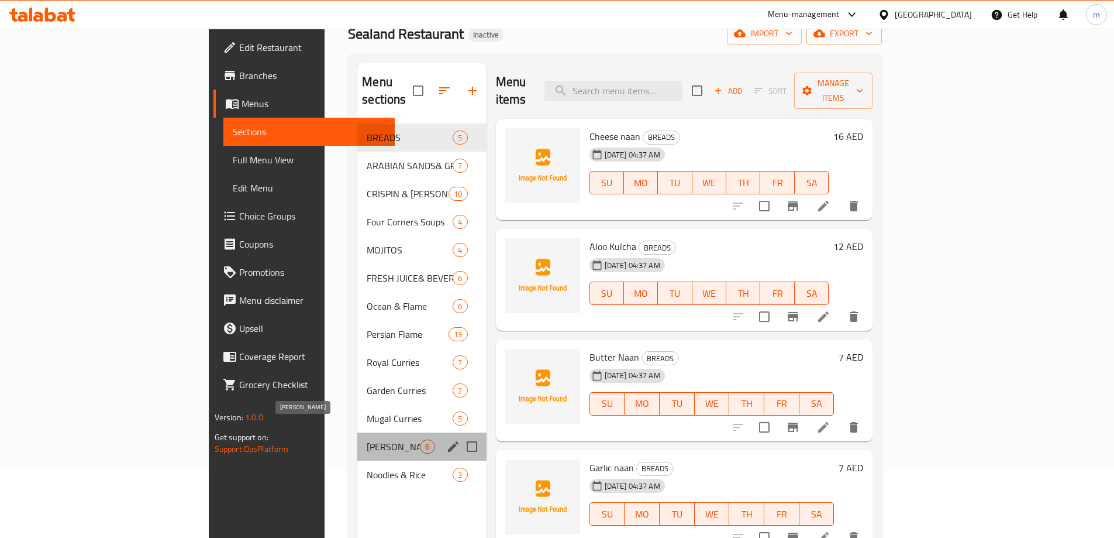
click at [367, 439] on span "[PERSON_NAME]" at bounding box center [393, 446] width 53 height 14
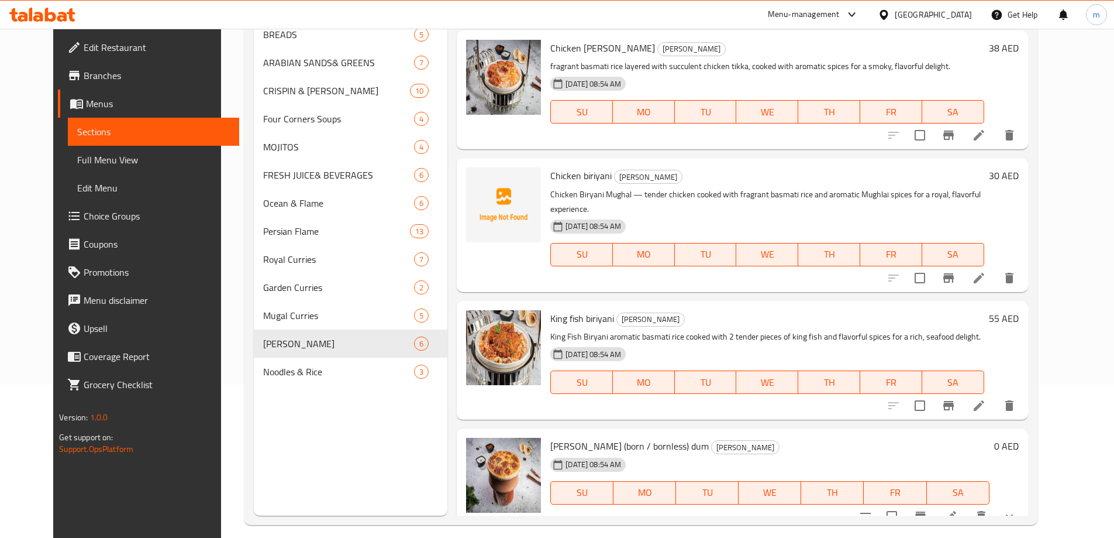
scroll to position [164, 0]
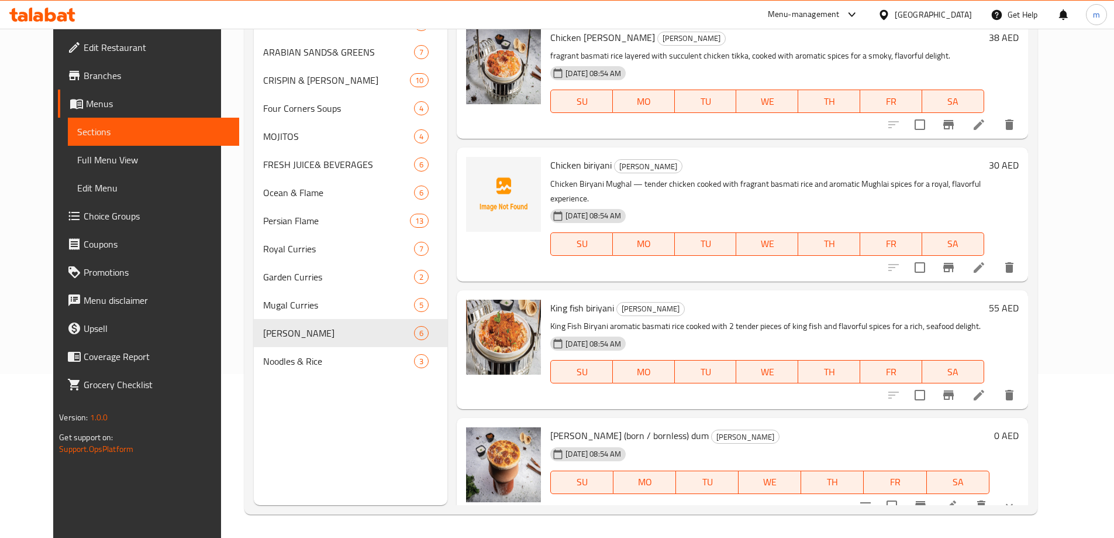
click at [984, 390] on icon at bounding box center [979, 395] width 11 height 11
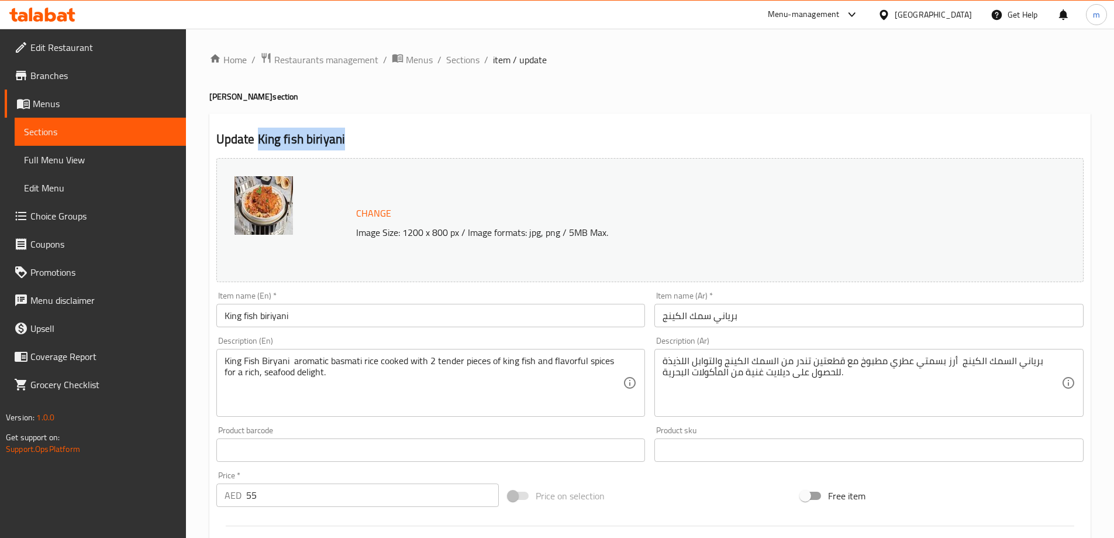
drag, startPoint x: 357, startPoint y: 137, endPoint x: 256, endPoint y: 140, distance: 100.7
click at [256, 140] on h2 "Update King fish biriyani" at bounding box center [649, 139] width 867 height 18
copy h2 "King fish biriyani"
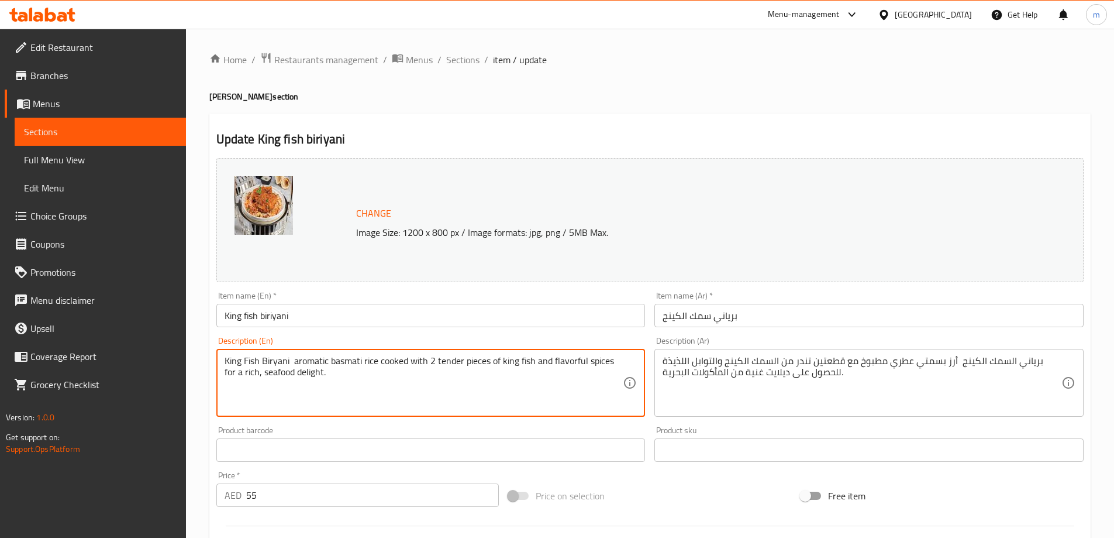
drag, startPoint x: 345, startPoint y: 373, endPoint x: 218, endPoint y: 371, distance: 126.4
click at [218, 371] on div "King Fish Biryani aromatic basmati rice cooked with 2 tender pieces of king fis…" at bounding box center [430, 383] width 429 height 68
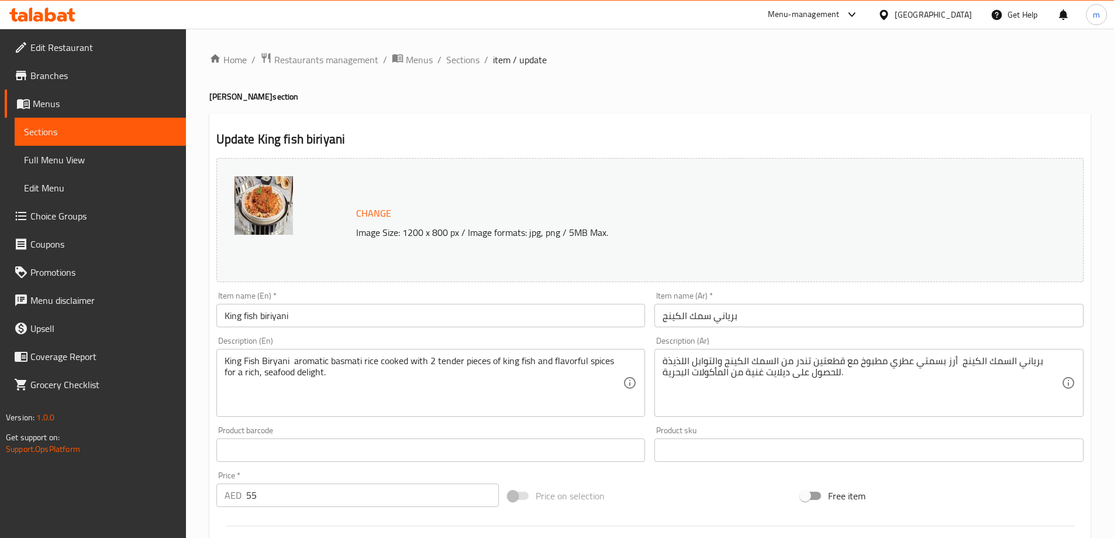
click at [343, 374] on textarea "King Fish Biryani aromatic basmati rice cooked with 2 tender pieces of king fis…" at bounding box center [424, 383] width 399 height 56
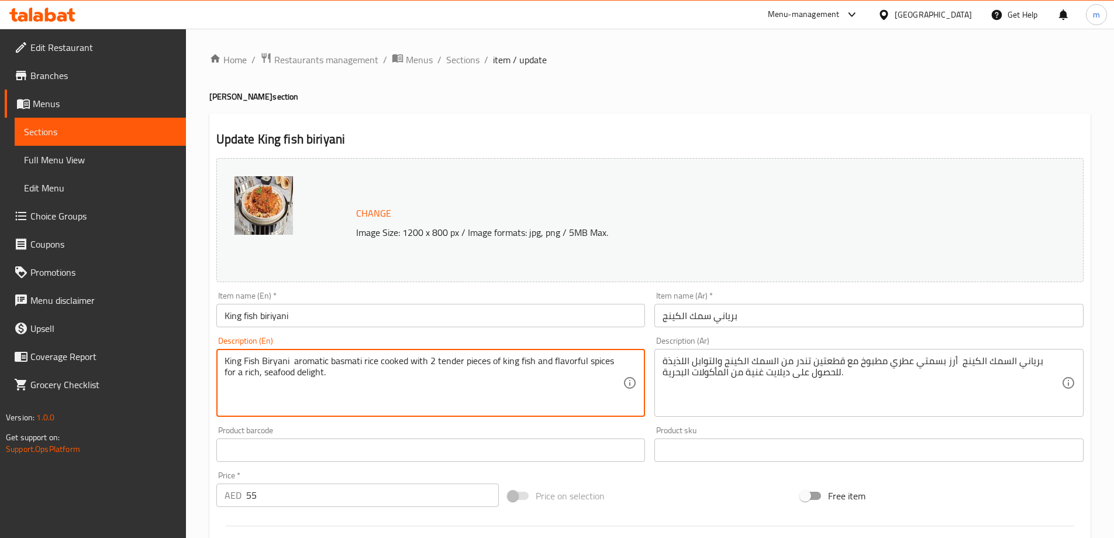
drag, startPoint x: 343, startPoint y: 374, endPoint x: 213, endPoint y: 370, distance: 130.5
click at [213, 370] on div "Description (En) King Fish Biryani aromatic basmati rice cooked with 2 tender p…" at bounding box center [431, 376] width 439 height 89
type textarea "King Fish Biryani aromatic basmati rice cooked with 2 tender pieces of king fis…"
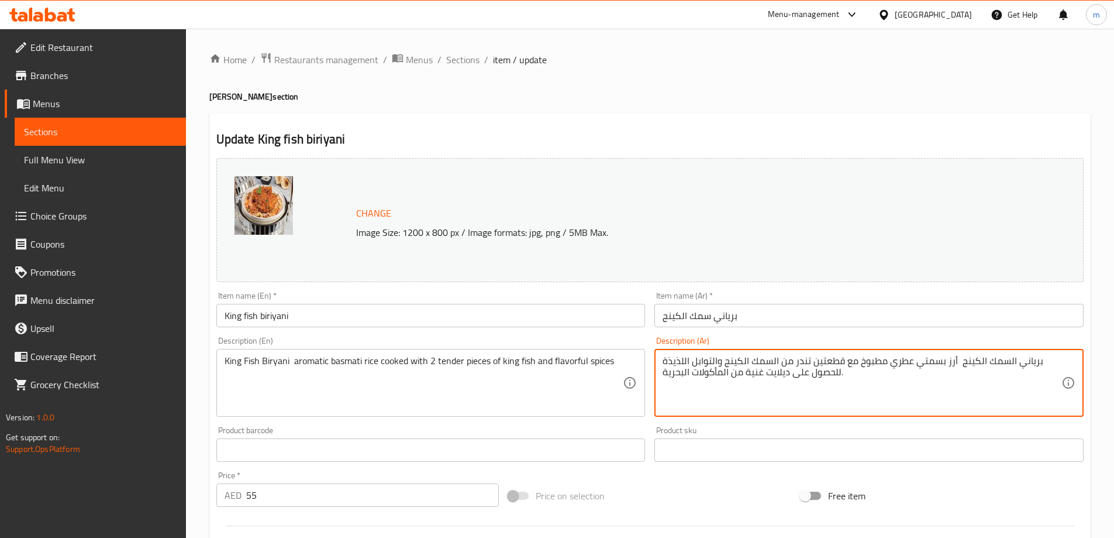
drag, startPoint x: 663, startPoint y: 376, endPoint x: 847, endPoint y: 380, distance: 183.7
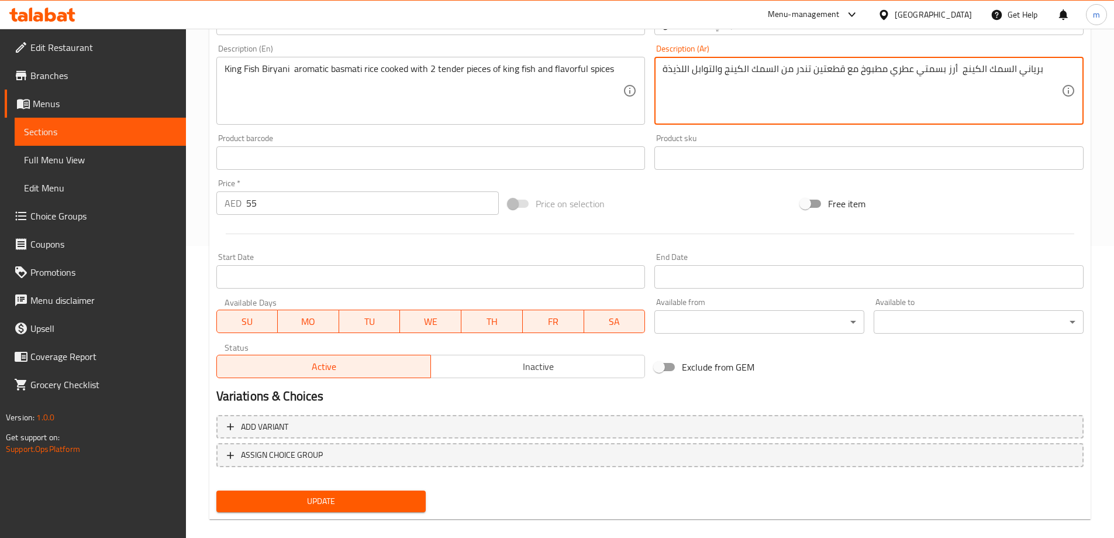
scroll to position [292, 0]
type textarea "برياني السمك الكينج أرز بسمتي عطري مطبوخ مع قطعتين تندر من السمك الكينج والتواب…"
click at [312, 488] on div "Update" at bounding box center [321, 500] width 219 height 31
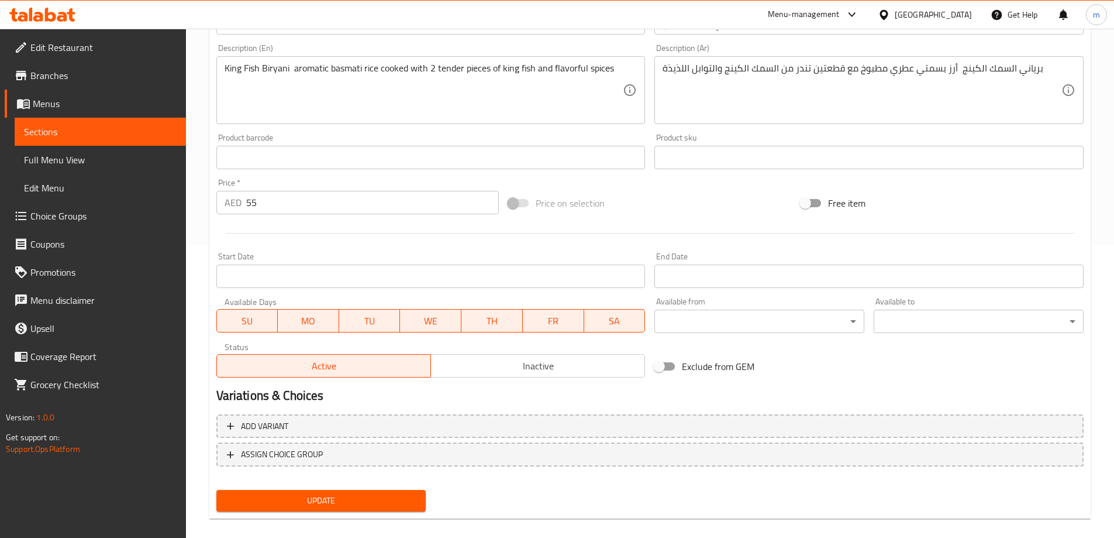
click at [314, 496] on span "Update" at bounding box center [321, 500] width 191 height 15
click at [109, 132] on span "Sections" at bounding box center [100, 132] width 153 height 14
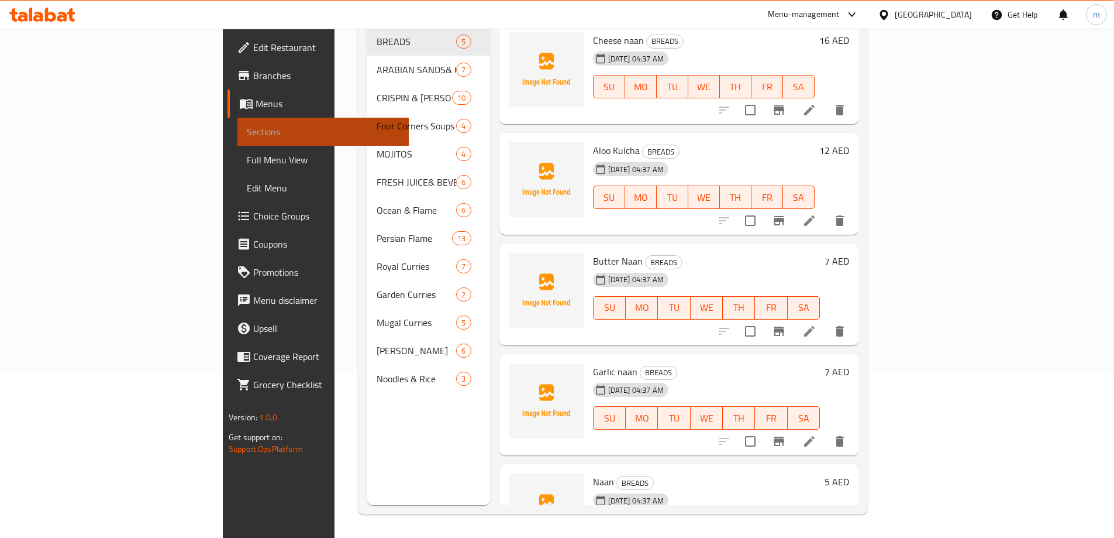
scroll to position [164, 0]
click at [247, 132] on span "Sections" at bounding box center [323, 132] width 153 height 14
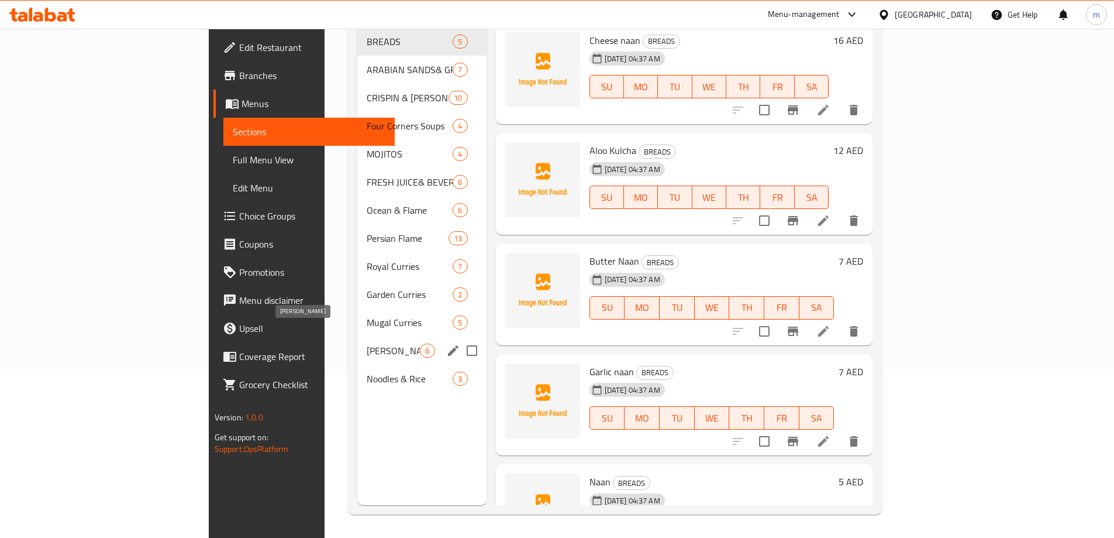
click at [367, 343] on span "[PERSON_NAME]" at bounding box center [393, 350] width 53 height 14
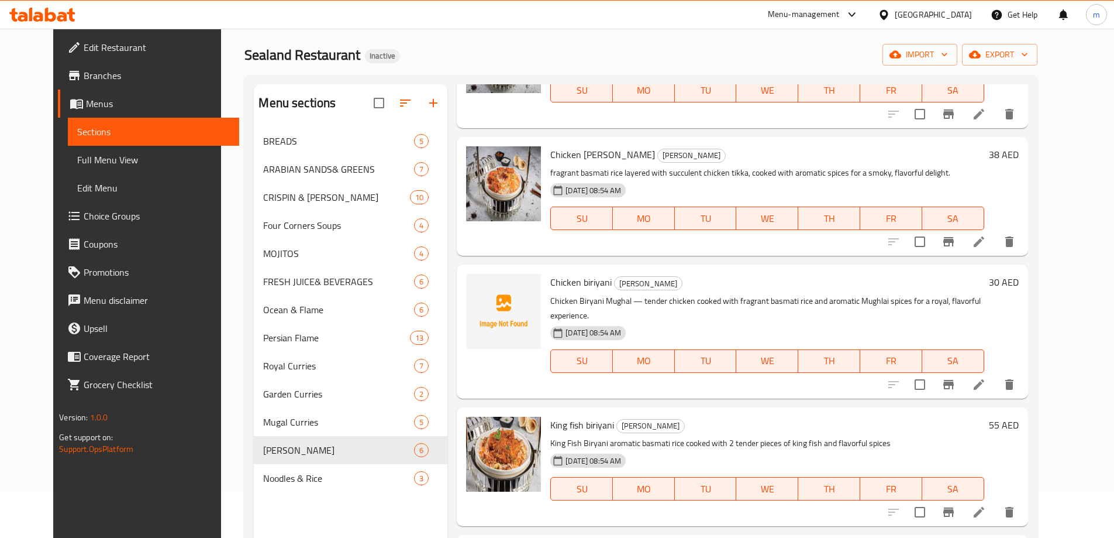
scroll to position [164, 0]
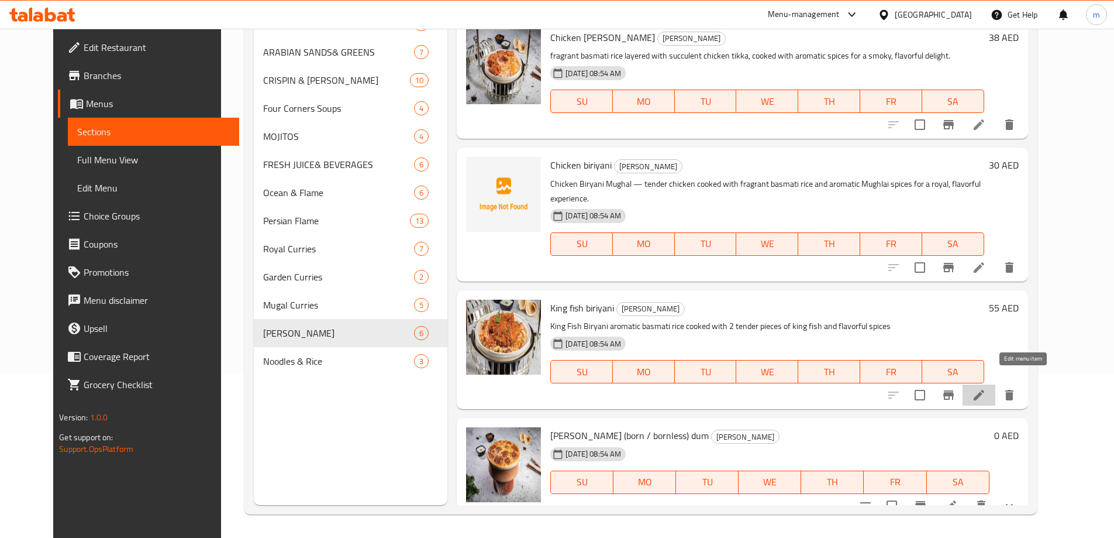
click at [984, 390] on icon at bounding box center [979, 395] width 11 height 11
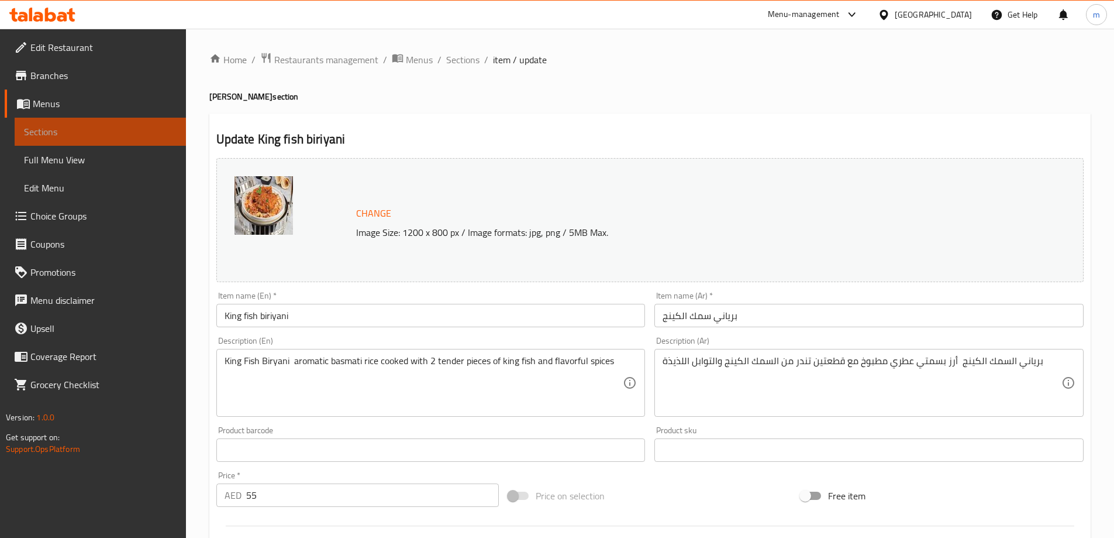
click at [135, 133] on span "Sections" at bounding box center [100, 132] width 153 height 14
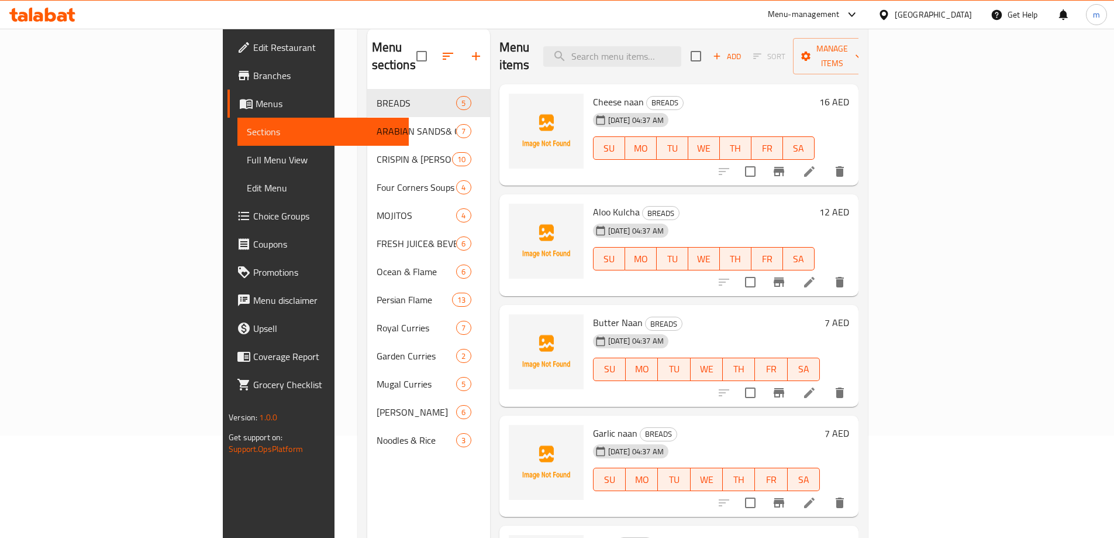
scroll to position [117, 0]
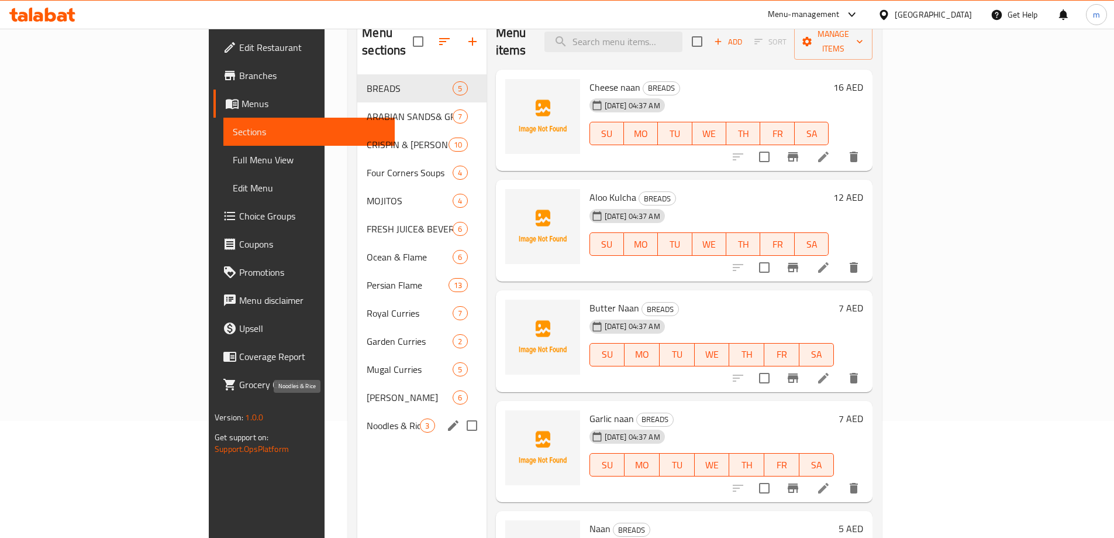
click at [367, 418] on span "Noodles & Rice" at bounding box center [393, 425] width 53 height 14
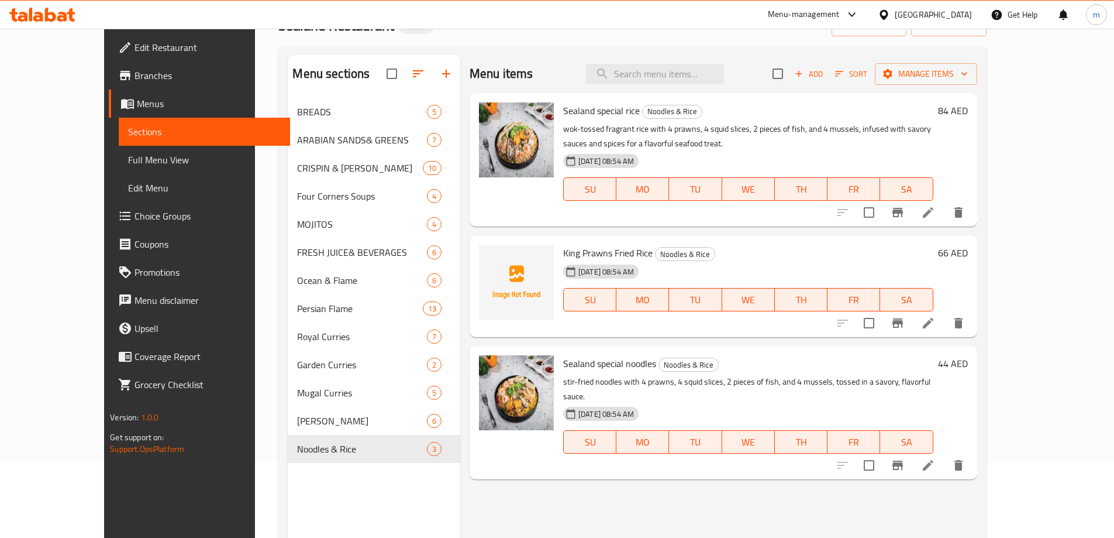
scroll to position [58, 0]
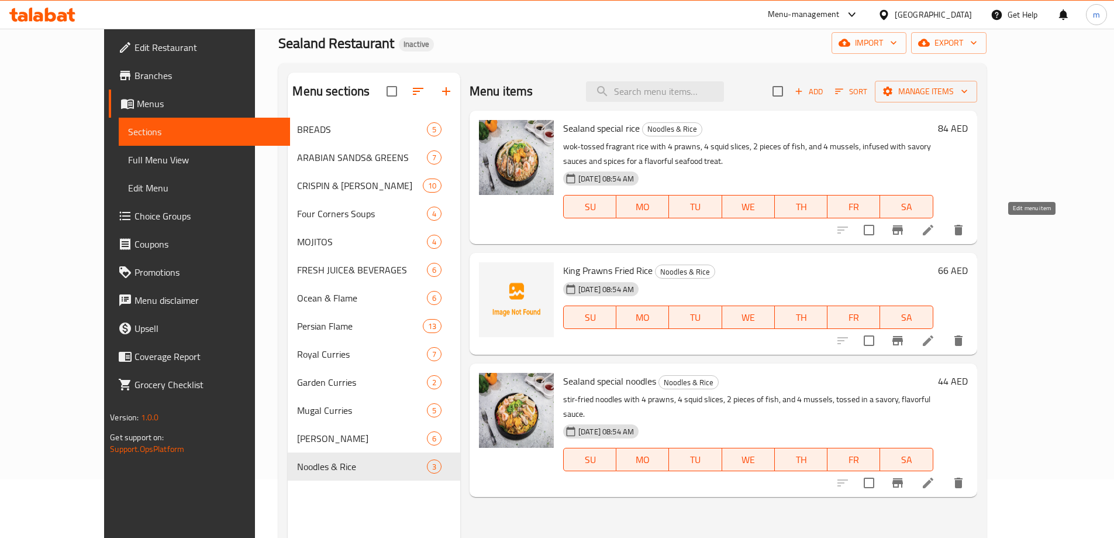
click at [934, 230] on icon at bounding box center [928, 230] width 11 height 11
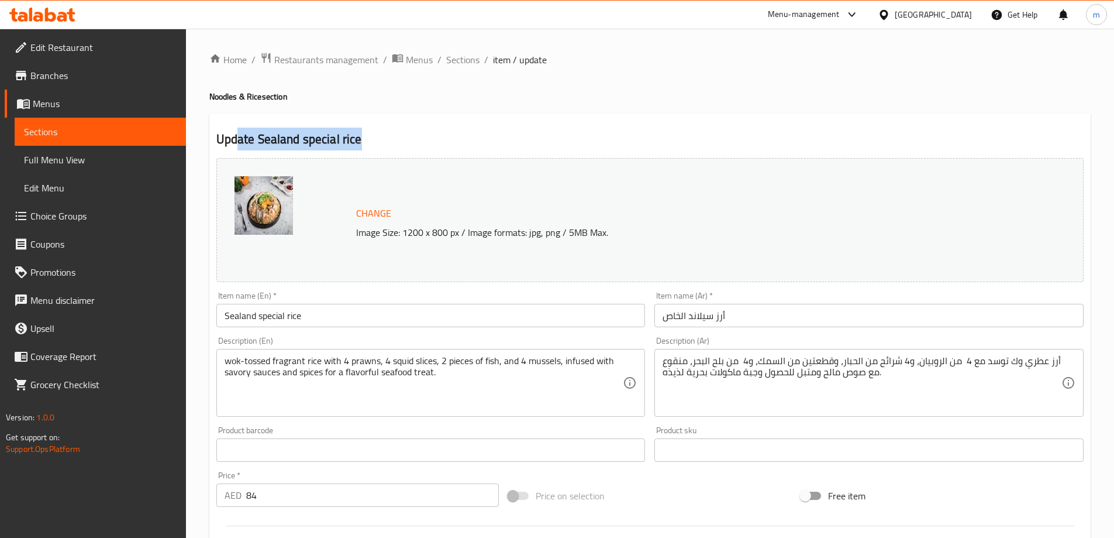
drag, startPoint x: 369, startPoint y: 138, endPoint x: 237, endPoint y: 142, distance: 131.7
click at [237, 142] on h2 "Update Sealand special rice" at bounding box center [649, 139] width 867 height 18
click at [366, 141] on h2 "Update Sealand special rice" at bounding box center [649, 139] width 867 height 18
drag, startPoint x: 366, startPoint y: 140, endPoint x: 267, endPoint y: 137, distance: 98.9
click at [267, 137] on h2 "Update Sealand special rice" at bounding box center [649, 139] width 867 height 18
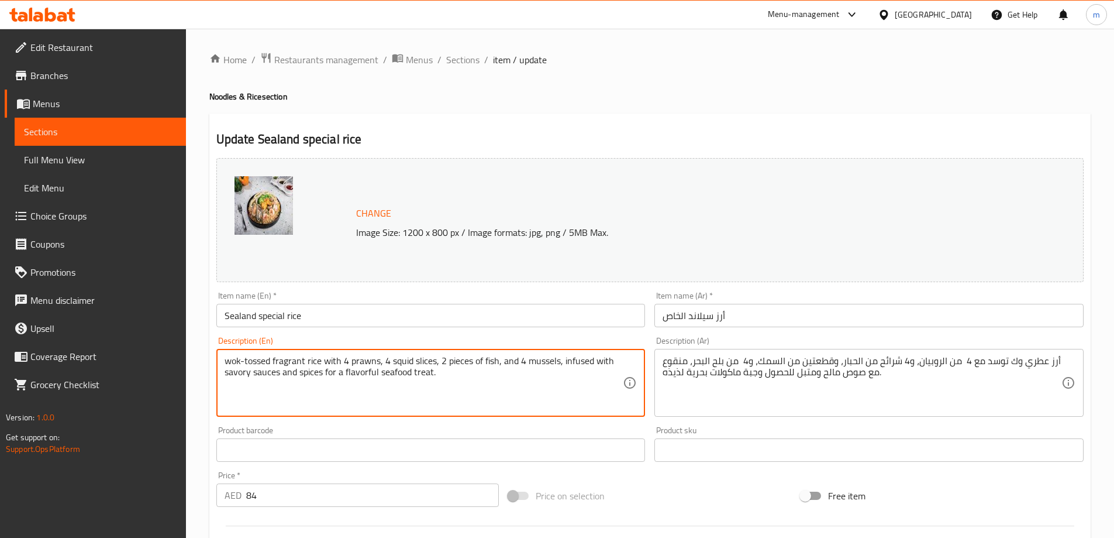
drag, startPoint x: 450, startPoint y: 373, endPoint x: 331, endPoint y: 369, distance: 119.4
click at [367, 377] on textarea "wok-tossed fragrant rice with 4 prawns, 4 squid slices, 2 pieces of fish, and 4…" at bounding box center [424, 383] width 399 height 56
drag, startPoint x: 434, startPoint y: 374, endPoint x: 325, endPoint y: 373, distance: 109.4
click at [325, 373] on textarea "wok-tossed fragrant rice with 4 prawns, 4 squid slices, 2 pieces of fish, and 4…" at bounding box center [424, 383] width 399 height 56
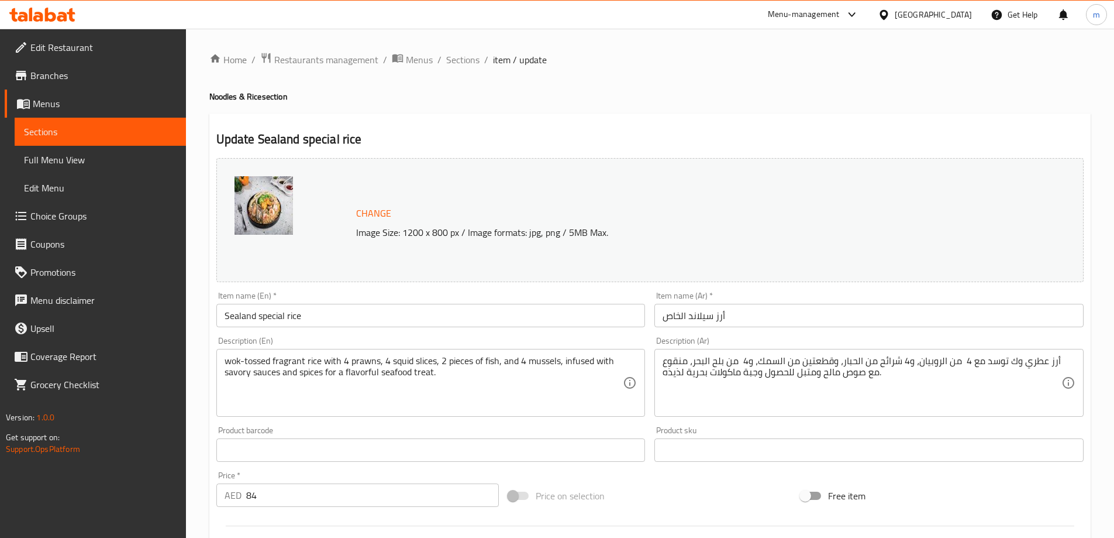
click at [439, 374] on textarea "wok-tossed fragrant rice with 4 prawns, 4 squid slices, 2 pieces of fish, and 4…" at bounding box center [424, 383] width 399 height 56
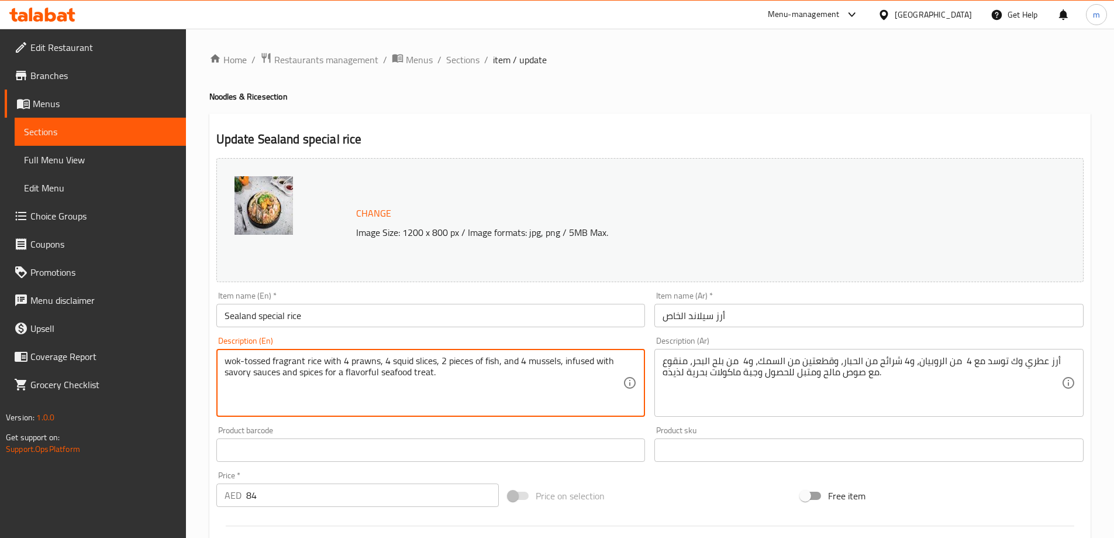
drag, startPoint x: 440, startPoint y: 374, endPoint x: 330, endPoint y: 373, distance: 110.0
click at [330, 373] on textarea "wok-tossed fragrant rice with 4 prawns, 4 squid slices, 2 pieces of fish, and 4…" at bounding box center [424, 383] width 399 height 56
type textarea "wok-tossed fragrant rice with 4 prawns, 4 squid slices, 2 pieces of fish, and 4…"
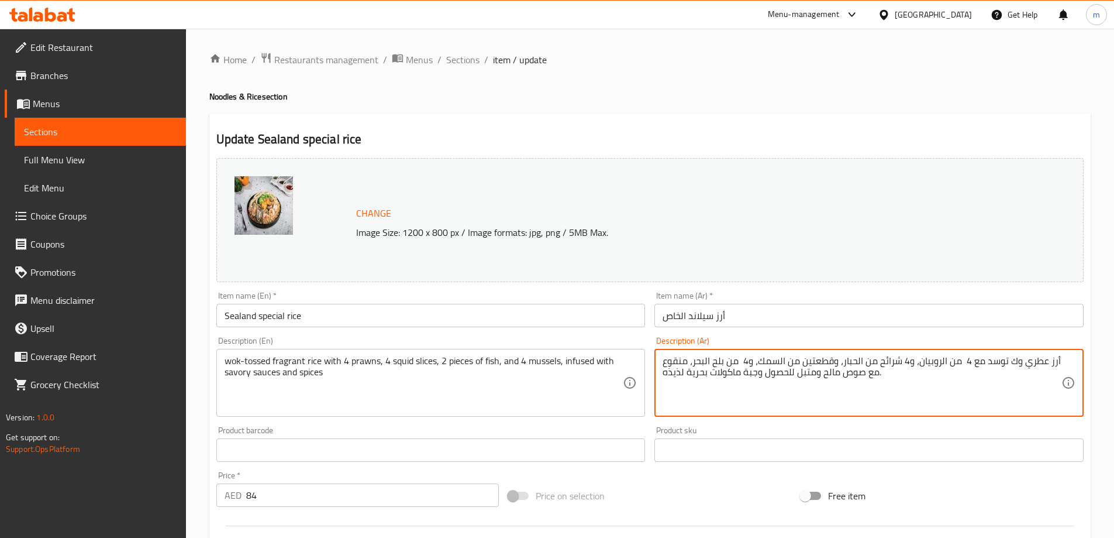
drag, startPoint x: 794, startPoint y: 372, endPoint x: 645, endPoint y: 379, distance: 149.9
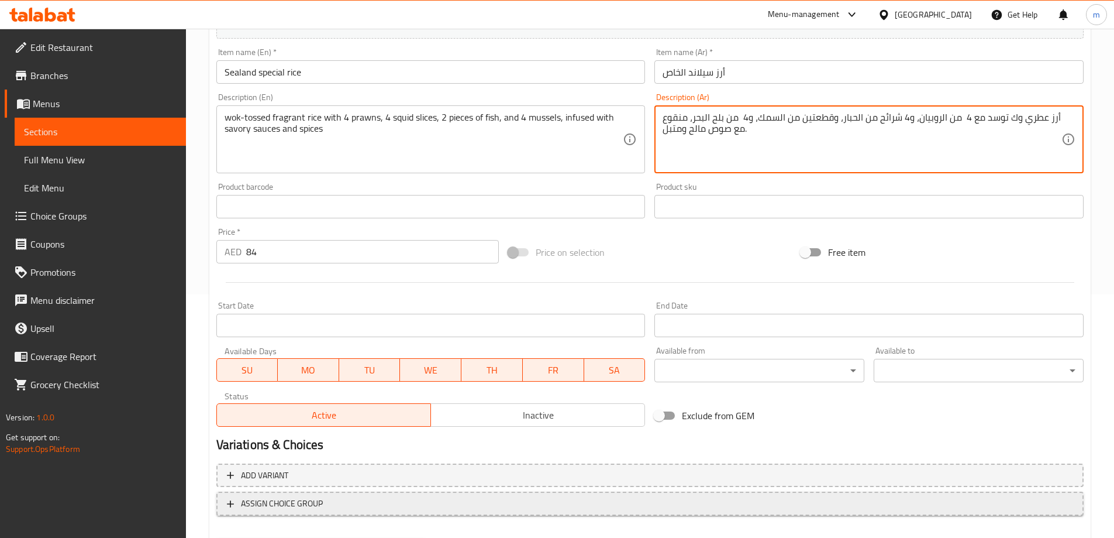
scroll to position [292, 0]
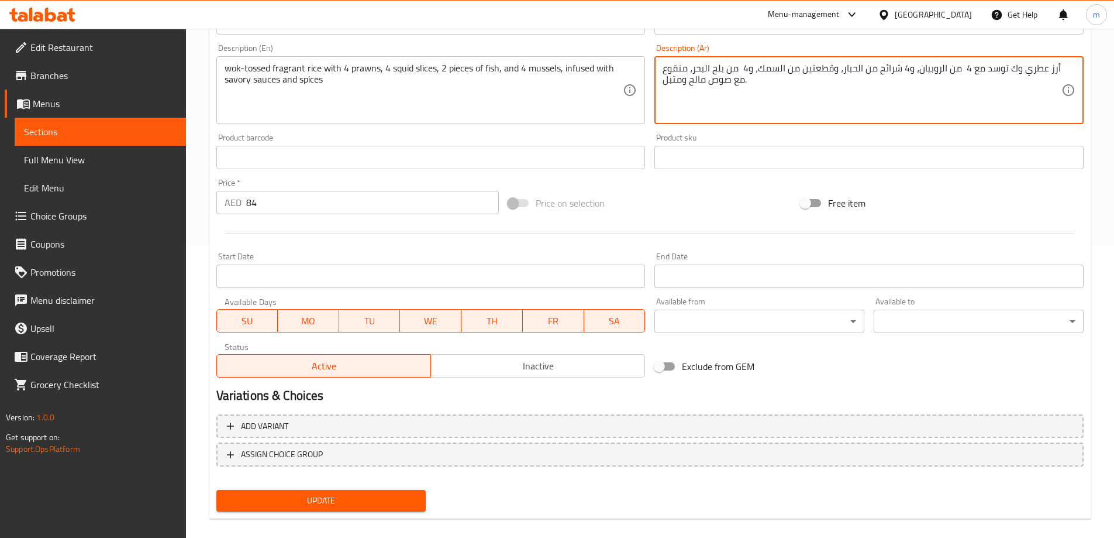
type textarea "أرز عطري وك توسد مع 4 من الروبيان، و4 شرائح من الحبار، وقطعتين من السمك، و4 من …"
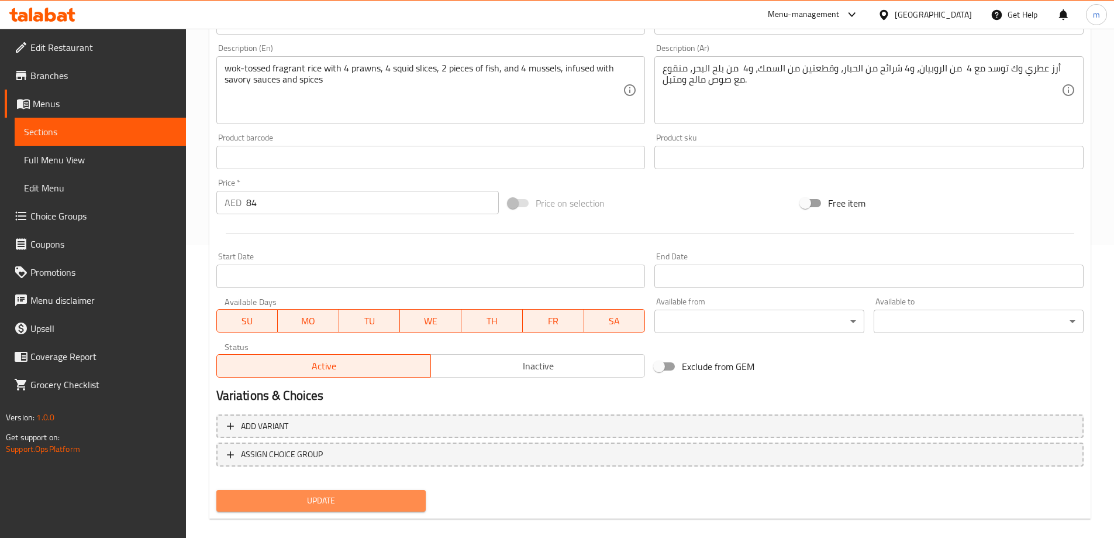
click at [325, 499] on span "Update" at bounding box center [321, 500] width 191 height 15
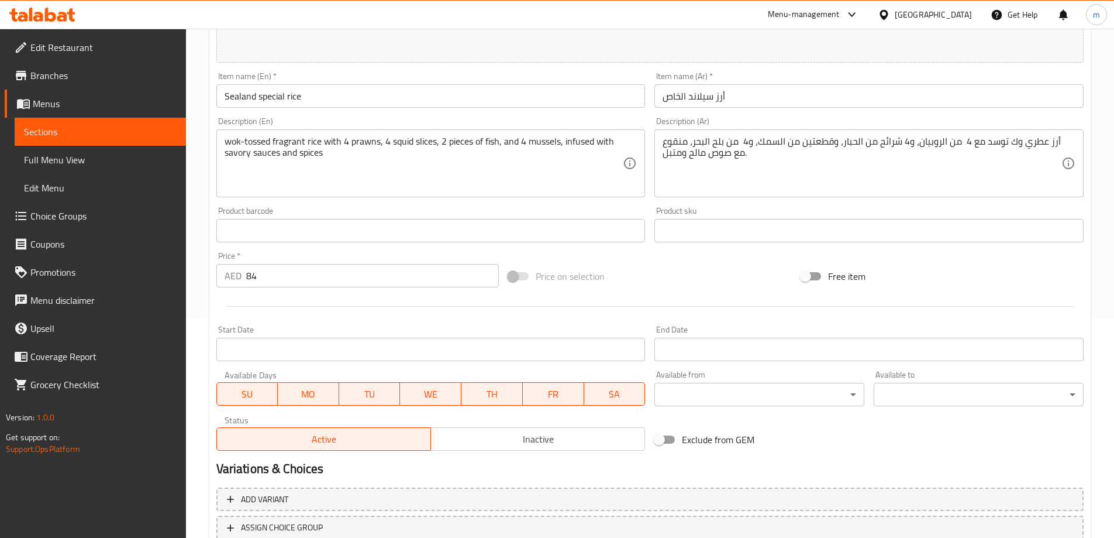
scroll to position [117, 0]
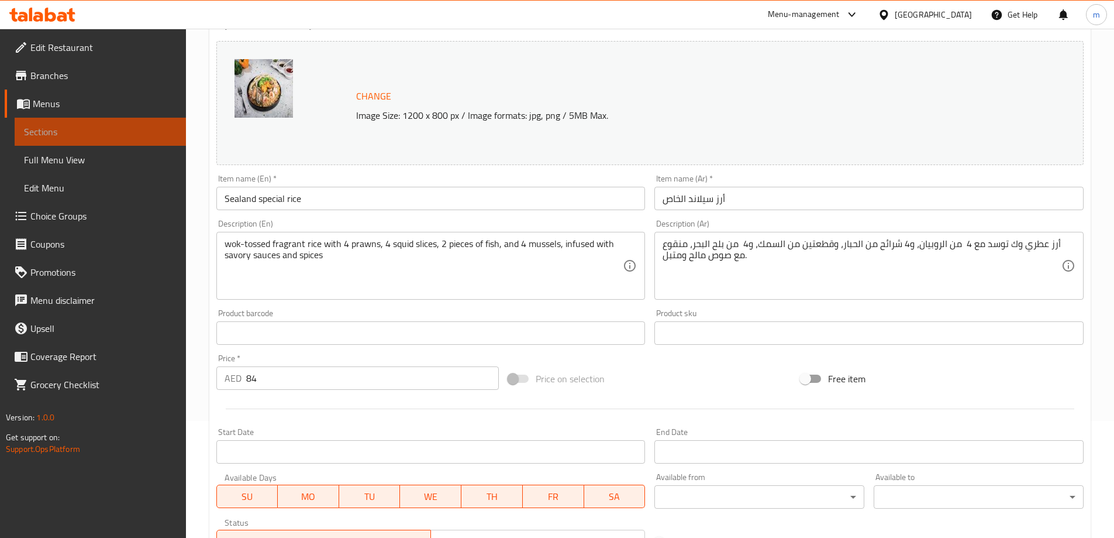
click at [92, 130] on span "Sections" at bounding box center [100, 132] width 153 height 14
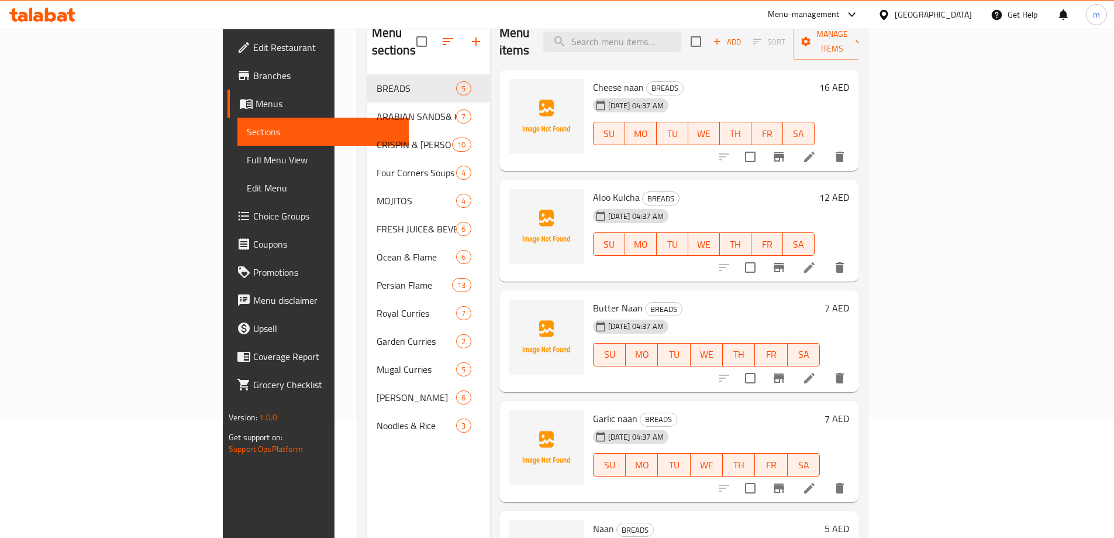
click at [247, 130] on span "Sections" at bounding box center [323, 132] width 153 height 14
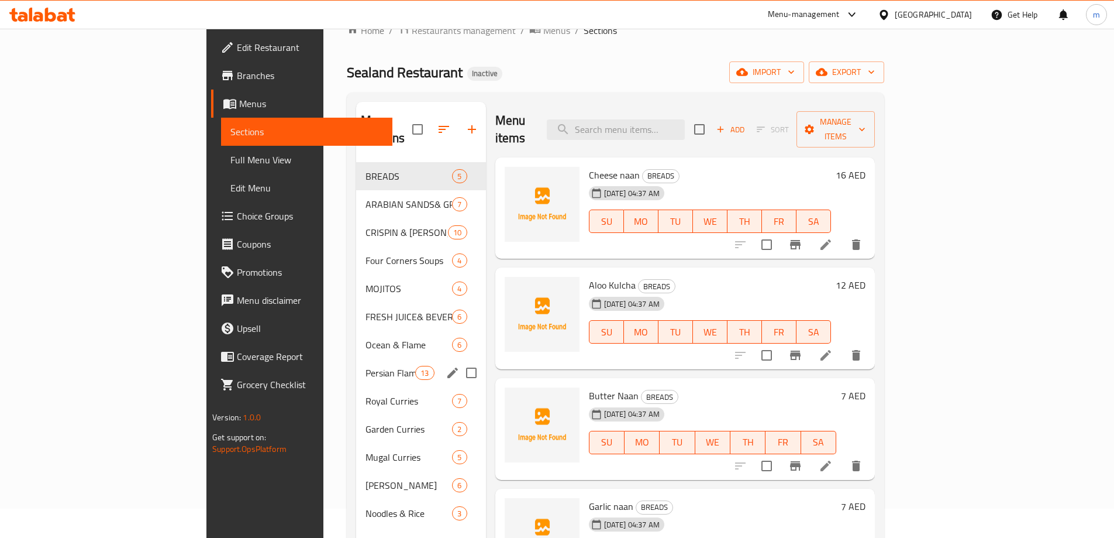
scroll to position [58, 0]
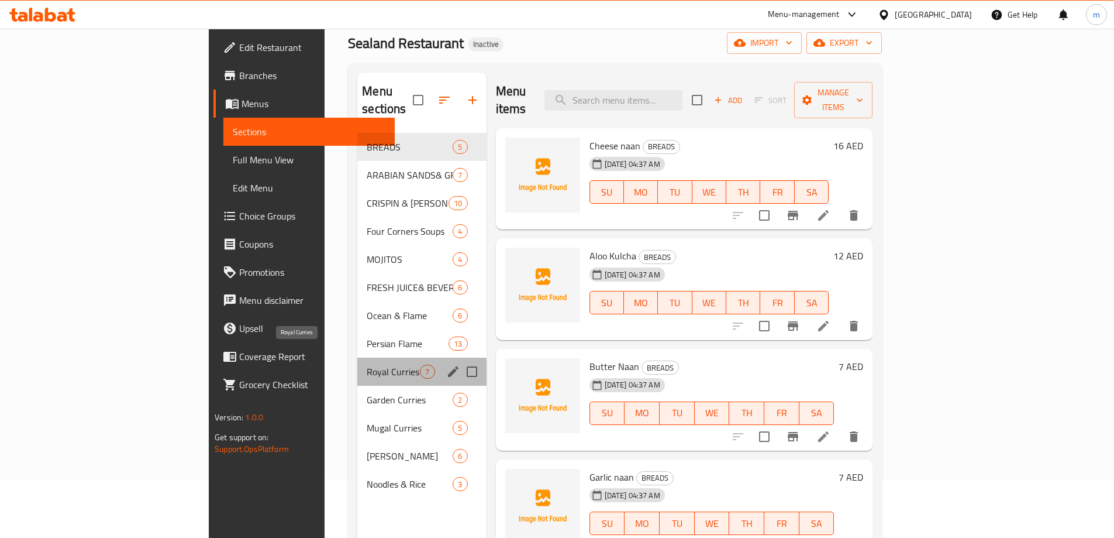
click at [367, 364] on span "Royal Curries" at bounding box center [393, 371] width 53 height 14
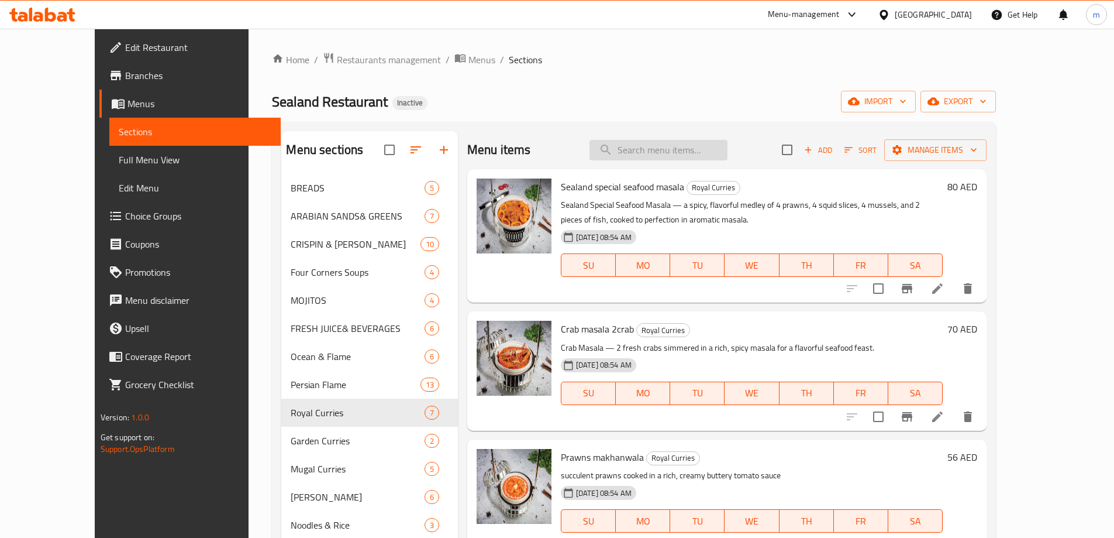
click at [645, 153] on input "search" at bounding box center [659, 150] width 138 height 20
paste input "Crab masala 2crab"
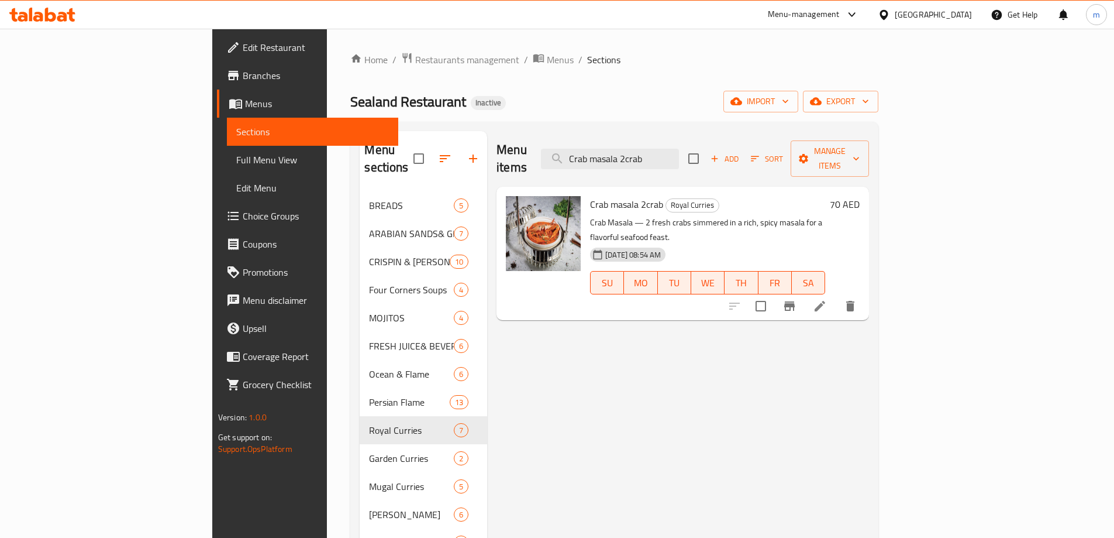
type input "Crab masala 2crab"
click at [836, 295] on li at bounding box center [820, 305] width 33 height 21
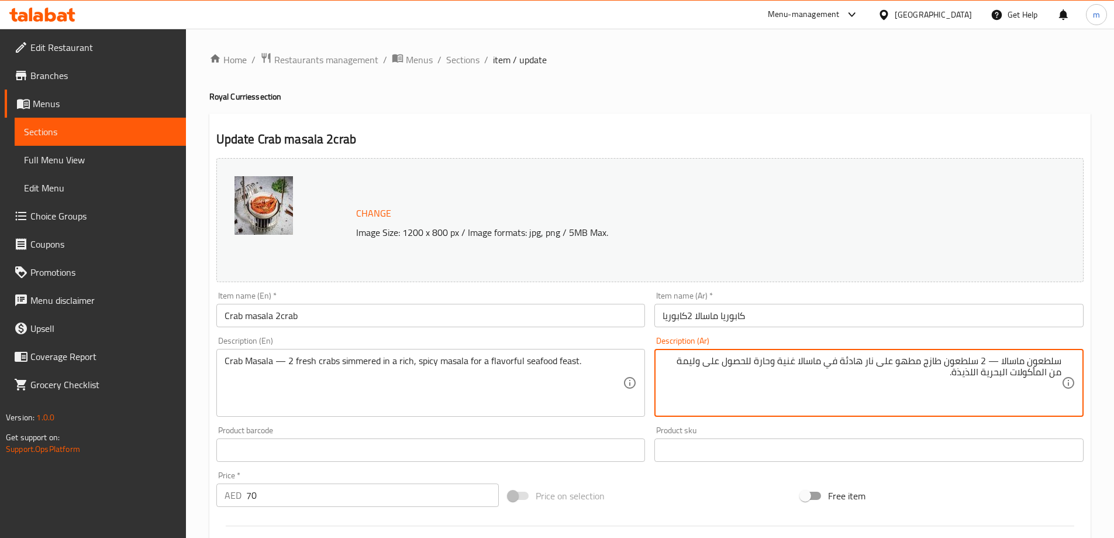
drag, startPoint x: 755, startPoint y: 366, endPoint x: 666, endPoint y: 409, distance: 99.4
click at [666, 409] on textarea "سلطعون ماسالا — 2 سلطعون طازج مطهو على نار هادئة في ماسالا غنية وحارة للحصول عل…" at bounding box center [862, 383] width 399 height 56
click at [993, 363] on textarea "سلطعون ماسالا — 2 سلطعون طازج مطهو على نار هادئة في ماسالا غنية وحارة" at bounding box center [862, 383] width 399 height 56
type textarea "سلطعون ماسالا 2 سلطعون طازج مطهو على نار هادئة في ماسالا غنية وحارة"
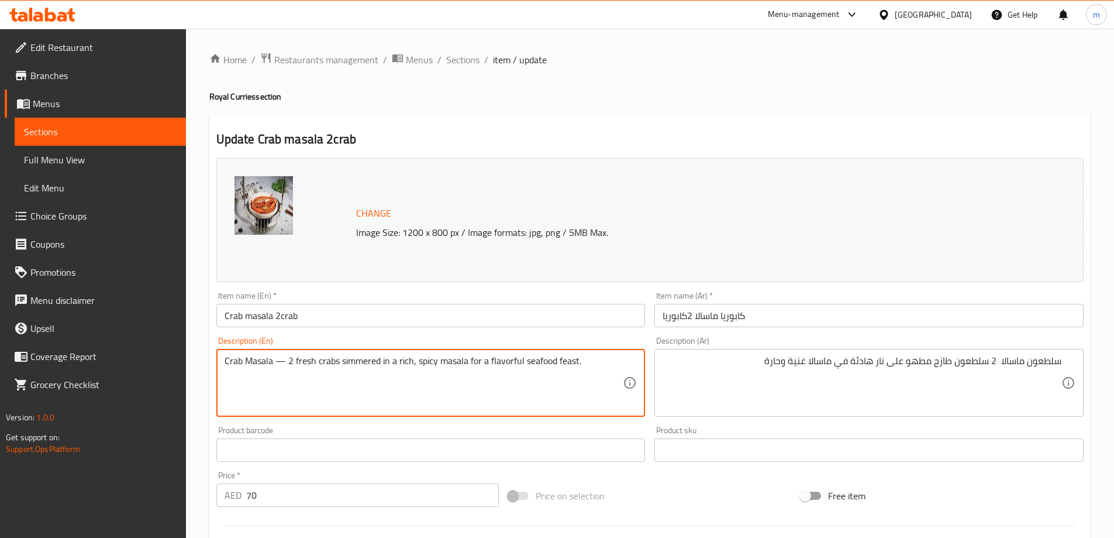
click at [279, 363] on textarea "Crab Masala — 2 fresh crabs simmered in a rich, spicy masala for a flavorful se…" at bounding box center [424, 383] width 399 height 56
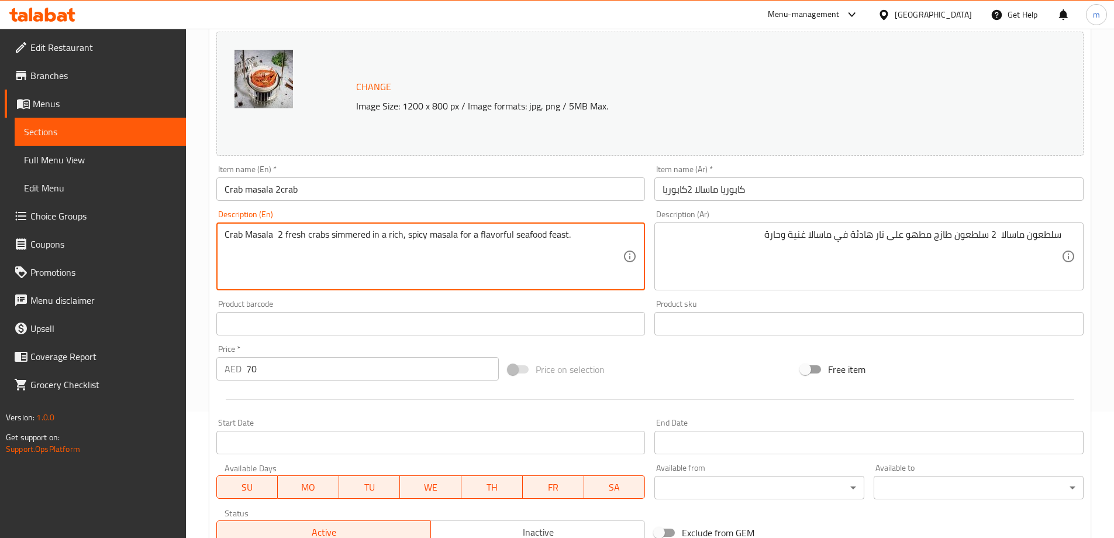
scroll to position [292, 0]
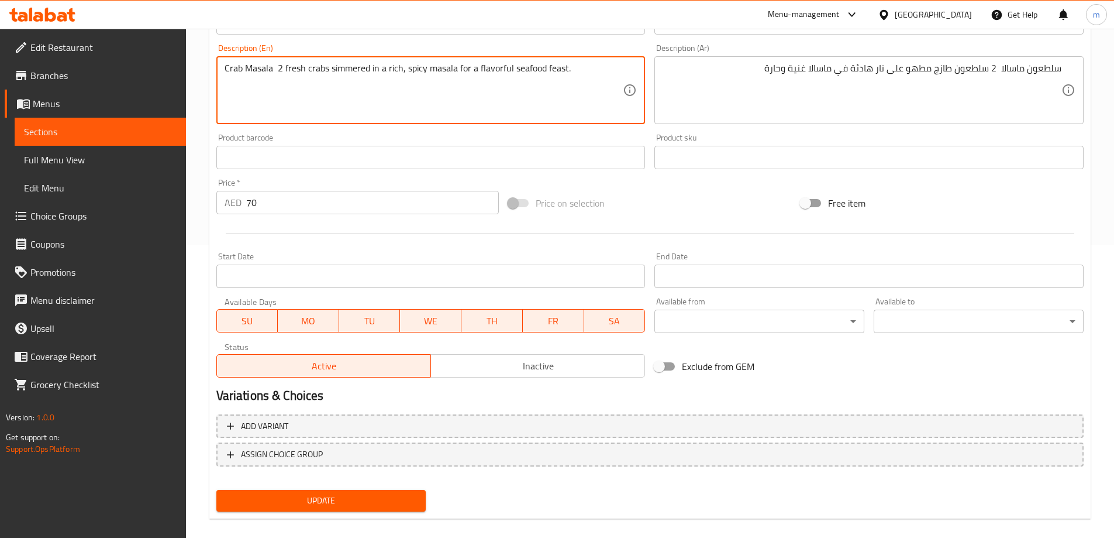
type textarea "Crab Masala 2 fresh crabs simmered in a rich, spicy masala for a flavorful seaf…"
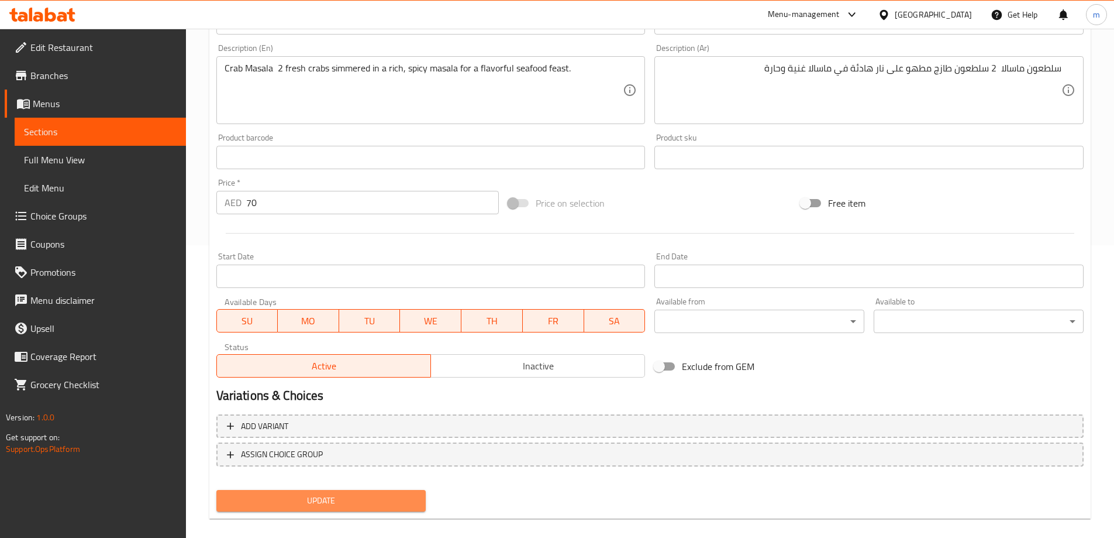
click at [370, 507] on span "Update" at bounding box center [321, 500] width 191 height 15
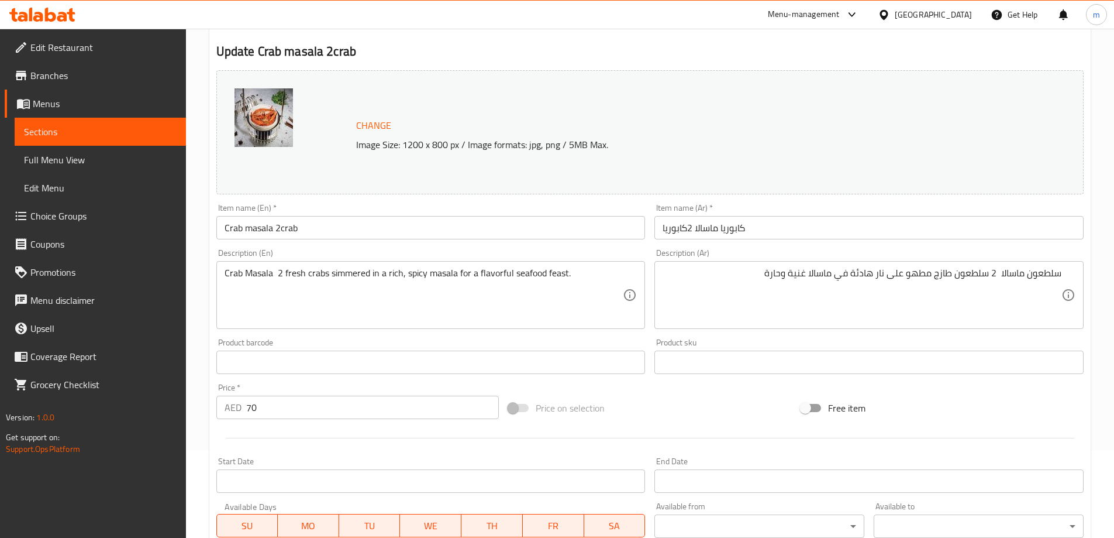
scroll to position [58, 0]
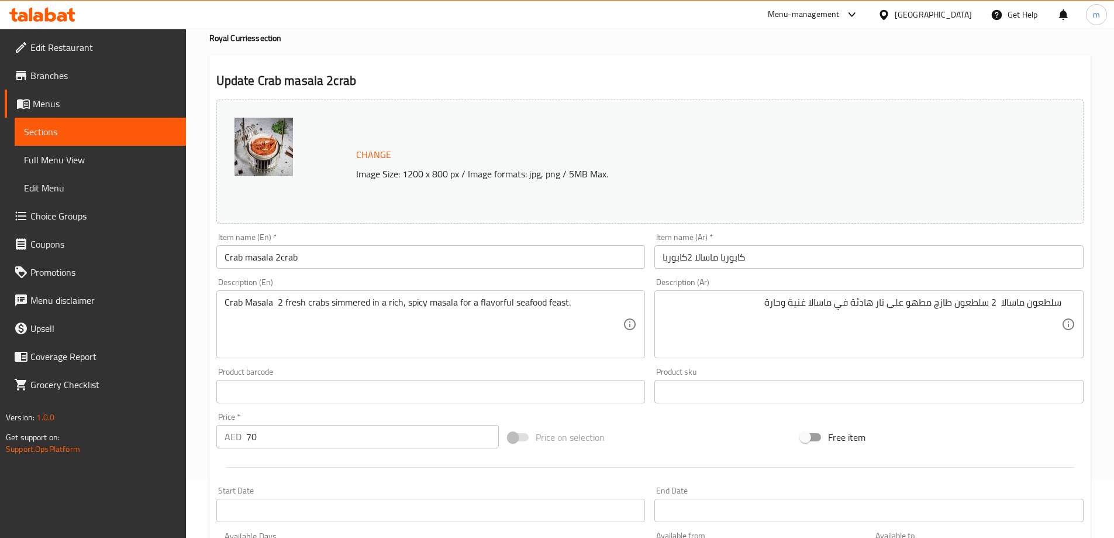
click at [112, 131] on span "Sections" at bounding box center [100, 132] width 153 height 14
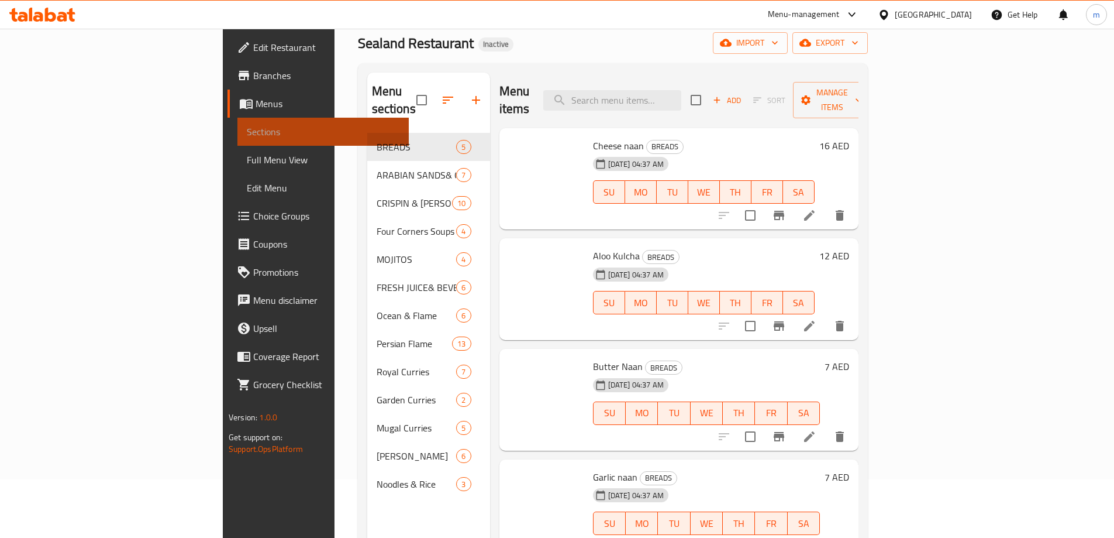
click at [247, 131] on span "Sections" at bounding box center [323, 132] width 153 height 14
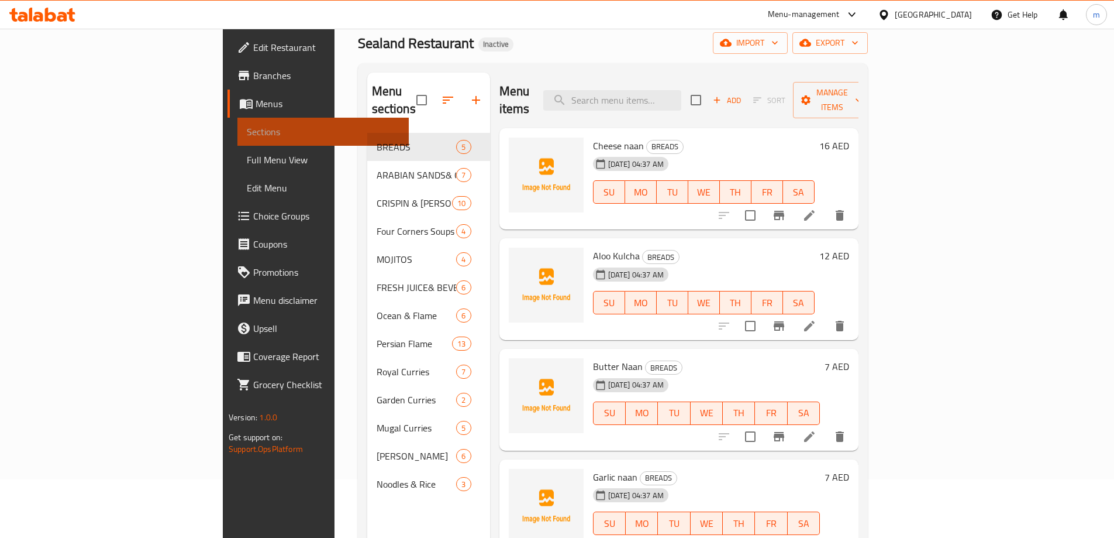
click at [247, 131] on span "Sections" at bounding box center [323, 132] width 153 height 14
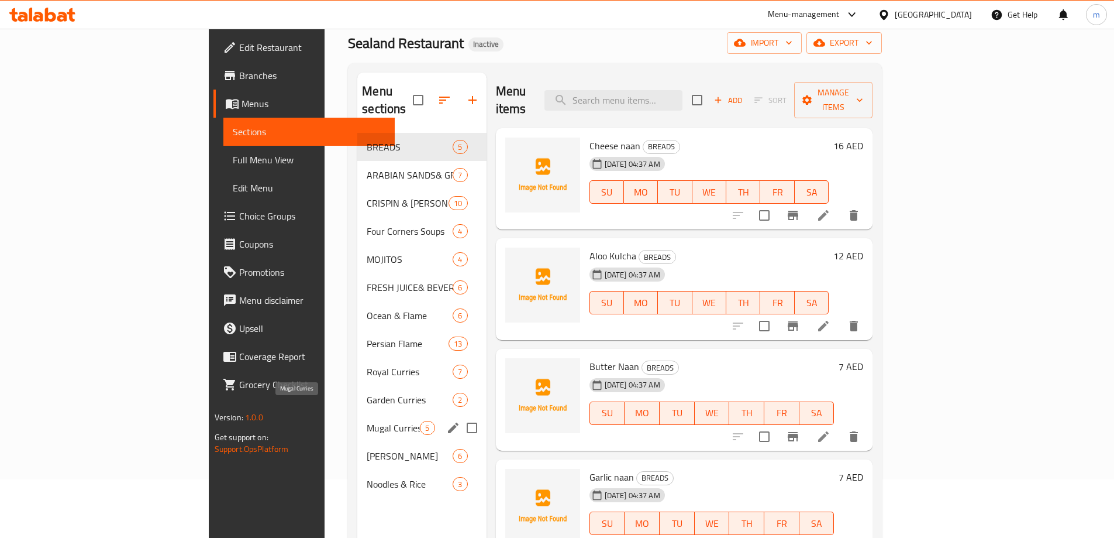
click at [367, 421] on span "Mugal Curries" at bounding box center [393, 428] width 53 height 14
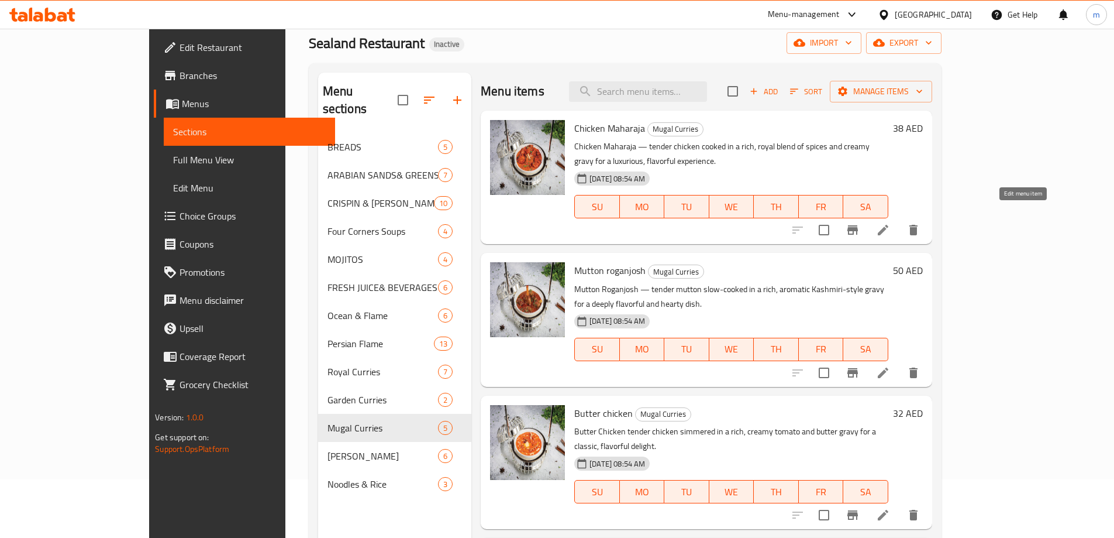
click at [889, 225] on icon at bounding box center [883, 230] width 11 height 11
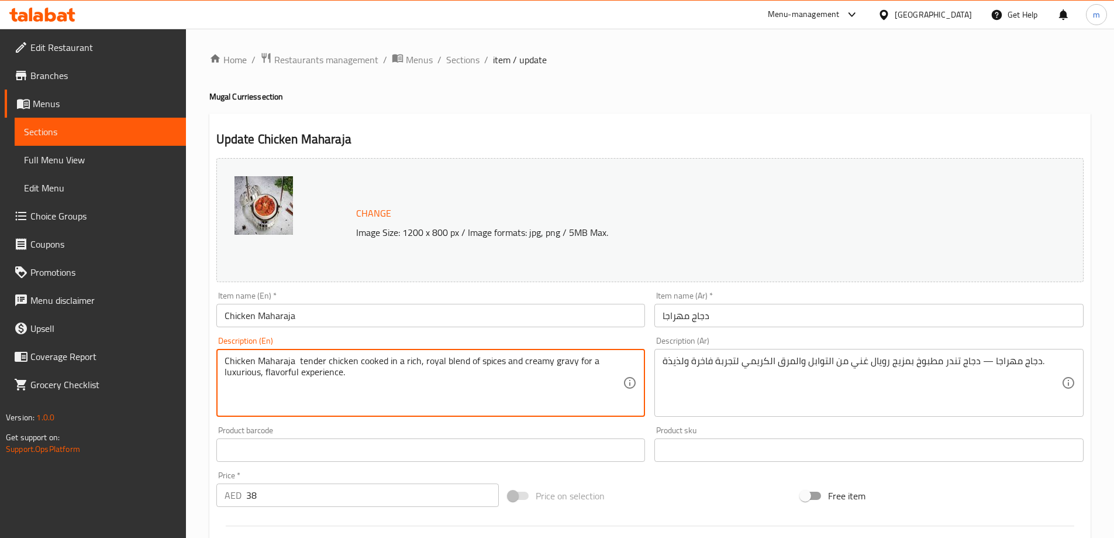
drag, startPoint x: 355, startPoint y: 380, endPoint x: 572, endPoint y: 362, distance: 217.8
click at [572, 362] on textarea "Chicken Maharaja tender chicken cooked in a rich, royal blend of spices and cre…" at bounding box center [424, 383] width 399 height 56
type textarea "Chicken Maharaja tender chicken cooked in a rich, royal blend of spices and cre…"
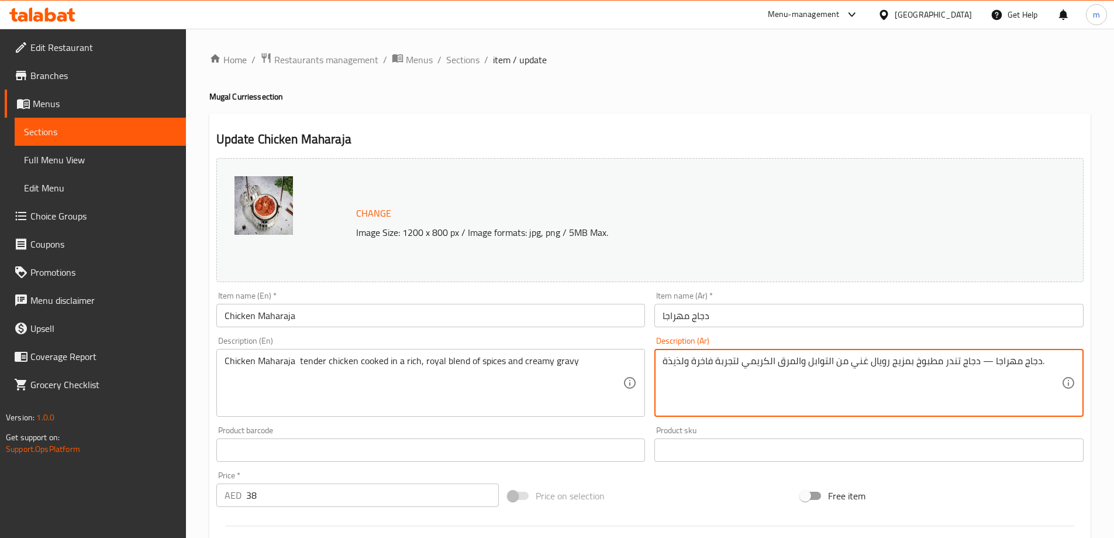
drag, startPoint x: 738, startPoint y: 360, endPoint x: 665, endPoint y: 360, distance: 72.5
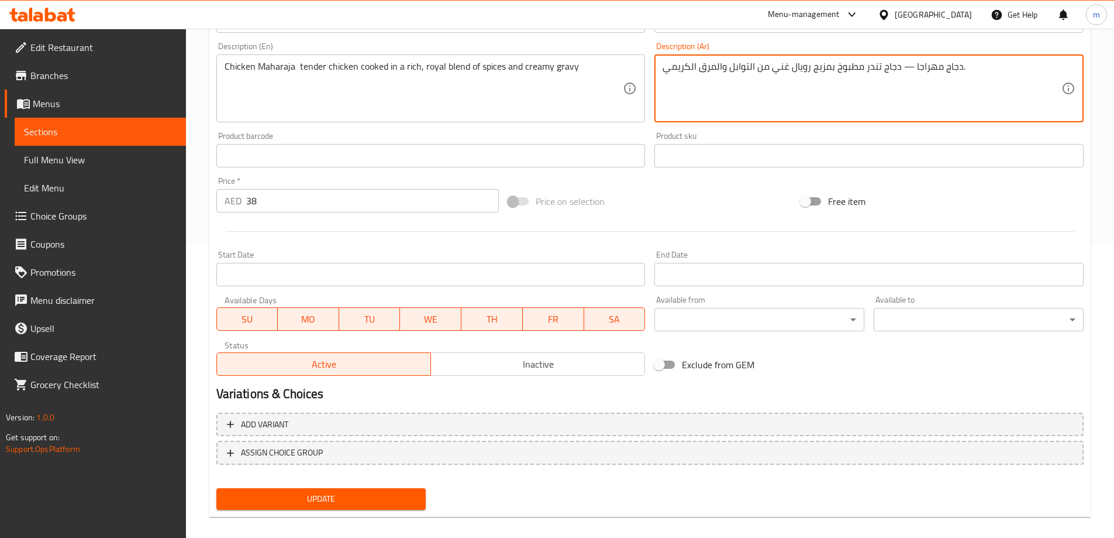
scroll to position [306, 0]
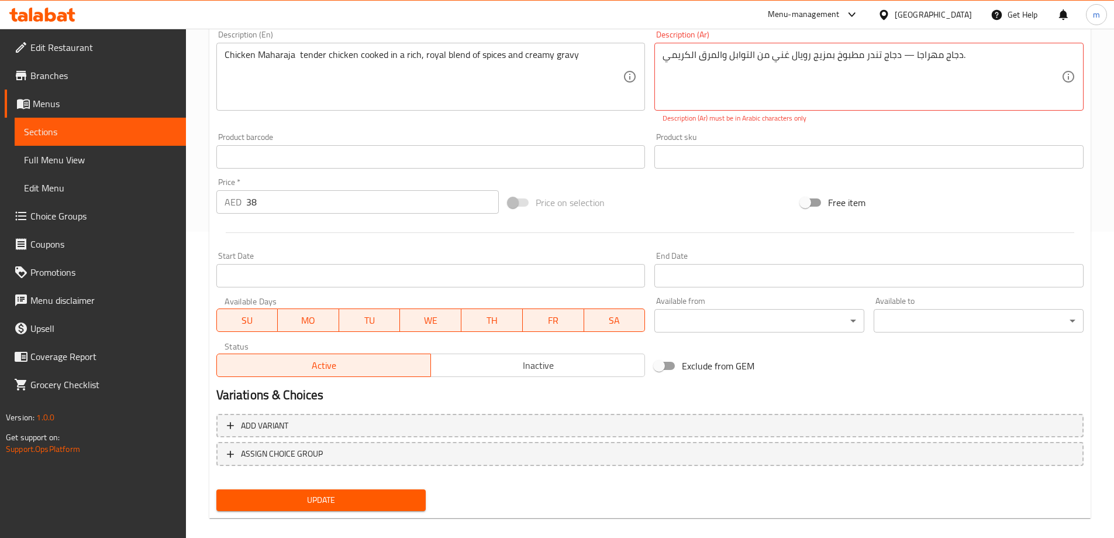
click at [331, 481] on div "Change Image Size: 1200 x 800 px / Image formats: jpg, png / 5MB Max. Item name…" at bounding box center [650, 181] width 877 height 668
click at [347, 506] on span "Update" at bounding box center [321, 500] width 191 height 15
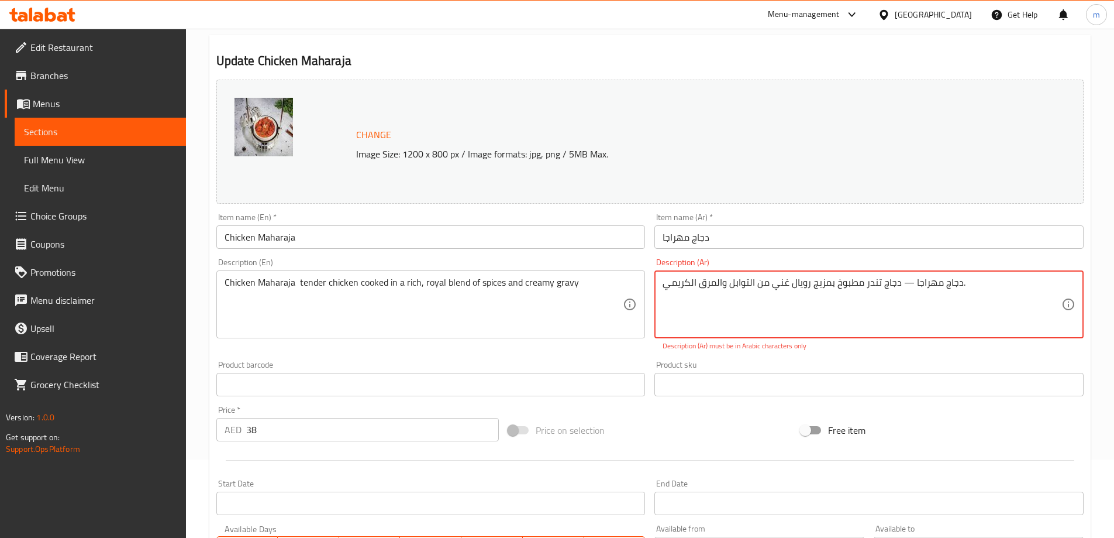
scroll to position [72, 0]
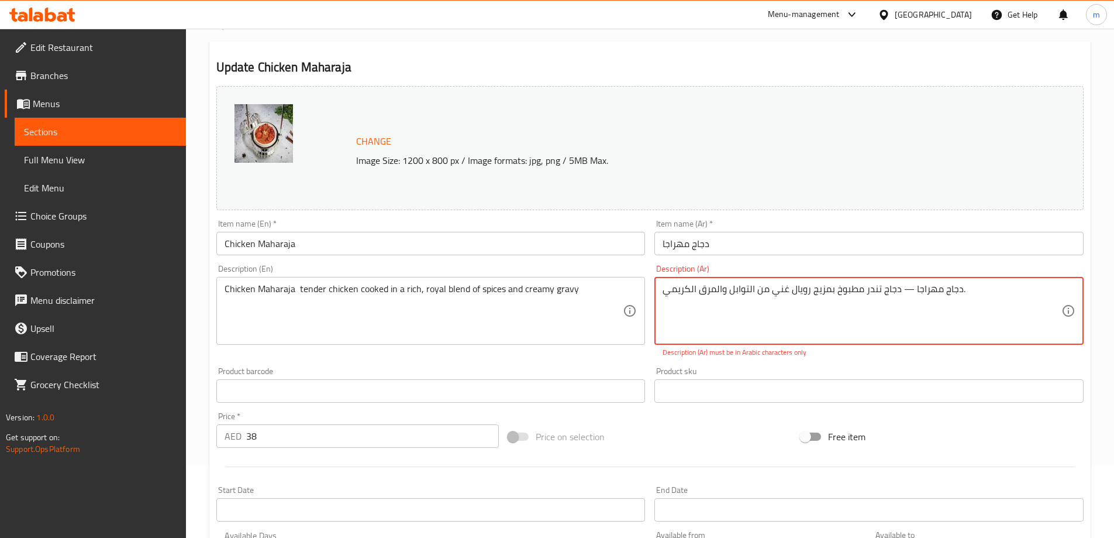
drag, startPoint x: 900, startPoint y: 290, endPoint x: 911, endPoint y: 290, distance: 11.1
click at [911, 290] on textarea "دجاج مهراجا — دجاج تندر مطبوخ بمزيج رويال غني من التوابل والمرق الكريمي." at bounding box center [862, 311] width 399 height 56
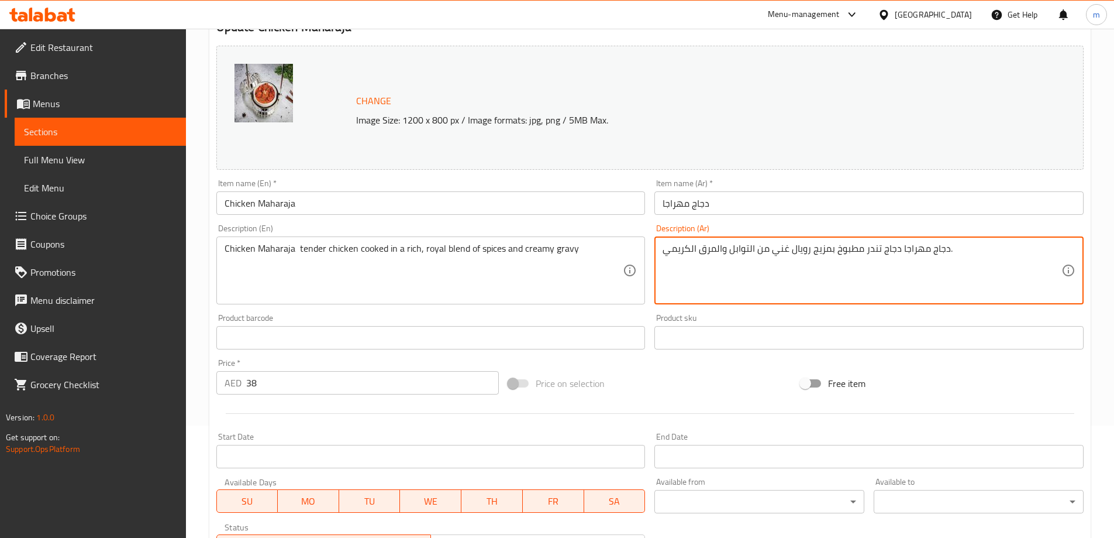
scroll to position [306, 0]
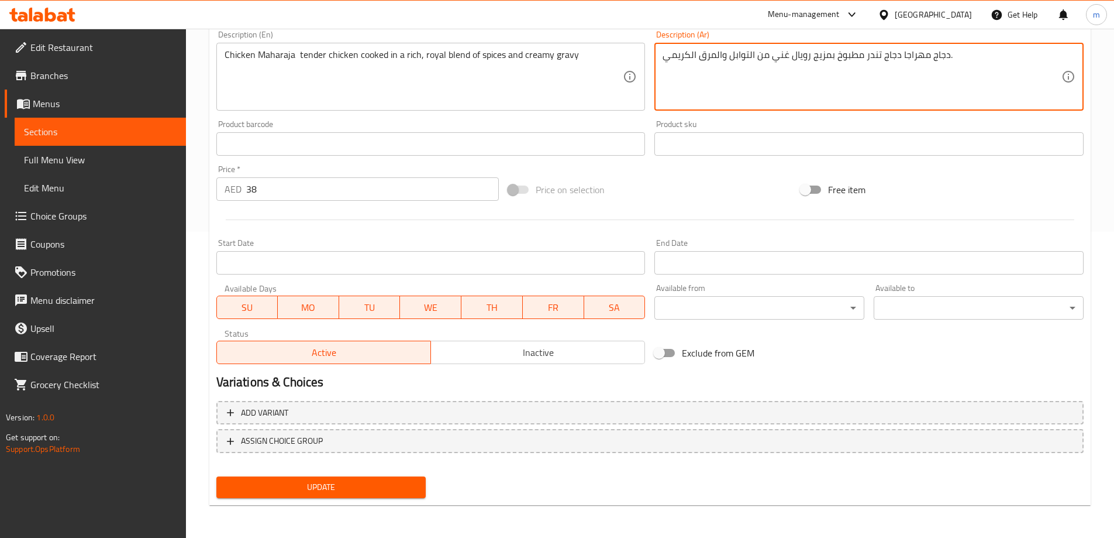
type textarea "دجاج مهراجا دجاج تندر مطبوخ بمزيج رويال غني من التوابل والمرق الكريمي."
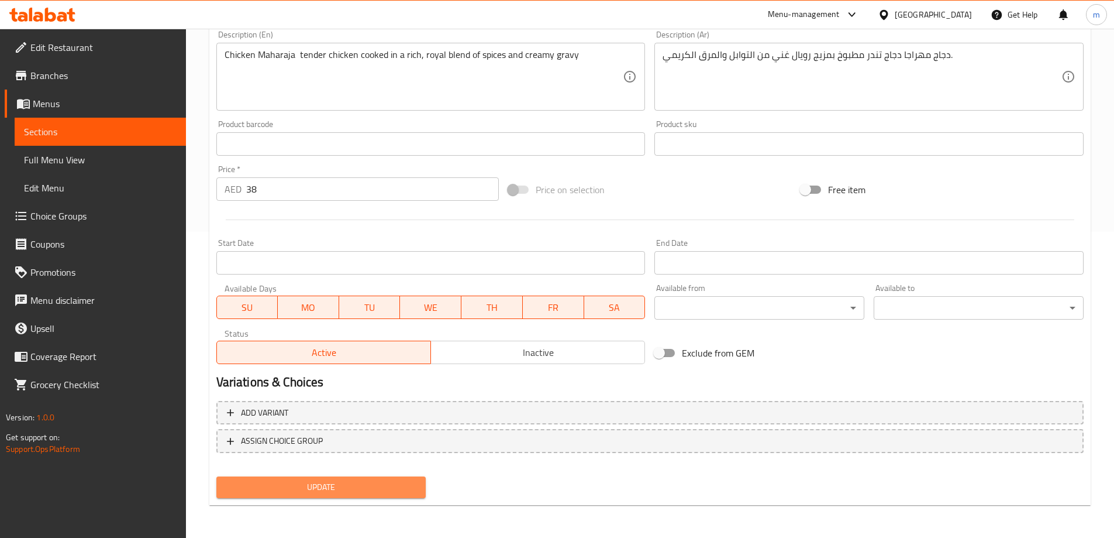
click at [382, 487] on span "Update" at bounding box center [321, 487] width 191 height 15
click at [116, 142] on link "Sections" at bounding box center [100, 132] width 171 height 28
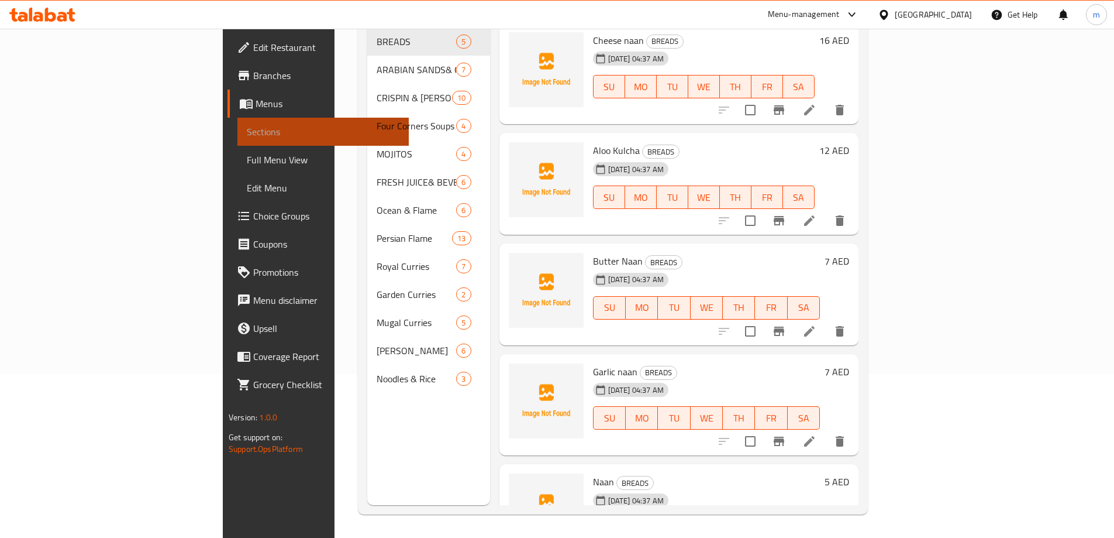
click at [237, 142] on link "Sections" at bounding box center [322, 132] width 171 height 28
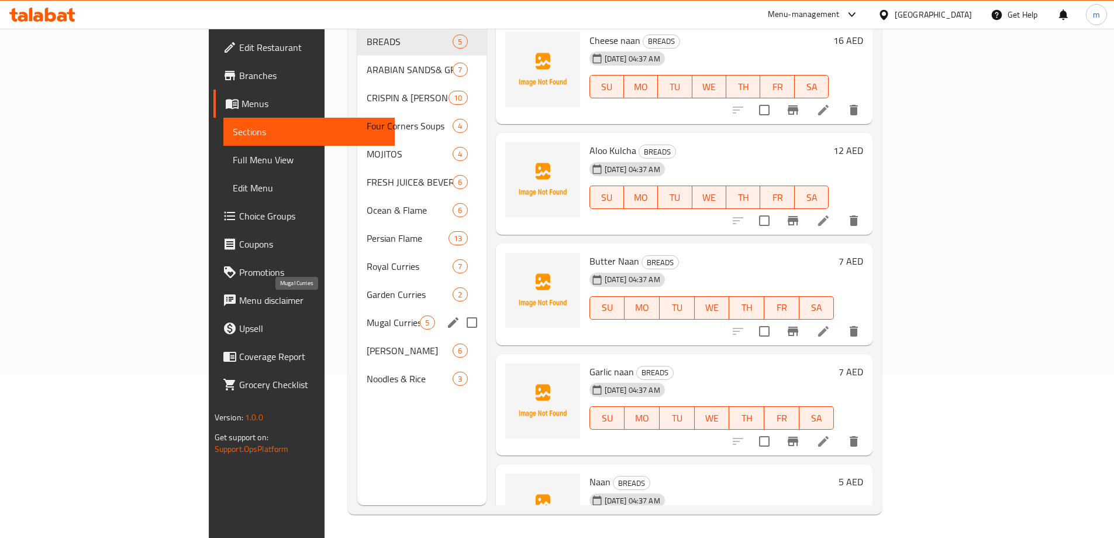
click at [367, 315] on span "Mugal Curries" at bounding box center [393, 322] width 53 height 14
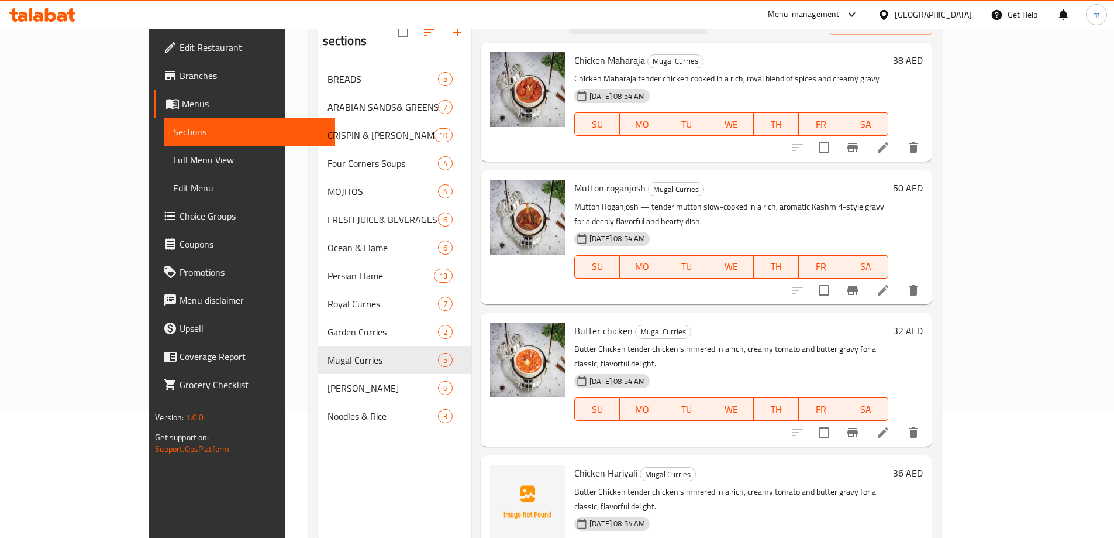
scroll to position [105, 0]
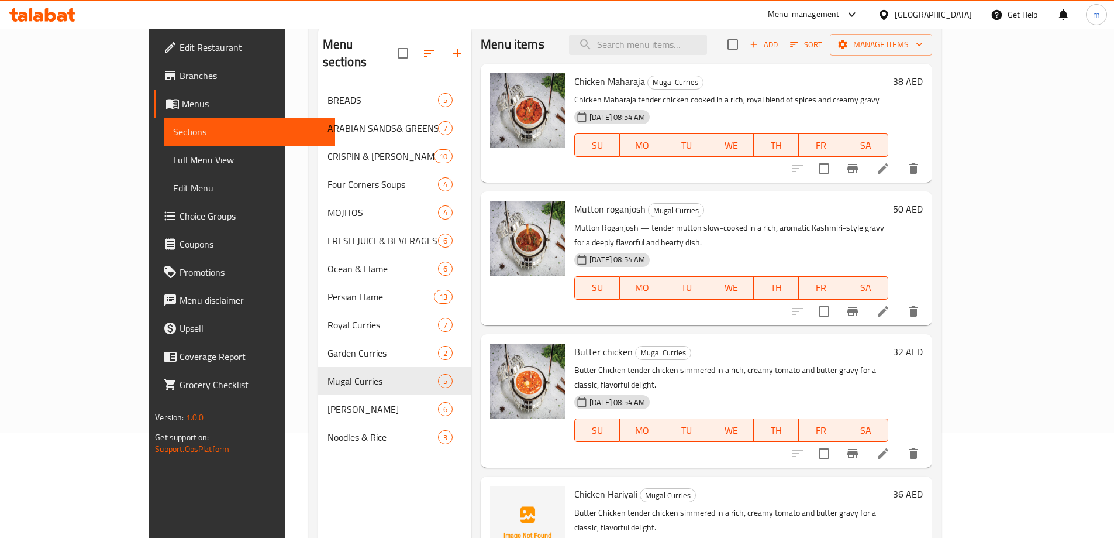
click at [900, 301] on li at bounding box center [883, 311] width 33 height 21
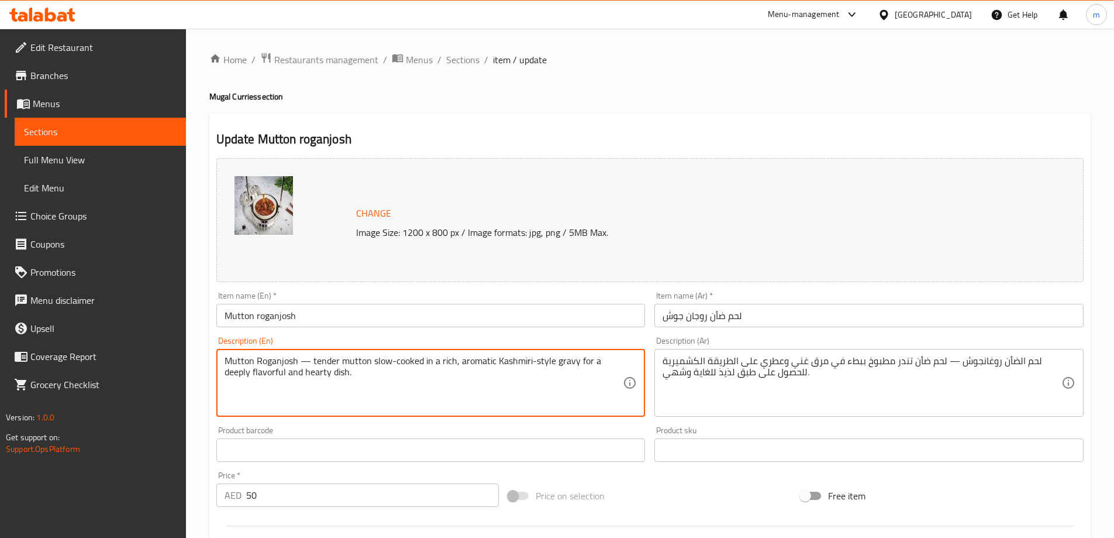
drag, startPoint x: 358, startPoint y: 376, endPoint x: 576, endPoint y: 353, distance: 219.3
drag, startPoint x: 311, startPoint y: 358, endPoint x: 298, endPoint y: 363, distance: 13.7
click at [298, 363] on textarea "Mutton Roganjosh — tender mutton slow-cooked in a rich, aromatic Kashmiri-style…" at bounding box center [424, 383] width 399 height 56
type textarea "Mutton Roganjosh tender mutton slow-cooked in a rich, aromatic Kashmiri-style g…"
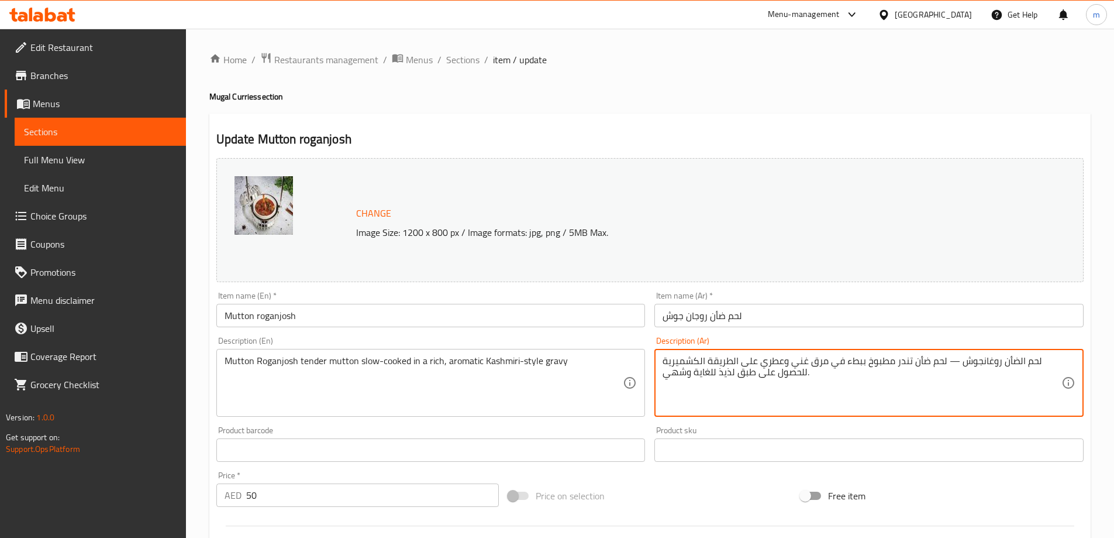
drag, startPoint x: 946, startPoint y: 362, endPoint x: 955, endPoint y: 362, distance: 8.8
drag, startPoint x: 793, startPoint y: 373, endPoint x: 694, endPoint y: 352, distance: 101.1
click at [694, 352] on div "لحم الضأن روغانجوش لحم ضأن تندر مطبوخ ببطء في مرق غني وعطري على الطريقة الكشمير…" at bounding box center [869, 383] width 429 height 68
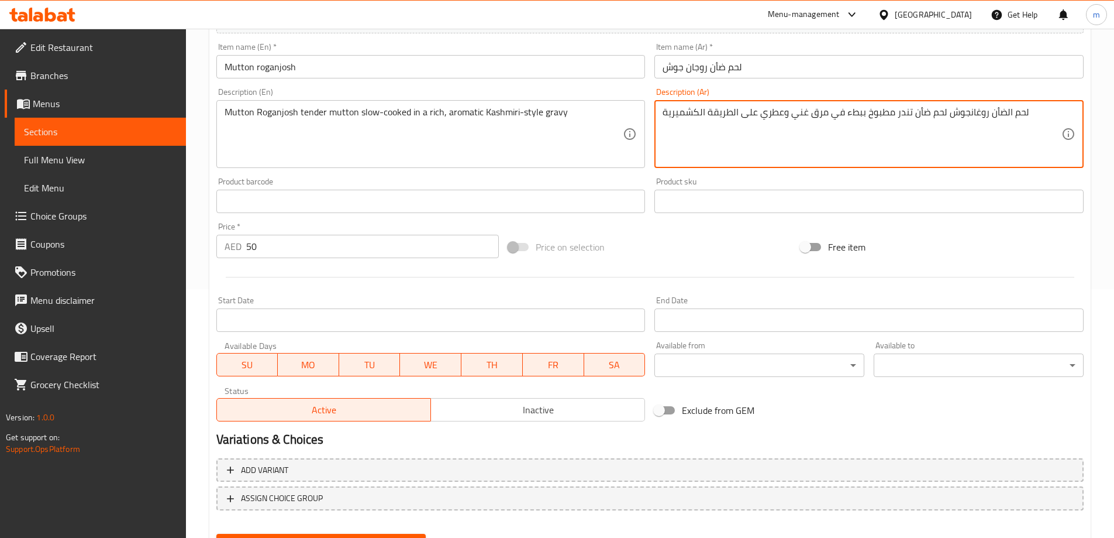
scroll to position [306, 0]
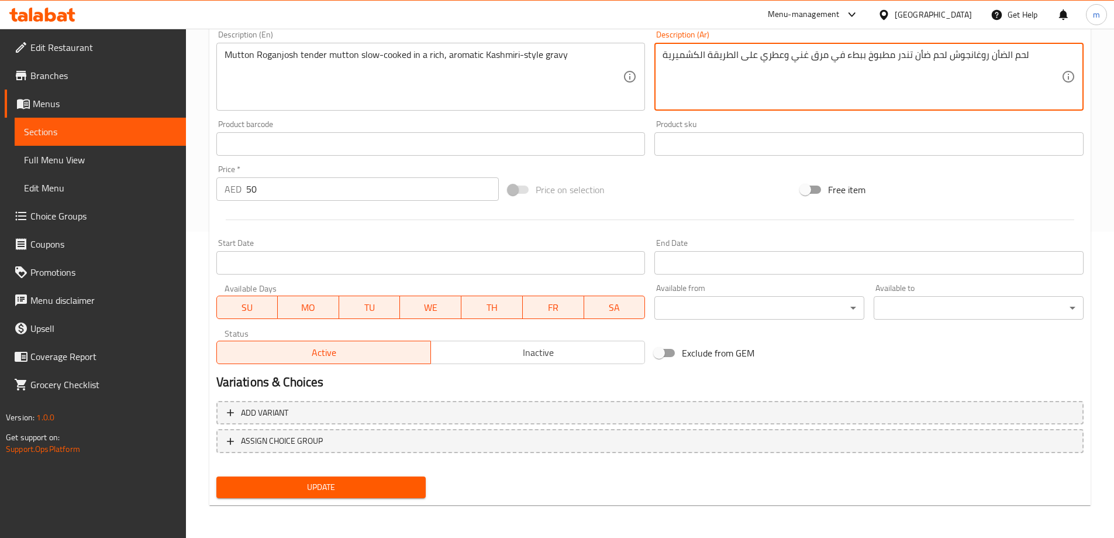
type textarea "لحم الضأن روغانجوش لحم ضأن تندر مطبوخ ببطء في مرق غني وعطري على الطريقة الكشمير…"
click at [328, 486] on span "Update" at bounding box center [321, 487] width 191 height 15
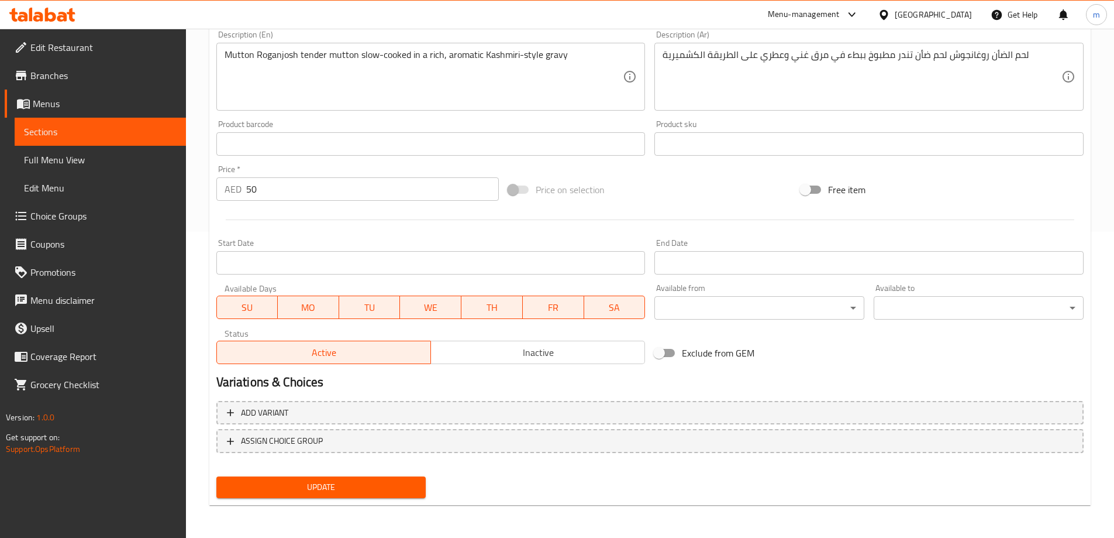
click at [67, 128] on span "Sections" at bounding box center [100, 132] width 153 height 14
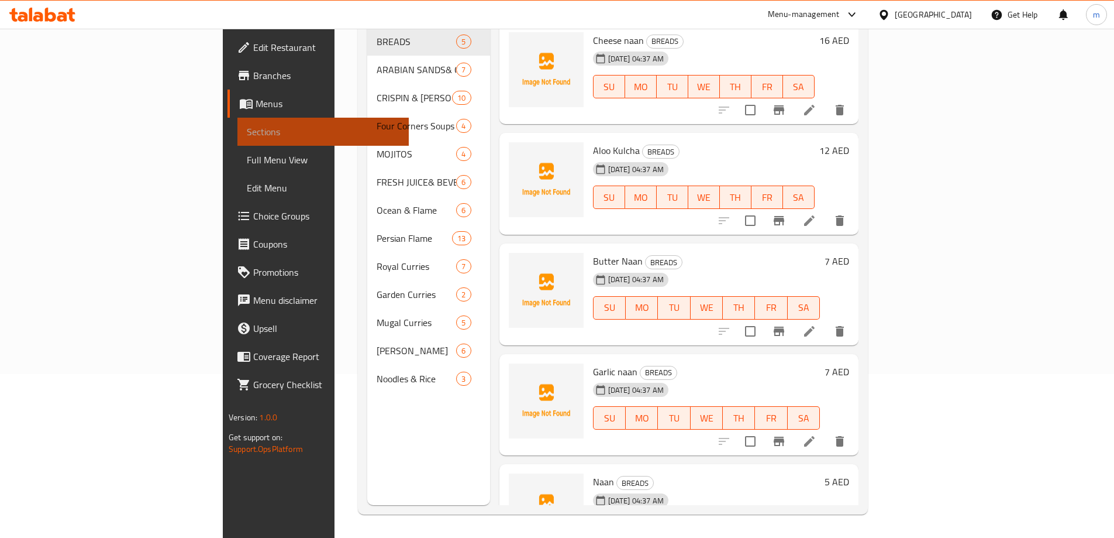
click at [247, 128] on span "Sections" at bounding box center [323, 132] width 153 height 14
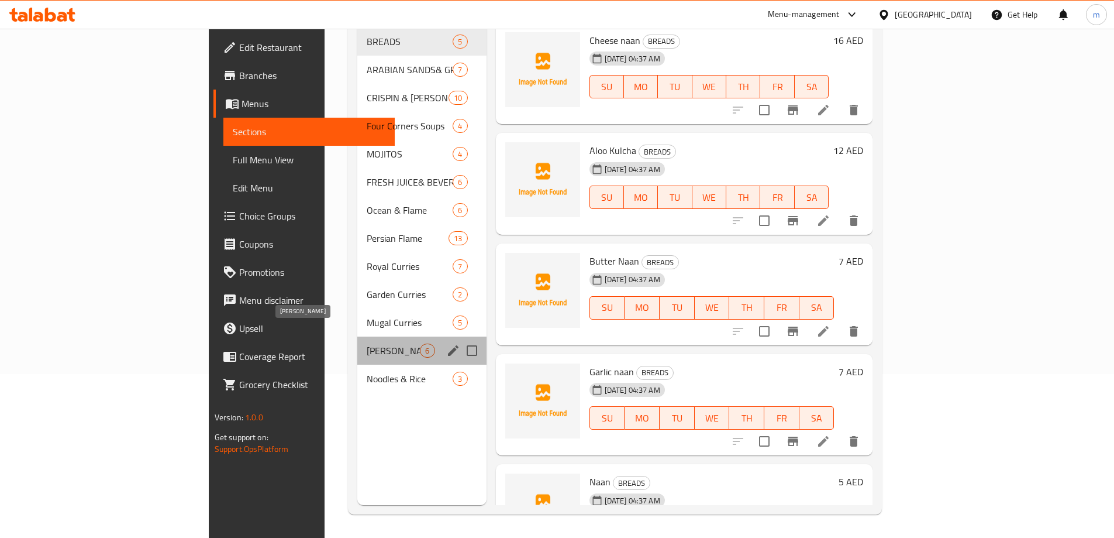
click at [367, 343] on span "[PERSON_NAME]" at bounding box center [393, 350] width 53 height 14
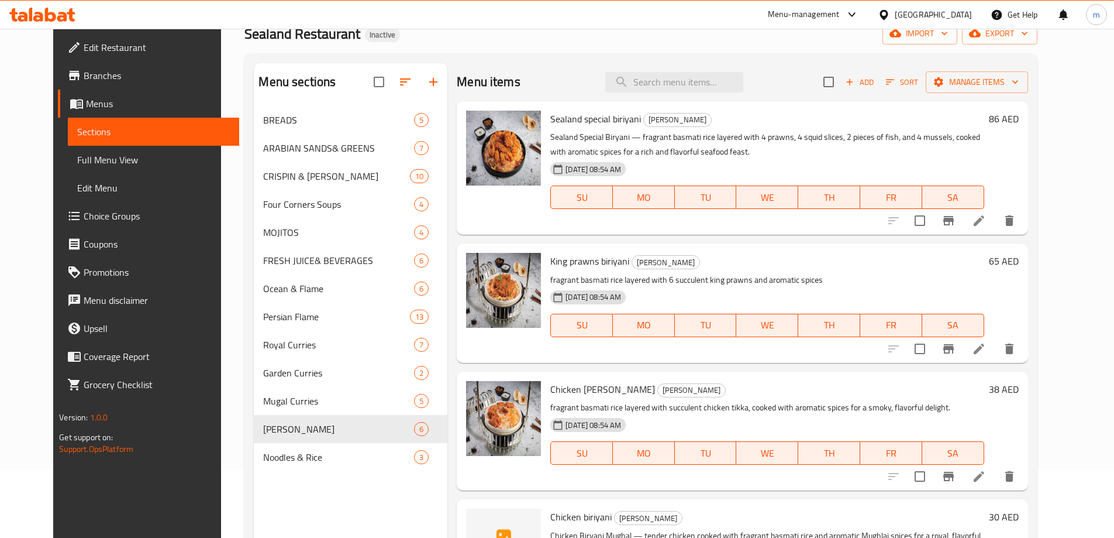
scroll to position [47, 0]
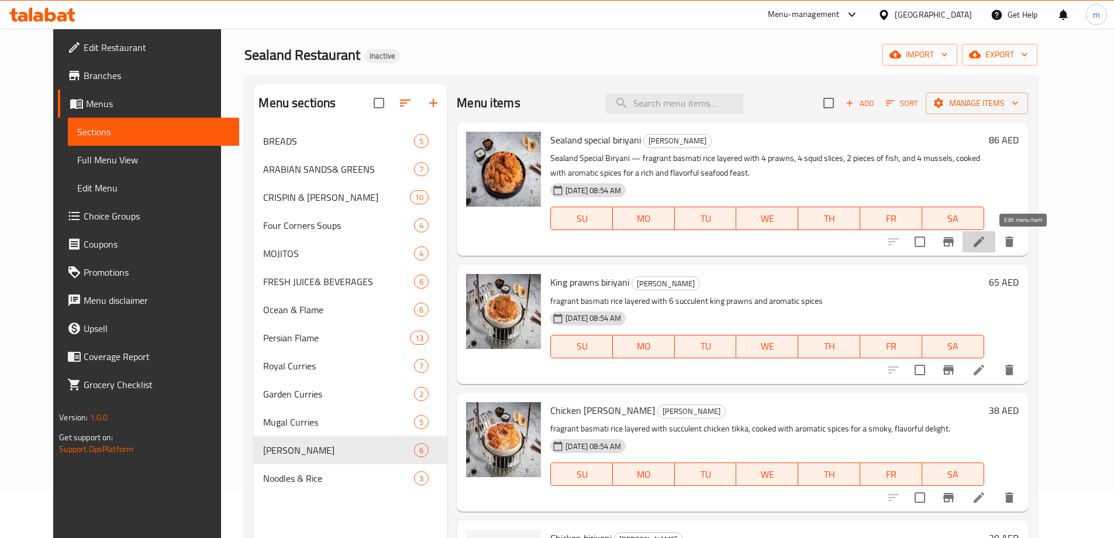
click at [984, 238] on icon at bounding box center [979, 241] width 11 height 11
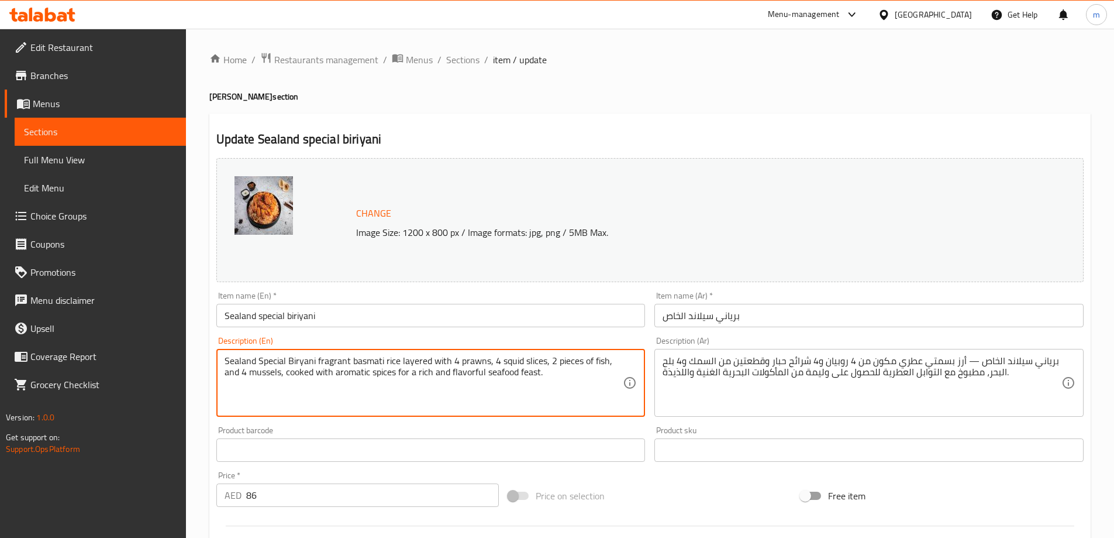
drag, startPoint x: 560, startPoint y: 373, endPoint x: 400, endPoint y: 376, distance: 160.9
click at [400, 376] on textarea "Sealand Special Biryani fragrant basmati rice layered with 4 prawns, 4 squid sl…" at bounding box center [424, 383] width 399 height 56
type textarea "Sealand Special Biryani fragrant basmati rice layered with 4 prawns, 4 squid sl…"
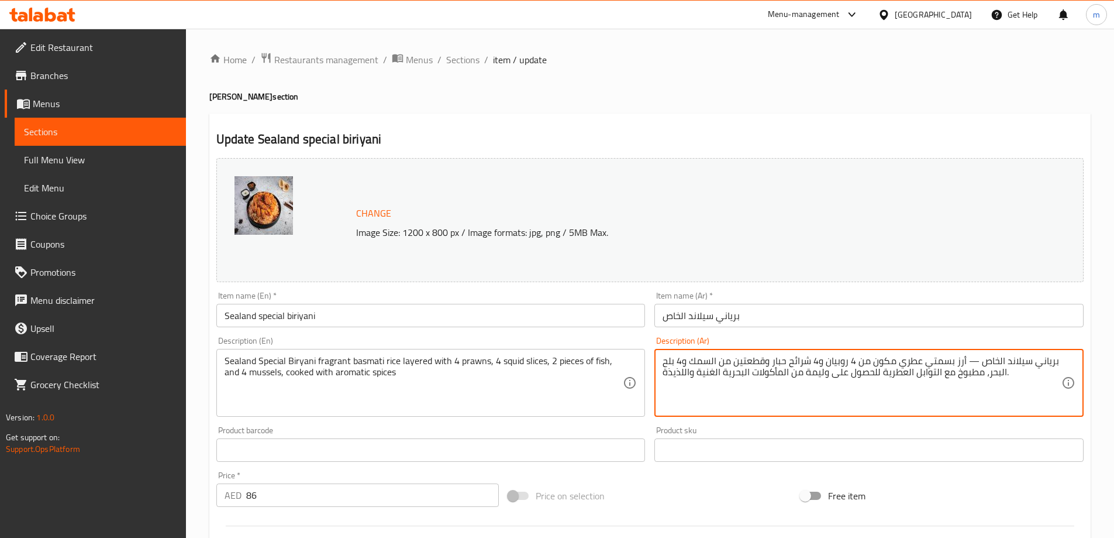
drag, startPoint x: 880, startPoint y: 372, endPoint x: 658, endPoint y: 376, distance: 222.3
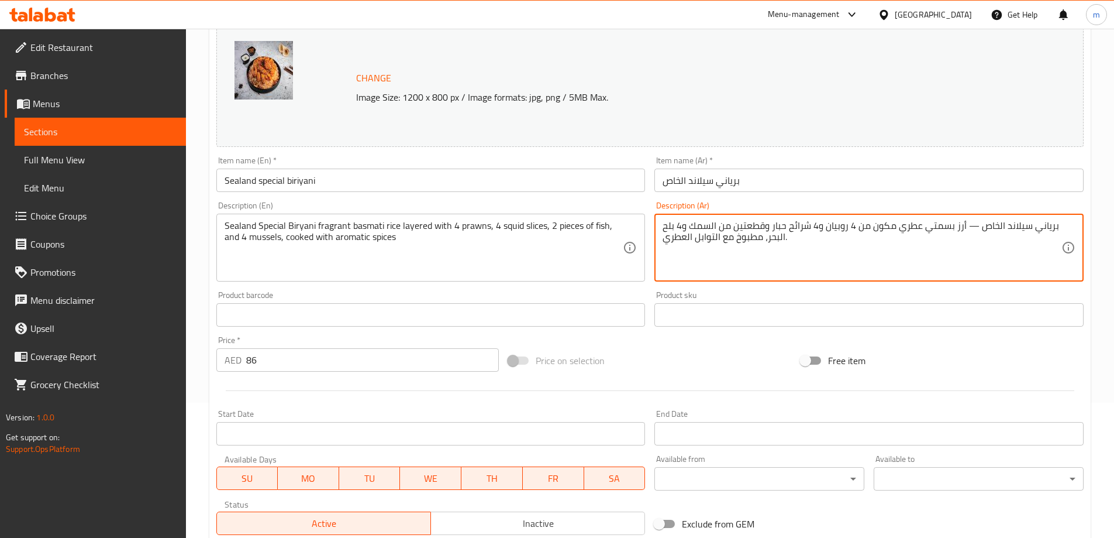
scroll to position [130, 0]
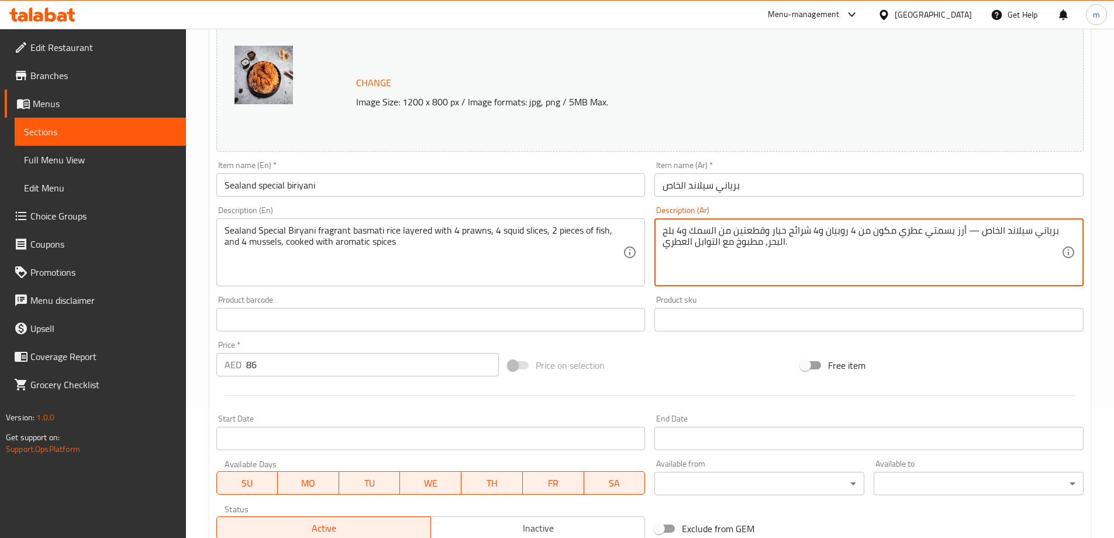
drag, startPoint x: 964, startPoint y: 232, endPoint x: 976, endPoint y: 232, distance: 12.3
click at [976, 232] on textarea "برياني سيلاند الخاص — أرز بسمتي عطري مكون من 4 روبيان و4 شرائح حبار وقطعتين من …" at bounding box center [862, 253] width 399 height 56
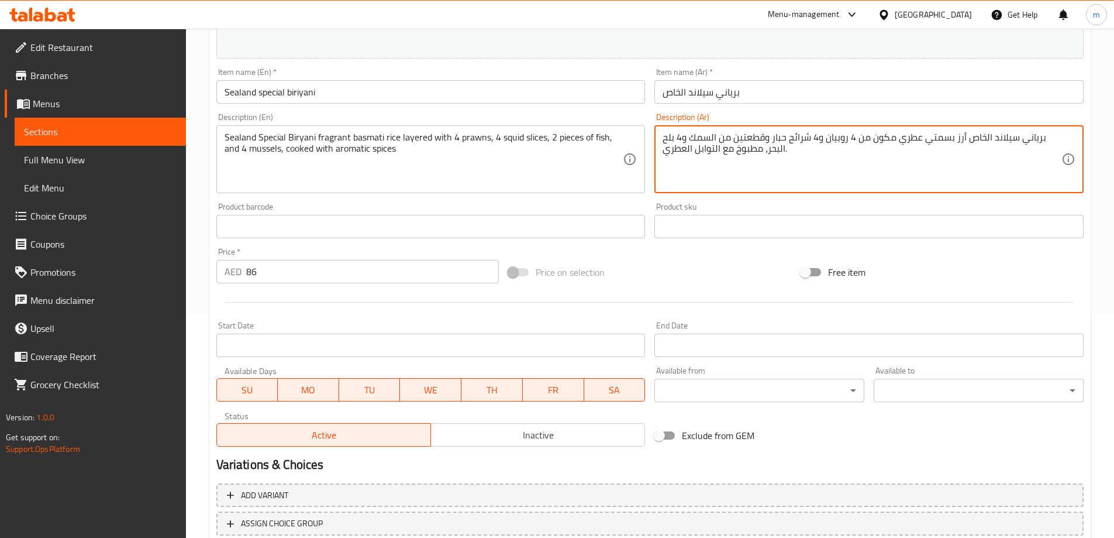
scroll to position [306, 0]
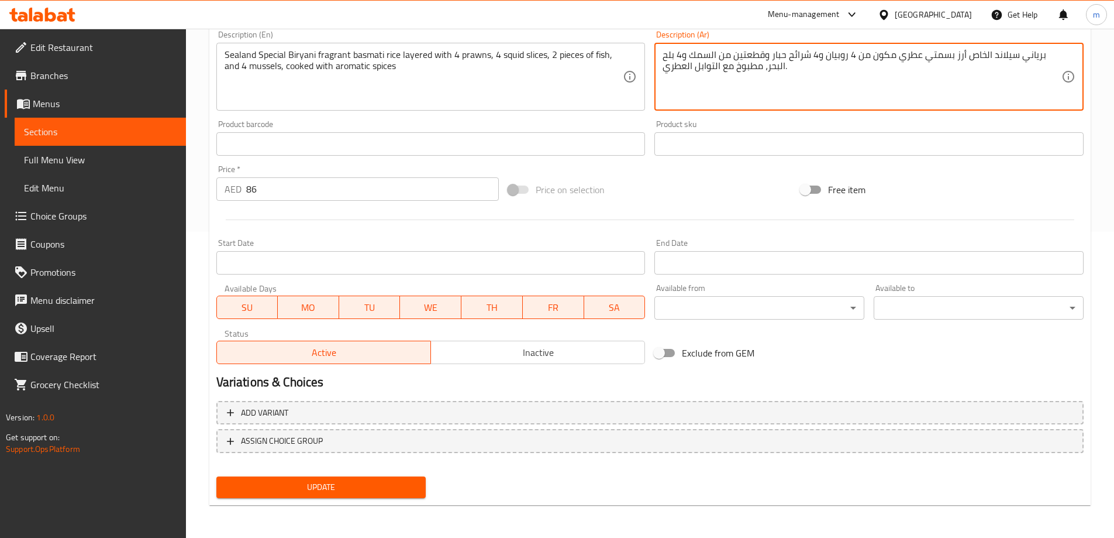
type textarea "برياني سيلاند الخاص أرز بسمتي عطري مكون من 4 روبيان و4 شرائح حبار وقطعتين من ال…"
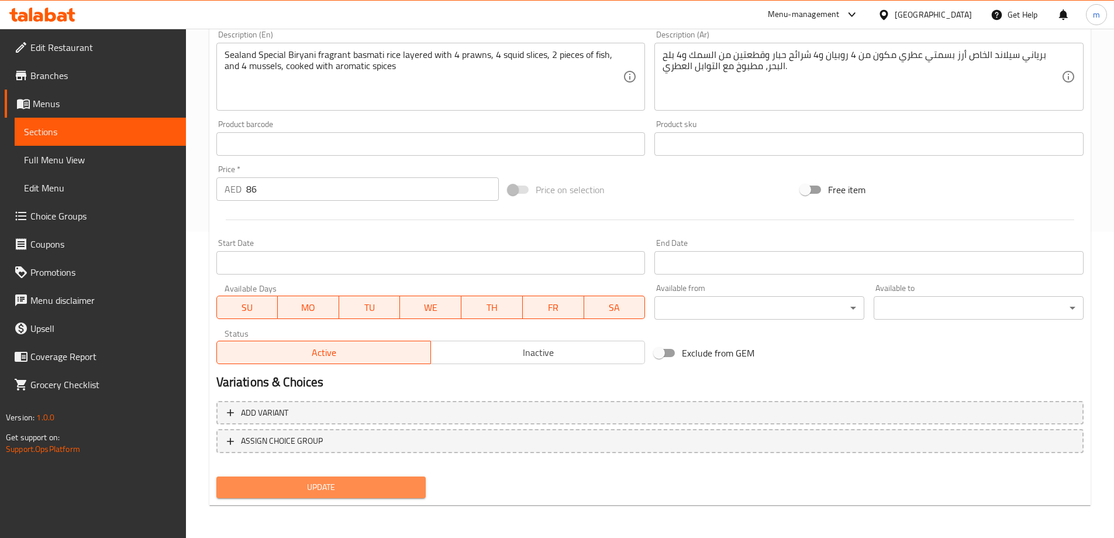
click at [324, 493] on span "Update" at bounding box center [321, 487] width 191 height 15
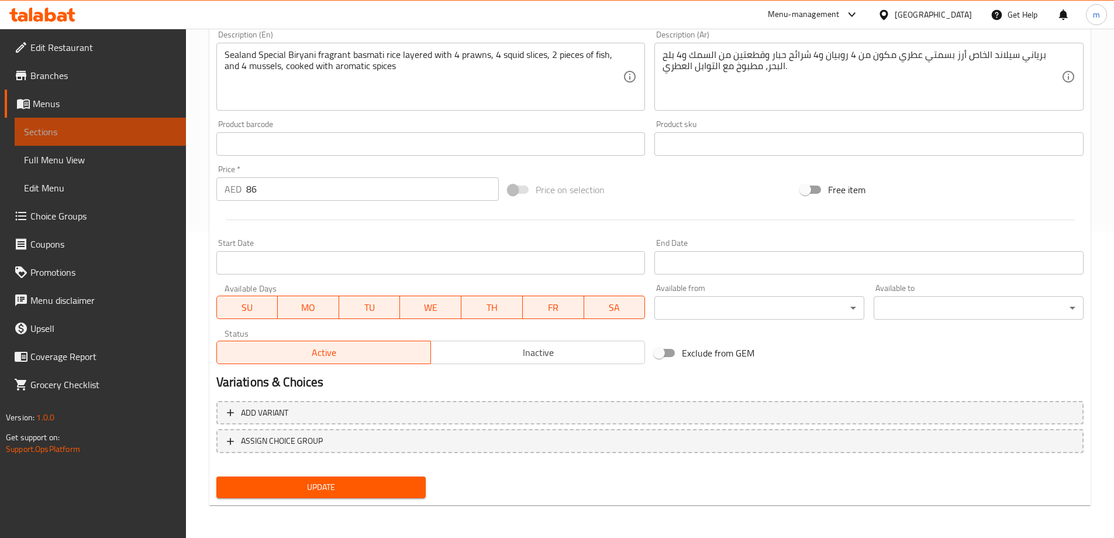
click at [91, 126] on span "Sections" at bounding box center [100, 132] width 153 height 14
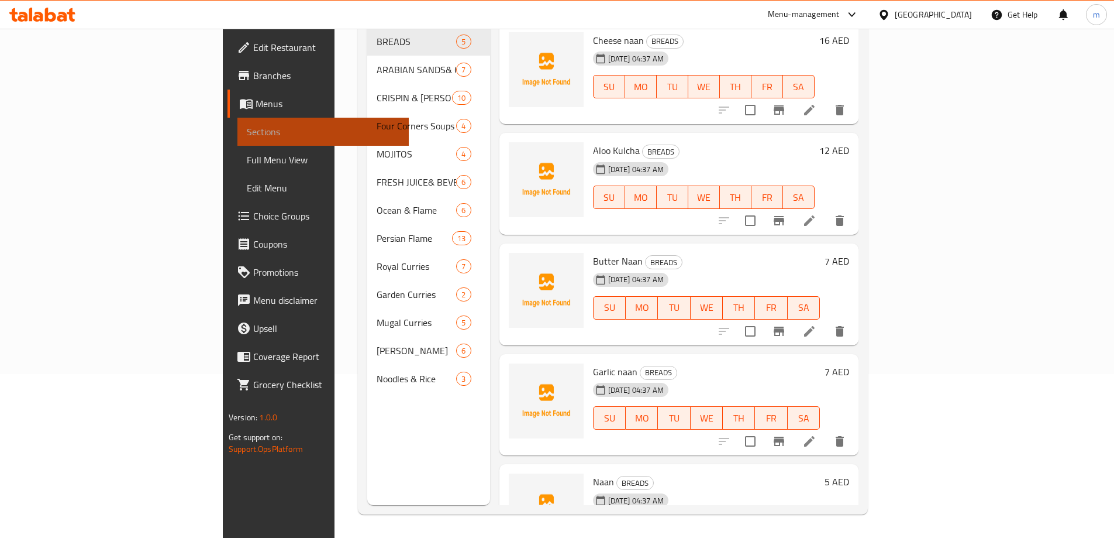
scroll to position [164, 0]
click at [247, 126] on span "Sections" at bounding box center [323, 132] width 153 height 14
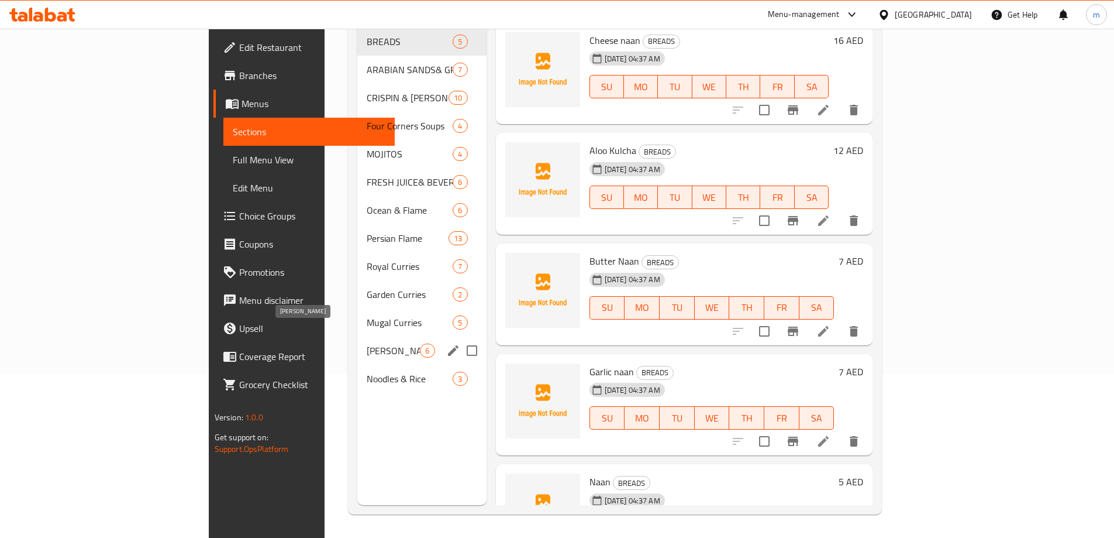
click at [367, 343] on span "[PERSON_NAME]" at bounding box center [393, 350] width 53 height 14
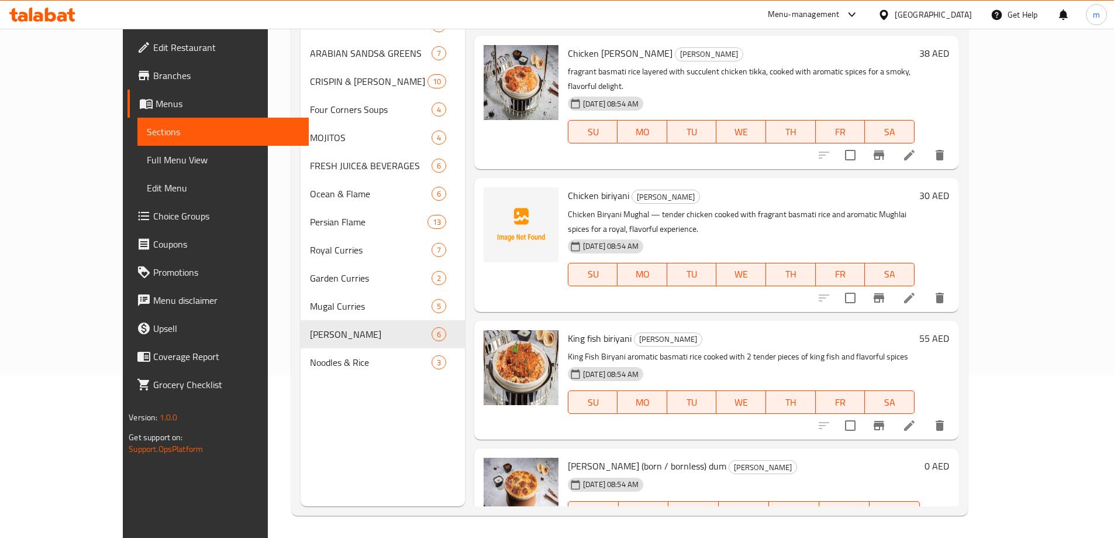
scroll to position [164, 0]
click at [917, 290] on icon at bounding box center [910, 297] width 14 height 14
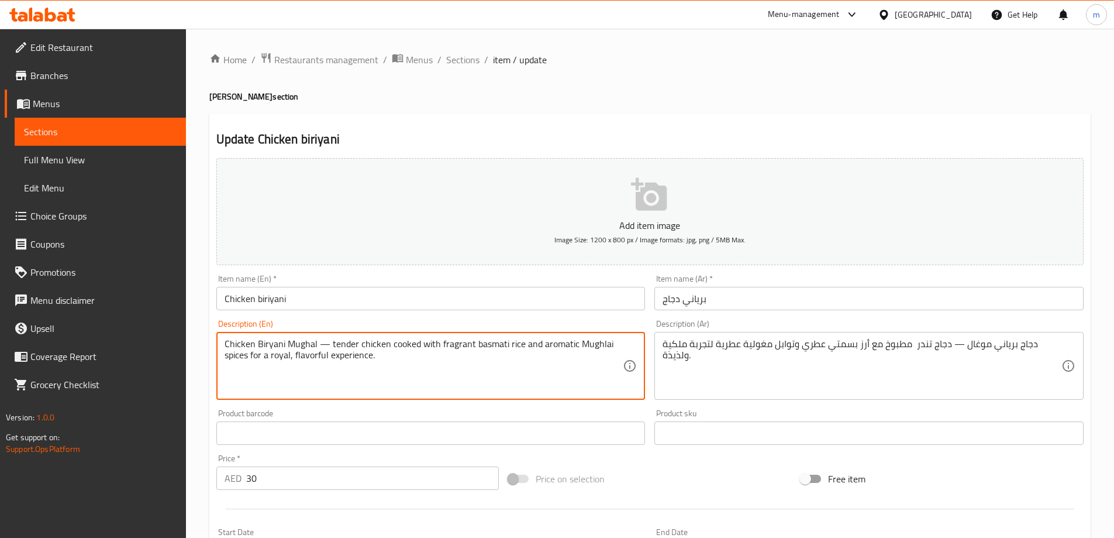
drag, startPoint x: 394, startPoint y: 356, endPoint x: 249, endPoint y: 360, distance: 144.5
click at [330, 344] on textarea "Chicken Biryani Mughal — tender chicken cooked with fragrant basmati rice and a…" at bounding box center [424, 366] width 399 height 56
type textarea "Chicken Biryani Mughal tender chicken cooked with fragrant basmati rice and aro…"
drag, startPoint x: 951, startPoint y: 345, endPoint x: 974, endPoint y: 348, distance: 23.7
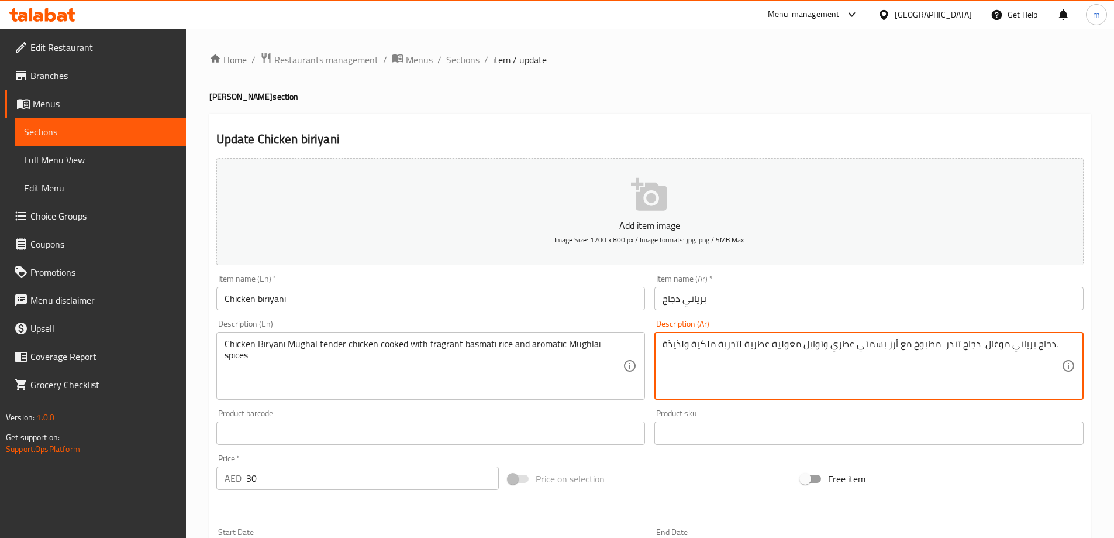
drag, startPoint x: 741, startPoint y: 346, endPoint x: 673, endPoint y: 345, distance: 67.3
click at [673, 345] on textarea "دجاج برياني موغال دجاج تندر مطبوخ مع أرز بسمتي عطري وتوابل مغولية عطرية لتجربة …" at bounding box center [862, 366] width 399 height 56
click at [681, 346] on textarea "دجاج برياني موغال دجاج تندر مطبوخ مع أرز بسمتي عطري وتوابل مغولية عطرية لتجربة …" at bounding box center [862, 366] width 399 height 56
drag, startPoint x: 741, startPoint y: 342, endPoint x: 612, endPoint y: 347, distance: 128.2
click at [612, 347] on div "Add item image Image Size: 1200 x 800 px / Image formats: jpg, png / 5MB Max. I…" at bounding box center [650, 405] width 877 height 504
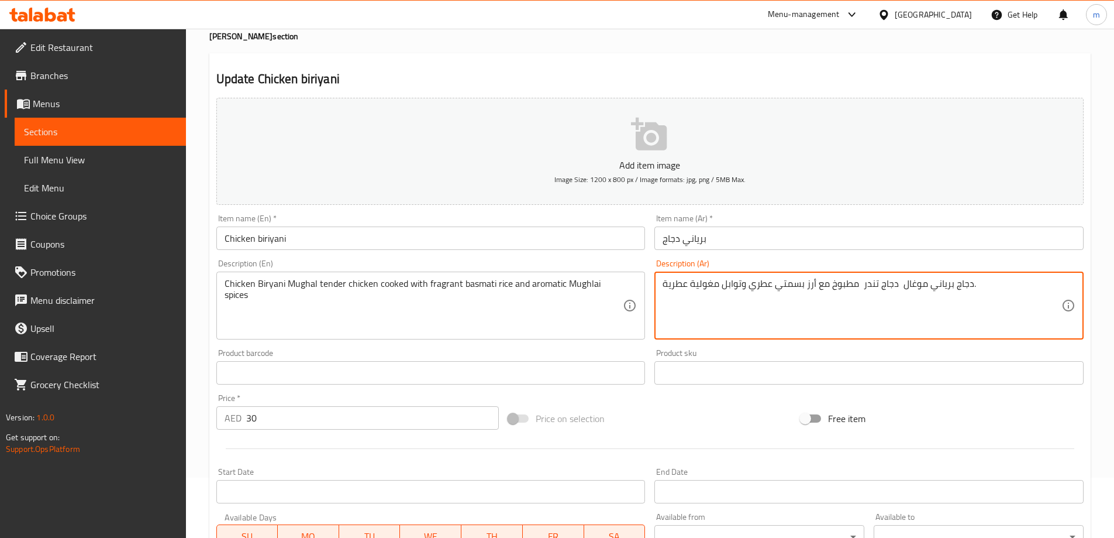
scroll to position [289, 0]
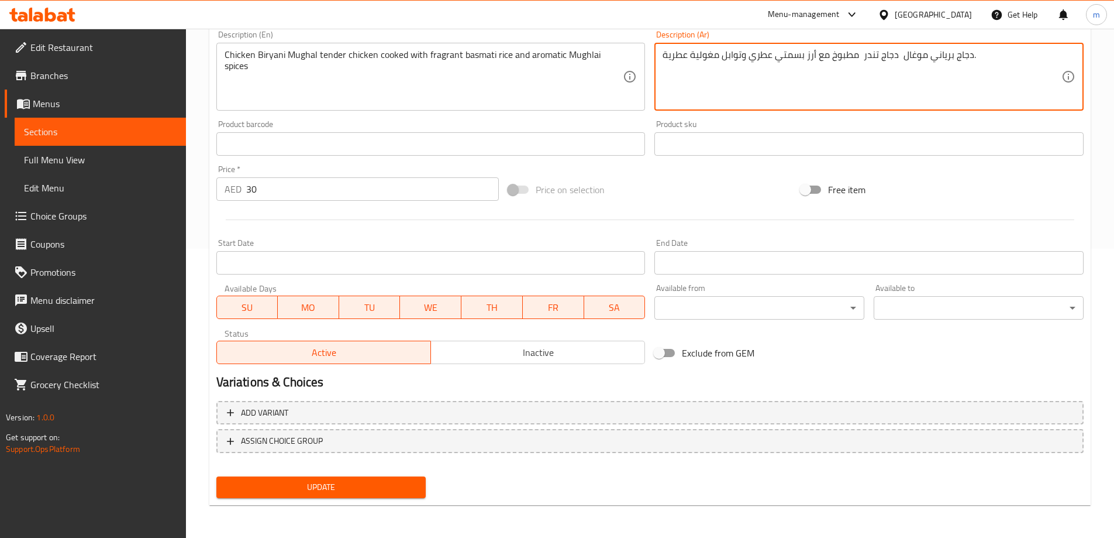
type textarea "دجاج برياني موغال دجاج تندر مطبوخ مع أرز بسمتي عطري وتوابل مغولية عطرية."
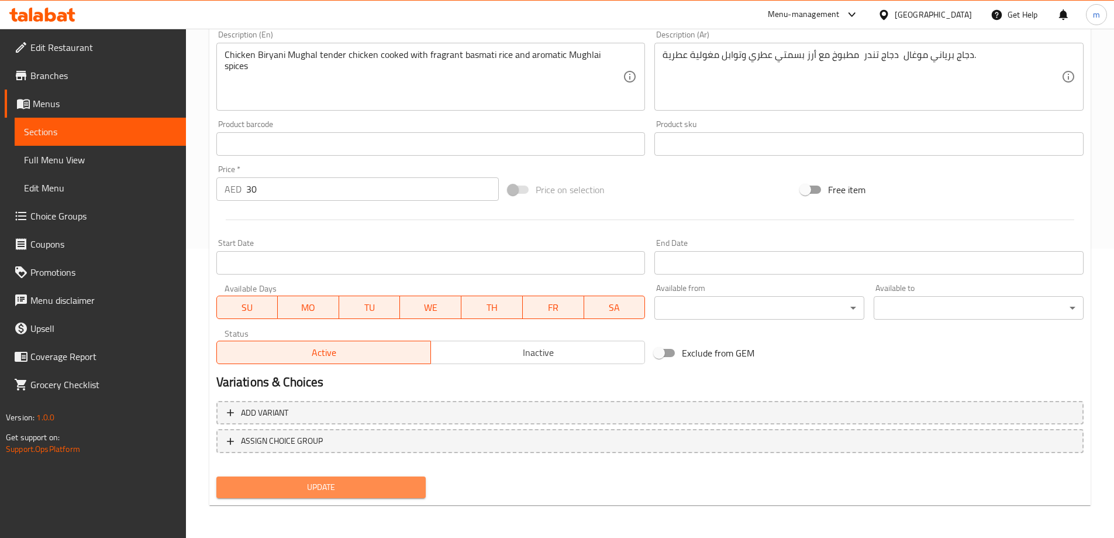
click at [284, 479] on button "Update" at bounding box center [321, 487] width 210 height 22
click at [61, 133] on span "Sections" at bounding box center [100, 132] width 153 height 14
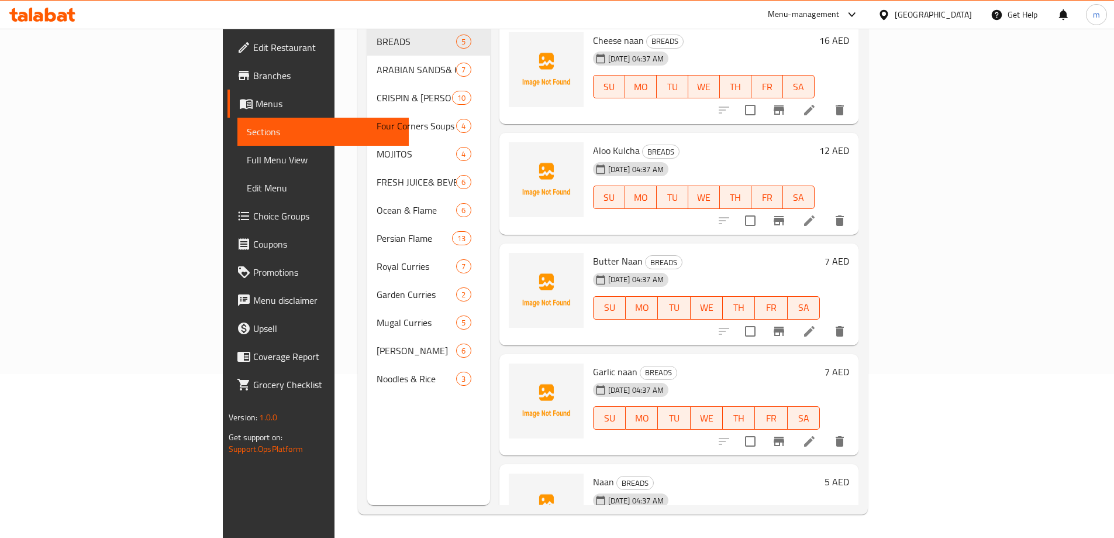
scroll to position [164, 0]
click at [247, 163] on span "Full Menu View" at bounding box center [323, 160] width 153 height 14
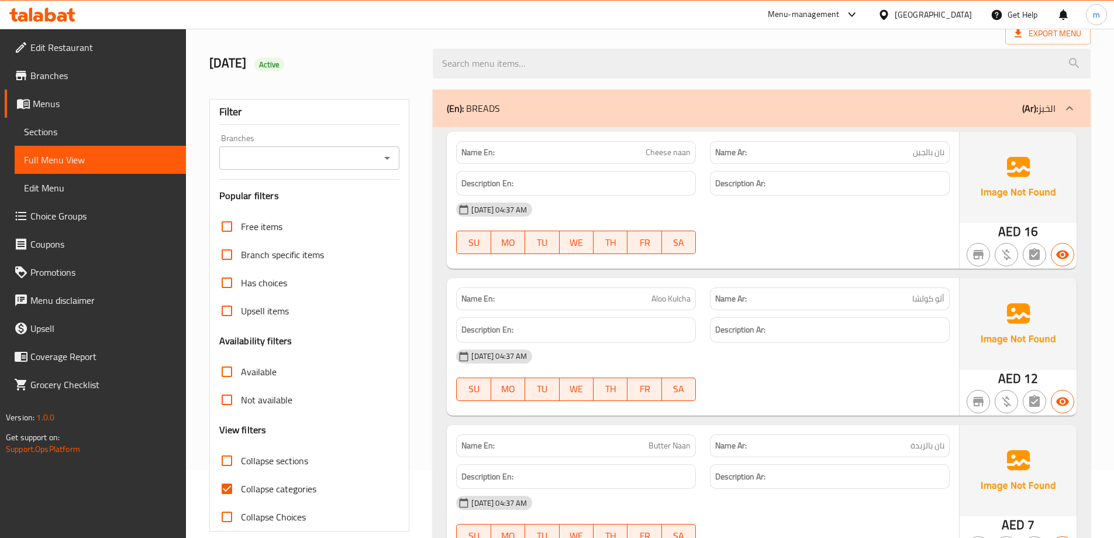
scroll to position [234, 0]
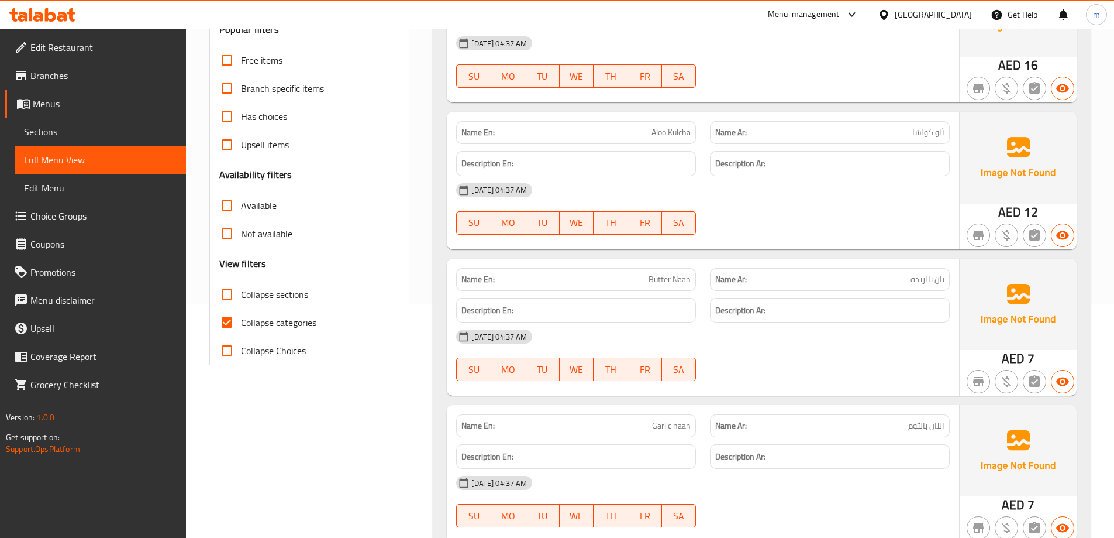
click at [228, 323] on input "Collapse categories" at bounding box center [227, 322] width 28 height 28
checkbox input "false"
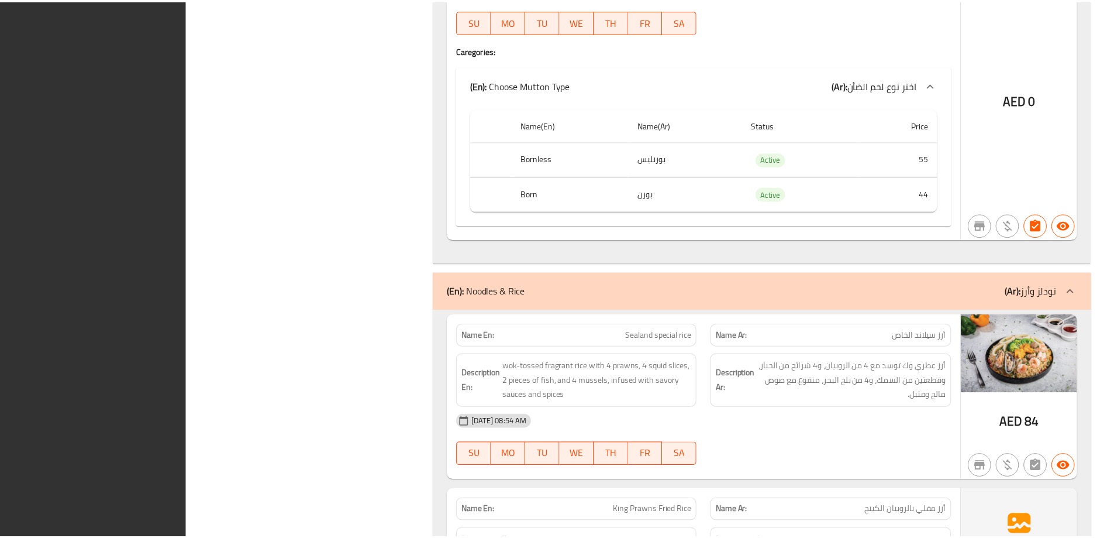
scroll to position [14533, 0]
